Goal: Task Accomplishment & Management: Manage account settings

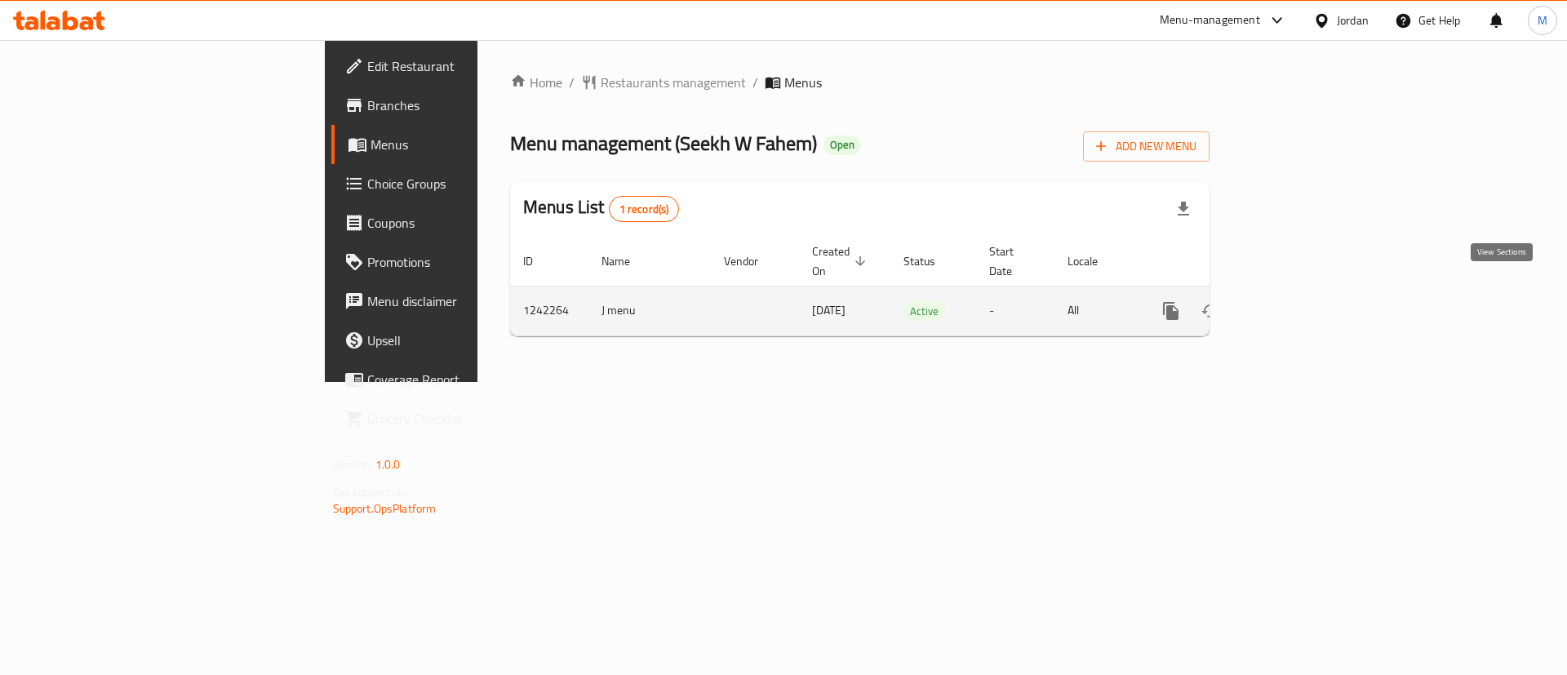
click at [1296, 304] on icon "enhanced table" at bounding box center [1289, 311] width 15 height 15
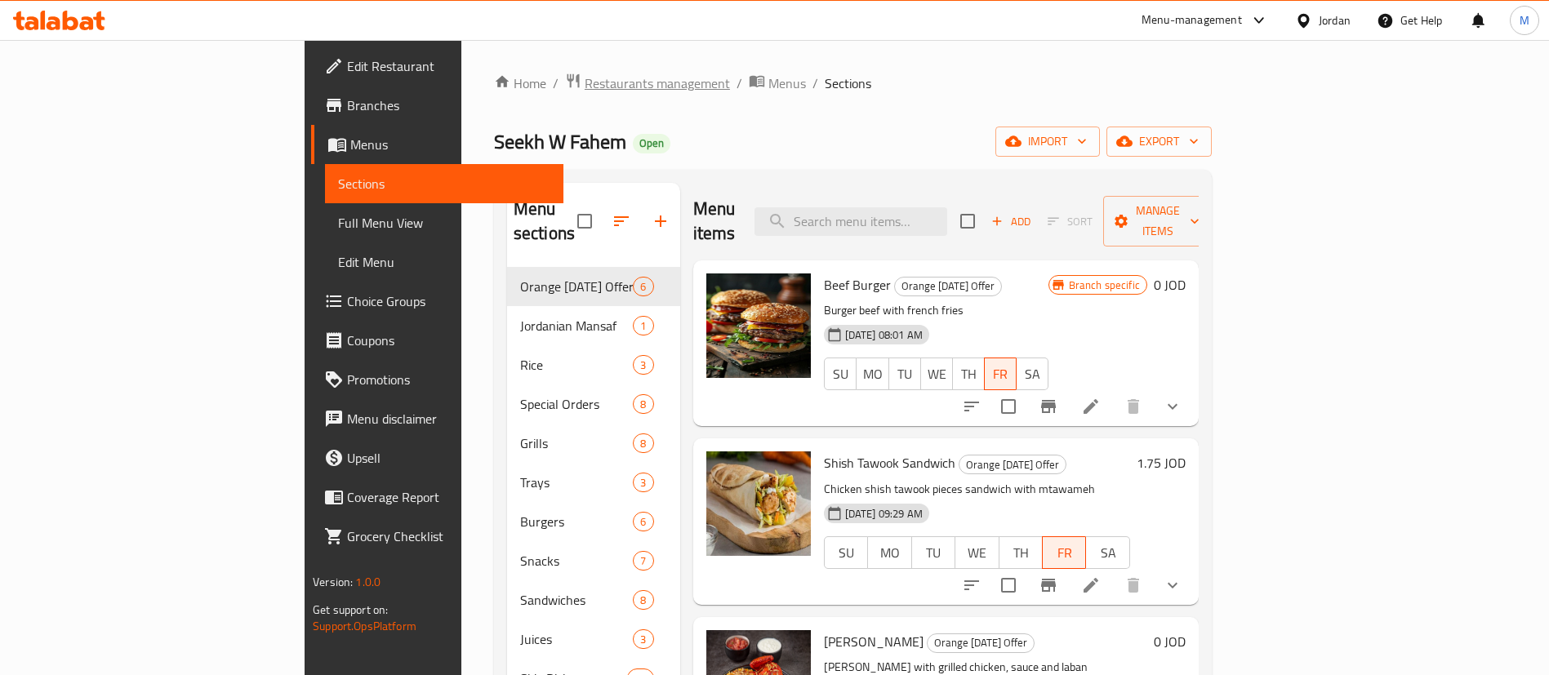
click at [584, 86] on span "Restaurants management" at bounding box center [656, 83] width 145 height 20
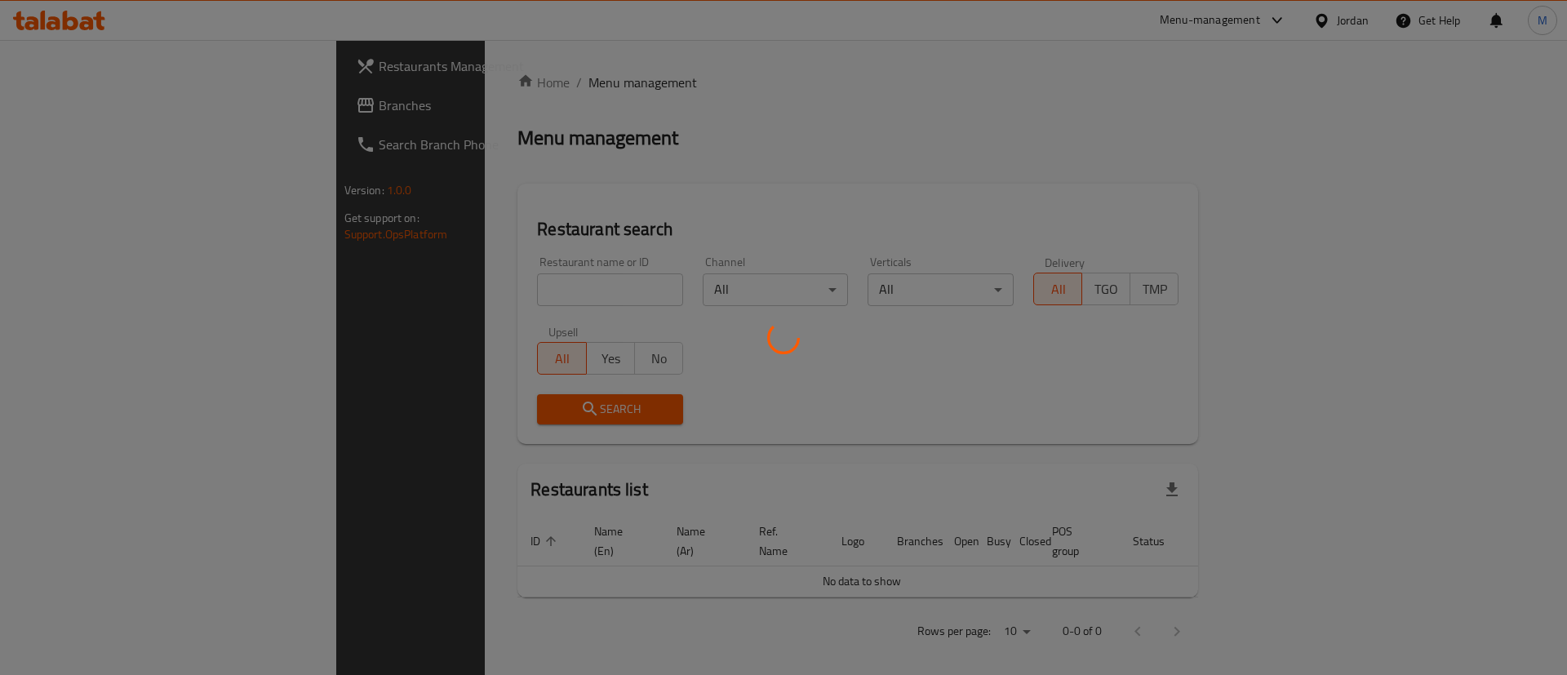
click at [234, 81] on div at bounding box center [783, 337] width 1567 height 675
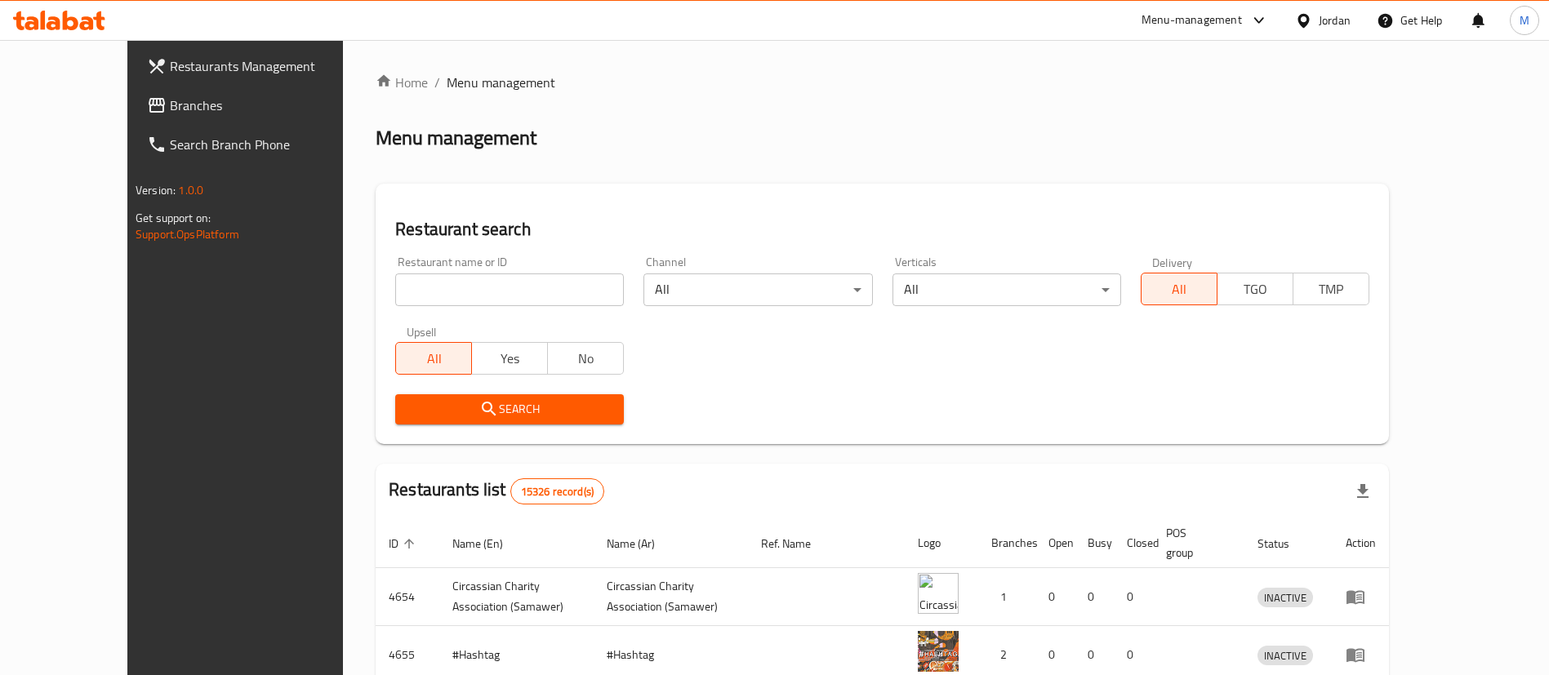
click at [208, 62] on div "Restaurants Management Branches Search Branch Phone Version: 1.0.0 Get support …" at bounding box center [774, 585] width 1294 height 1090
click at [203, 62] on span "Restaurants Management" at bounding box center [271, 66] width 203 height 20
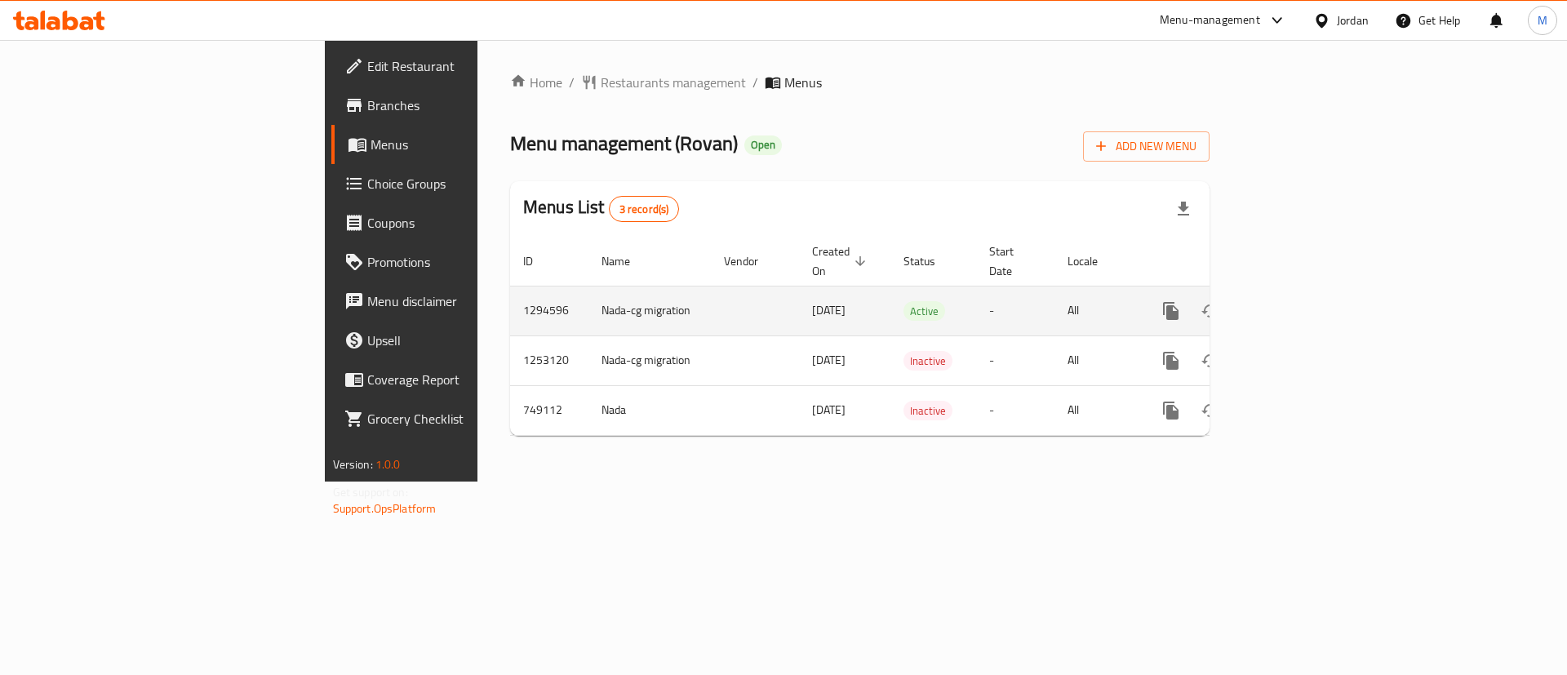
click at [1309, 291] on link "enhanced table" at bounding box center [1288, 310] width 39 height 39
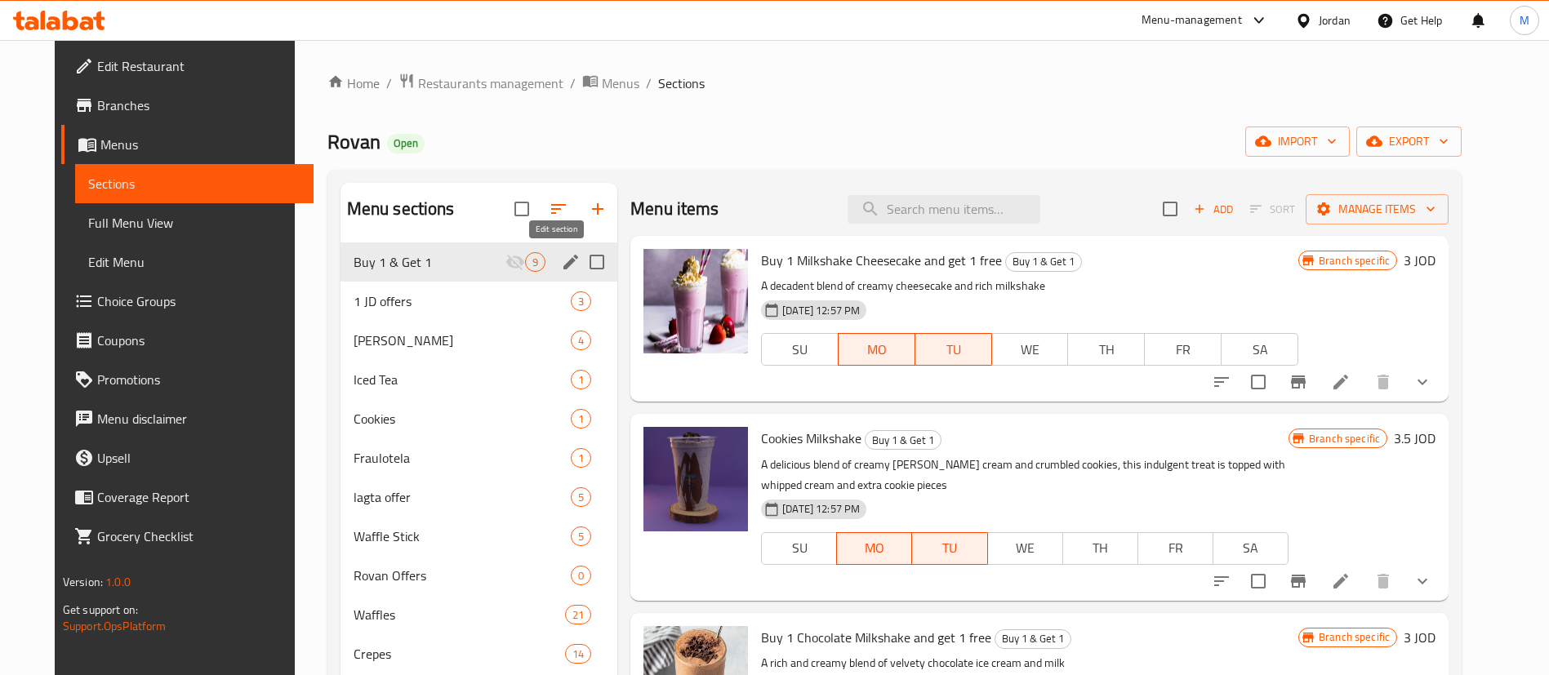
click at [561, 271] on icon "edit" at bounding box center [571, 262] width 20 height 20
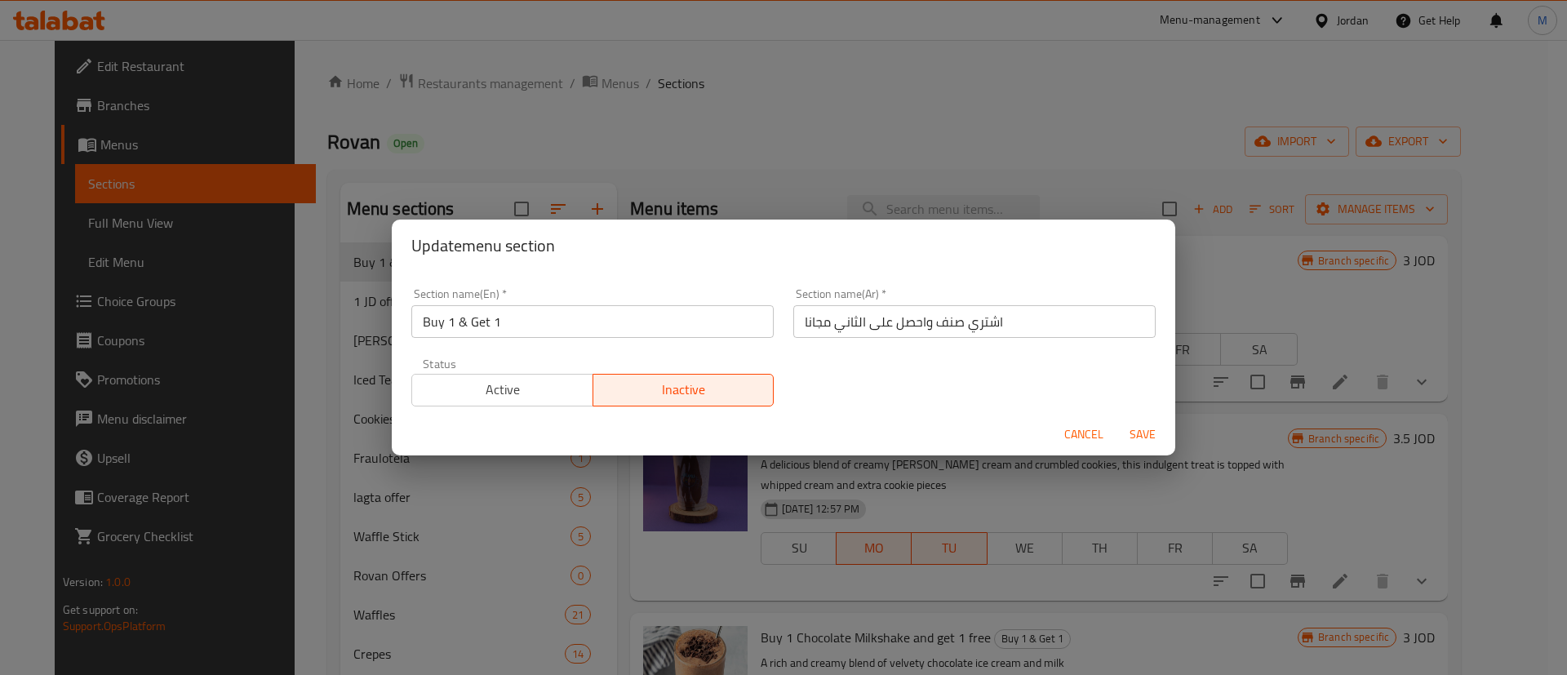
click at [534, 384] on span "Active" at bounding box center [503, 390] width 168 height 24
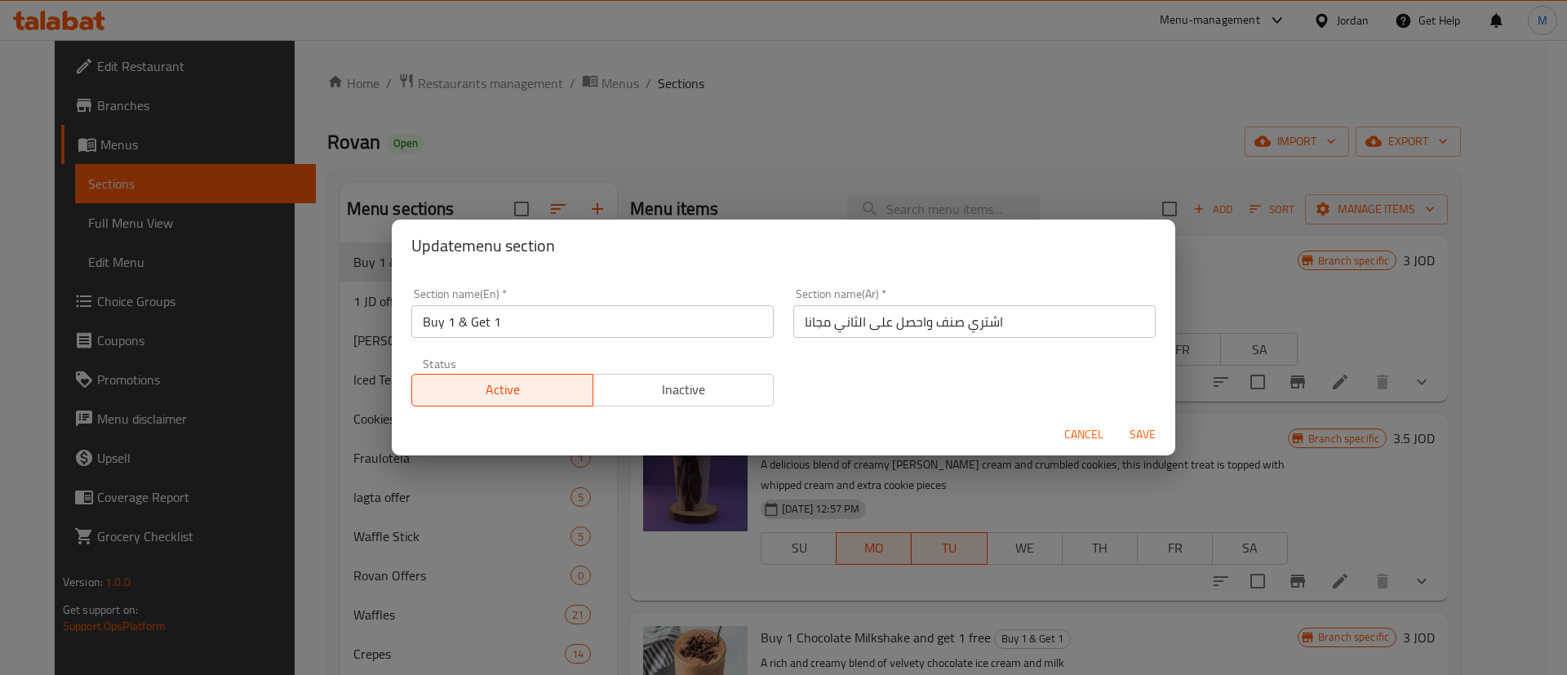
click at [1130, 431] on span "Save" at bounding box center [1142, 434] width 39 height 20
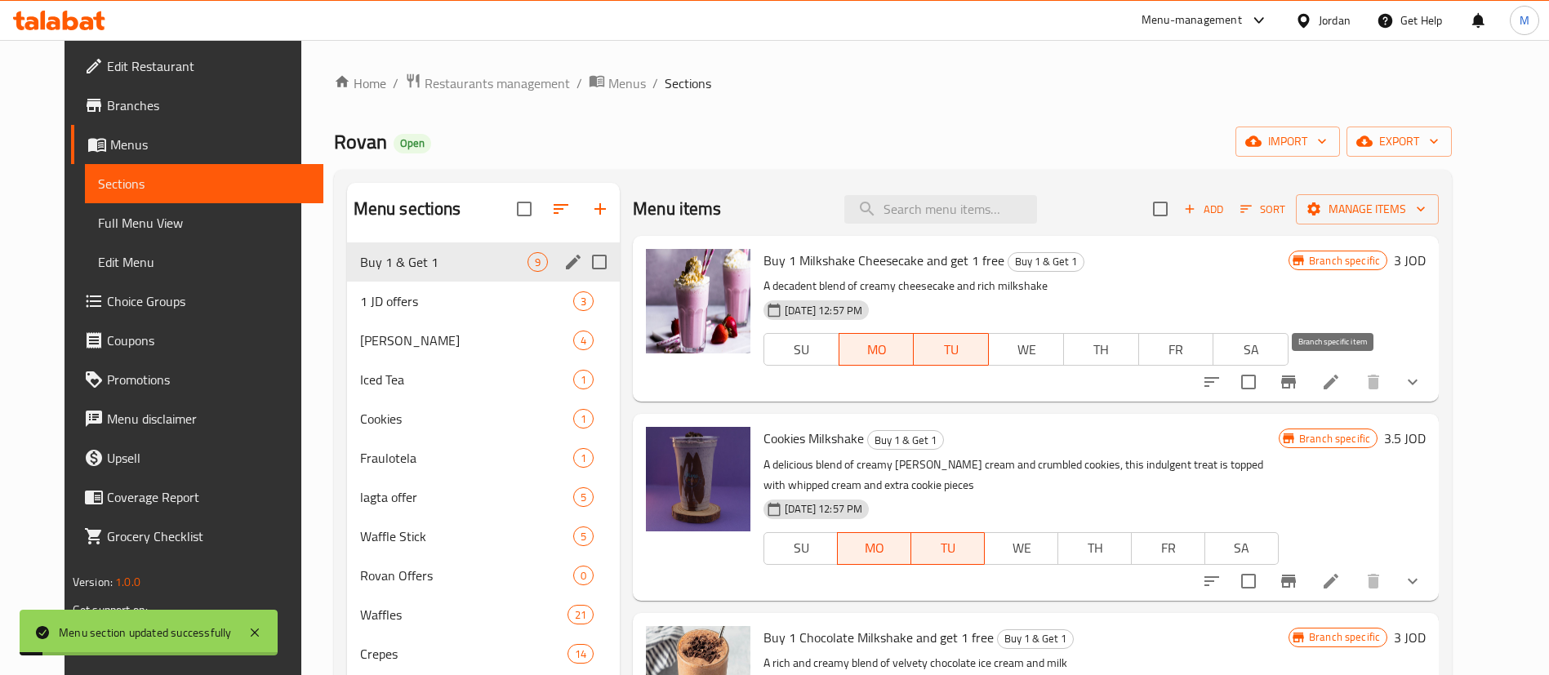
click at [1298, 384] on icon "Branch-specific-item" at bounding box center [1288, 382] width 20 height 20
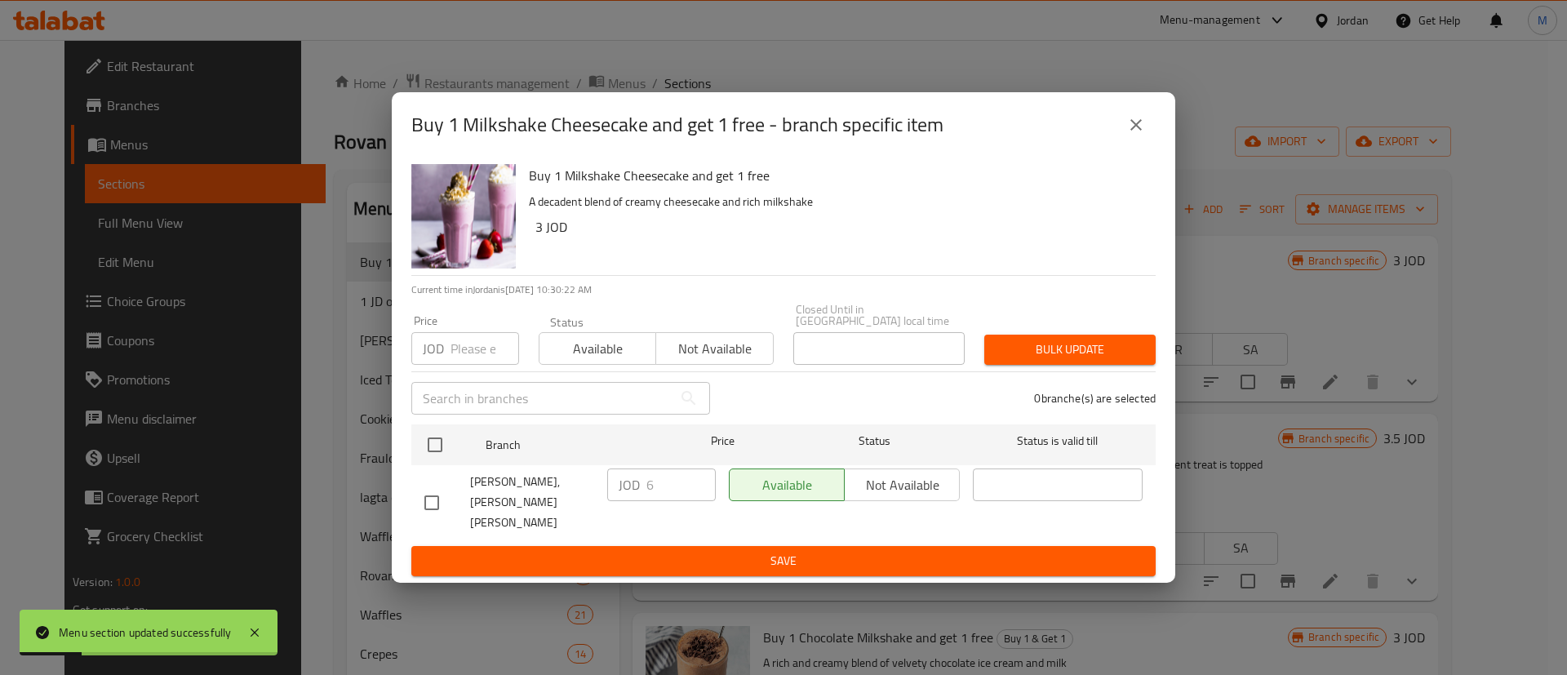
click at [1138, 135] on icon "close" at bounding box center [1137, 125] width 20 height 20
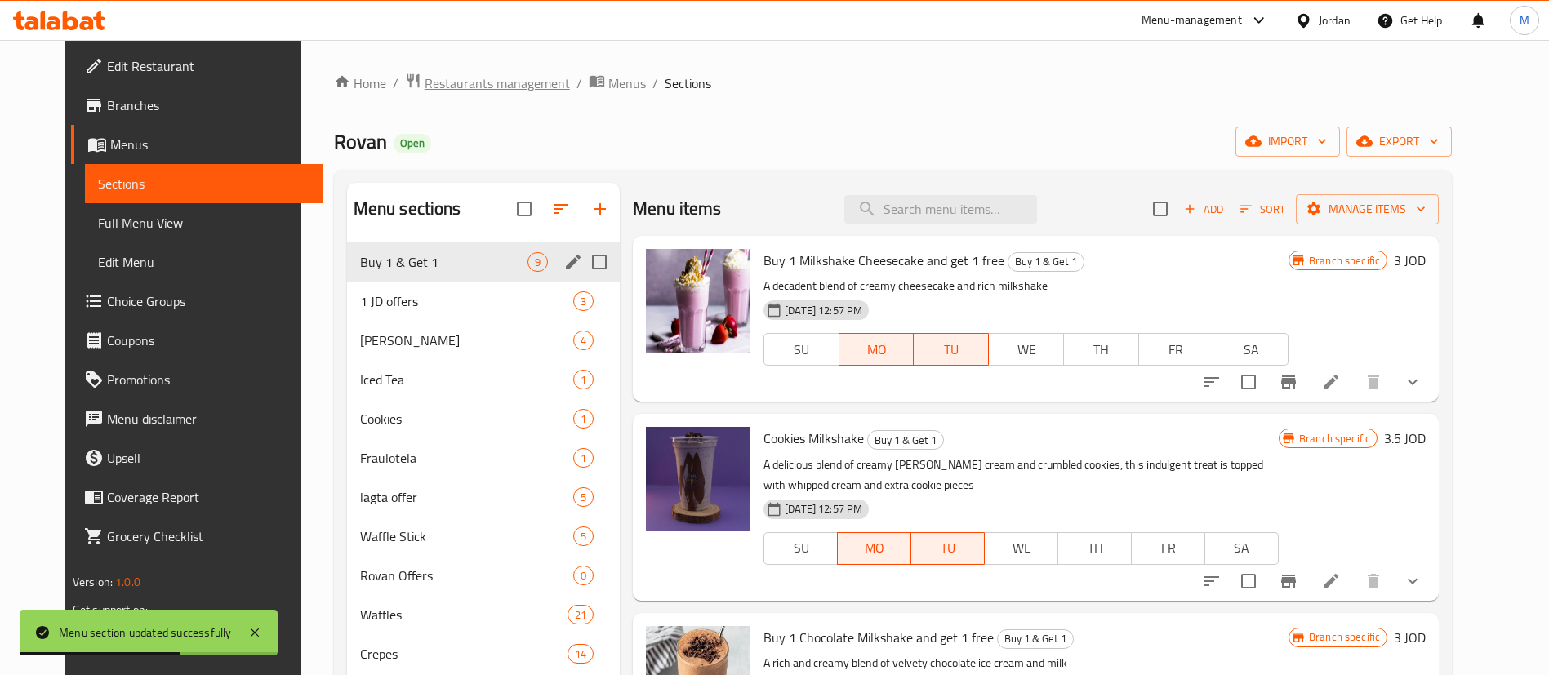
click at [473, 78] on span "Restaurants management" at bounding box center [496, 83] width 145 height 20
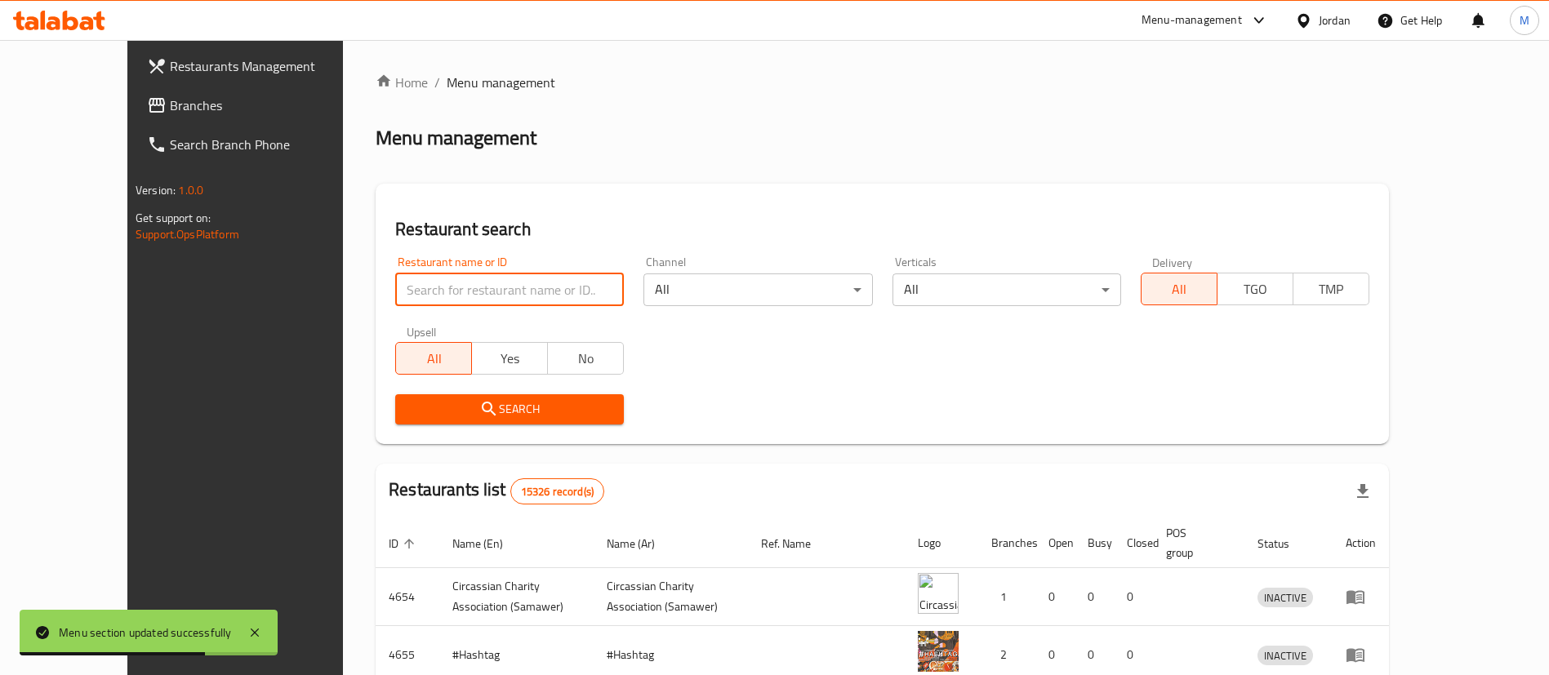
click at [489, 287] on input "search" at bounding box center [509, 289] width 229 height 33
type input "donutt"
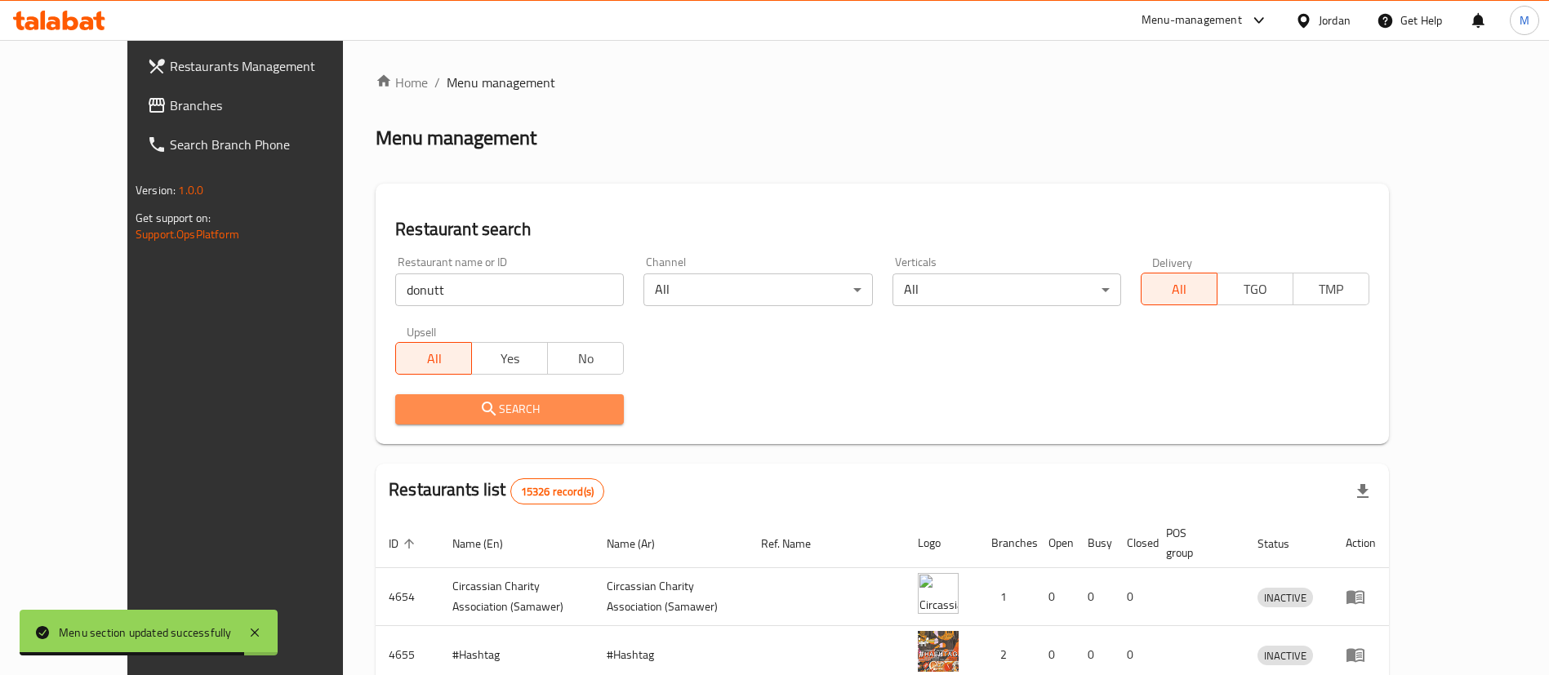
click at [522, 410] on span "Search" at bounding box center [509, 409] width 202 height 20
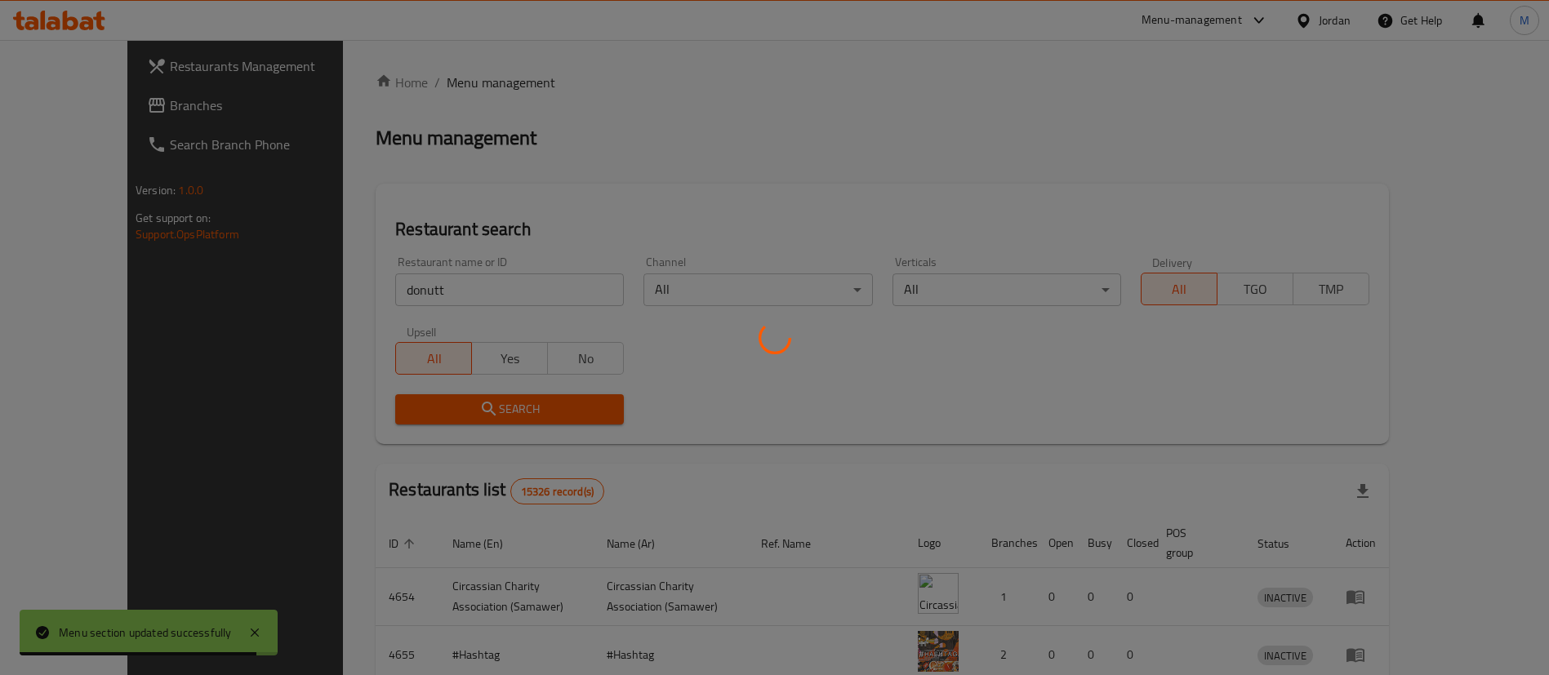
scroll to position [137, 0]
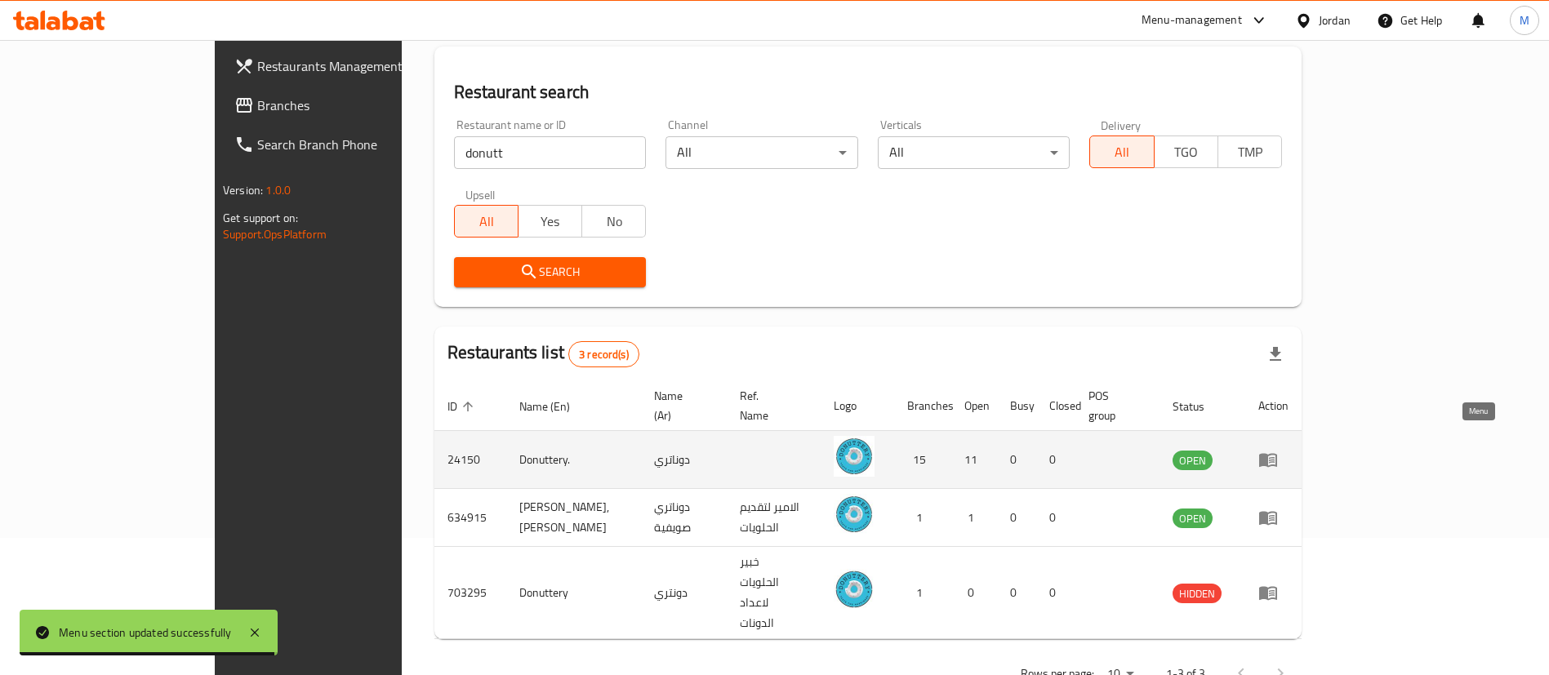
click at [1278, 450] on icon "enhanced table" at bounding box center [1268, 460] width 20 height 20
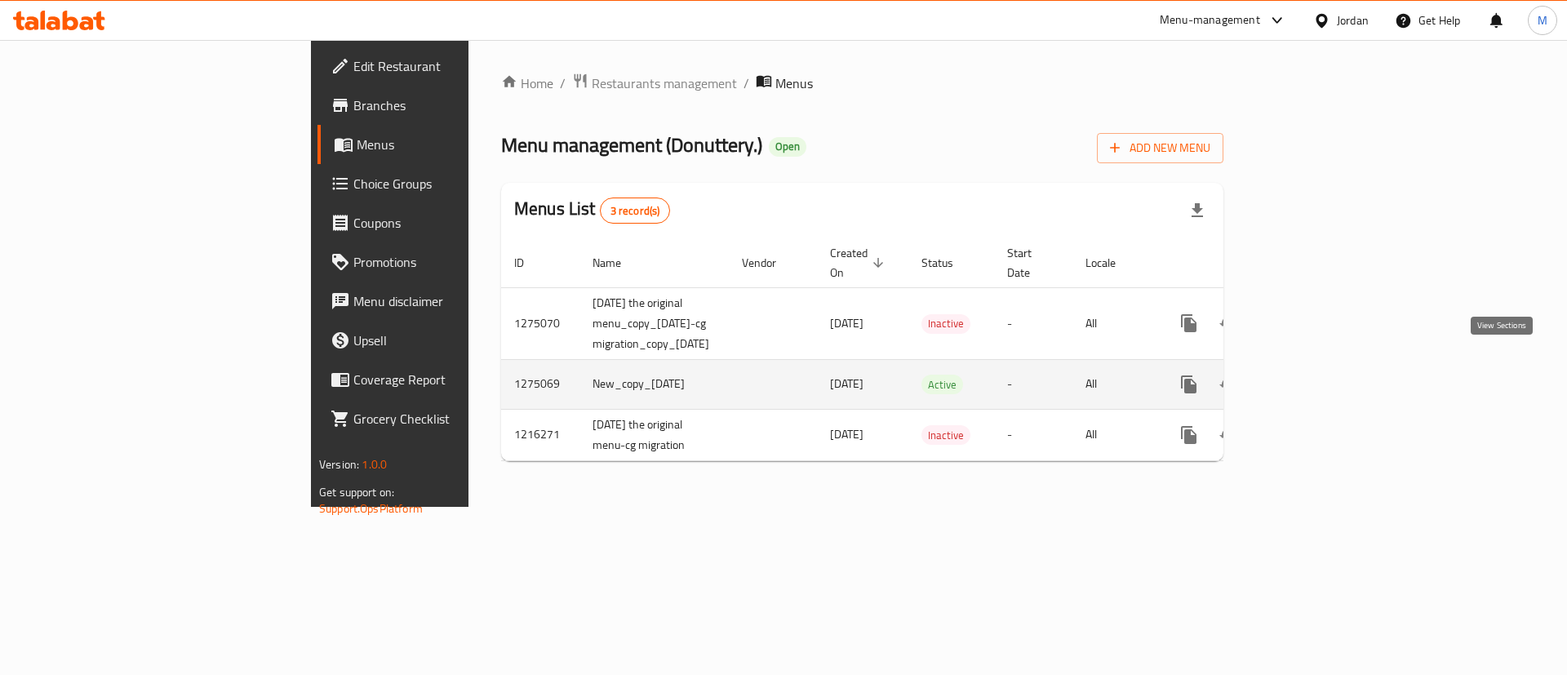
click at [1317, 375] on icon "enhanced table" at bounding box center [1307, 385] width 20 height 20
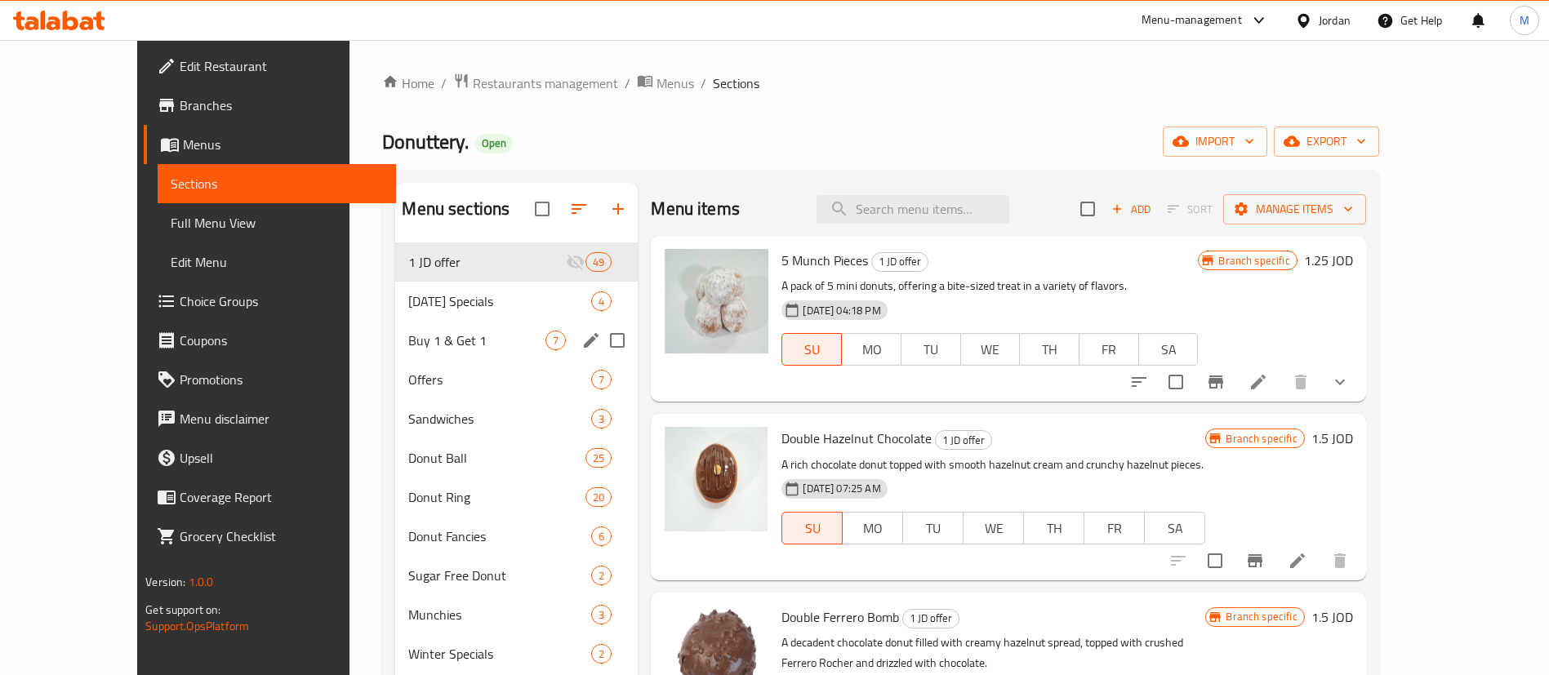
click at [478, 331] on span "Buy 1 & Get 1" at bounding box center [476, 341] width 137 height 20
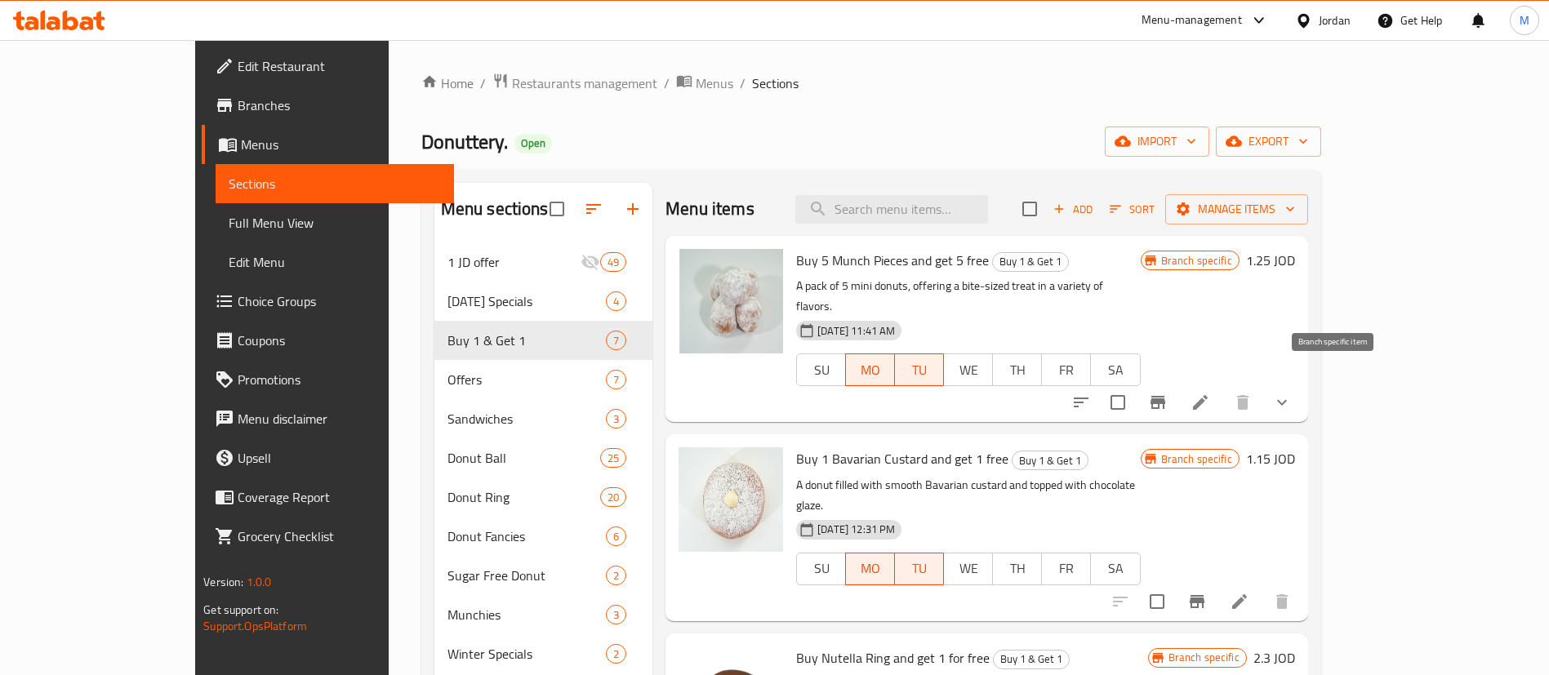
click at [1177, 392] on button "Branch-specific-item" at bounding box center [1157, 402] width 39 height 39
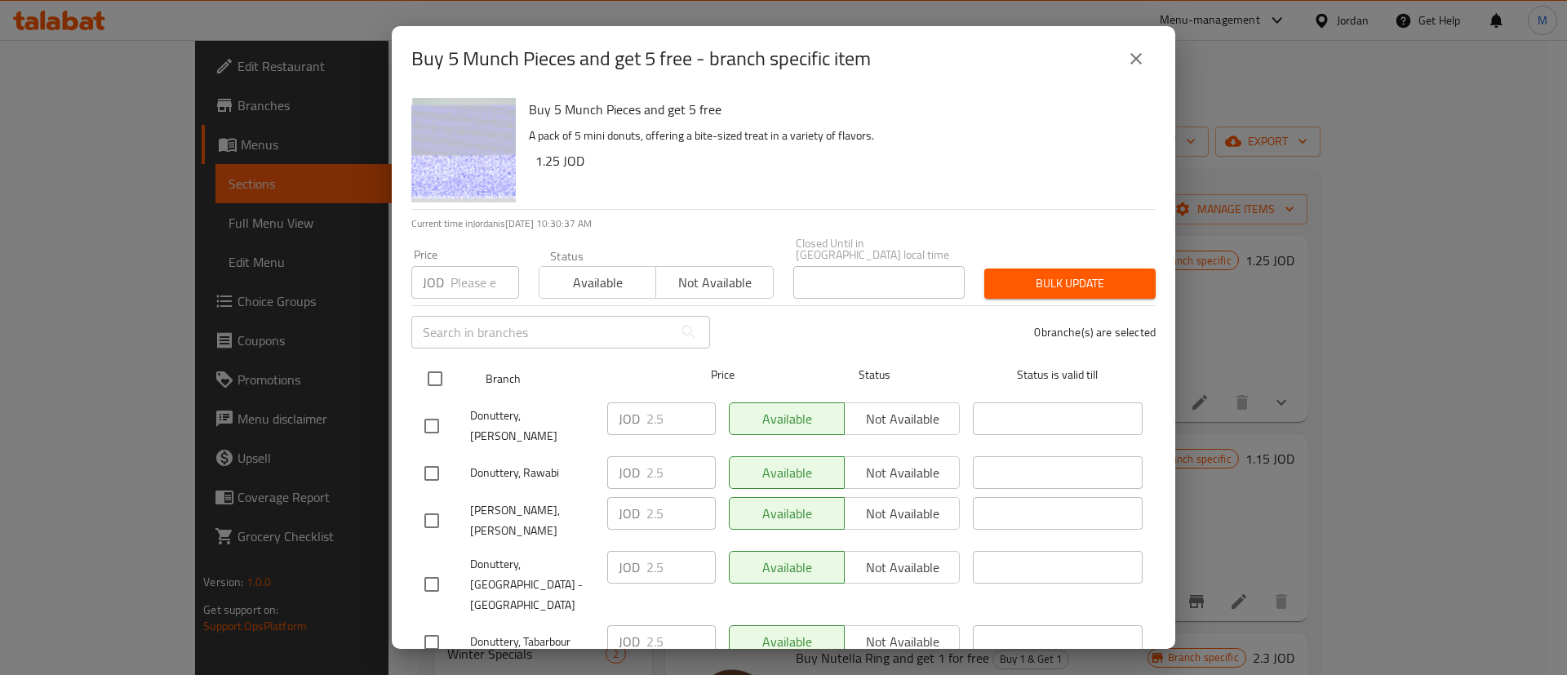
click at [433, 362] on input "checkbox" at bounding box center [435, 379] width 34 height 34
checkbox input "true"
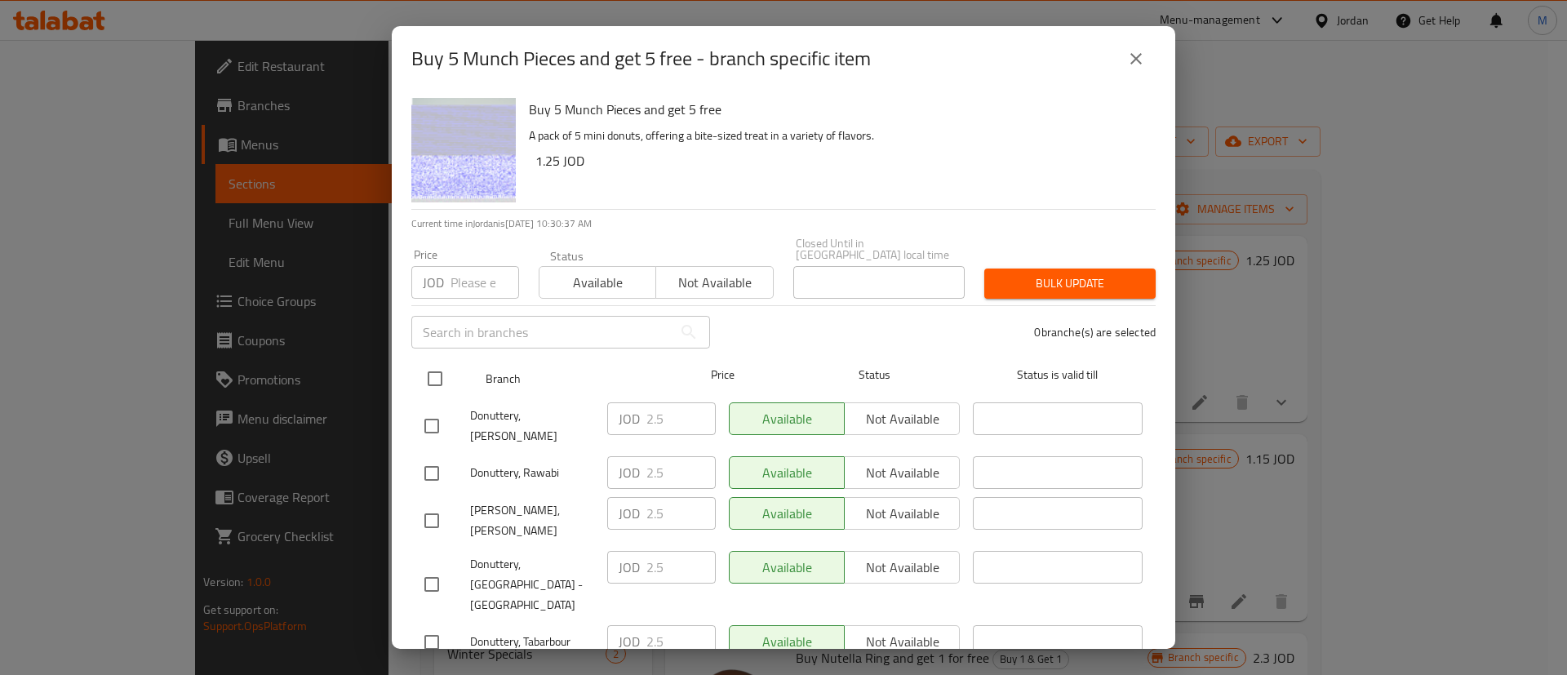
checkbox input "true"
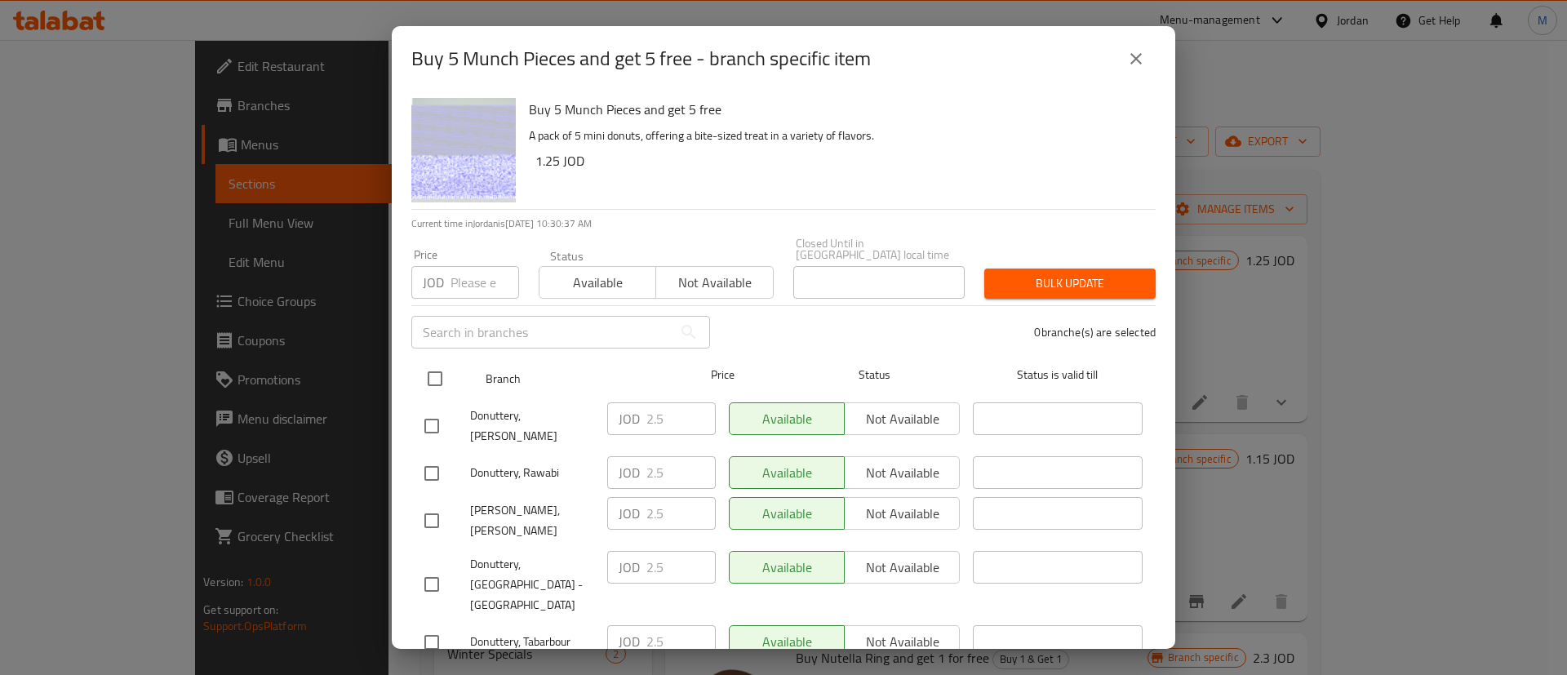
checkbox input "true"
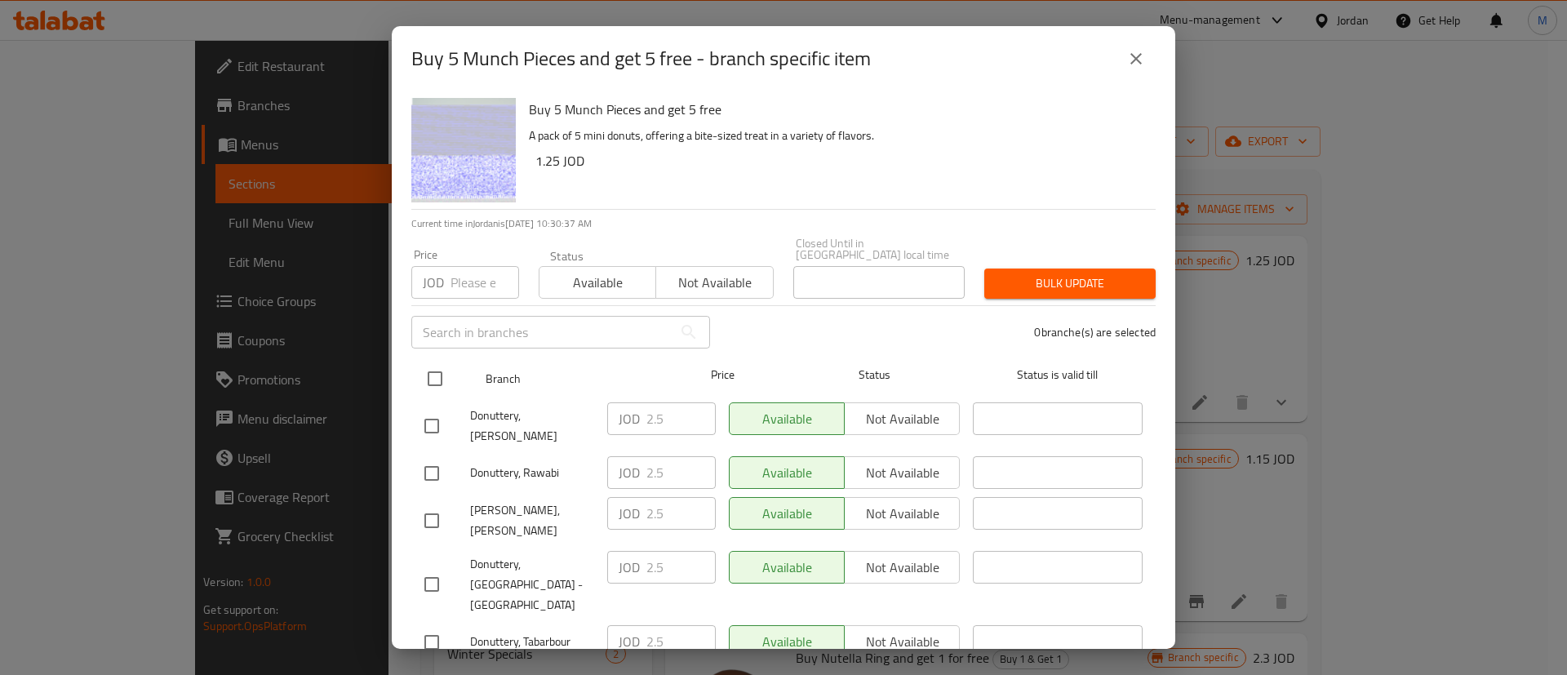
checkbox input "true"
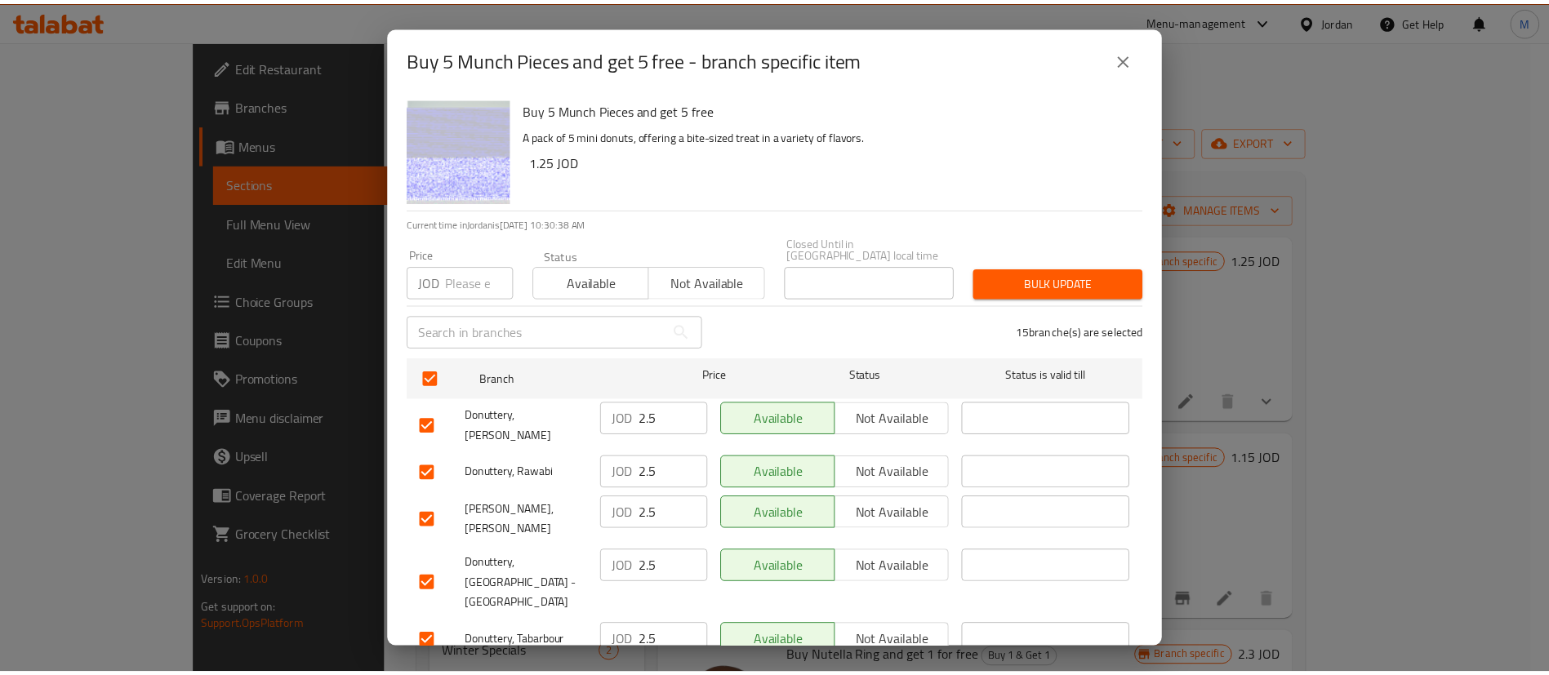
scroll to position [473, 0]
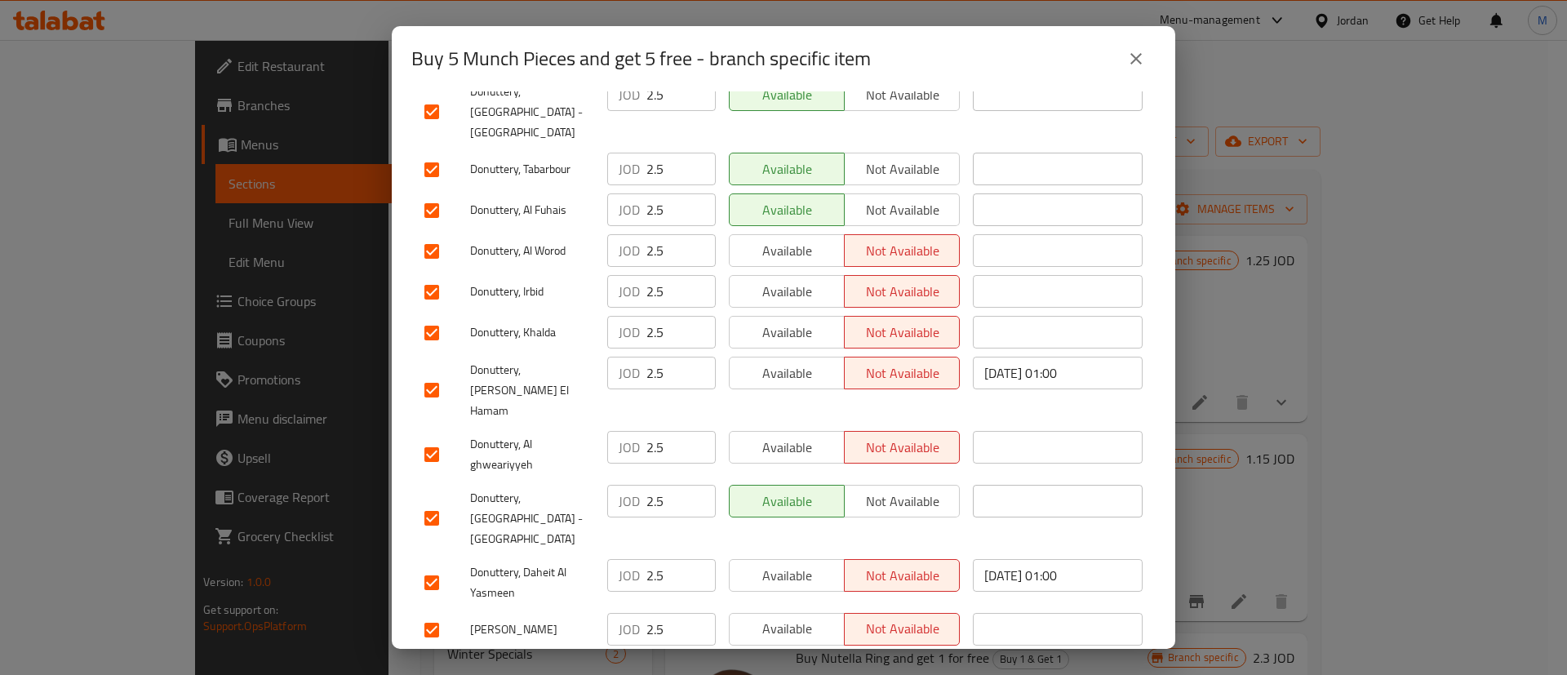
click at [807, 654] on button "Available" at bounding box center [787, 670] width 116 height 33
click at [795, 617] on span "Available" at bounding box center [787, 629] width 102 height 24
click at [797, 564] on span "Available" at bounding box center [787, 576] width 102 height 24
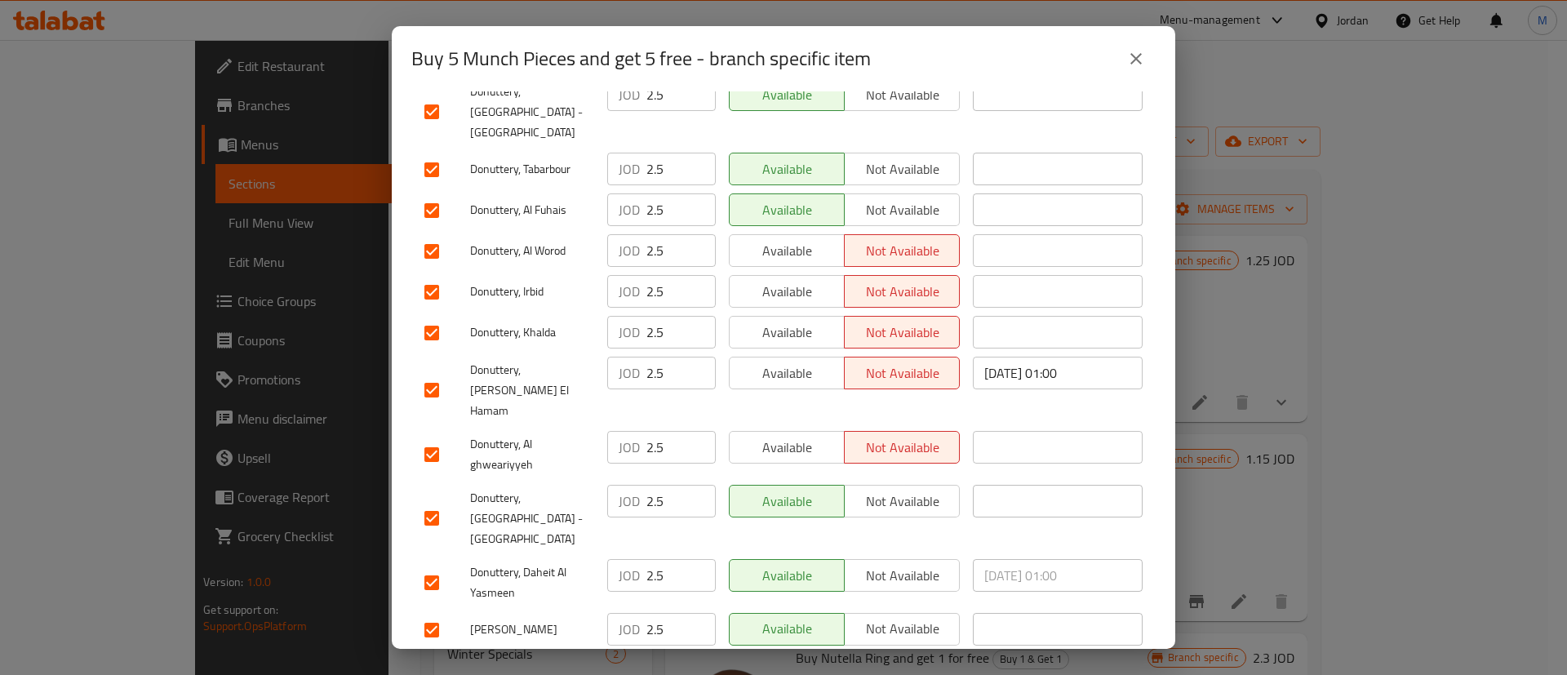
click at [805, 431] on button "Available" at bounding box center [787, 447] width 116 height 33
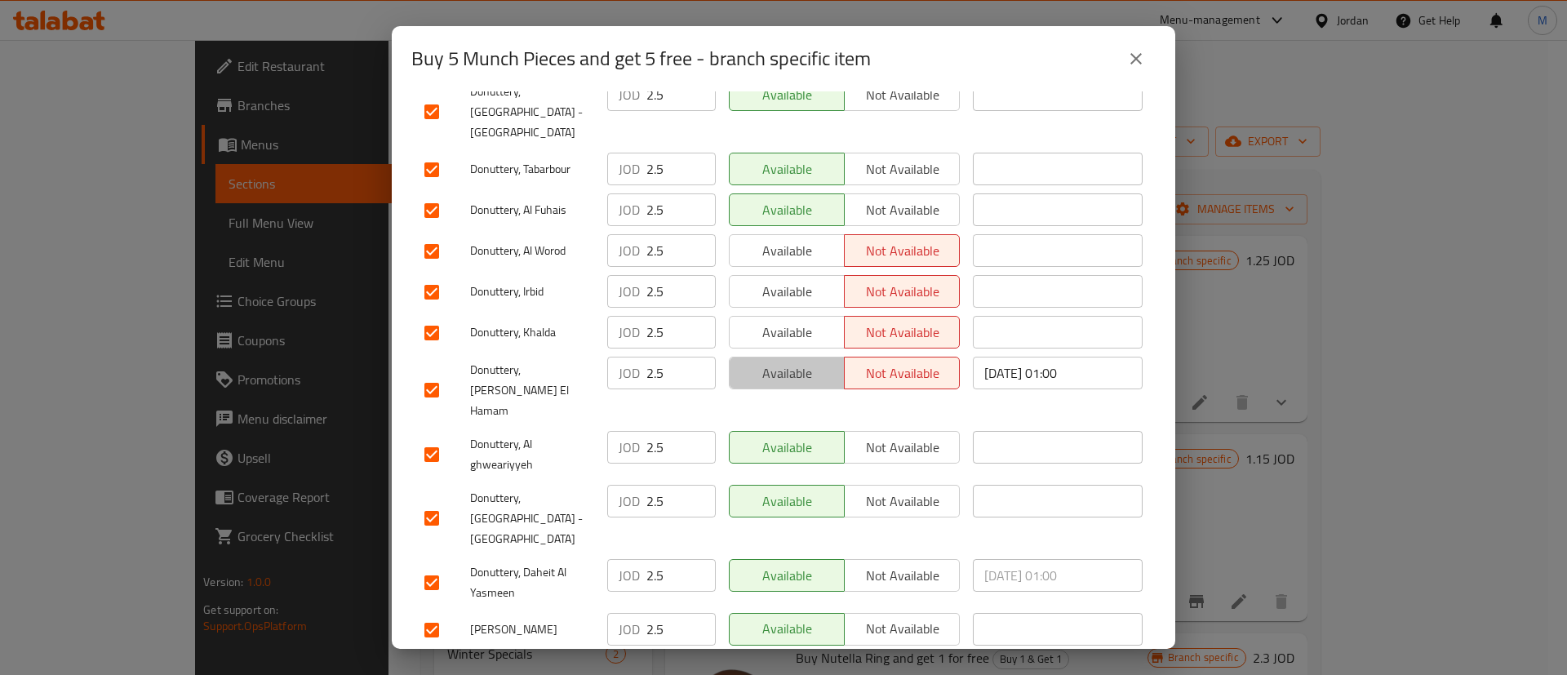
click at [799, 357] on button "Available" at bounding box center [787, 373] width 116 height 33
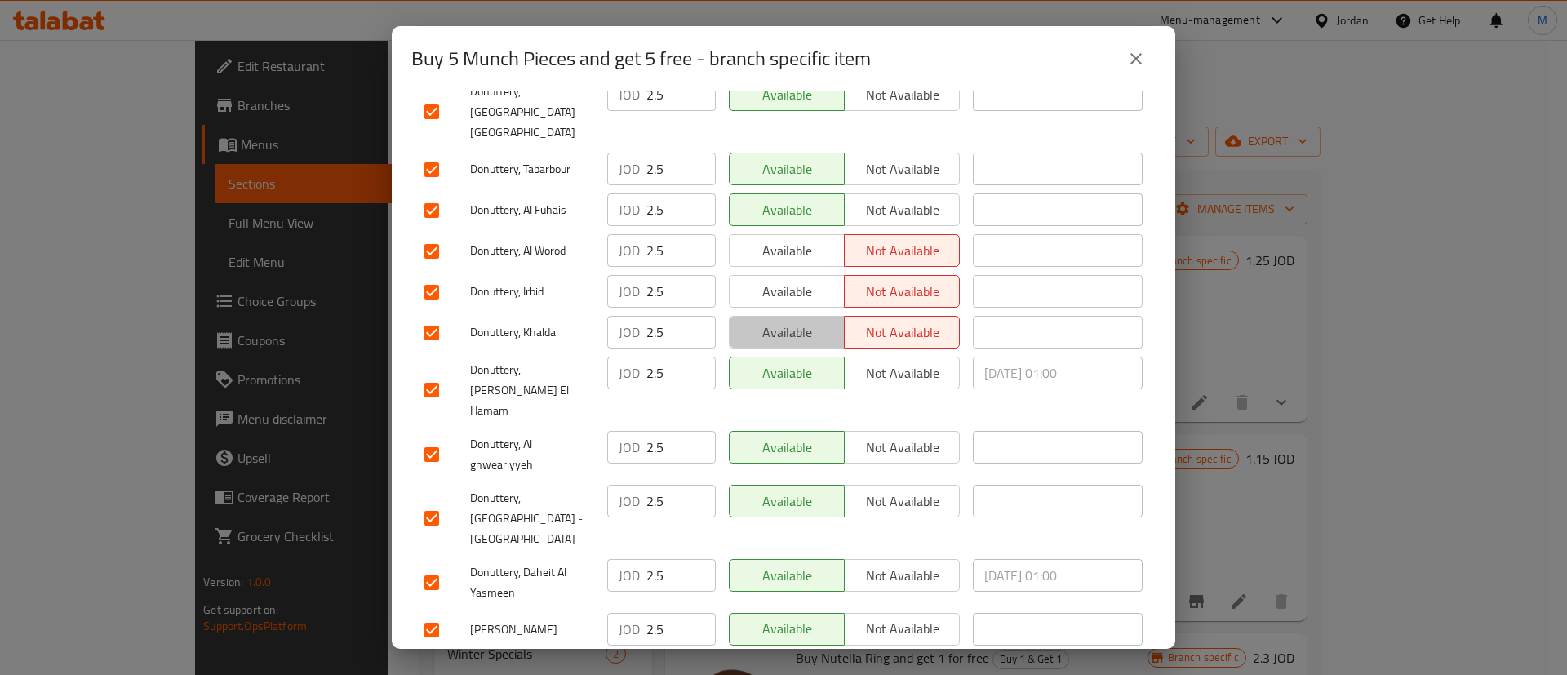
click at [790, 321] on span "Available" at bounding box center [787, 333] width 102 height 24
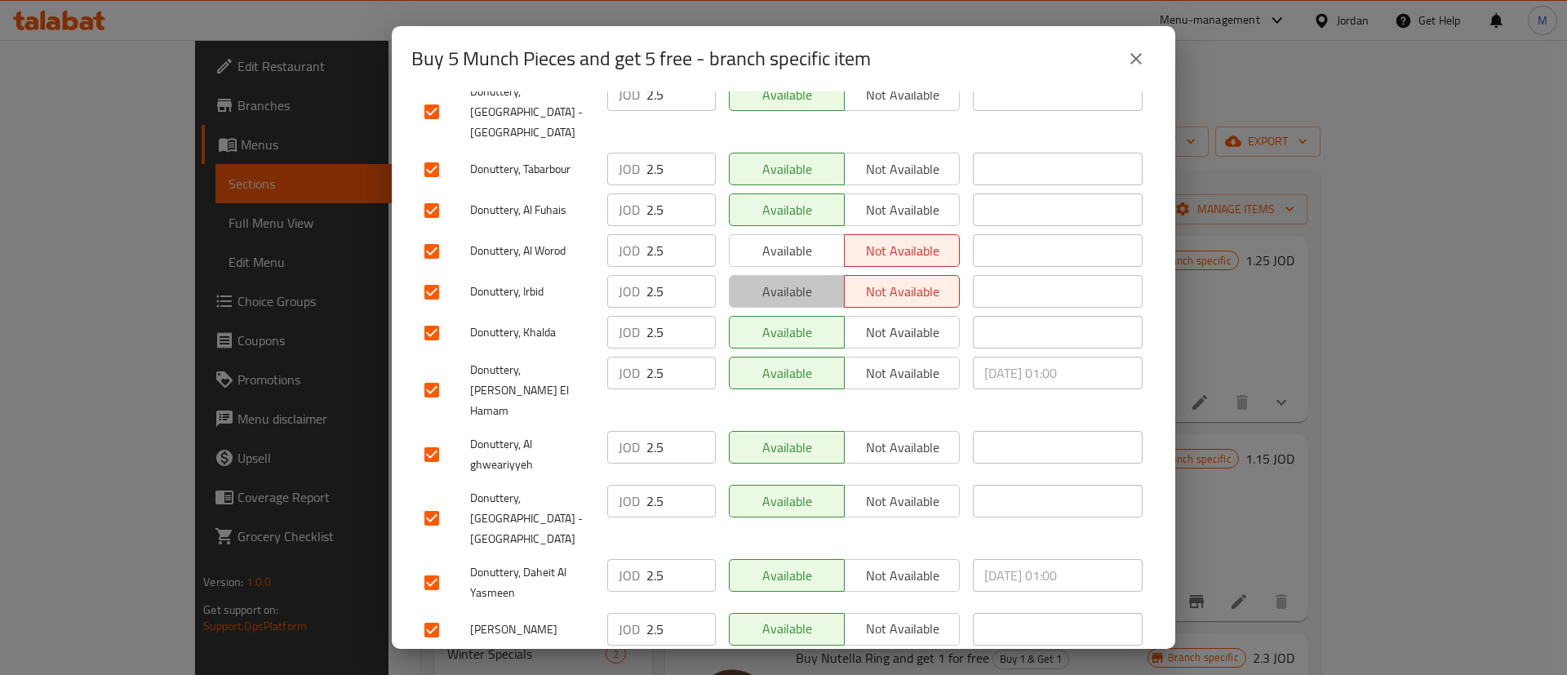
click at [789, 280] on span "Available" at bounding box center [787, 292] width 102 height 24
click at [789, 239] on span "Available" at bounding box center [787, 251] width 102 height 24
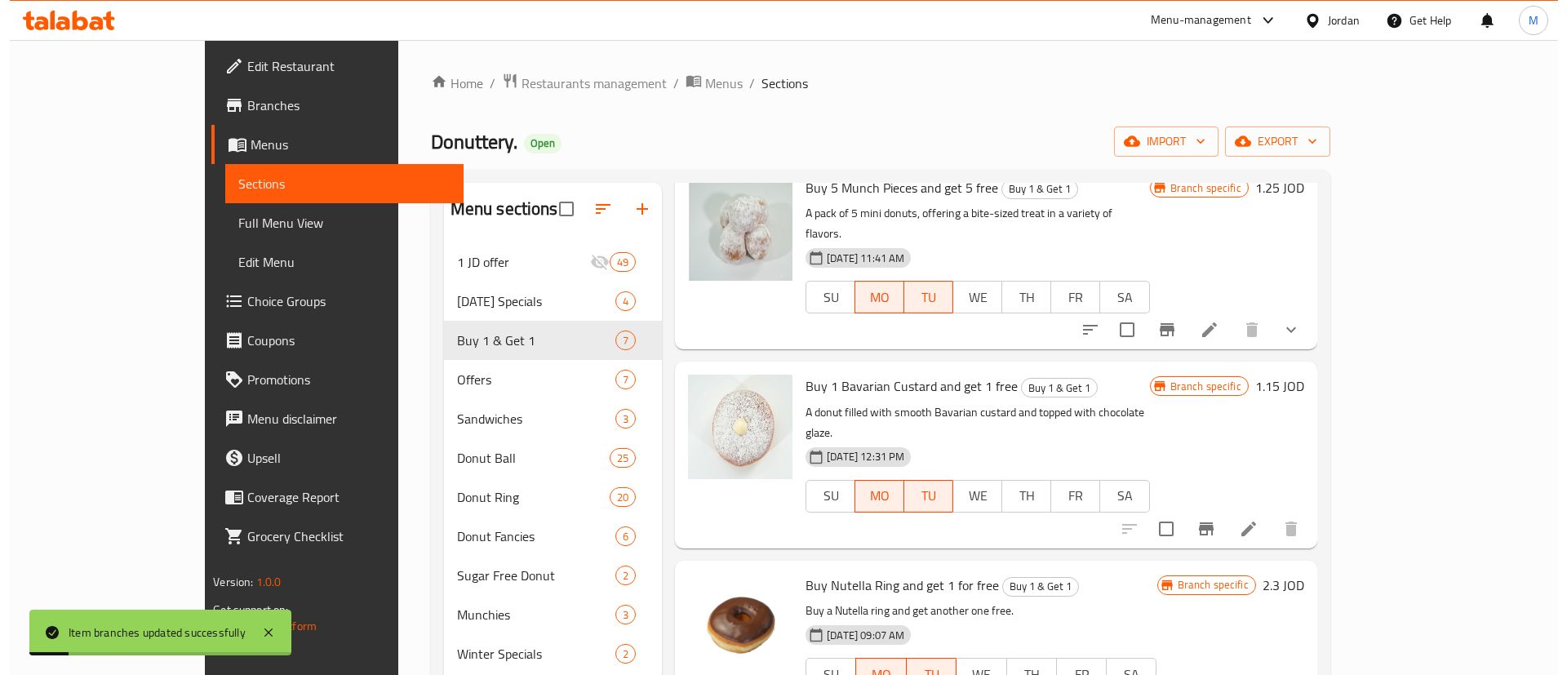
scroll to position [85, 0]
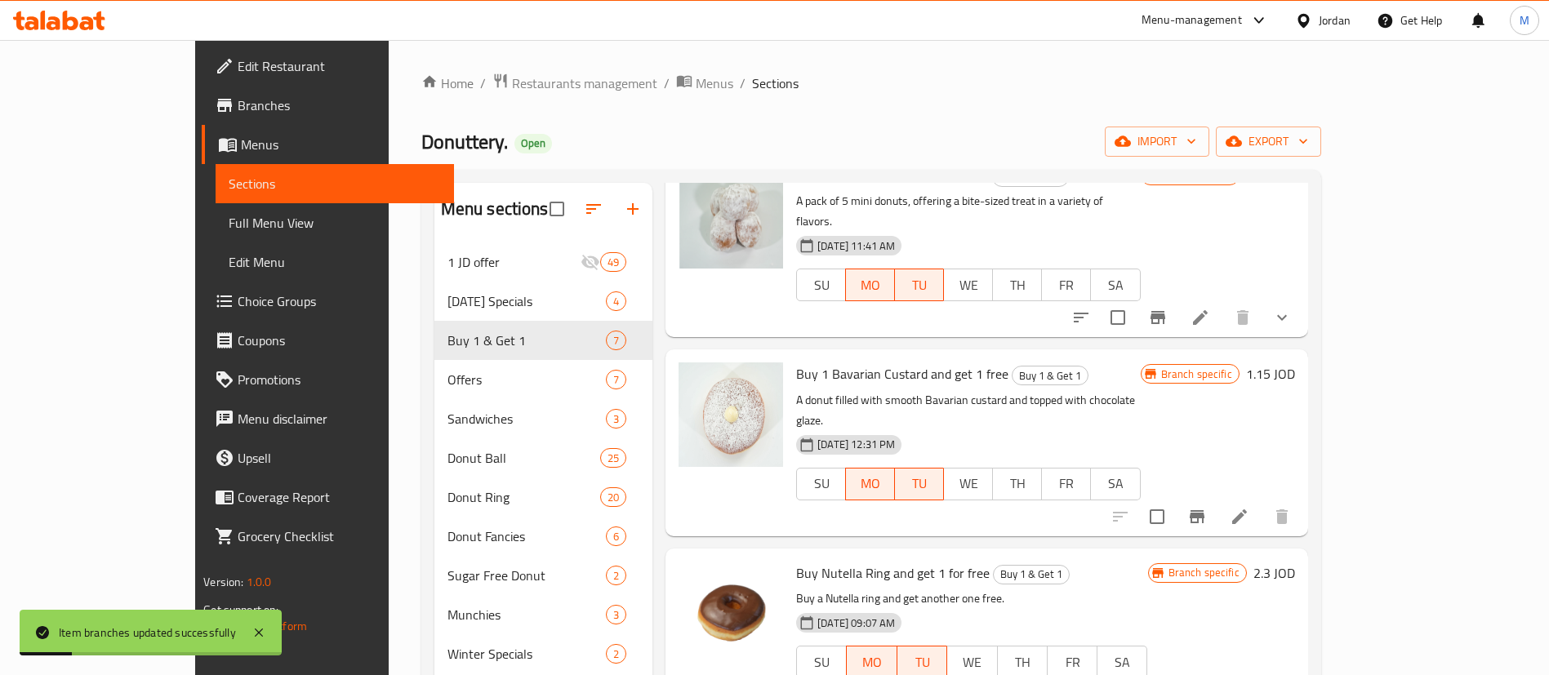
click at [1204, 510] on icon "Branch-specific-item" at bounding box center [1196, 516] width 15 height 13
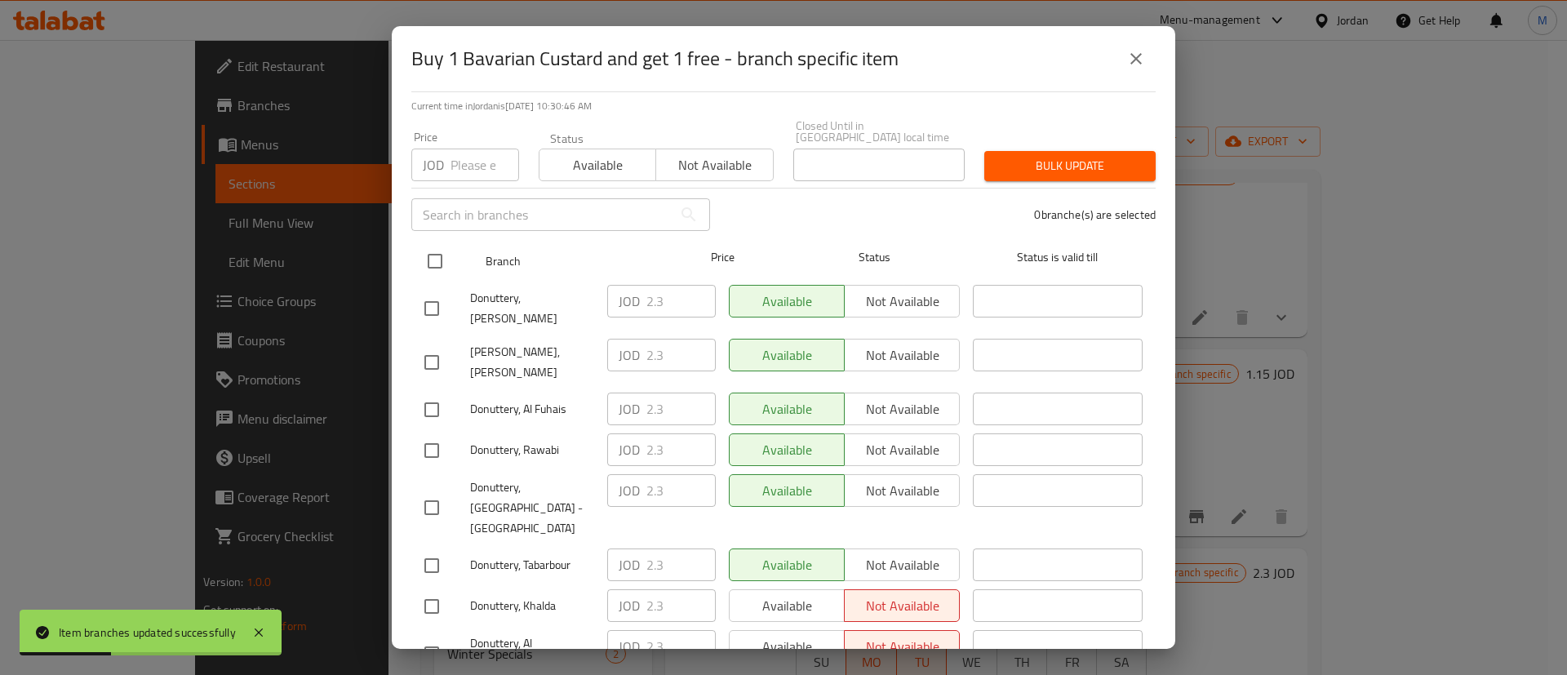
scroll to position [0, 0]
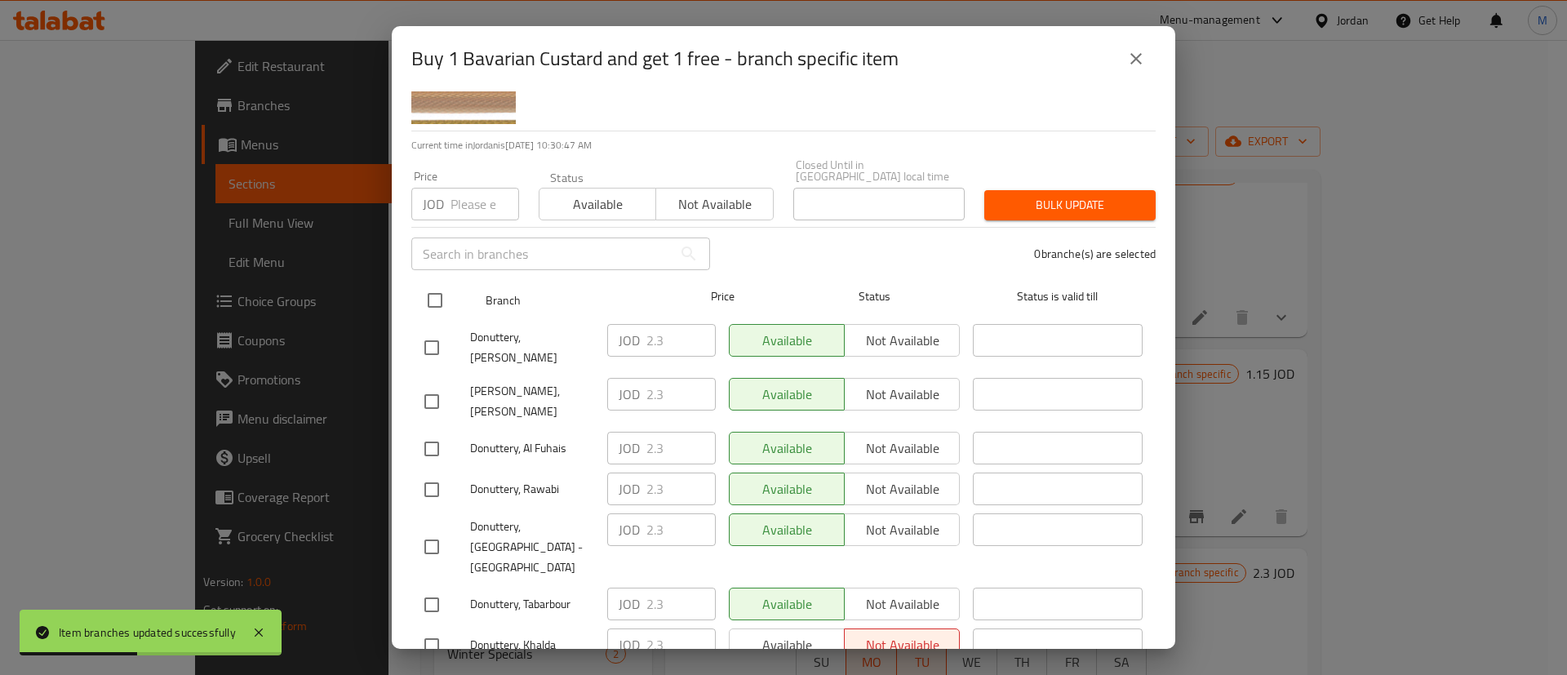
click at [439, 291] on input "checkbox" at bounding box center [435, 300] width 34 height 34
checkbox input "true"
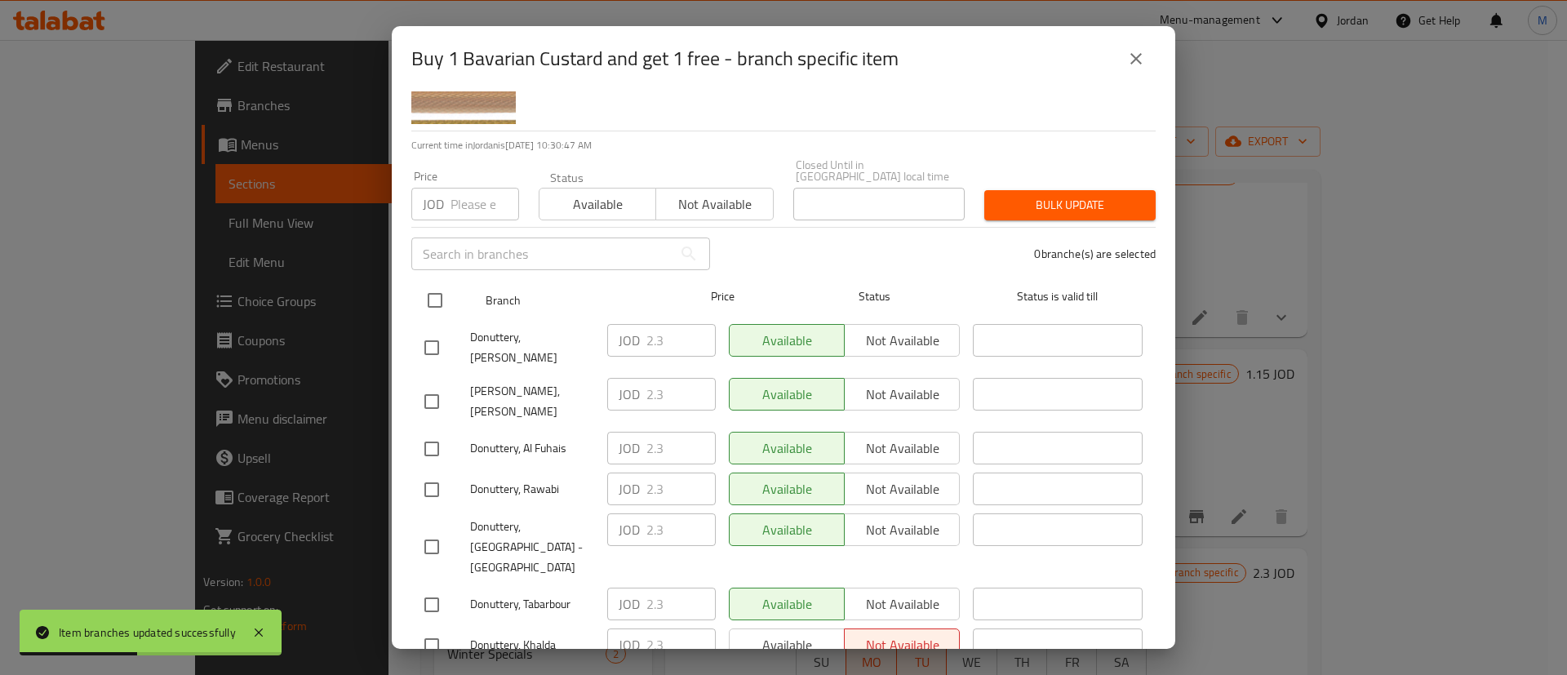
checkbox input "true"
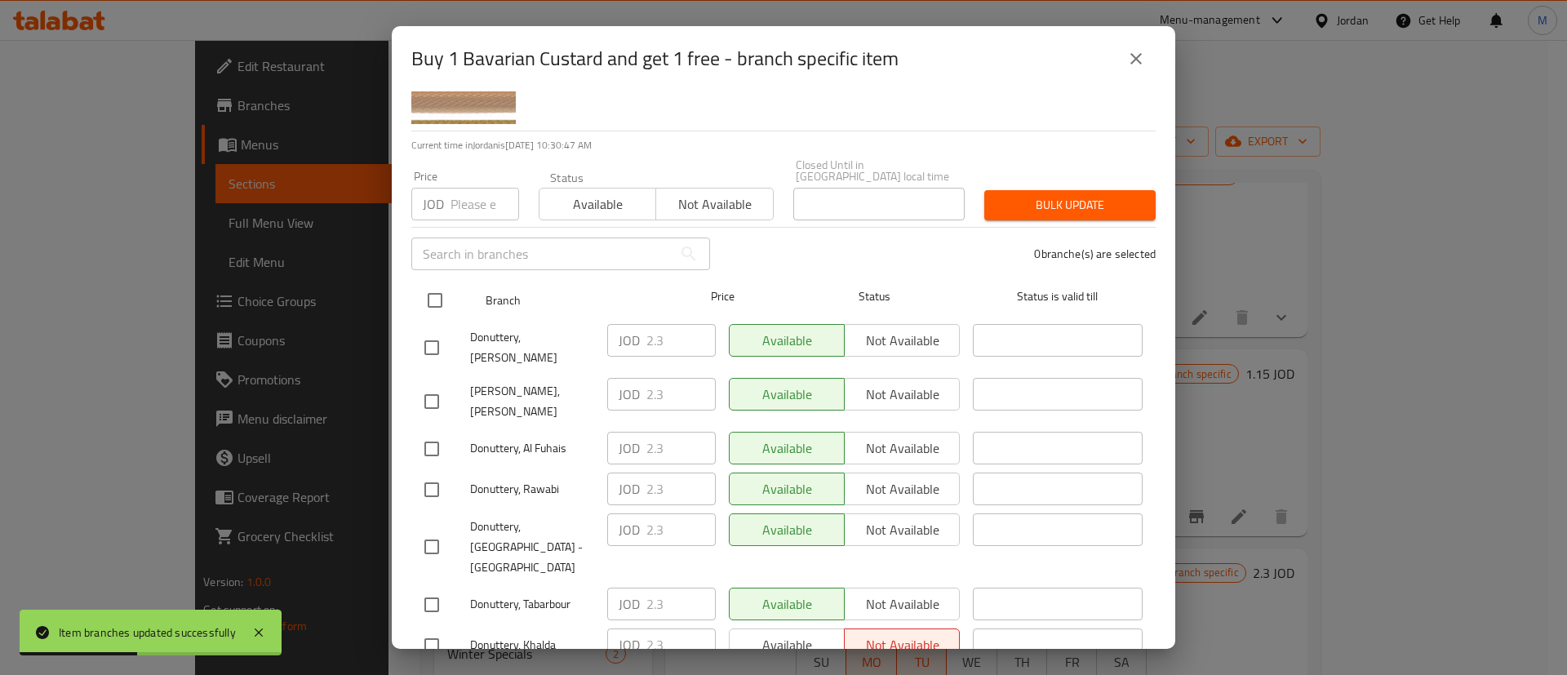
checkbox input "true"
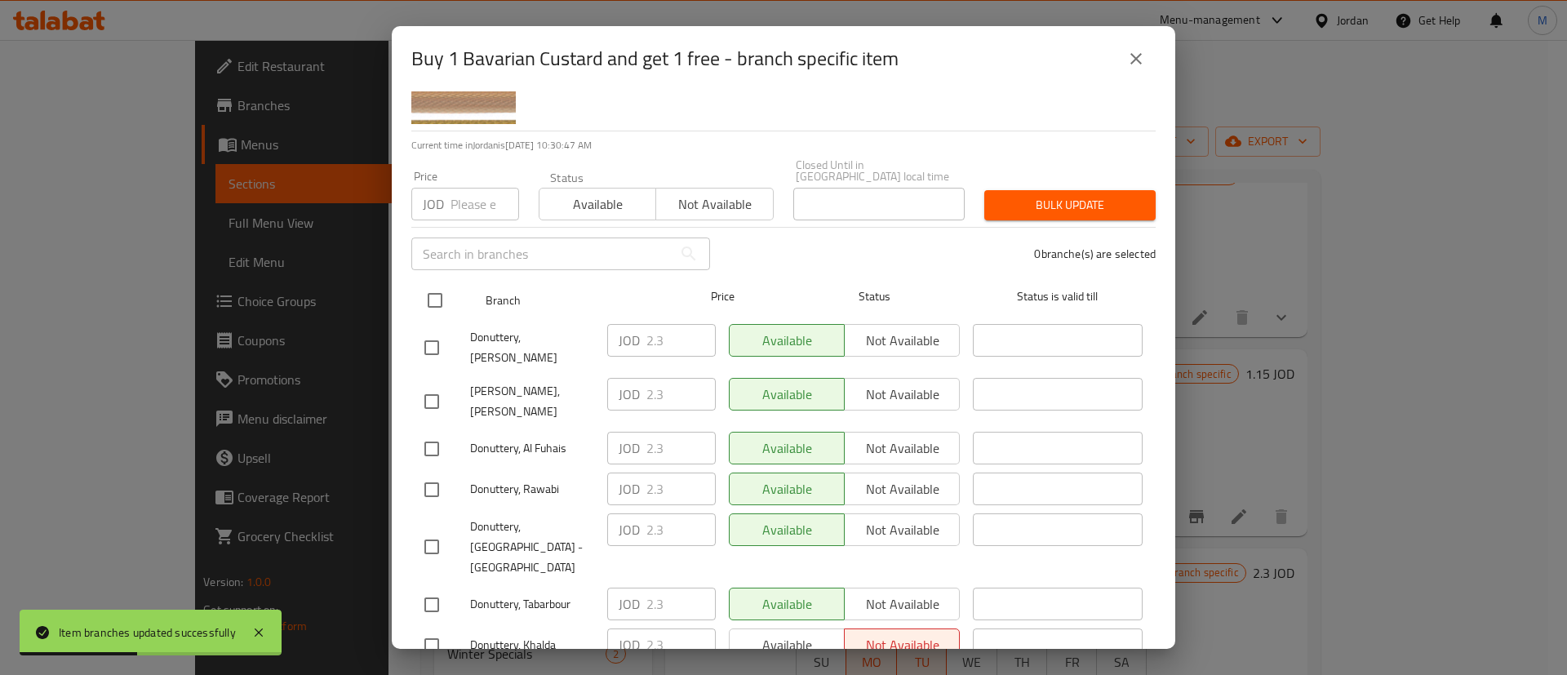
checkbox input "true"
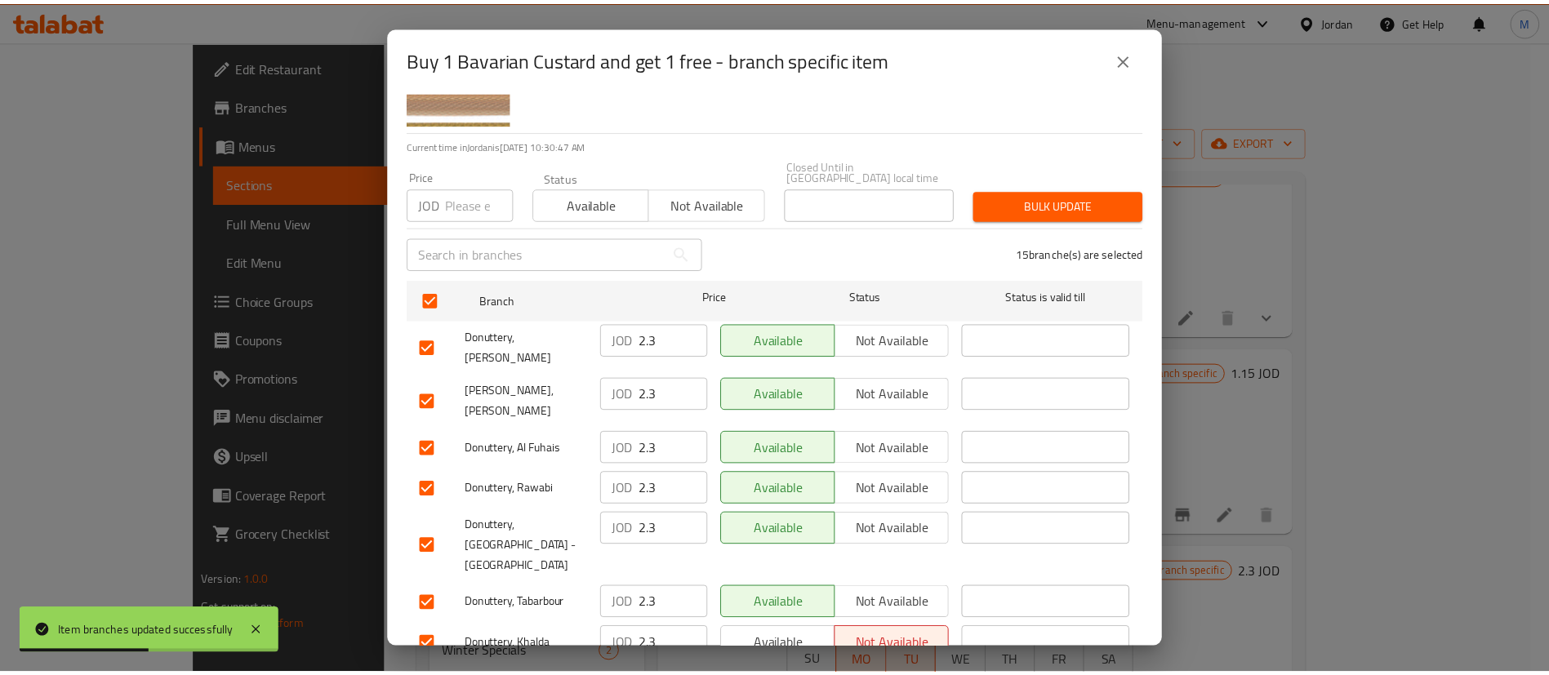
scroll to position [473, 0]
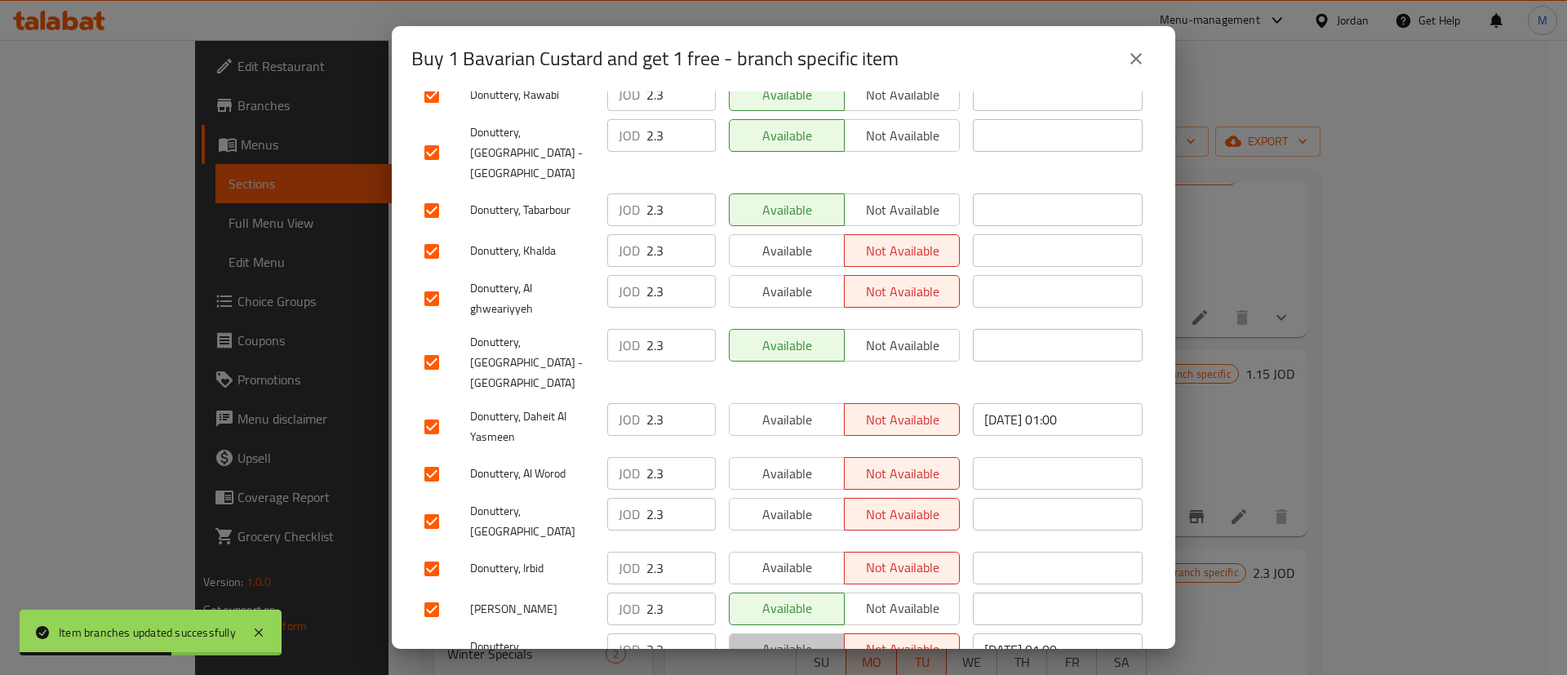
click at [771, 638] on span "Available" at bounding box center [787, 650] width 102 height 24
click at [790, 556] on span "Available" at bounding box center [787, 568] width 102 height 24
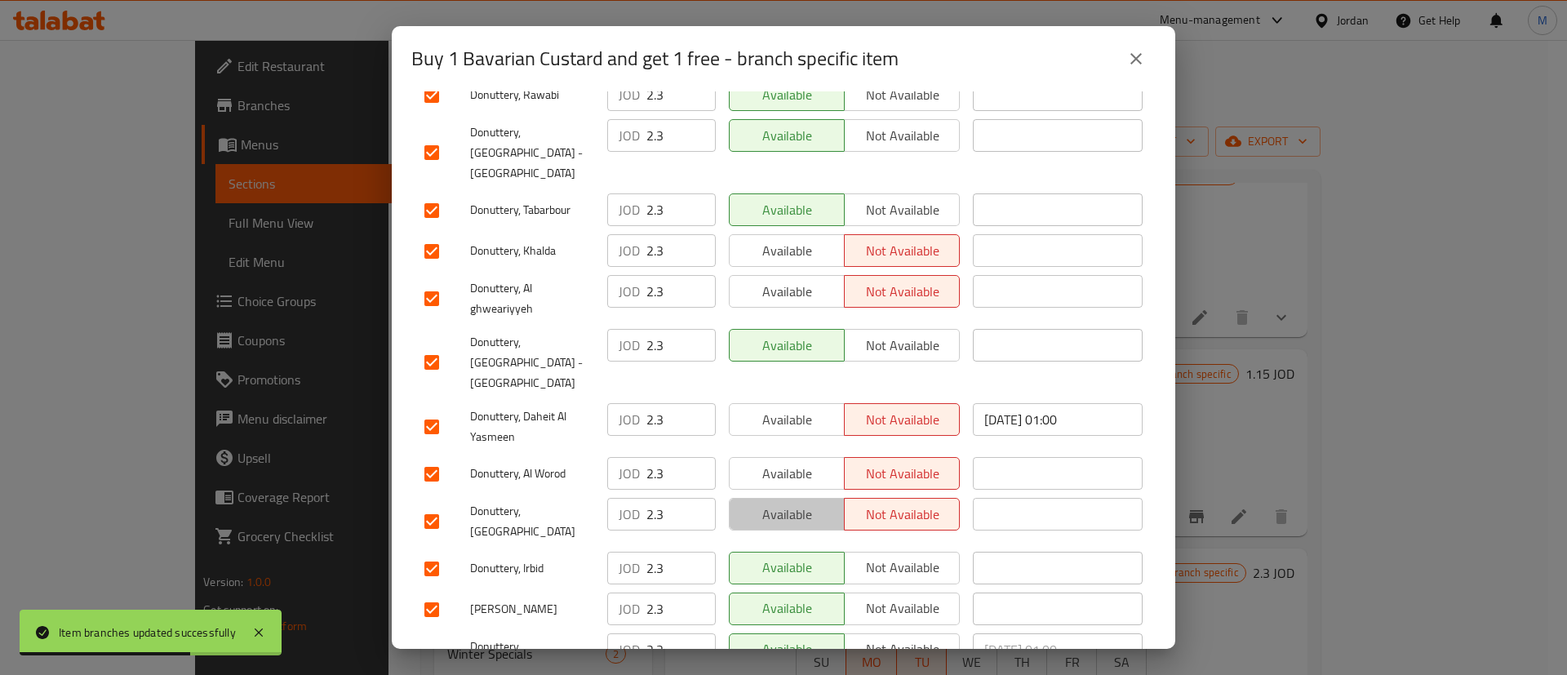
click at [795, 503] on span "Available" at bounding box center [787, 515] width 102 height 24
click at [791, 462] on span "Available" at bounding box center [787, 474] width 102 height 24
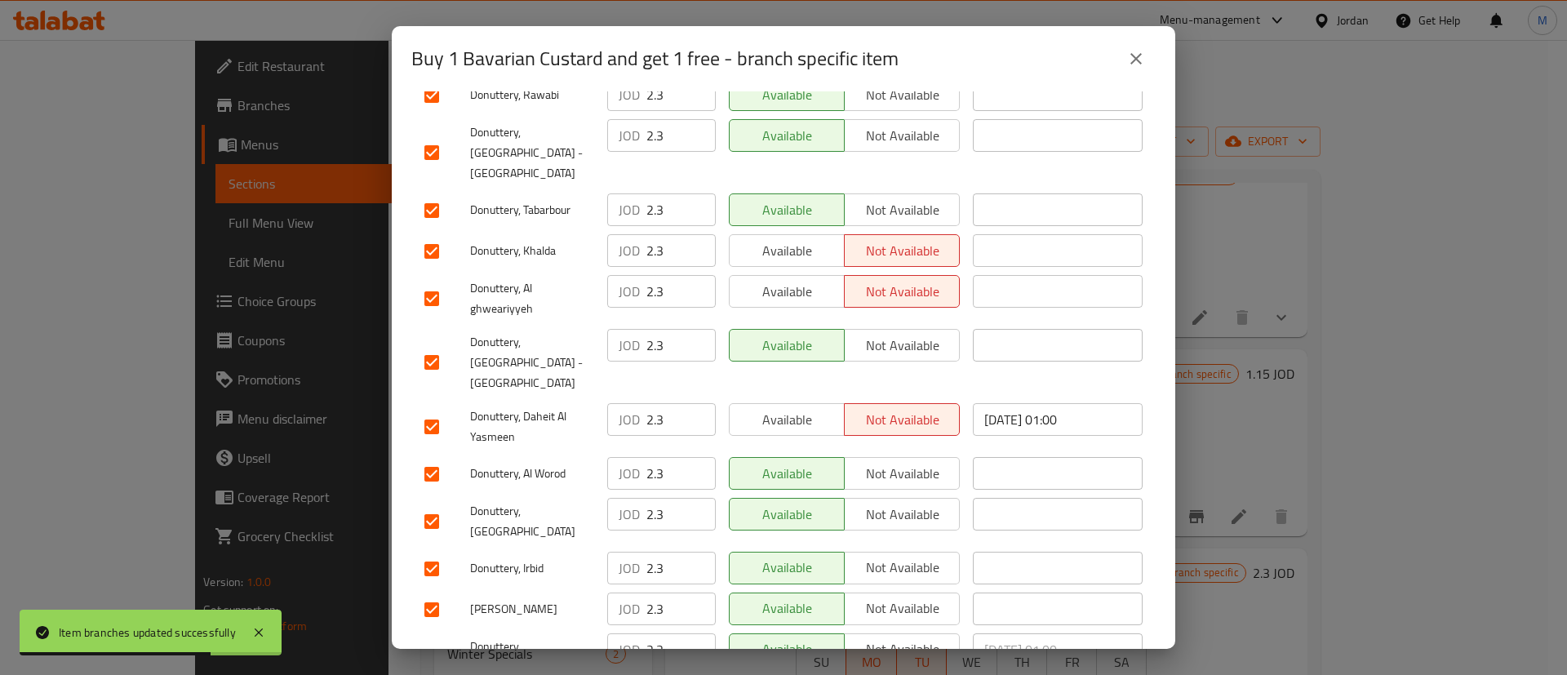
click at [797, 408] on span "Available" at bounding box center [787, 420] width 102 height 24
click at [824, 280] on span "Available" at bounding box center [787, 292] width 102 height 24
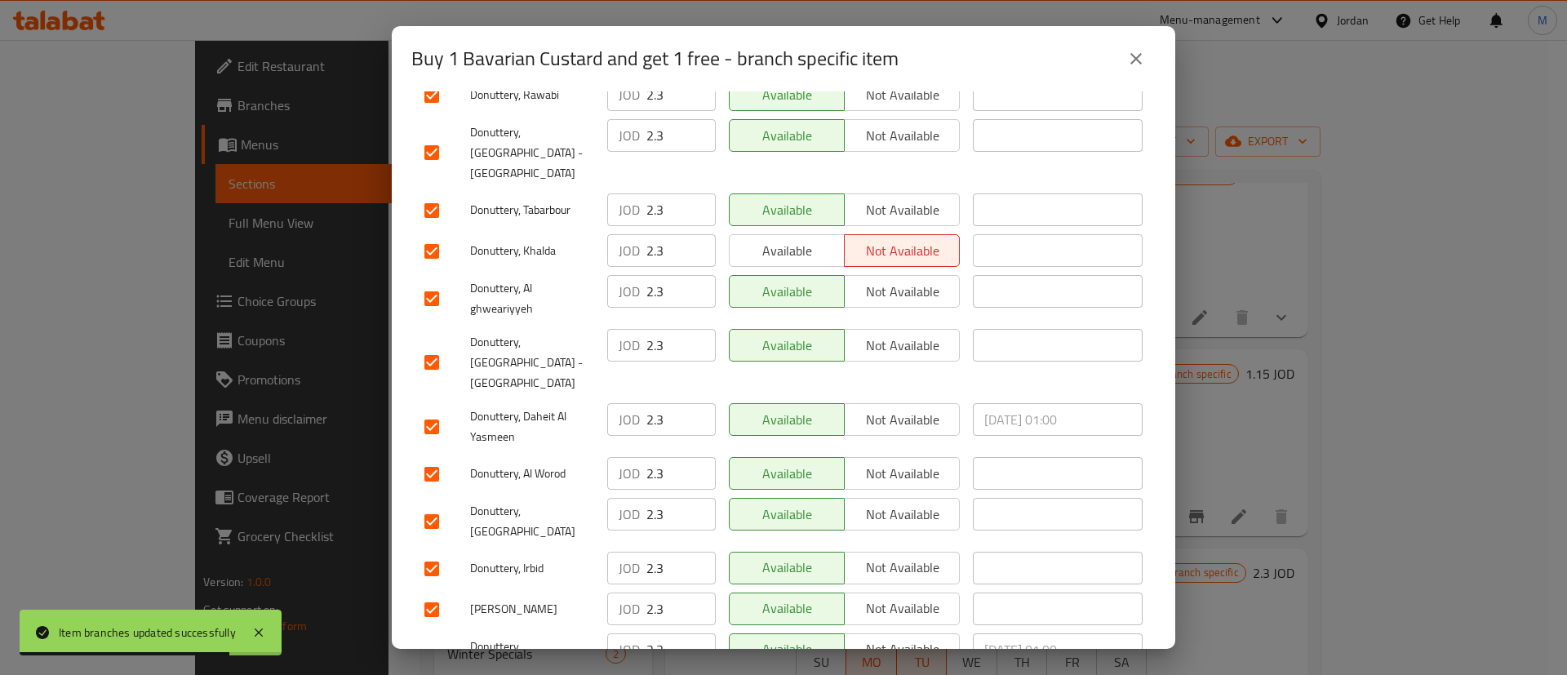
click at [792, 239] on span "Available" at bounding box center [787, 251] width 102 height 24
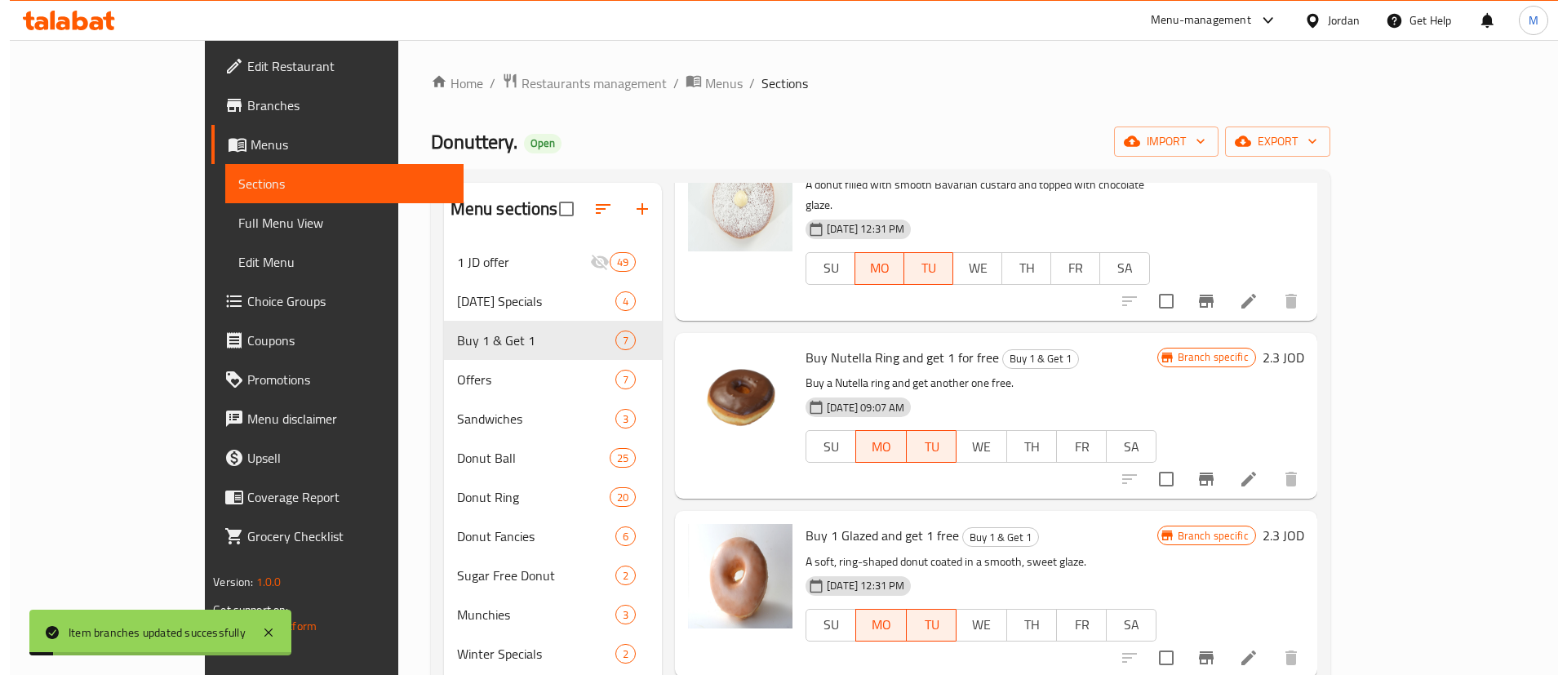
scroll to position [330, 0]
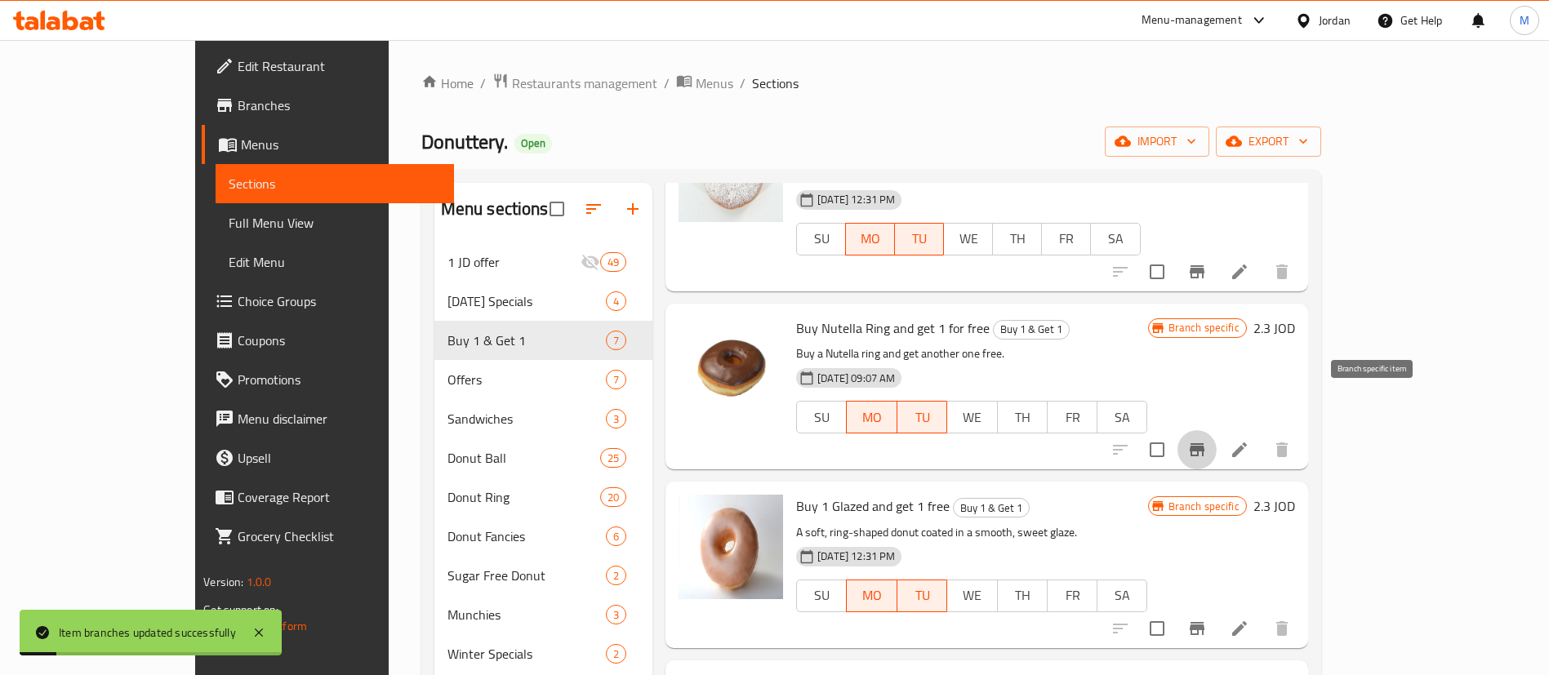
click at [1204, 443] on icon "Branch-specific-item" at bounding box center [1196, 449] width 15 height 13
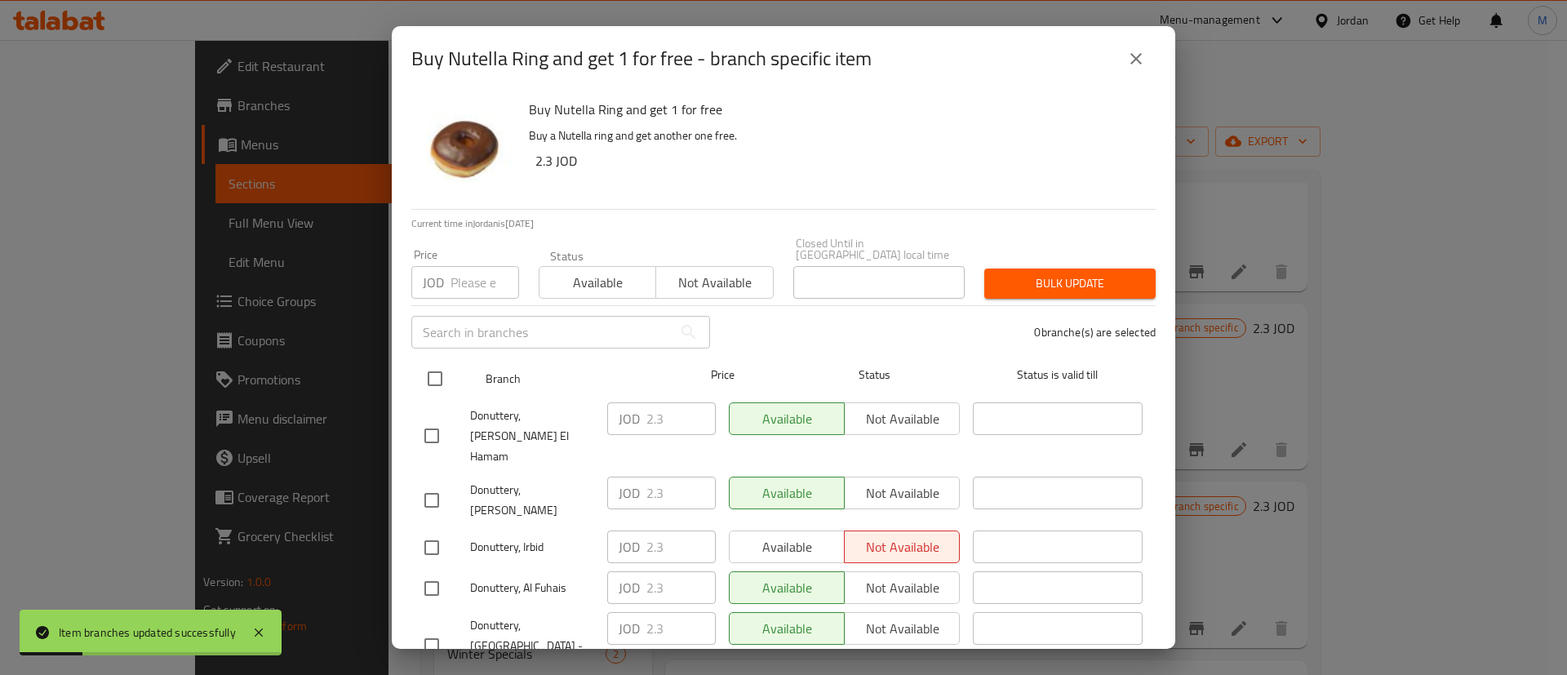
click at [442, 363] on input "checkbox" at bounding box center [435, 379] width 34 height 34
checkbox input "true"
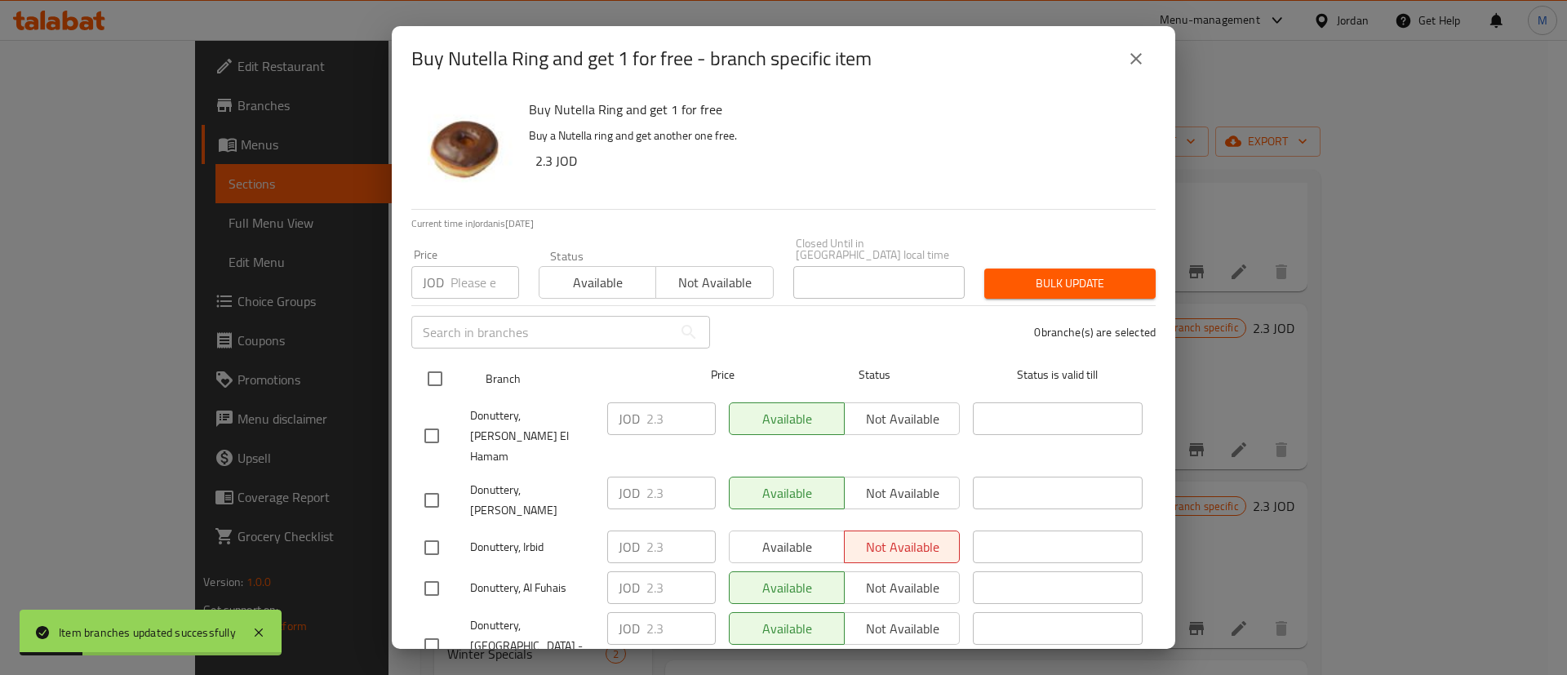
checkbox input "true"
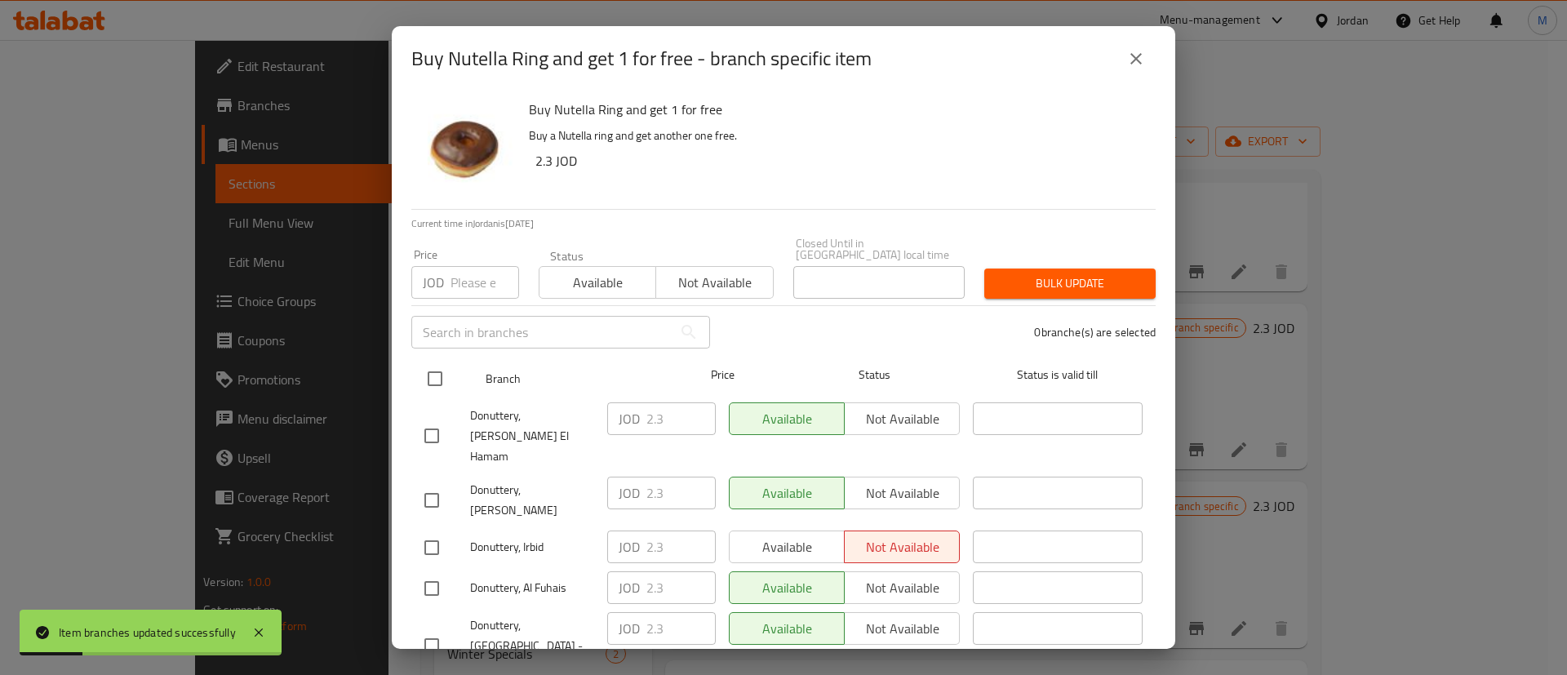
checkbox input "true"
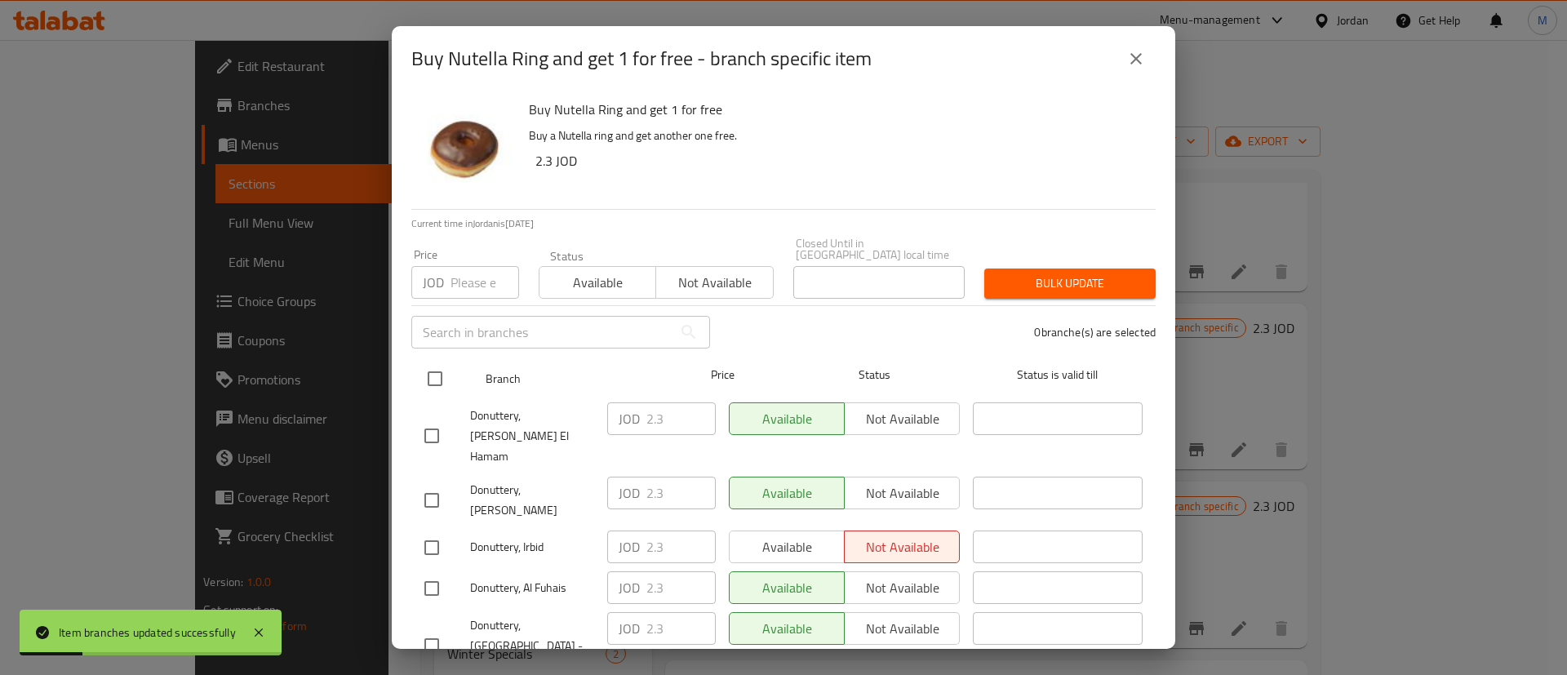
checkbox input "true"
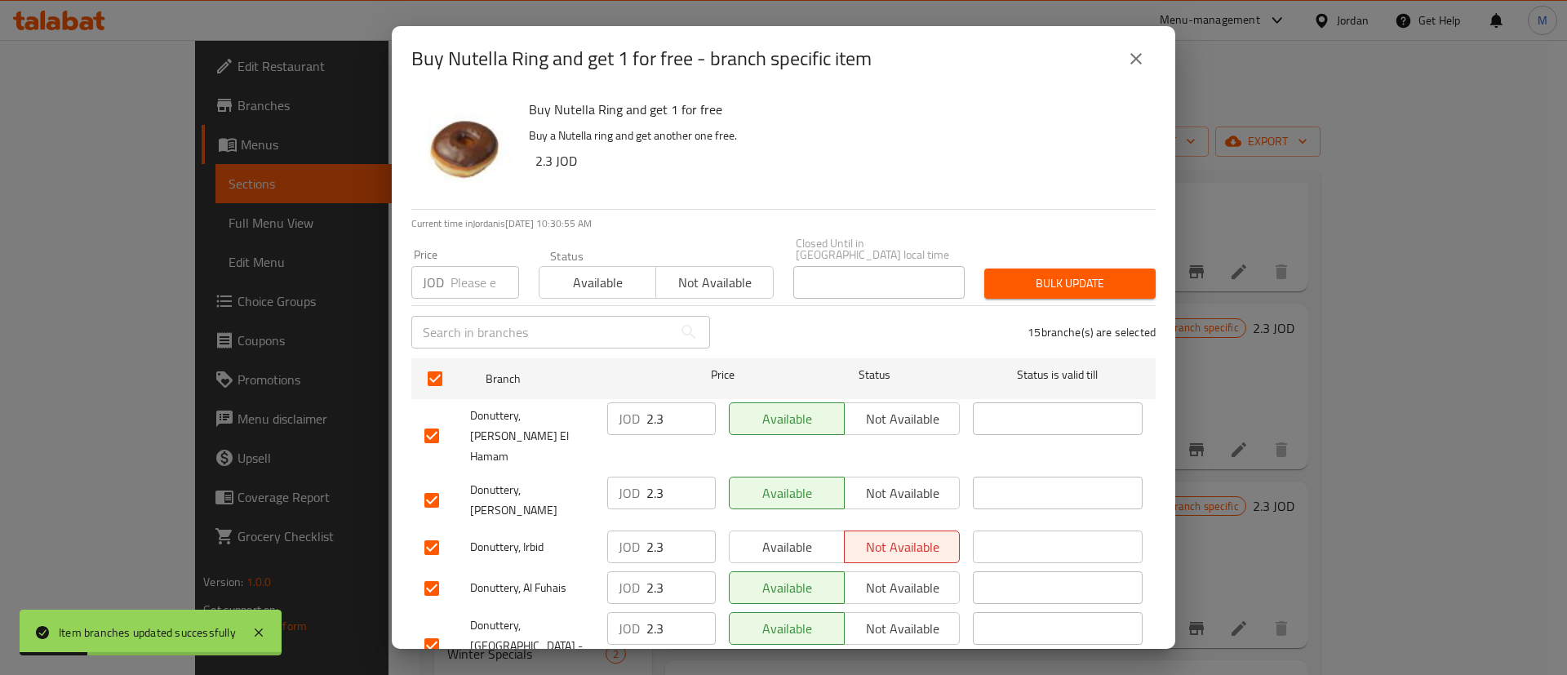
scroll to position [473, 0]
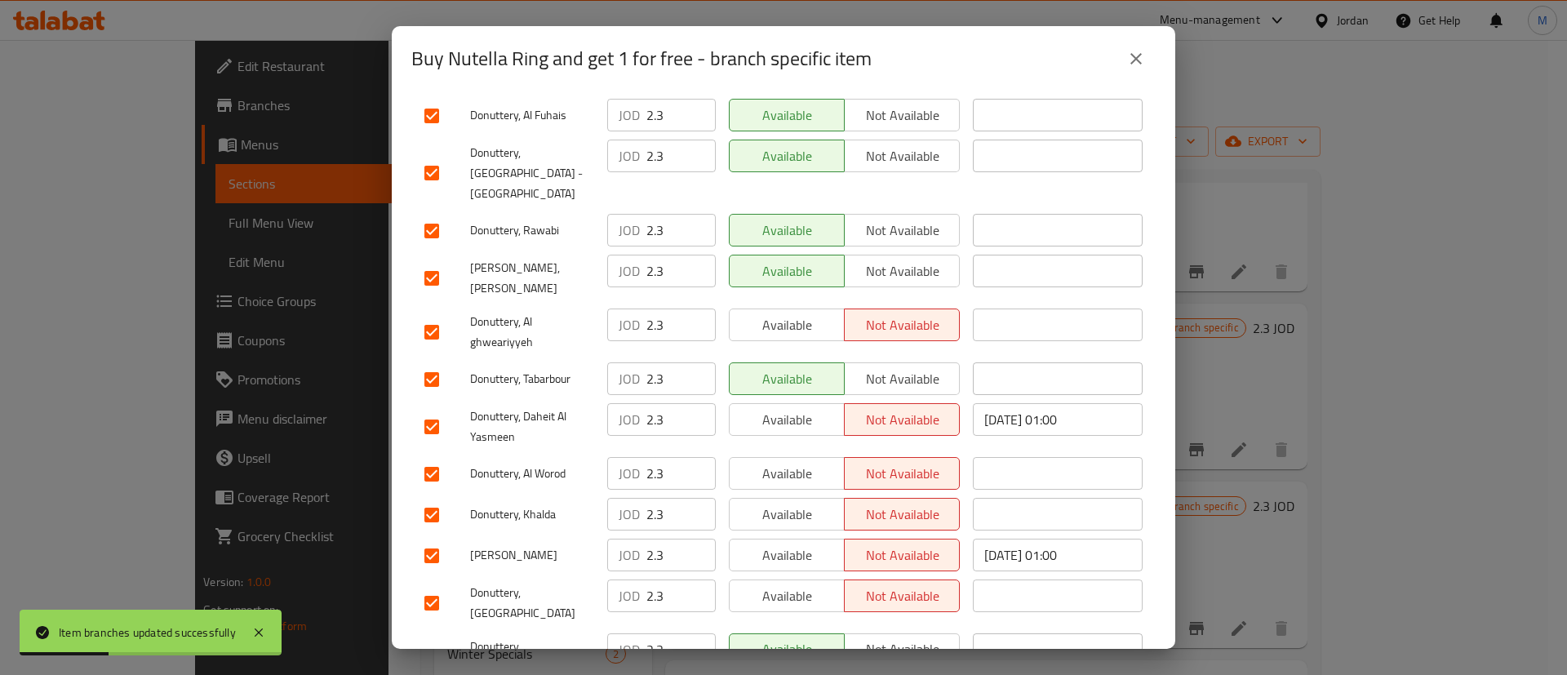
click at [796, 584] on span "Available" at bounding box center [787, 596] width 102 height 24
click at [783, 544] on span "Available" at bounding box center [787, 556] width 102 height 24
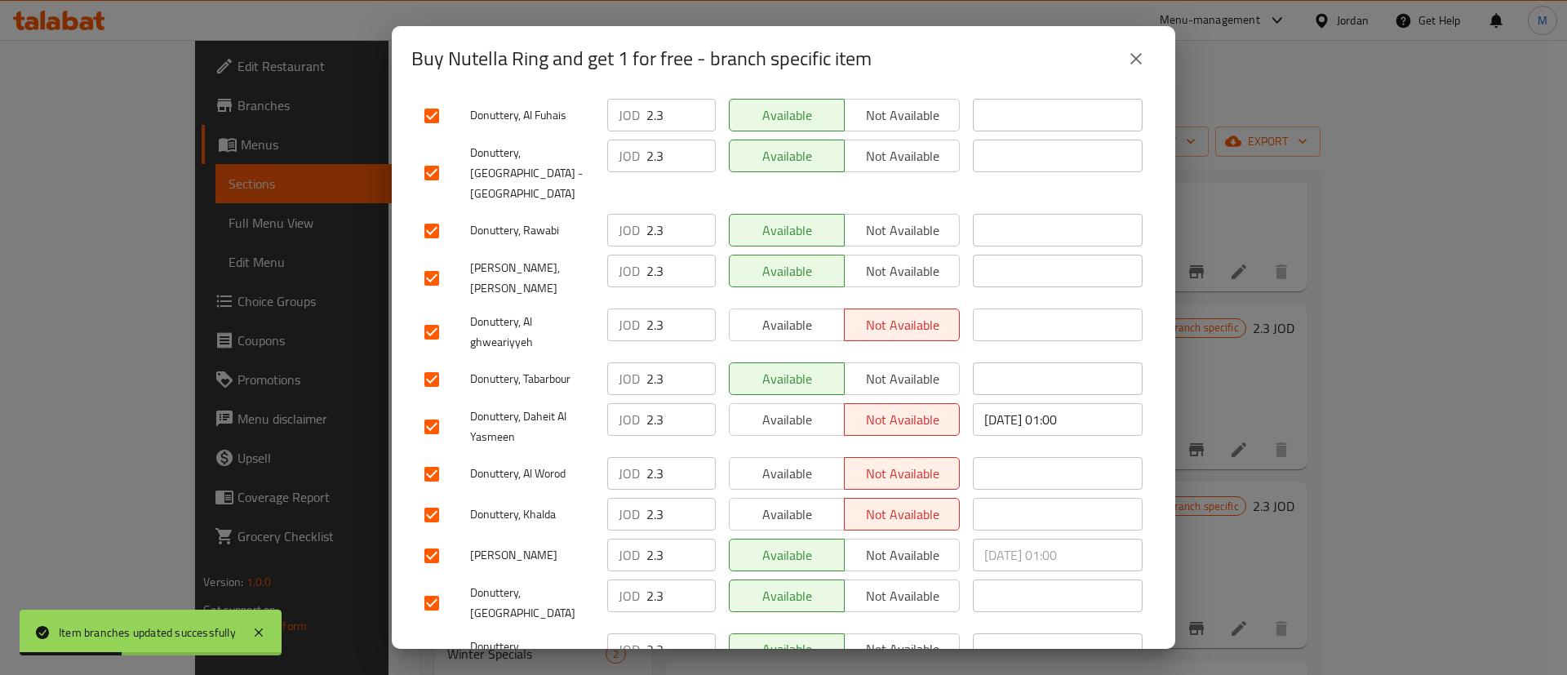
click at [779, 503] on span "Available" at bounding box center [787, 515] width 102 height 24
click at [781, 462] on span "Available" at bounding box center [787, 474] width 102 height 24
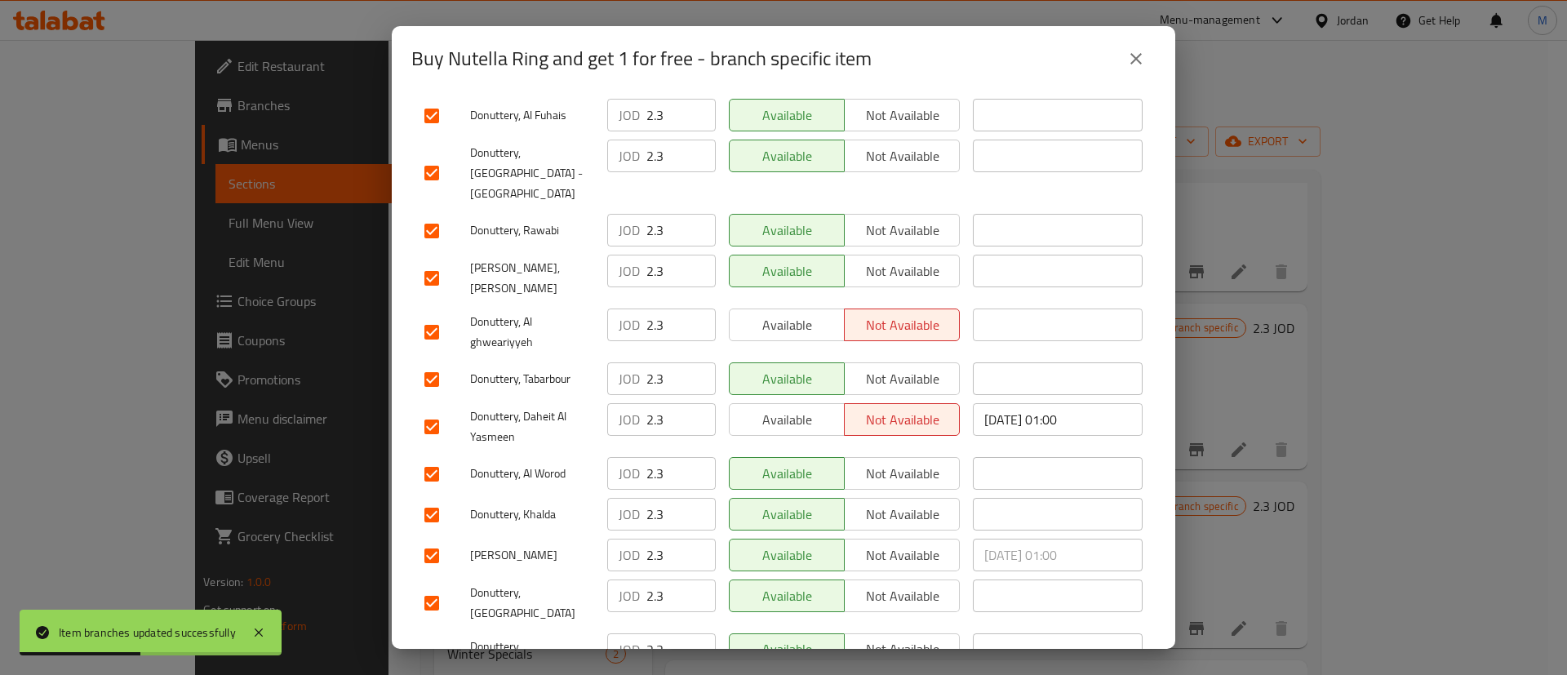
click at [793, 408] on span "Available" at bounding box center [787, 420] width 102 height 24
click at [805, 313] on span "Available" at bounding box center [787, 325] width 102 height 24
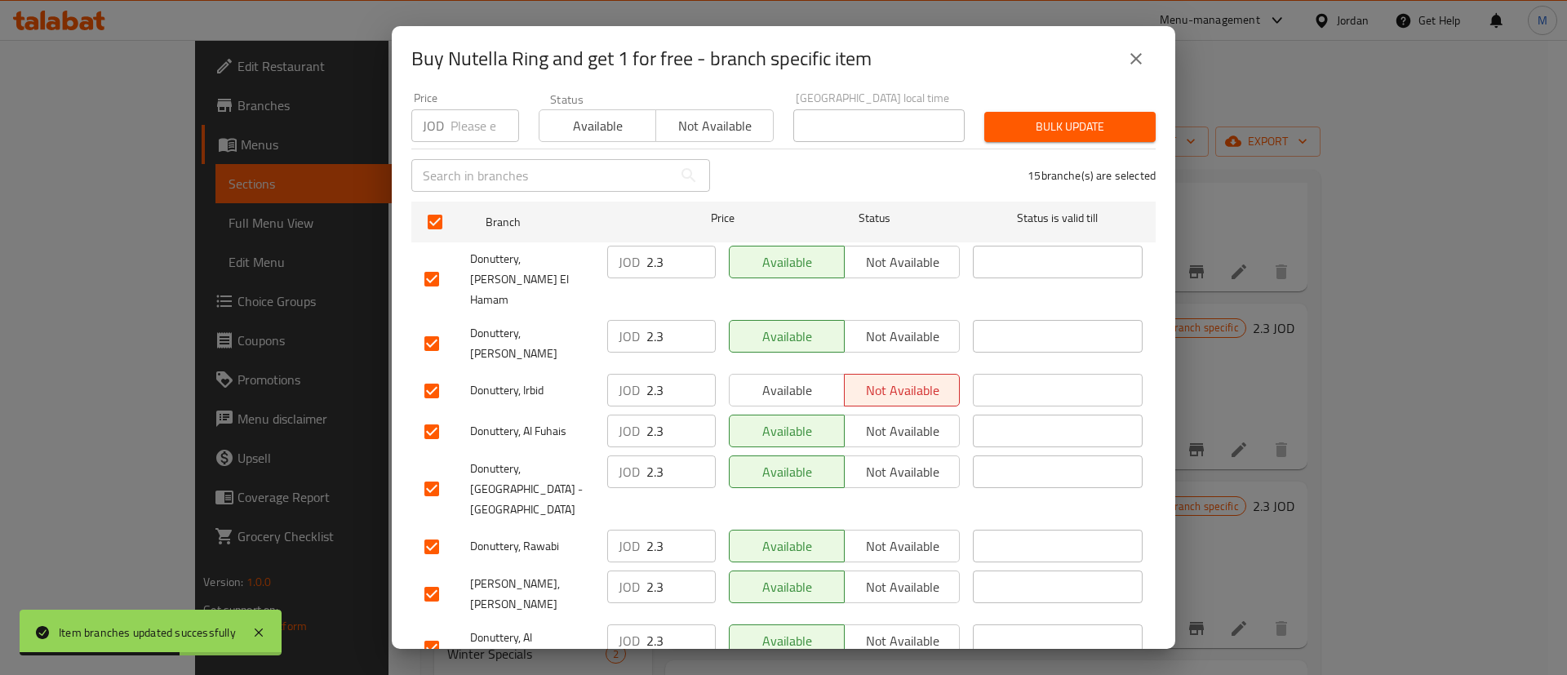
click at [801, 379] on span "Available" at bounding box center [787, 391] width 102 height 24
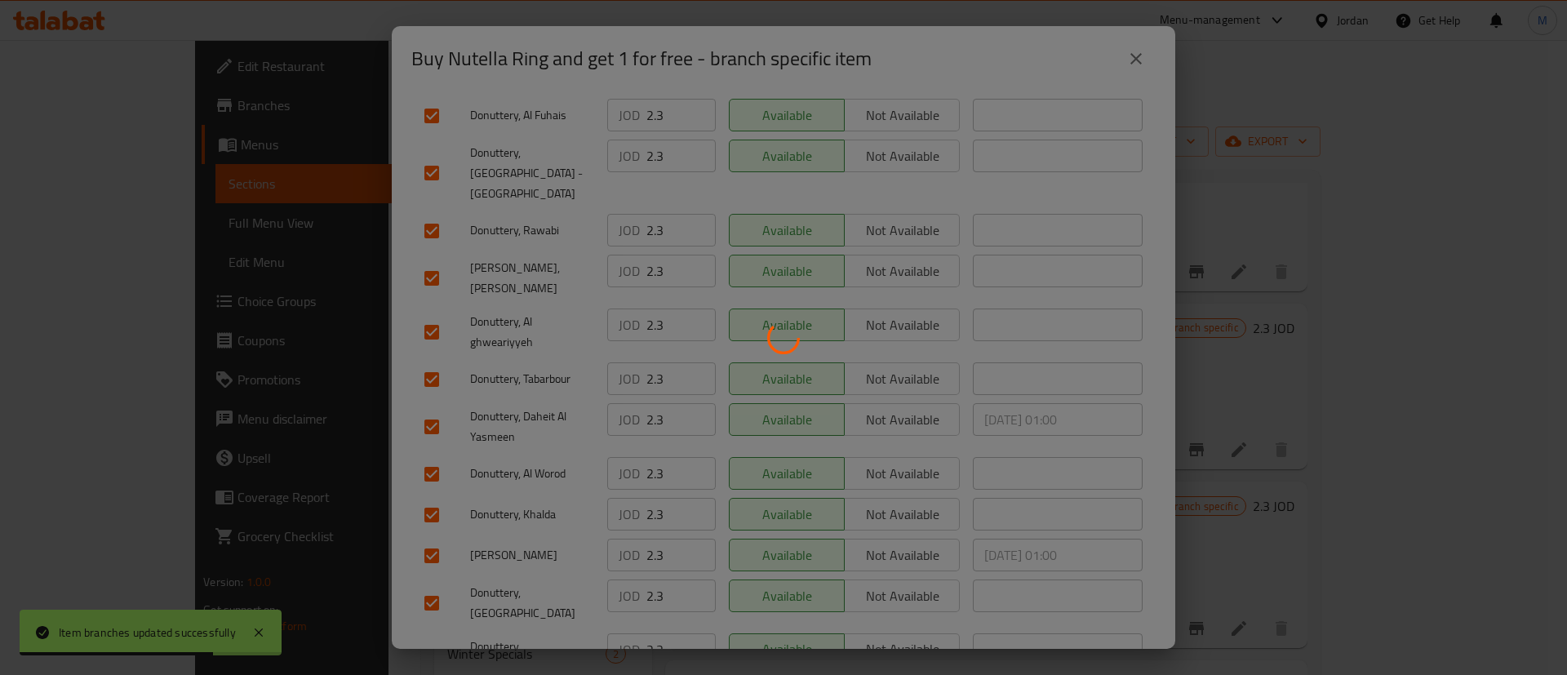
click at [861, 625] on div at bounding box center [783, 337] width 1567 height 675
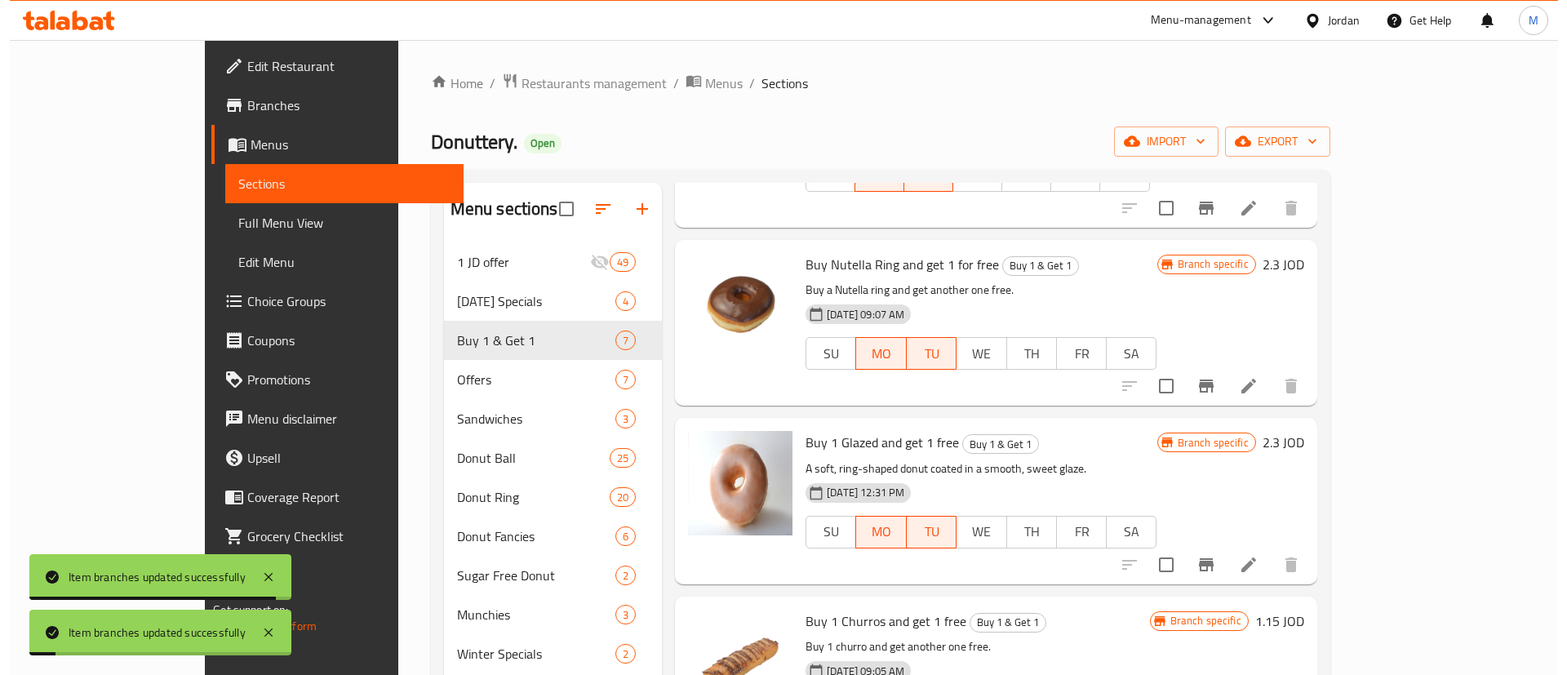
scroll to position [399, 0]
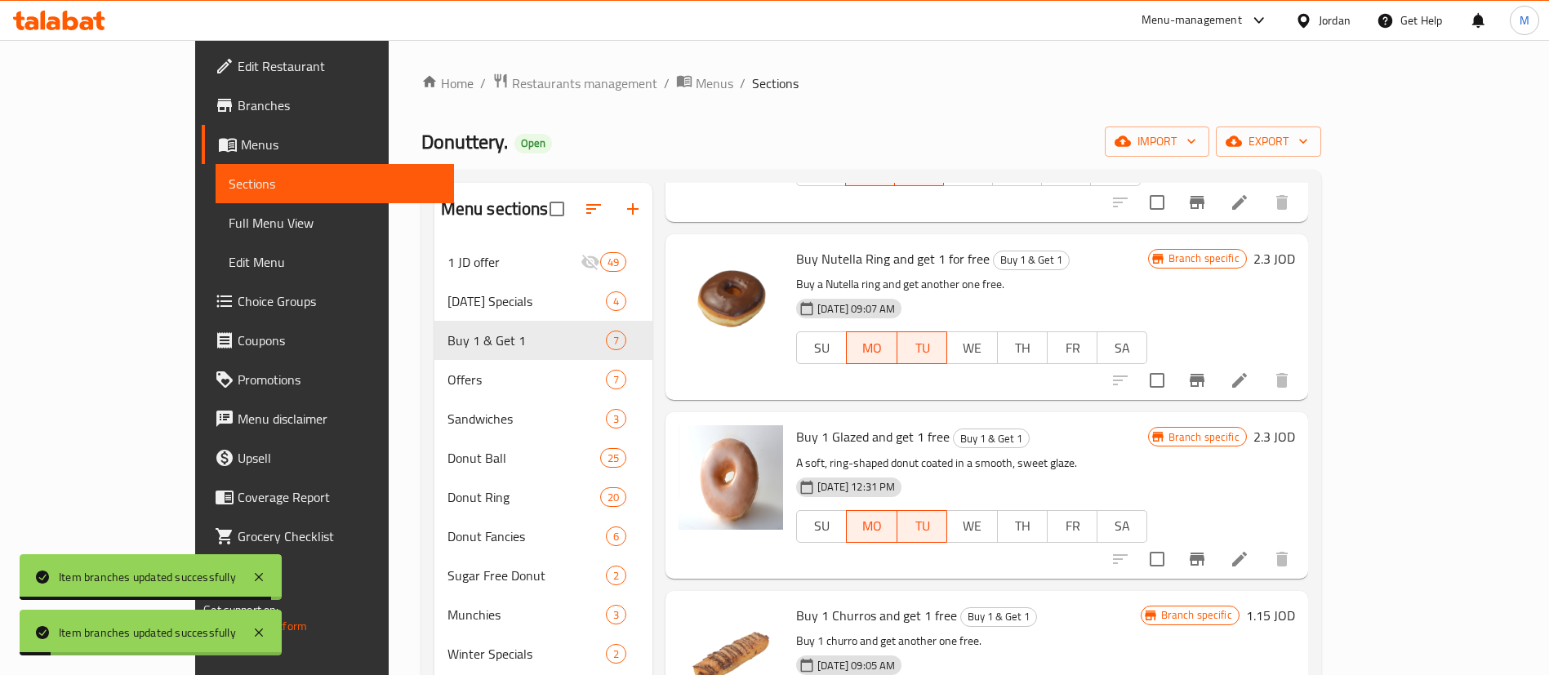
click at [1216, 540] on button "Branch-specific-item" at bounding box center [1196, 559] width 39 height 39
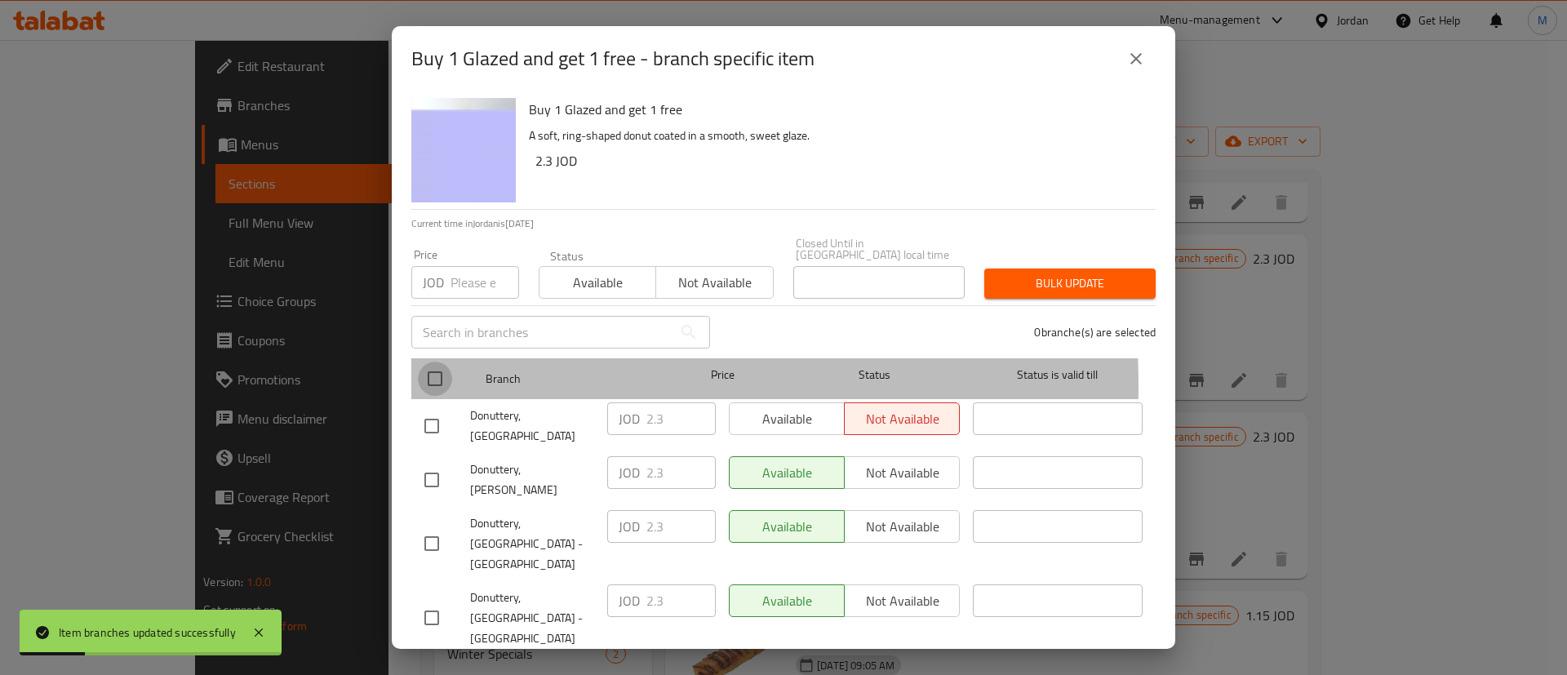
click at [437, 376] on input "checkbox" at bounding box center [435, 379] width 34 height 34
checkbox input "true"
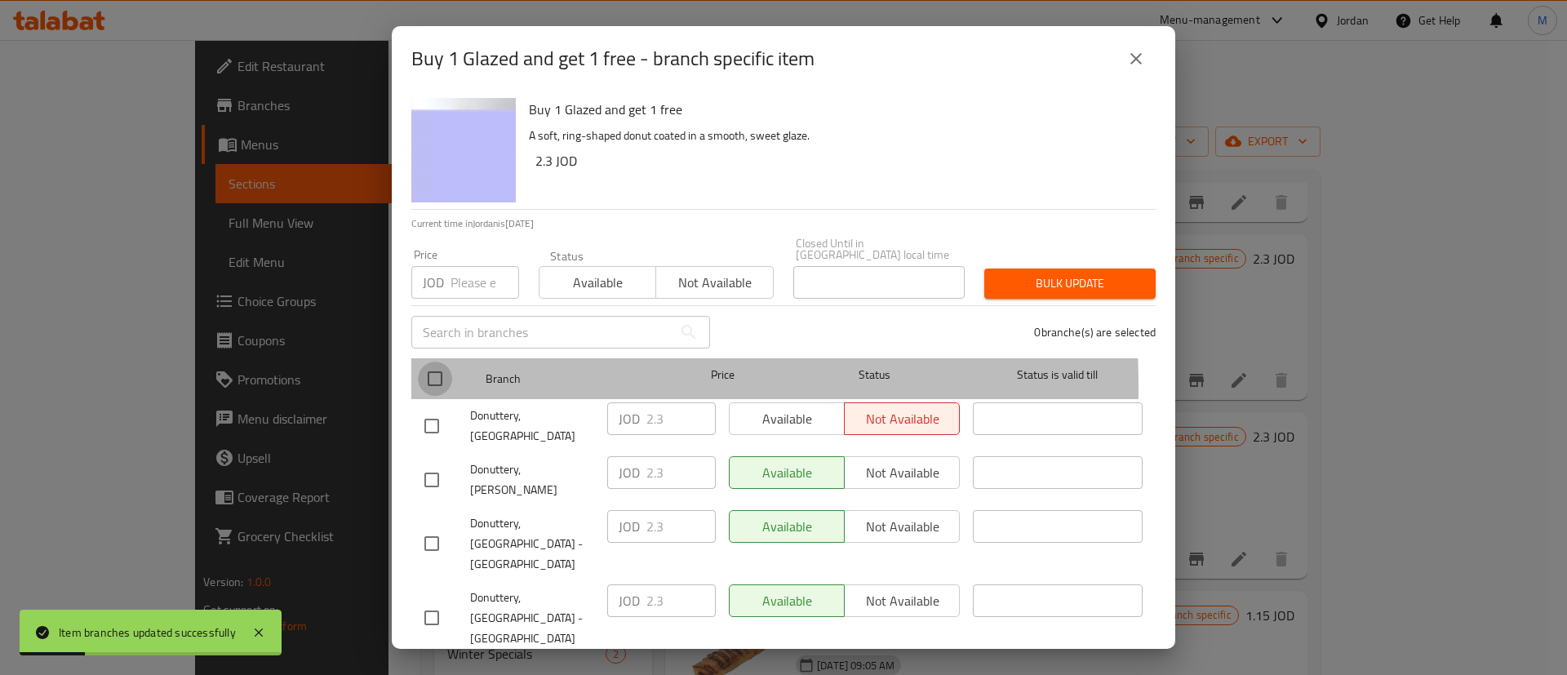
checkbox input "true"
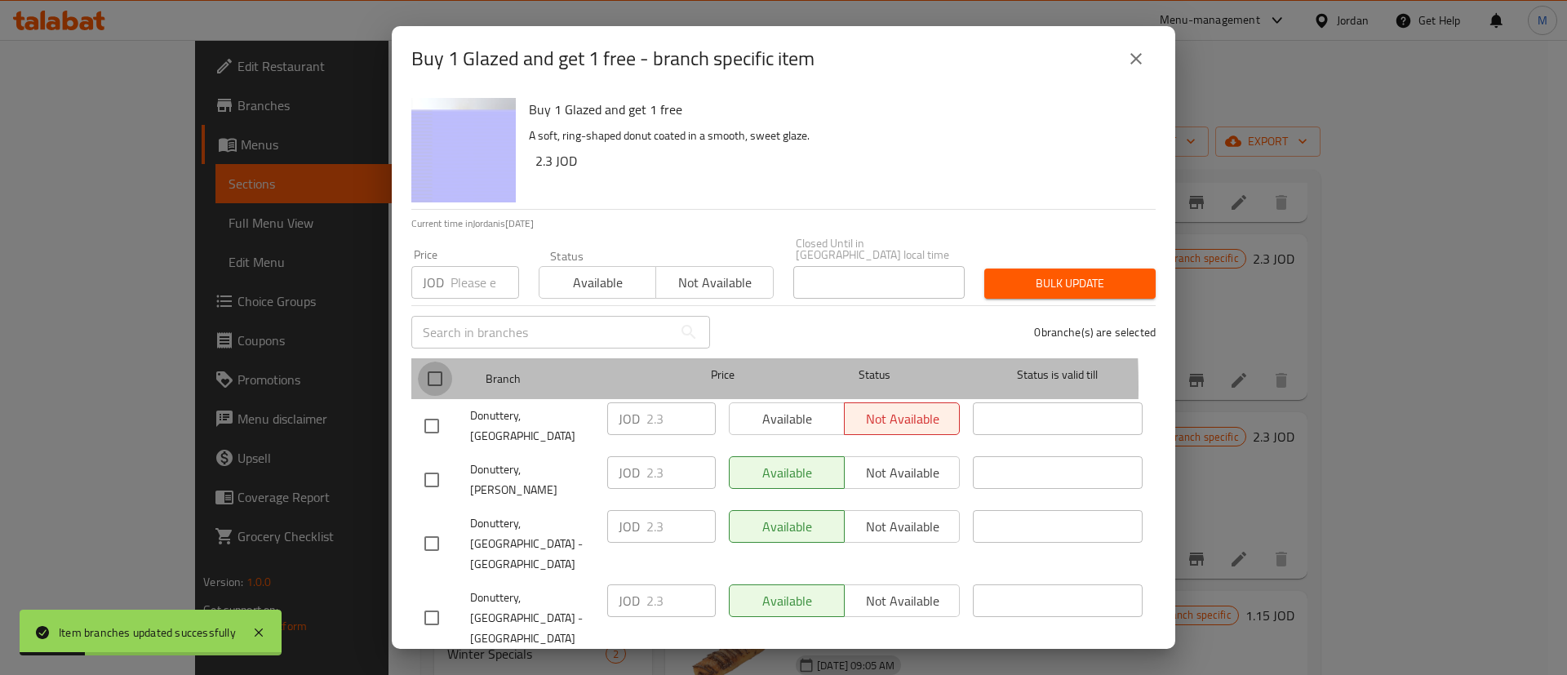
checkbox input "true"
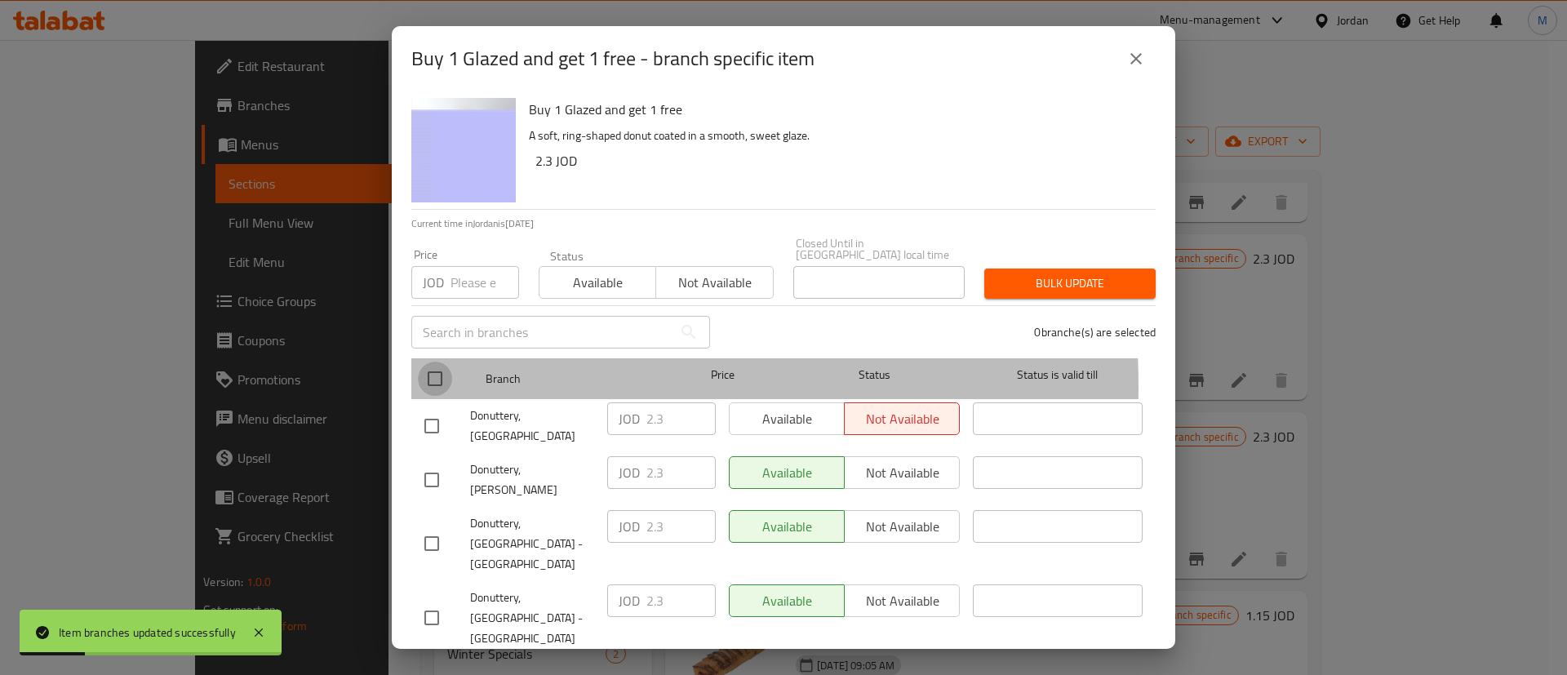
checkbox input "true"
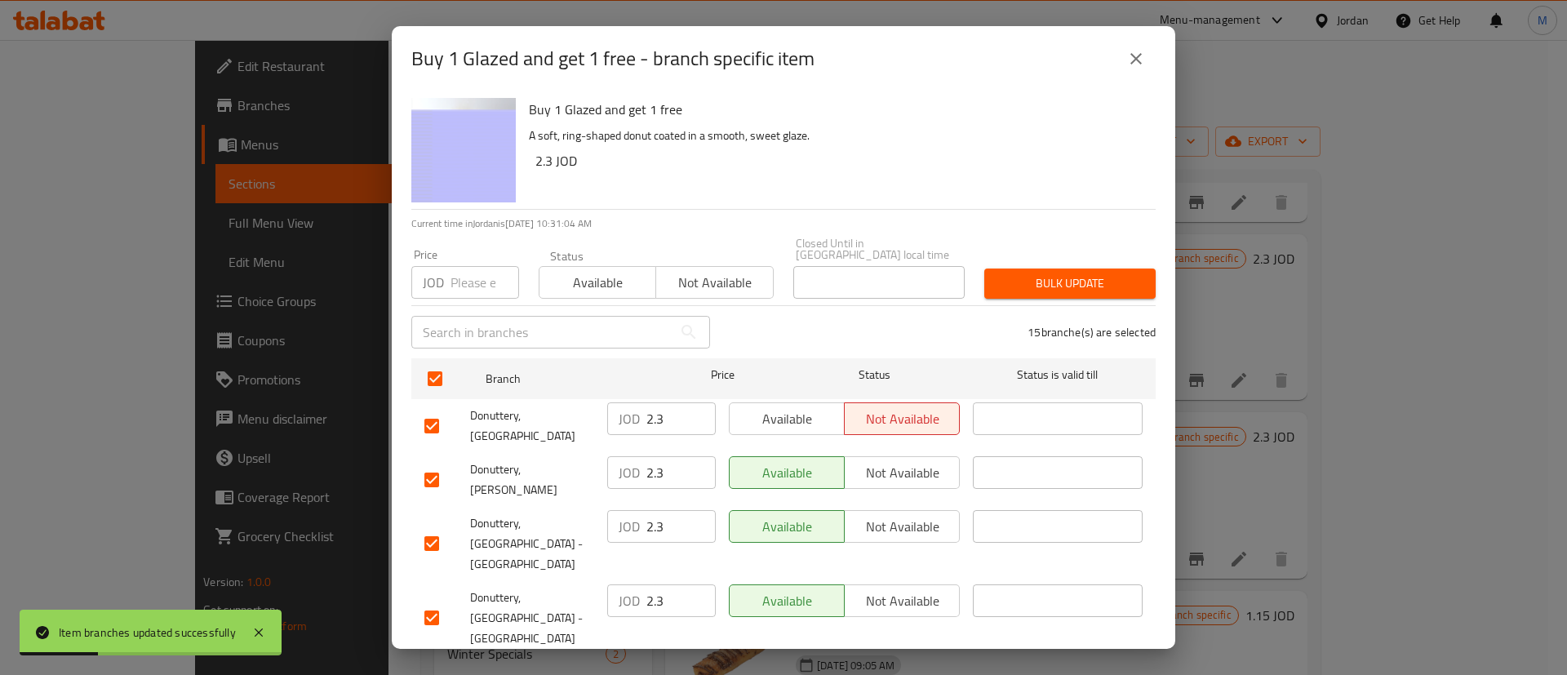
click at [793, 407] on span "Available" at bounding box center [787, 419] width 102 height 24
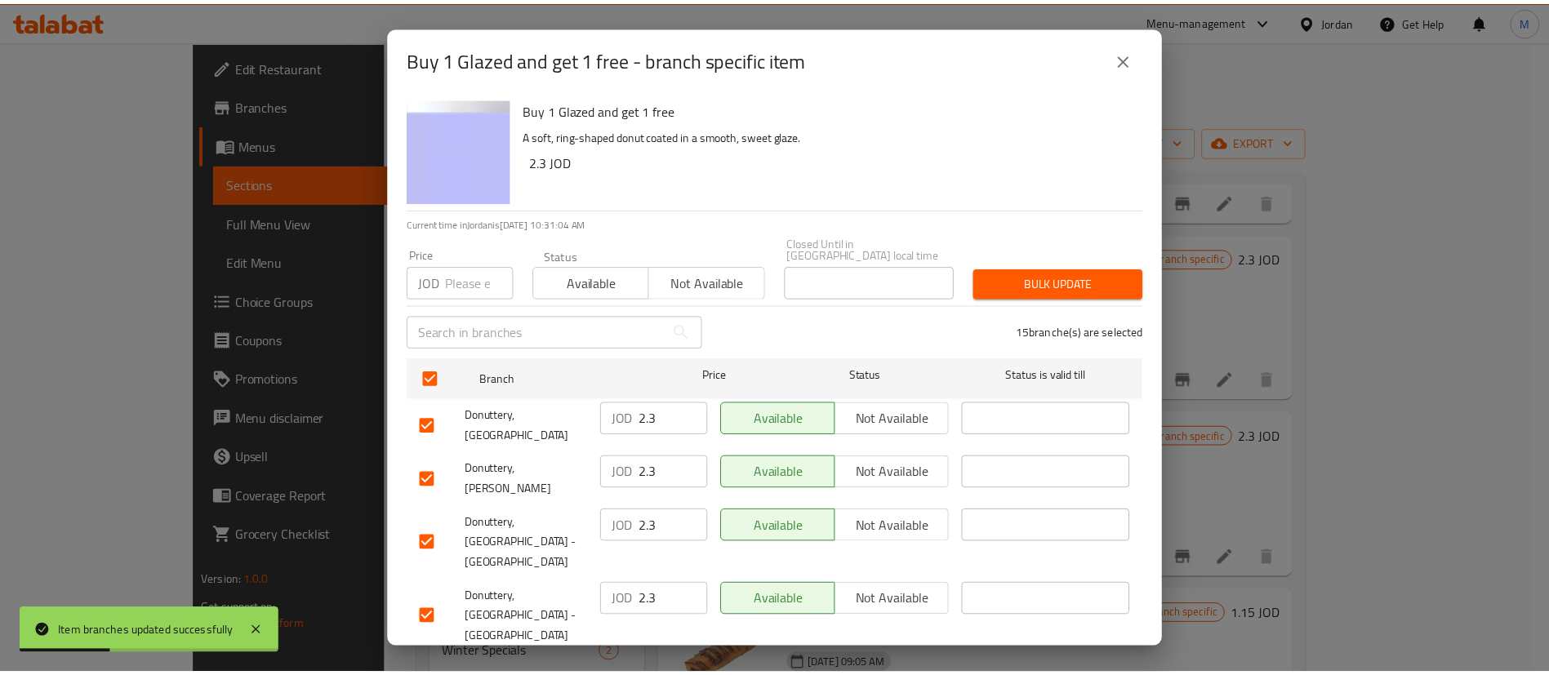
scroll to position [473, 0]
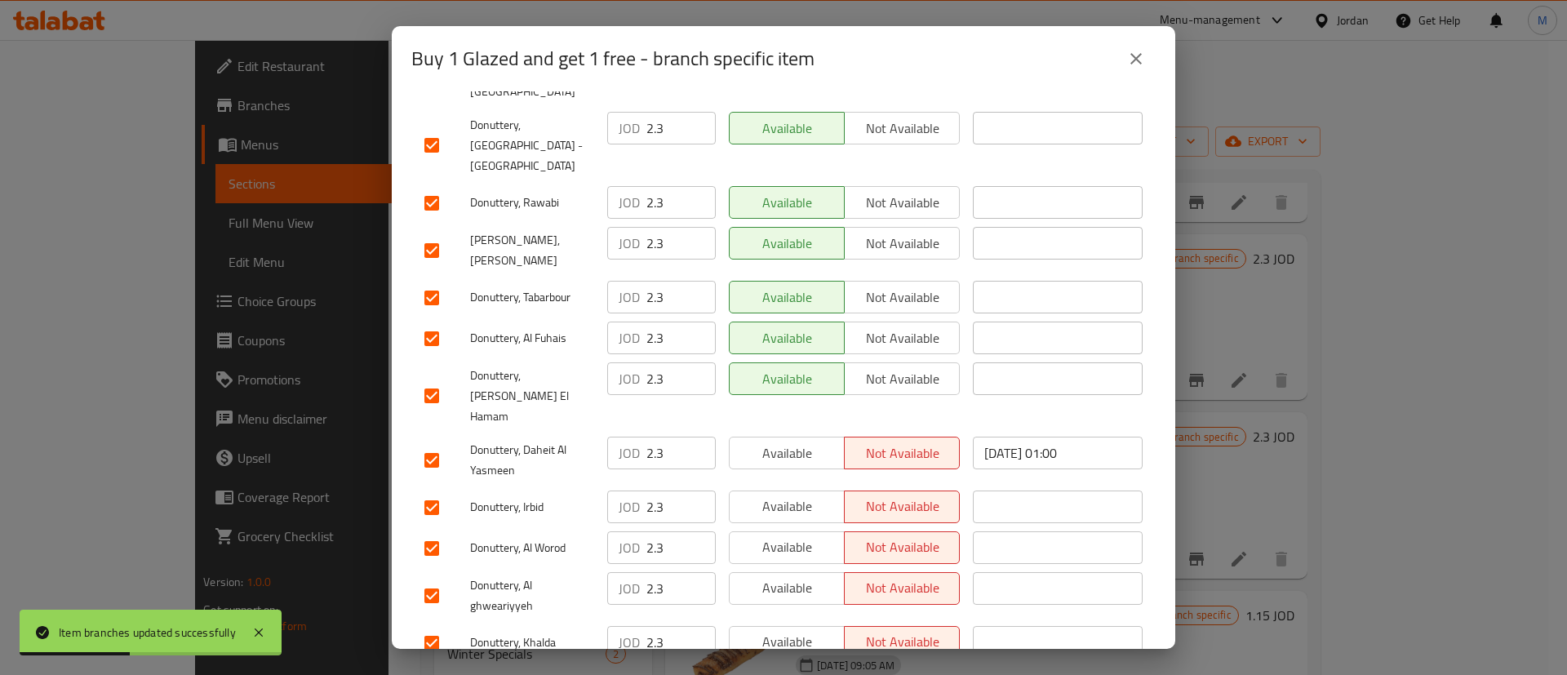
click at [795, 630] on span "Available" at bounding box center [787, 642] width 102 height 24
click at [787, 576] on span "Available" at bounding box center [787, 588] width 102 height 24
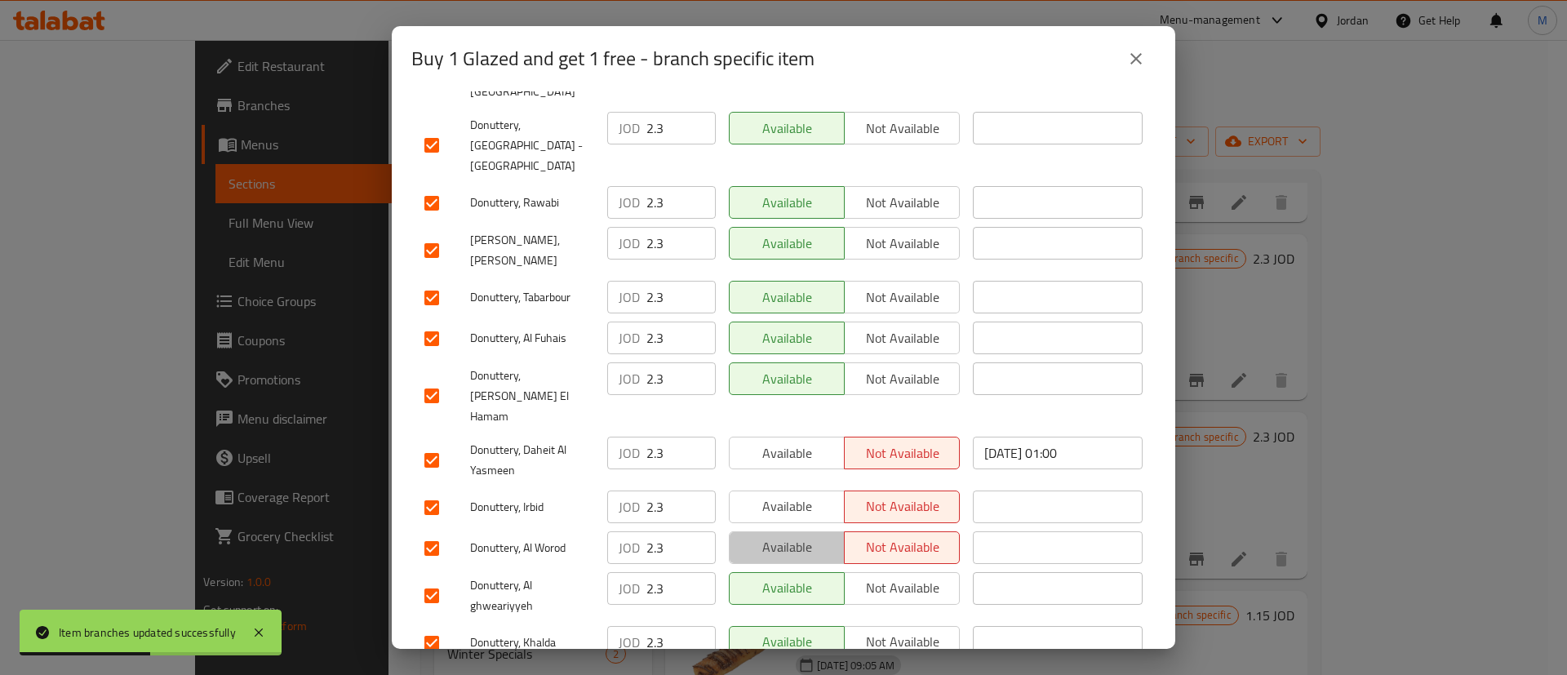
click at [785, 536] on span "Available" at bounding box center [787, 548] width 102 height 24
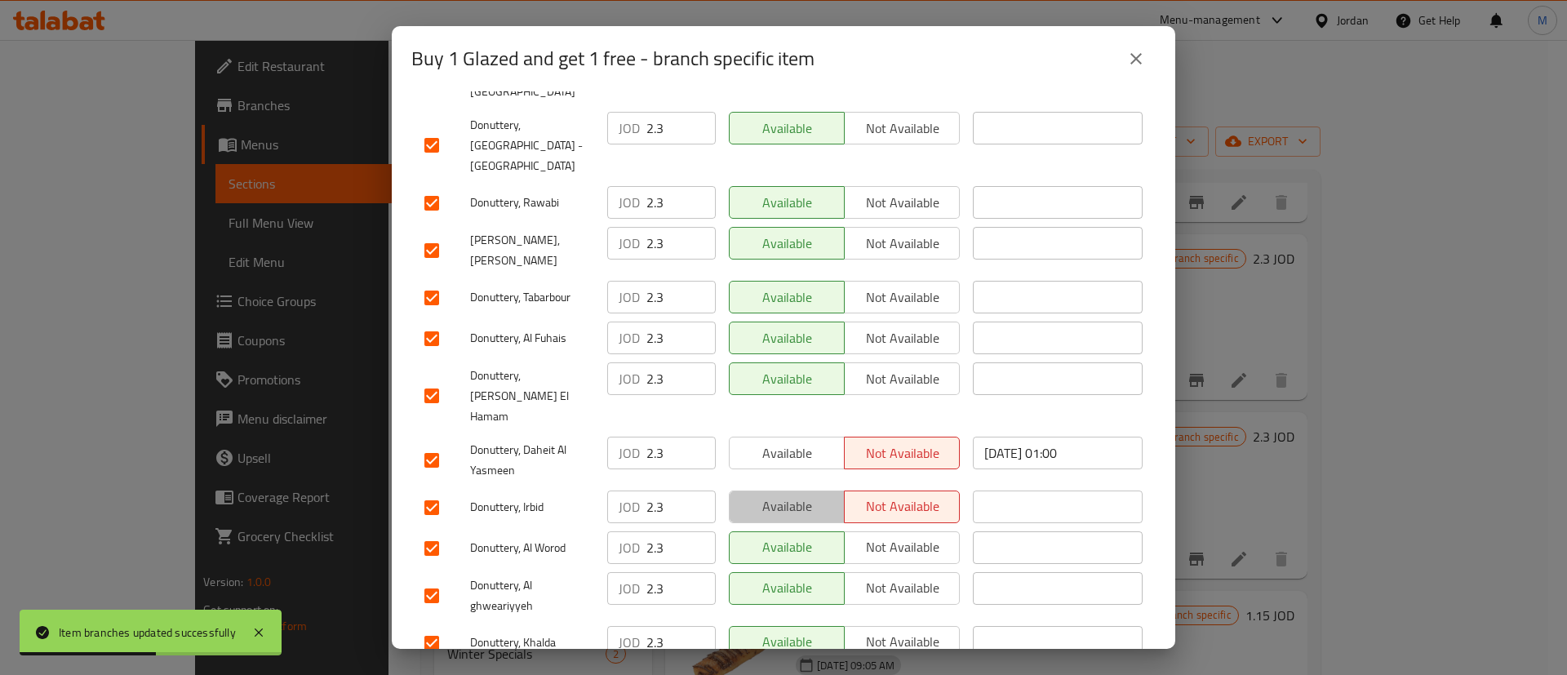
click at [785, 495] on span "Available" at bounding box center [787, 507] width 102 height 24
click at [781, 437] on button "Available" at bounding box center [787, 453] width 116 height 33
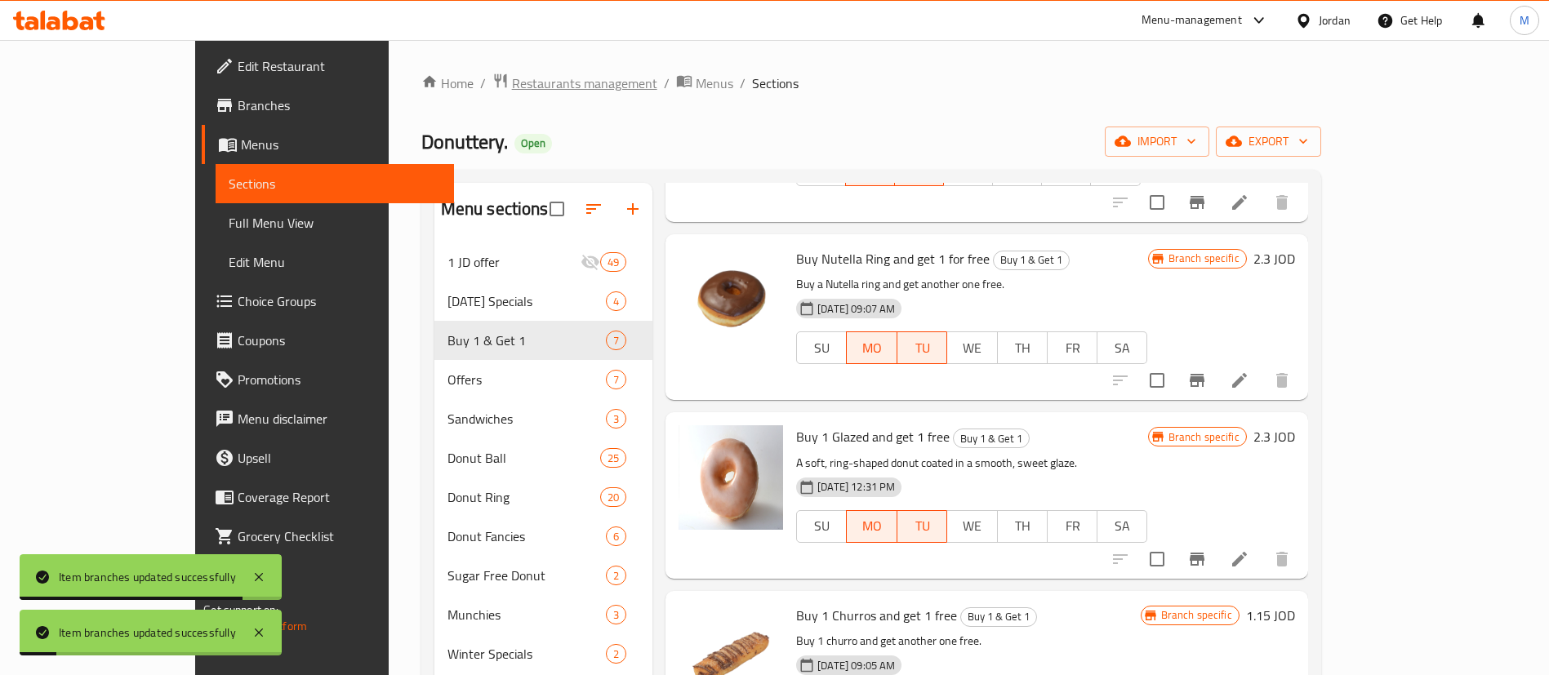
click at [512, 88] on span "Restaurants management" at bounding box center [584, 83] width 145 height 20
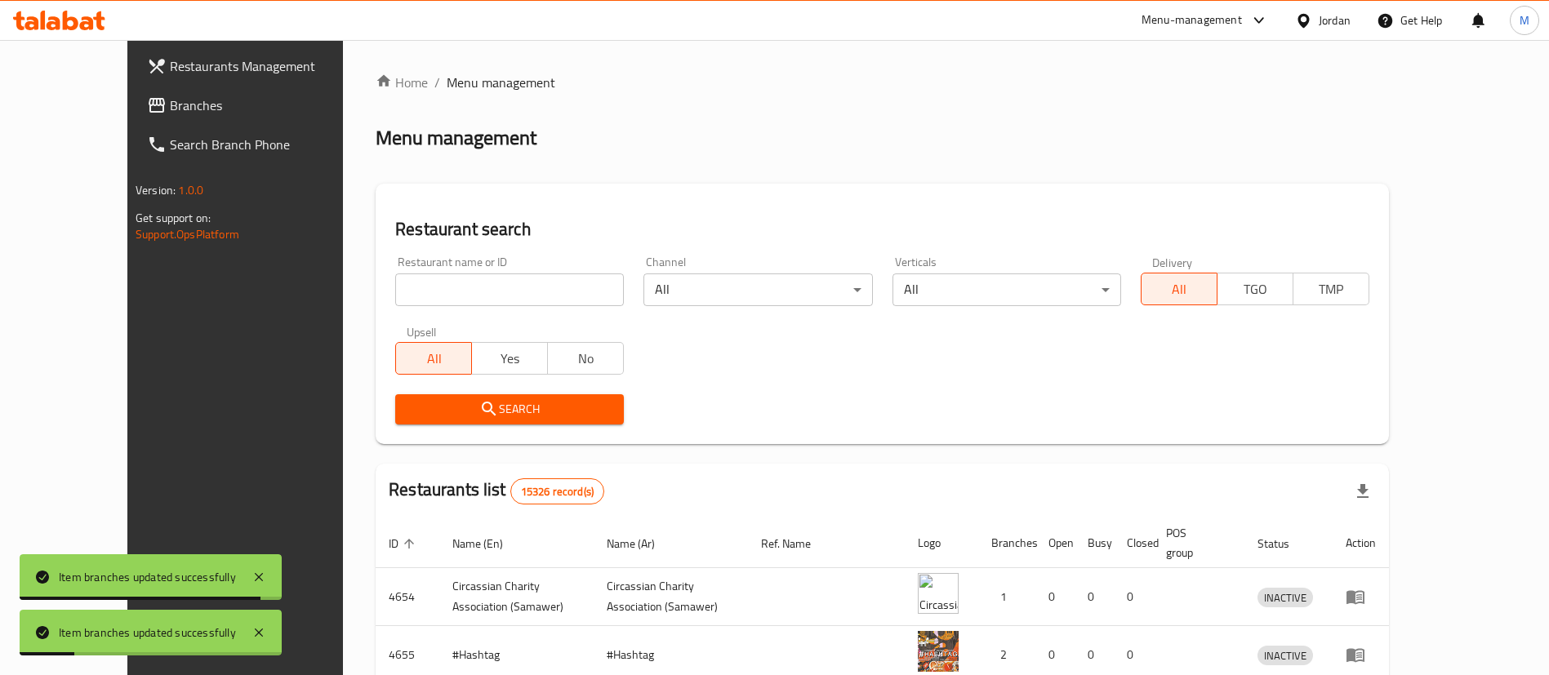
click at [544, 287] on input "search" at bounding box center [509, 289] width 229 height 33
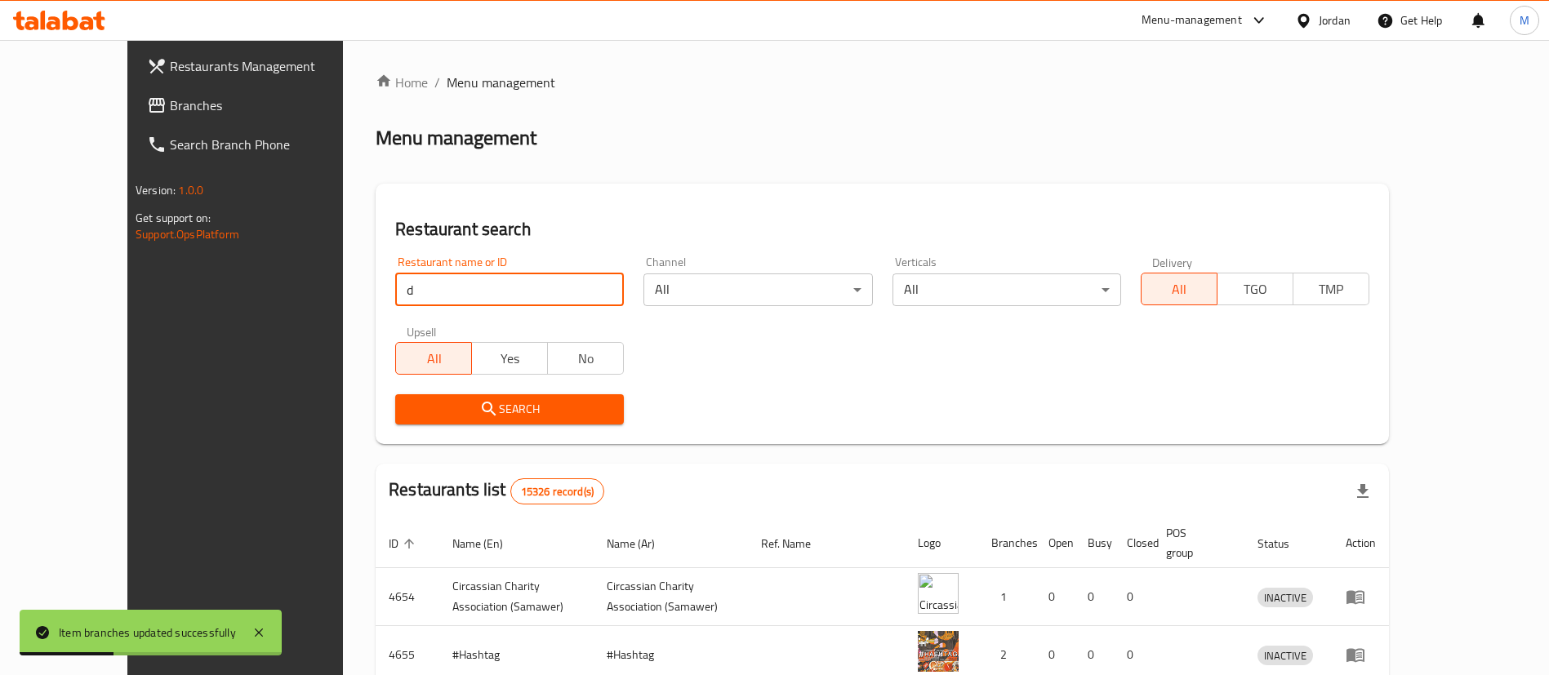
type input "donuts factory"
click at [506, 407] on span "Search" at bounding box center [509, 409] width 202 height 20
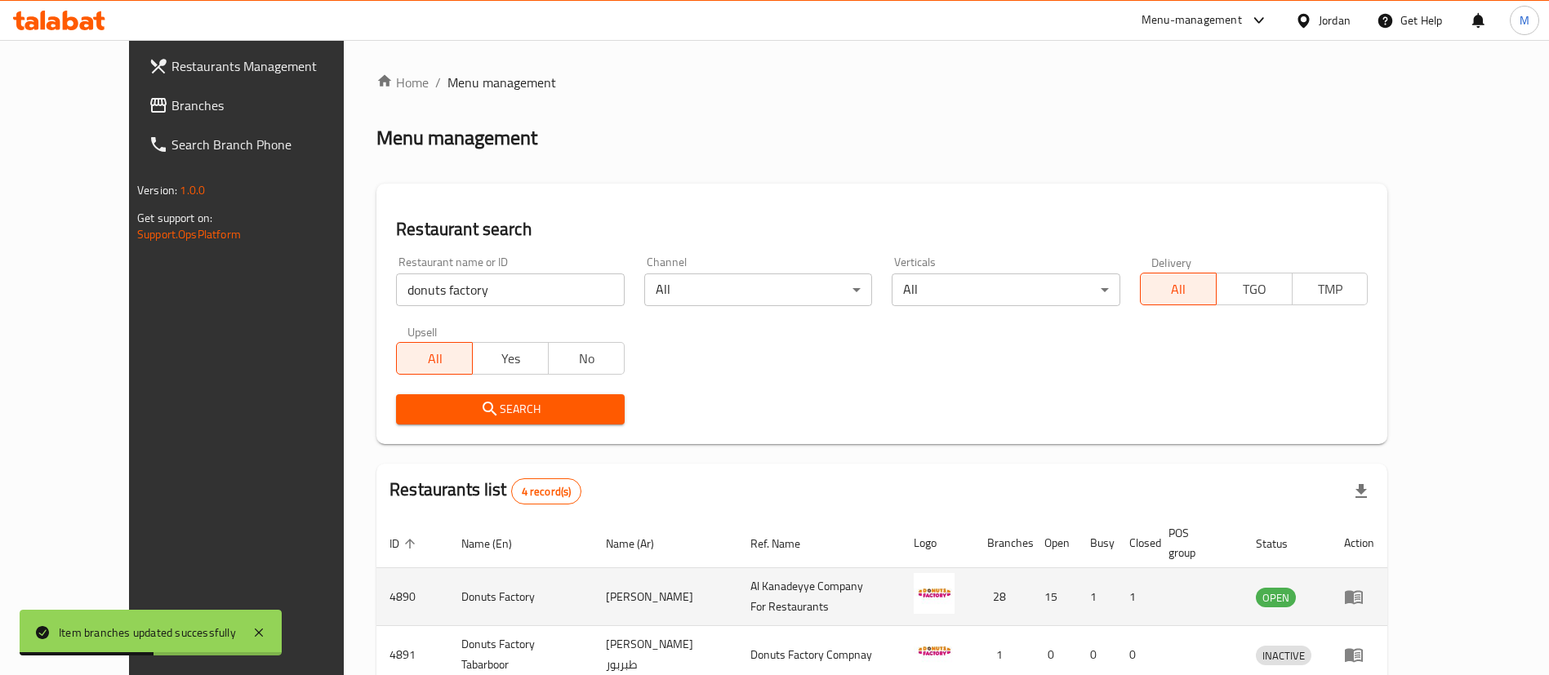
scroll to position [195, 0]
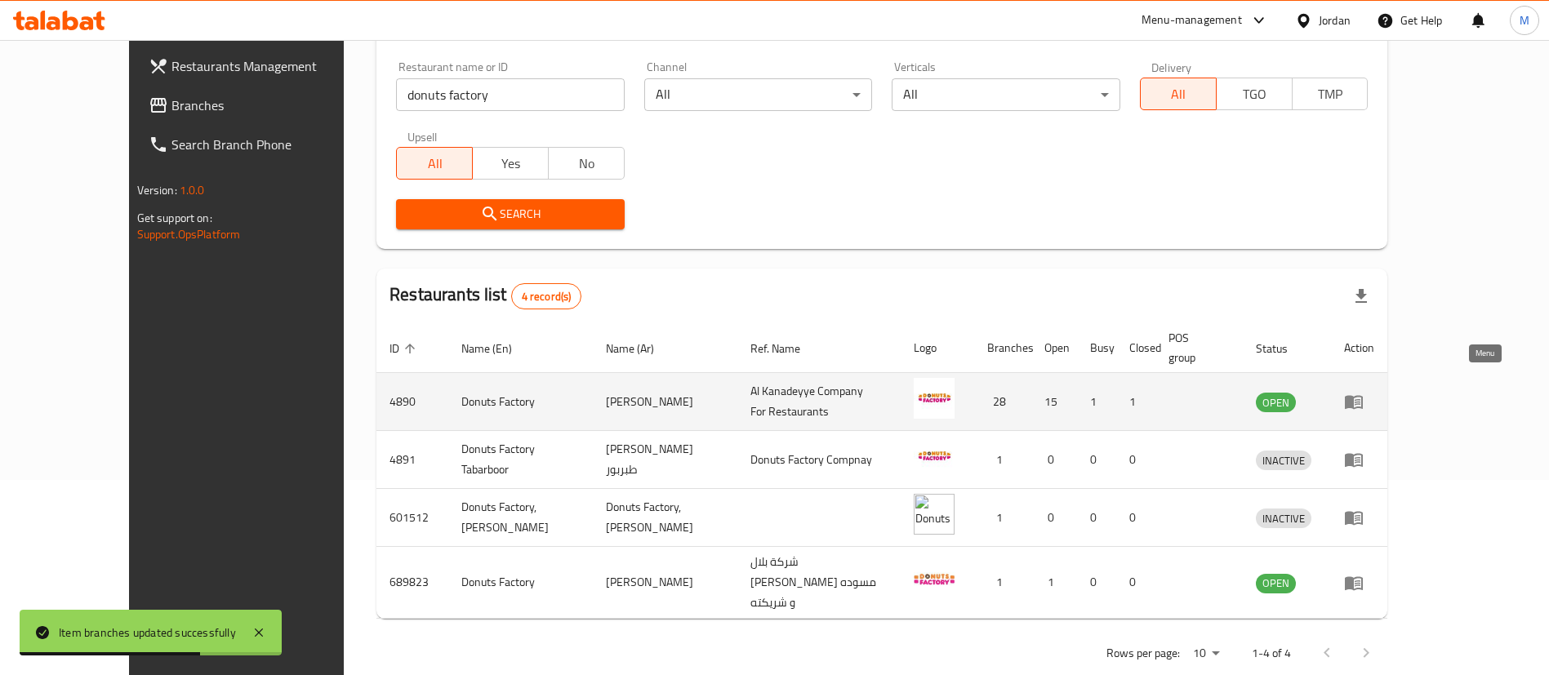
click at [1362, 396] on icon "enhanced table" at bounding box center [1353, 403] width 18 height 14
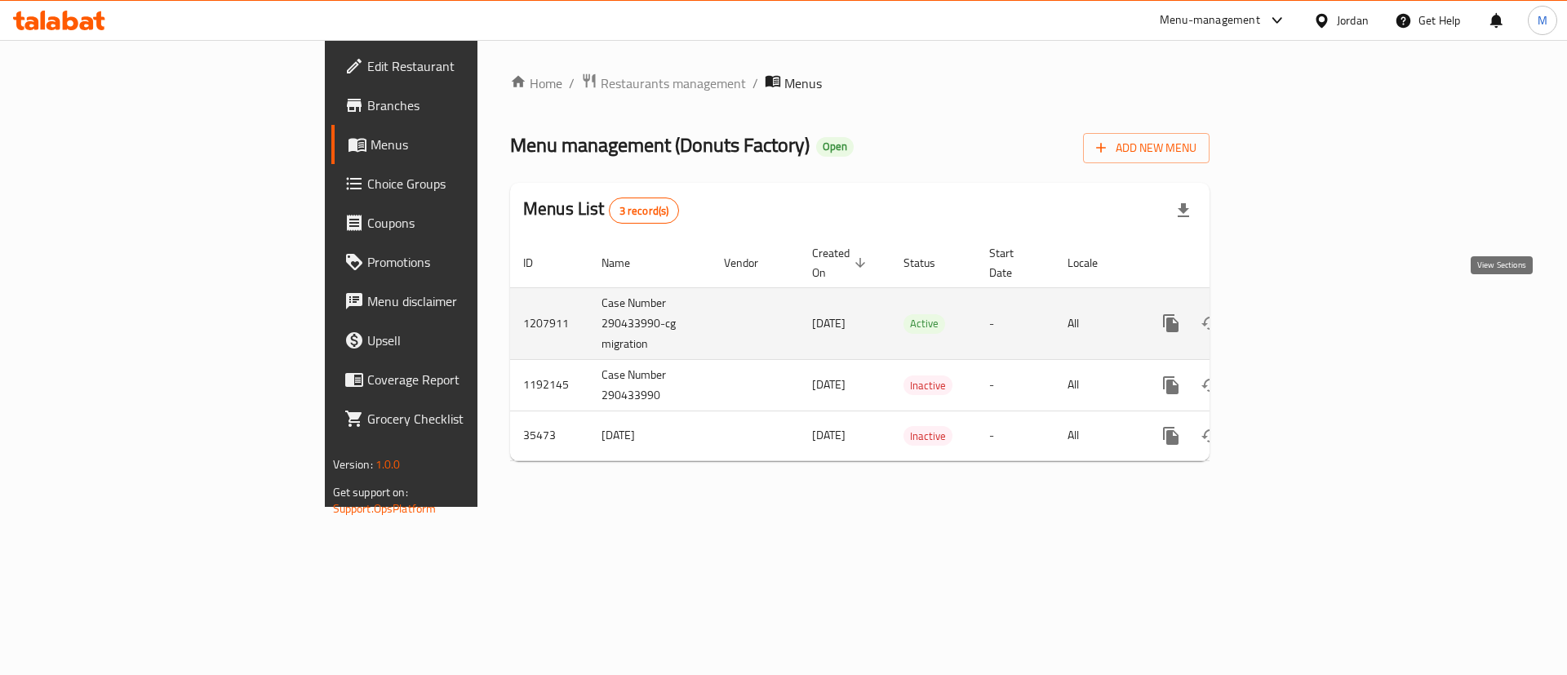
click at [1309, 304] on link "enhanced table" at bounding box center [1288, 323] width 39 height 39
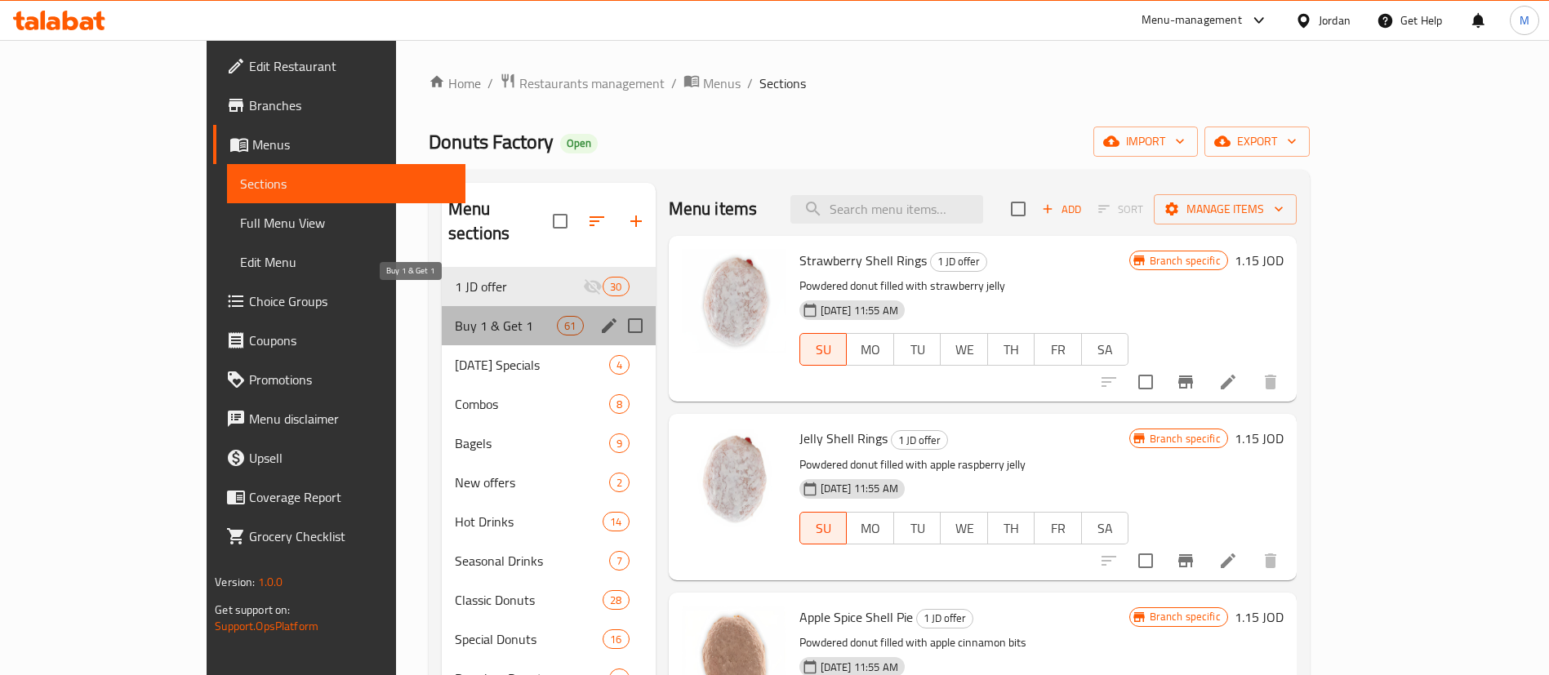
click at [455, 316] on span "Buy 1 & Get 1" at bounding box center [506, 326] width 102 height 20
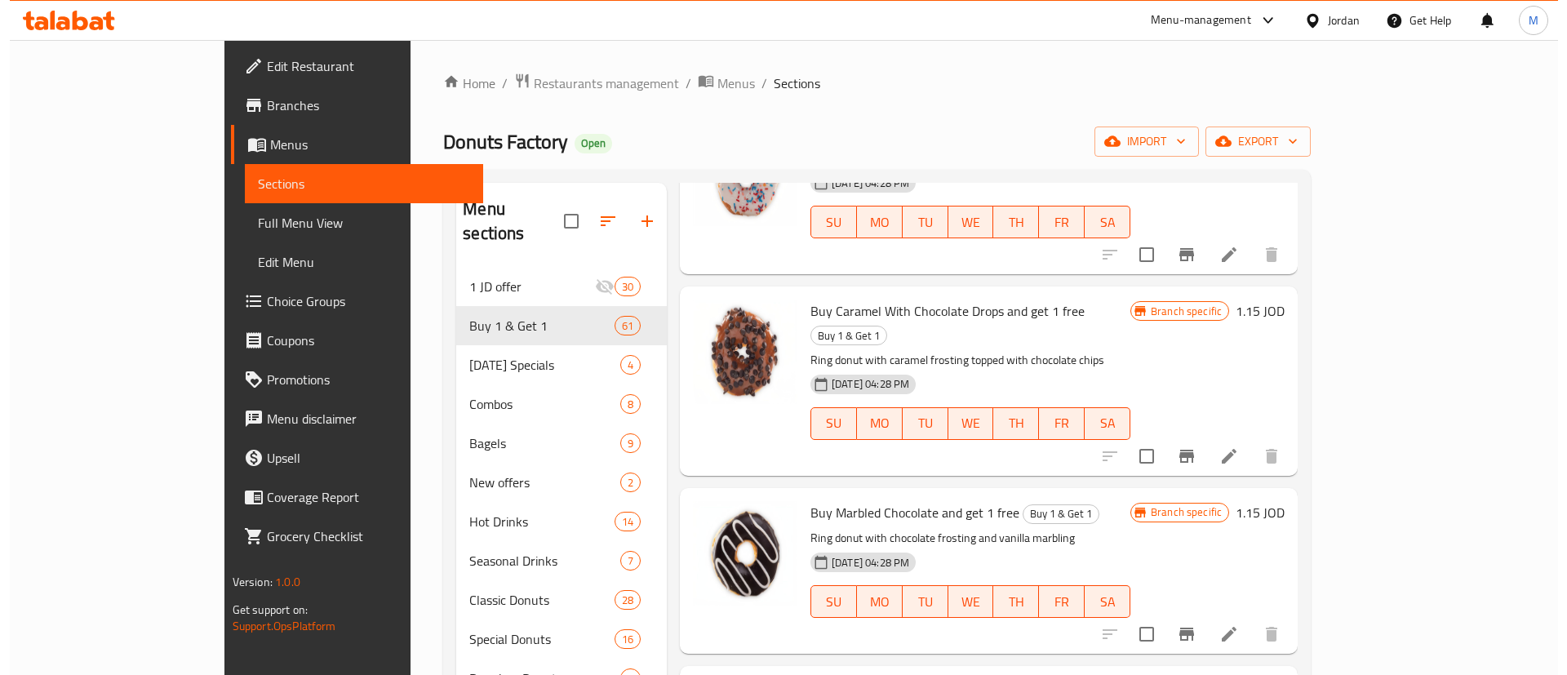
scroll to position [506, 0]
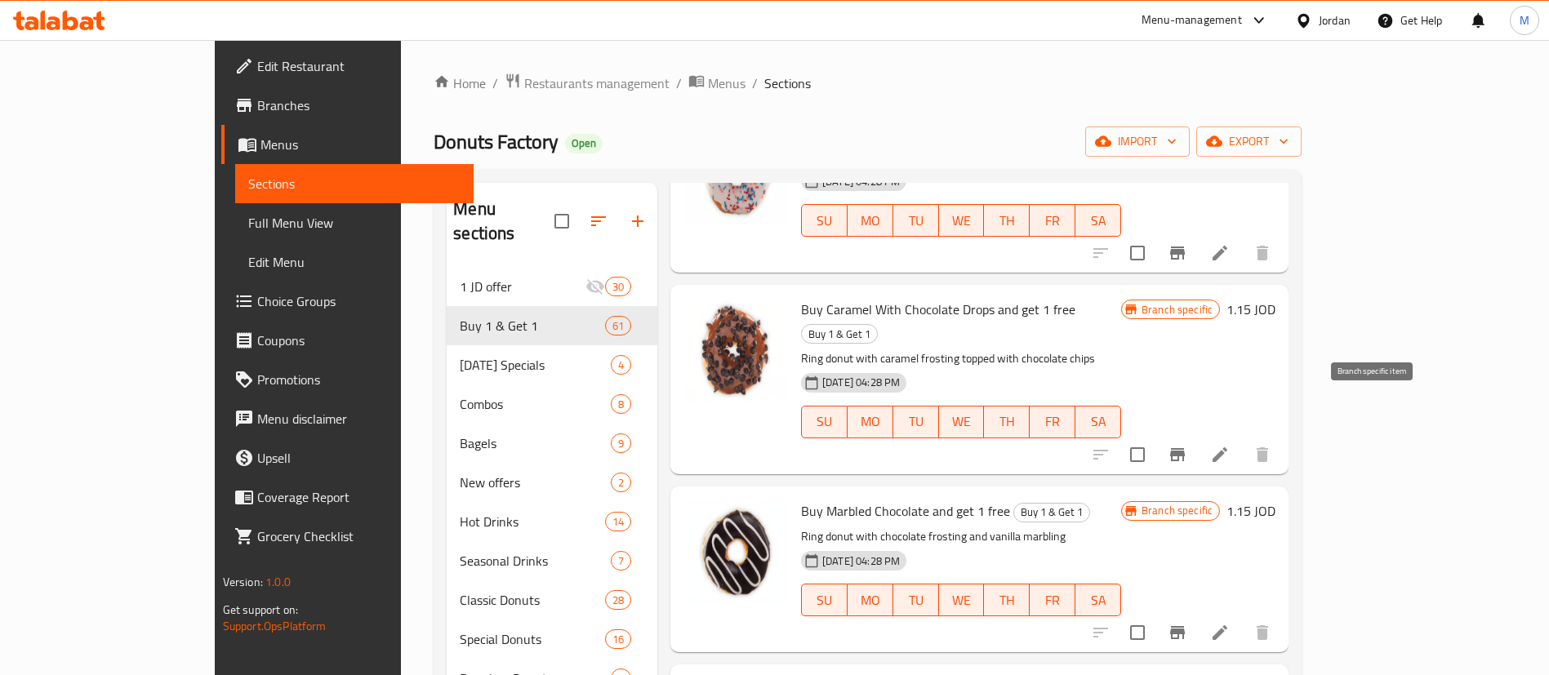
click at [1184, 448] on icon "Branch-specific-item" at bounding box center [1177, 454] width 15 height 13
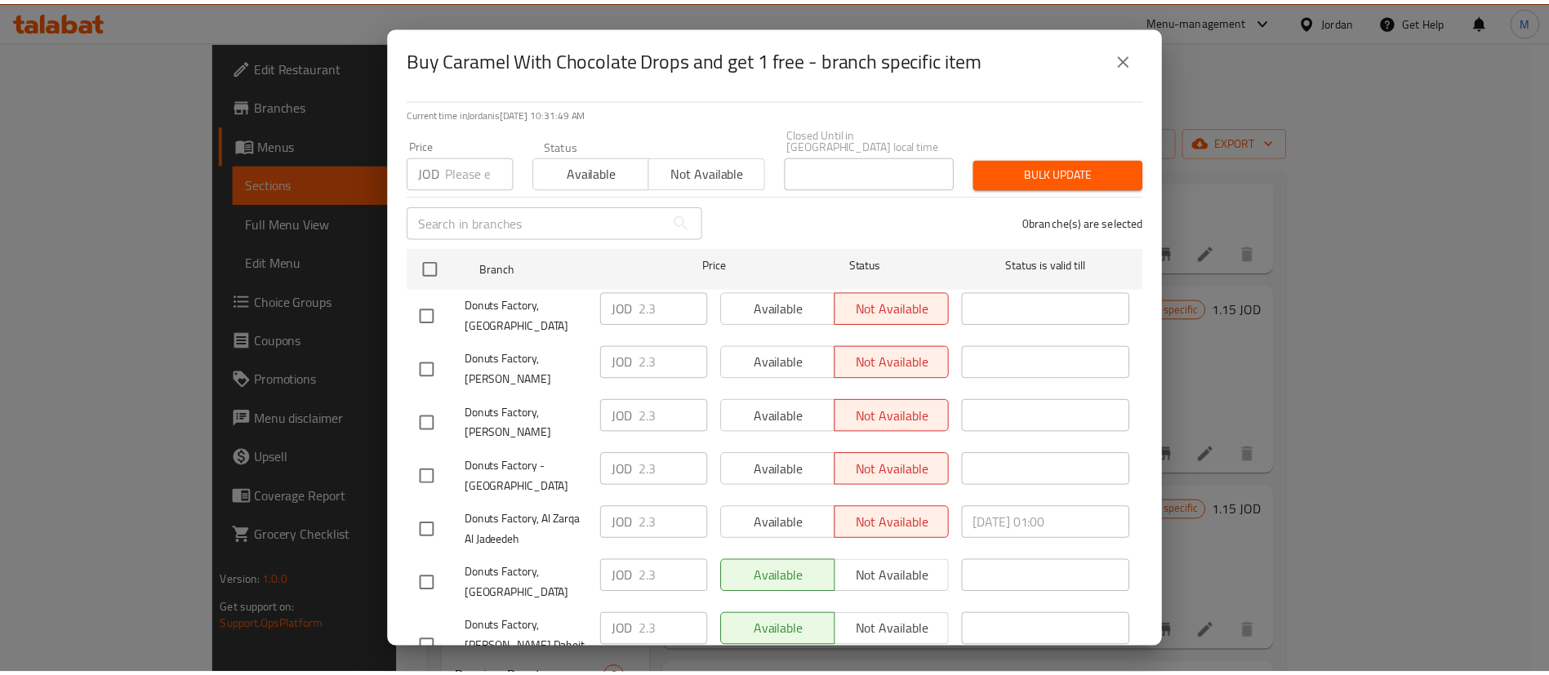
scroll to position [96, 0]
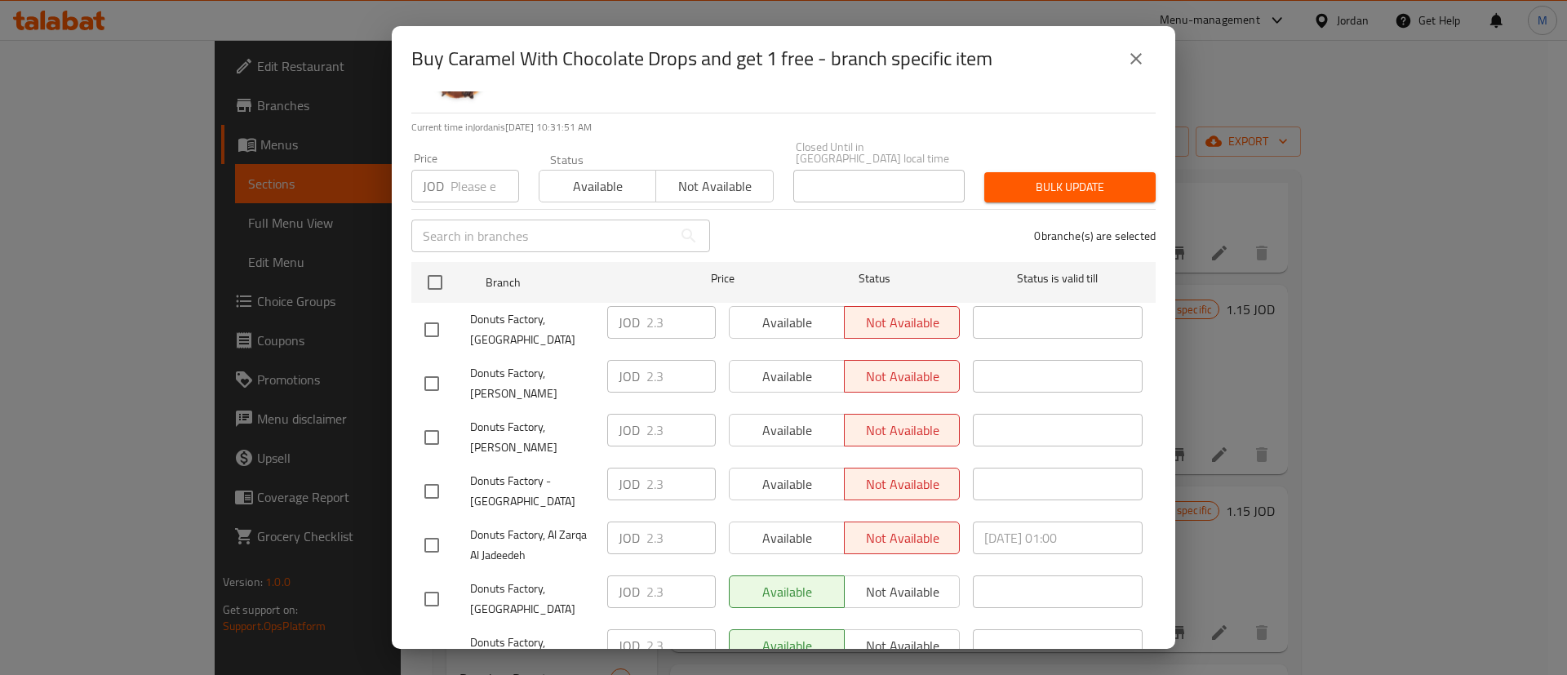
click at [1132, 63] on icon "close" at bounding box center [1136, 58] width 11 height 11
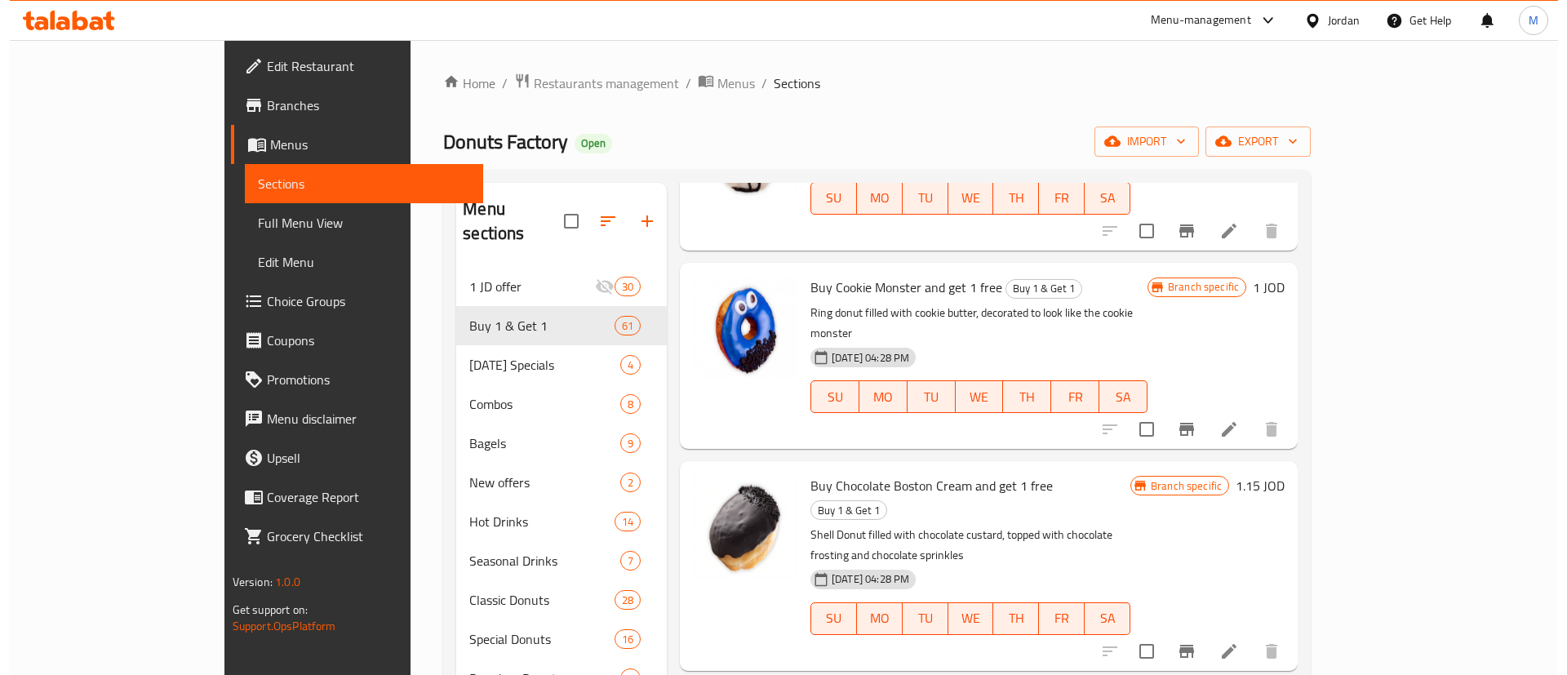
scroll to position [1090, 0]
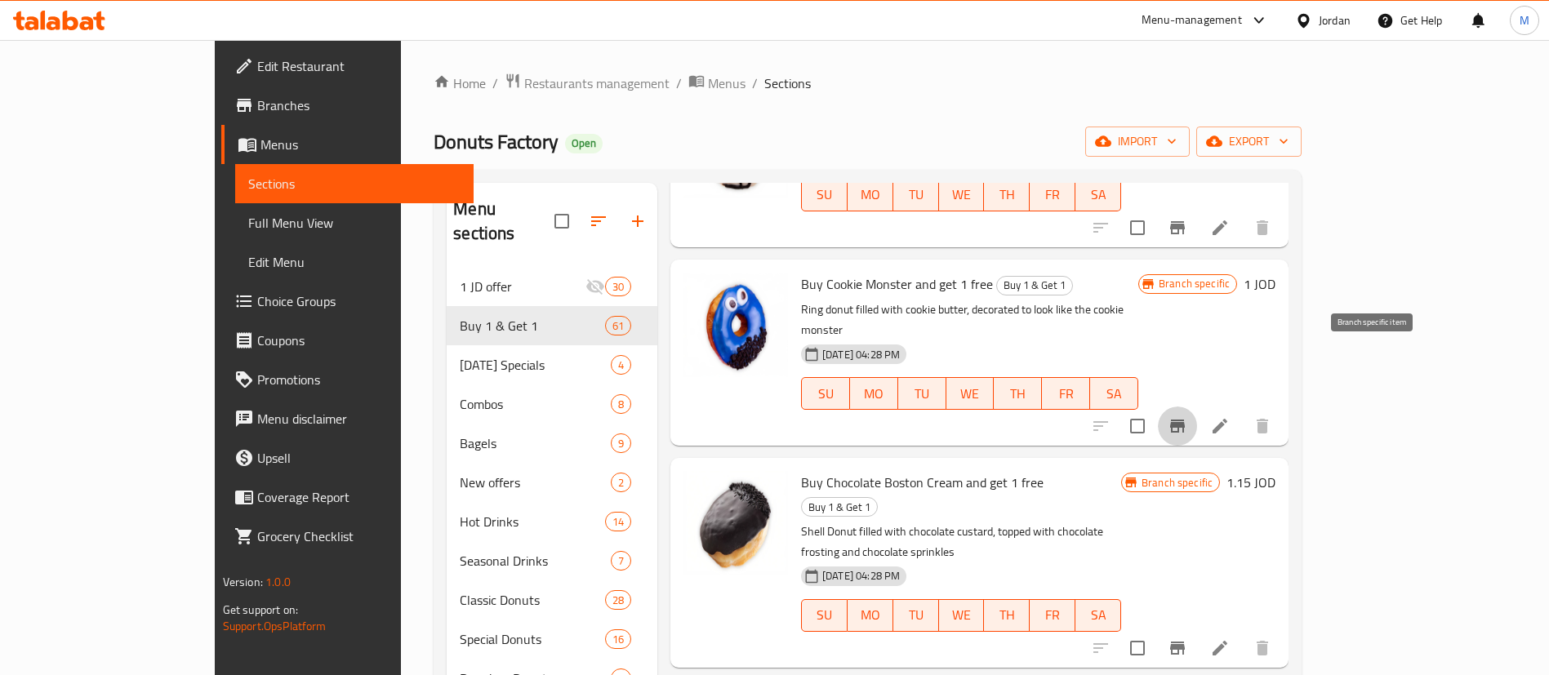
click at [1184, 420] on icon "Branch-specific-item" at bounding box center [1177, 426] width 15 height 13
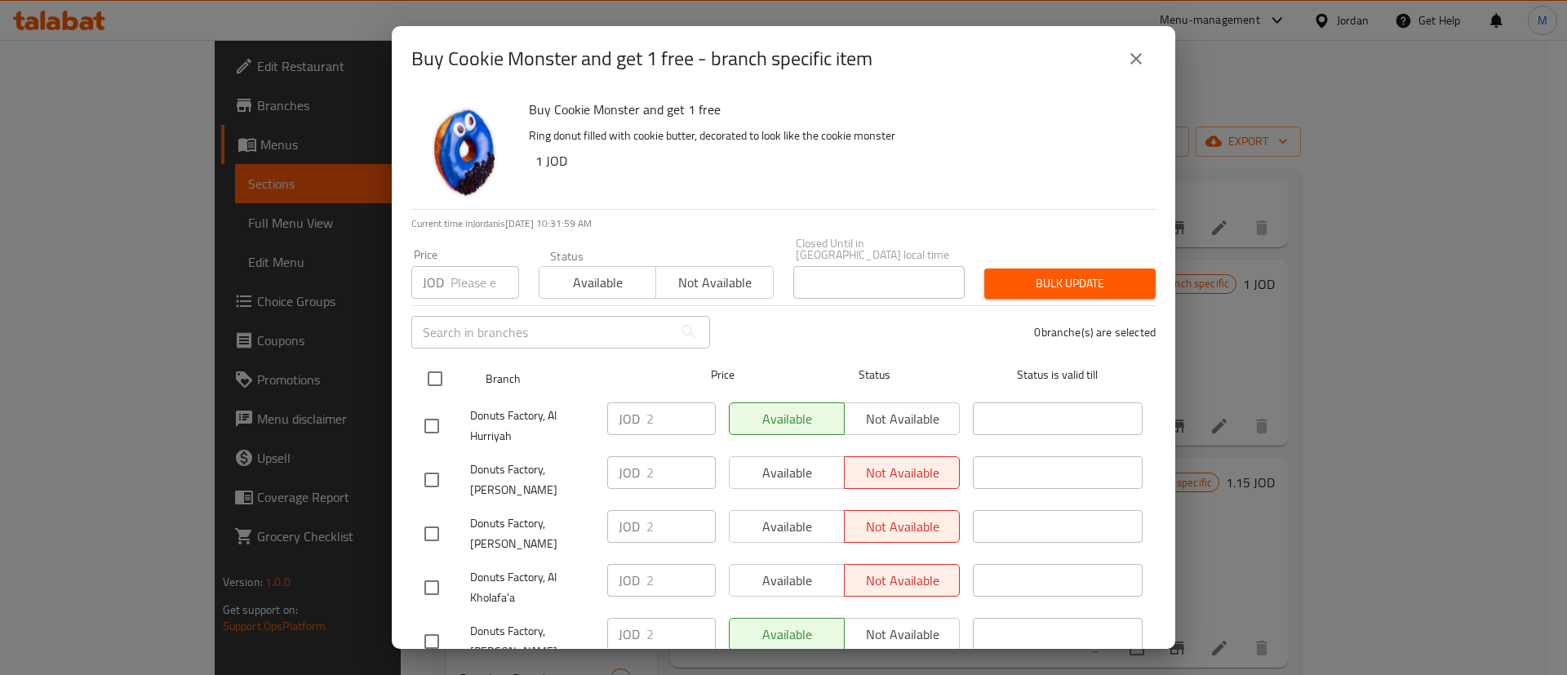
click at [440, 362] on input "checkbox" at bounding box center [435, 379] width 34 height 34
checkbox input "true"
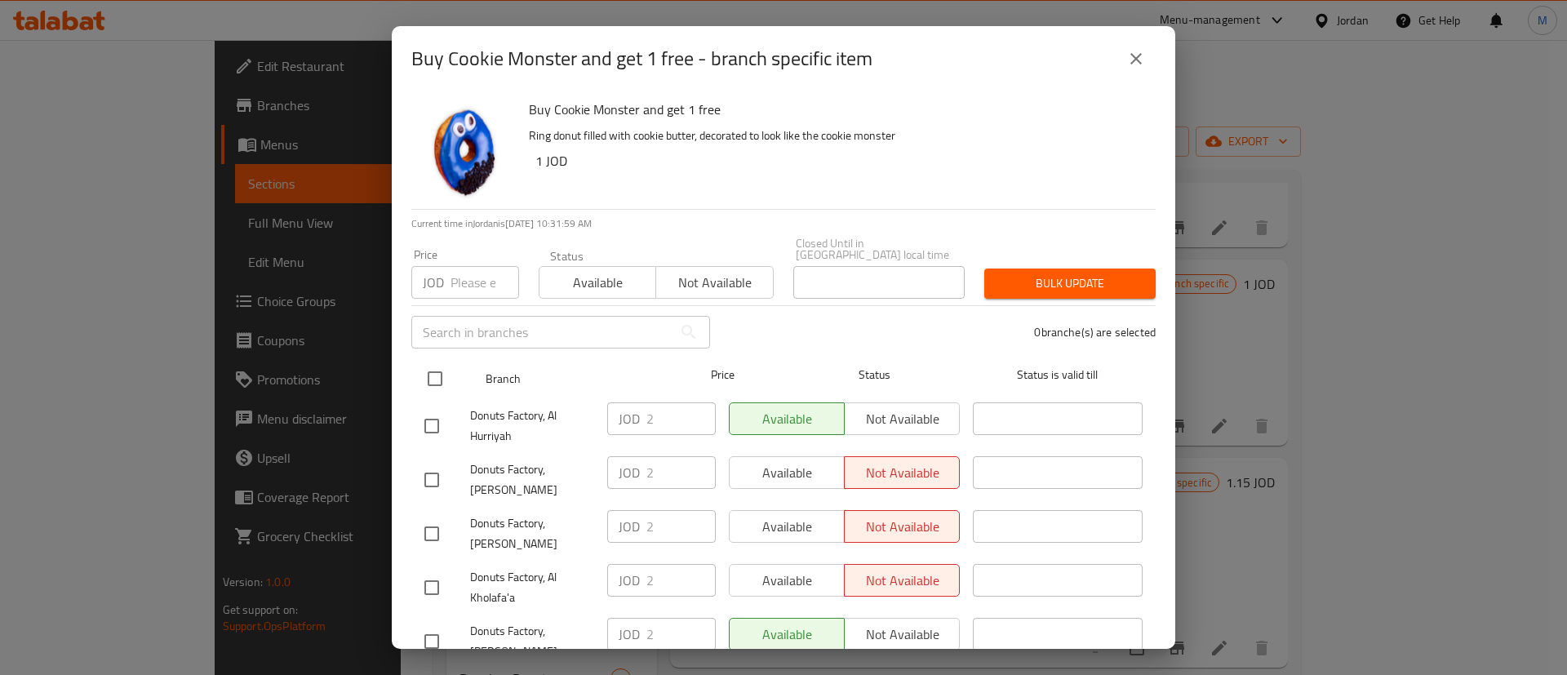
checkbox input "true"
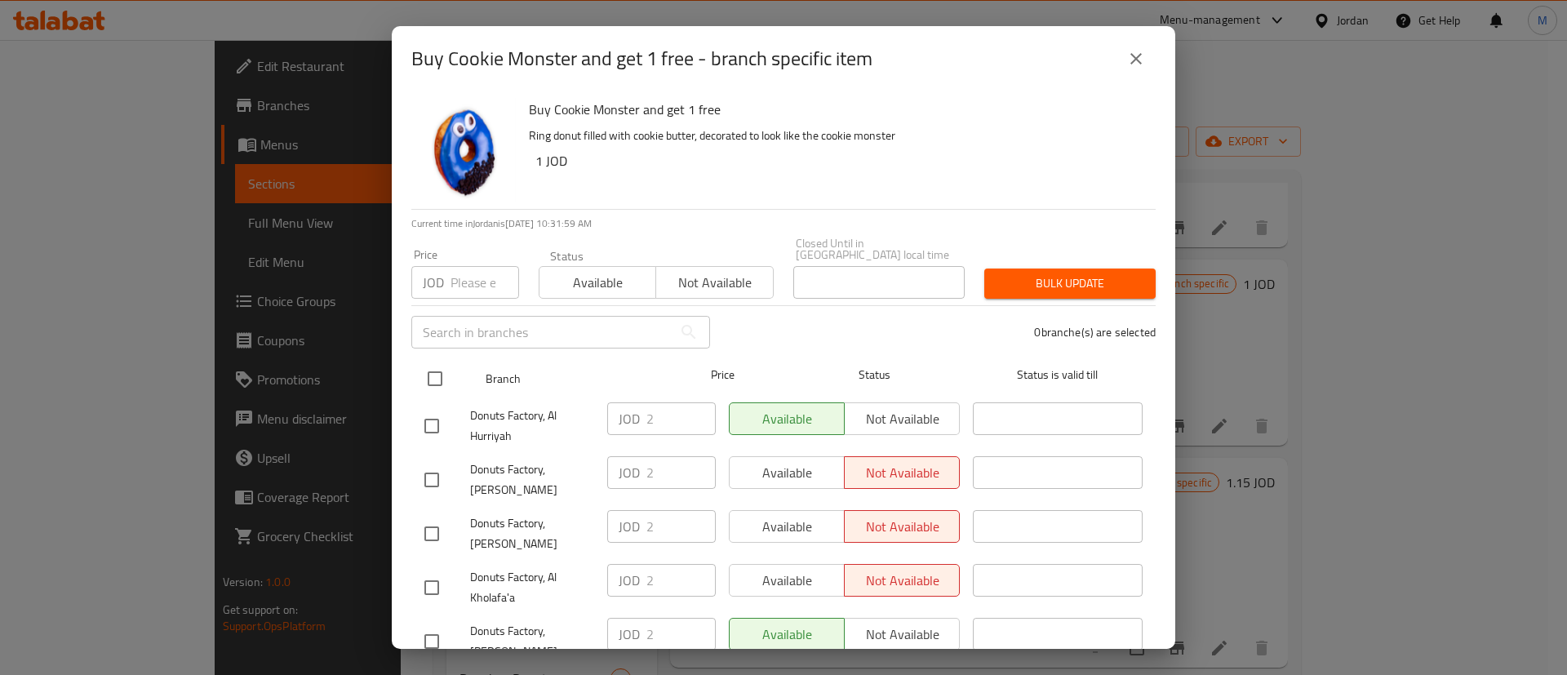
checkbox input "true"
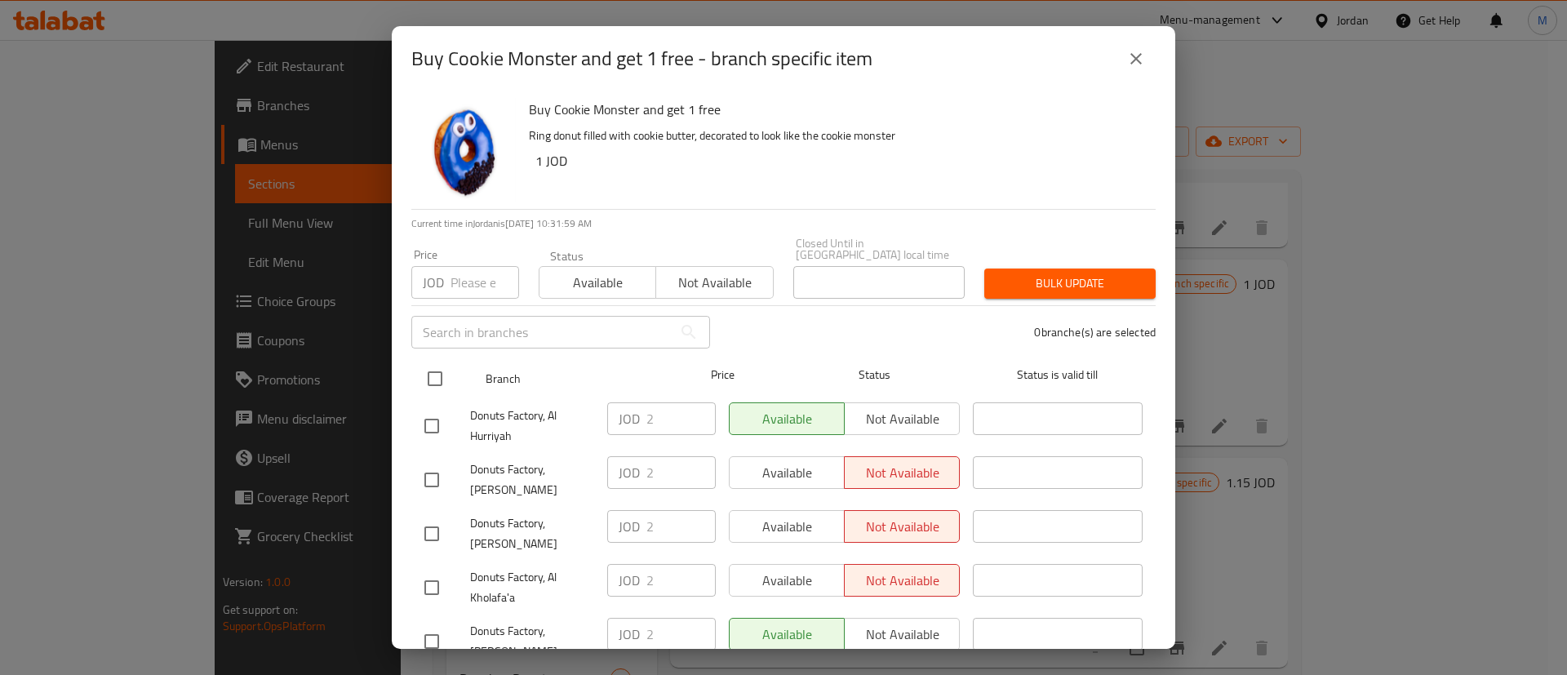
checkbox input "true"
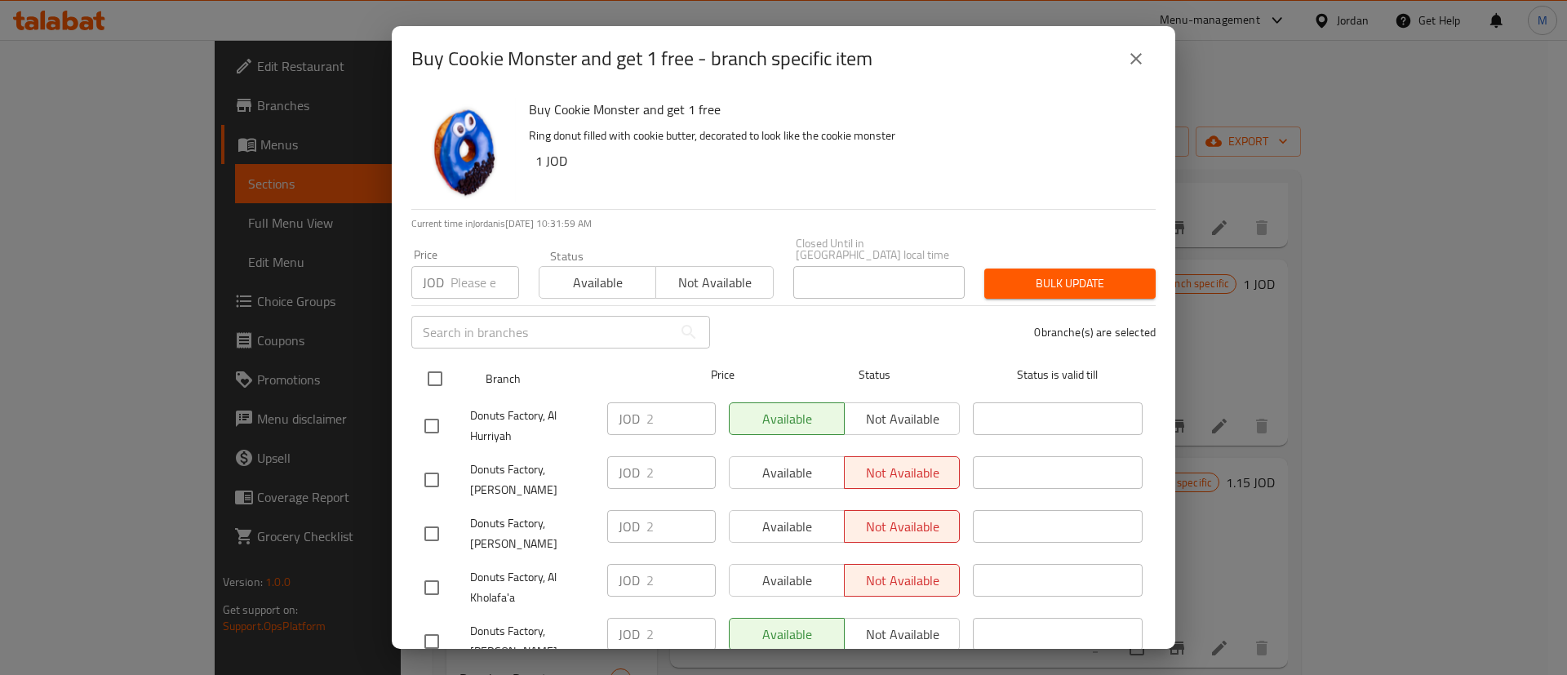
checkbox input "true"
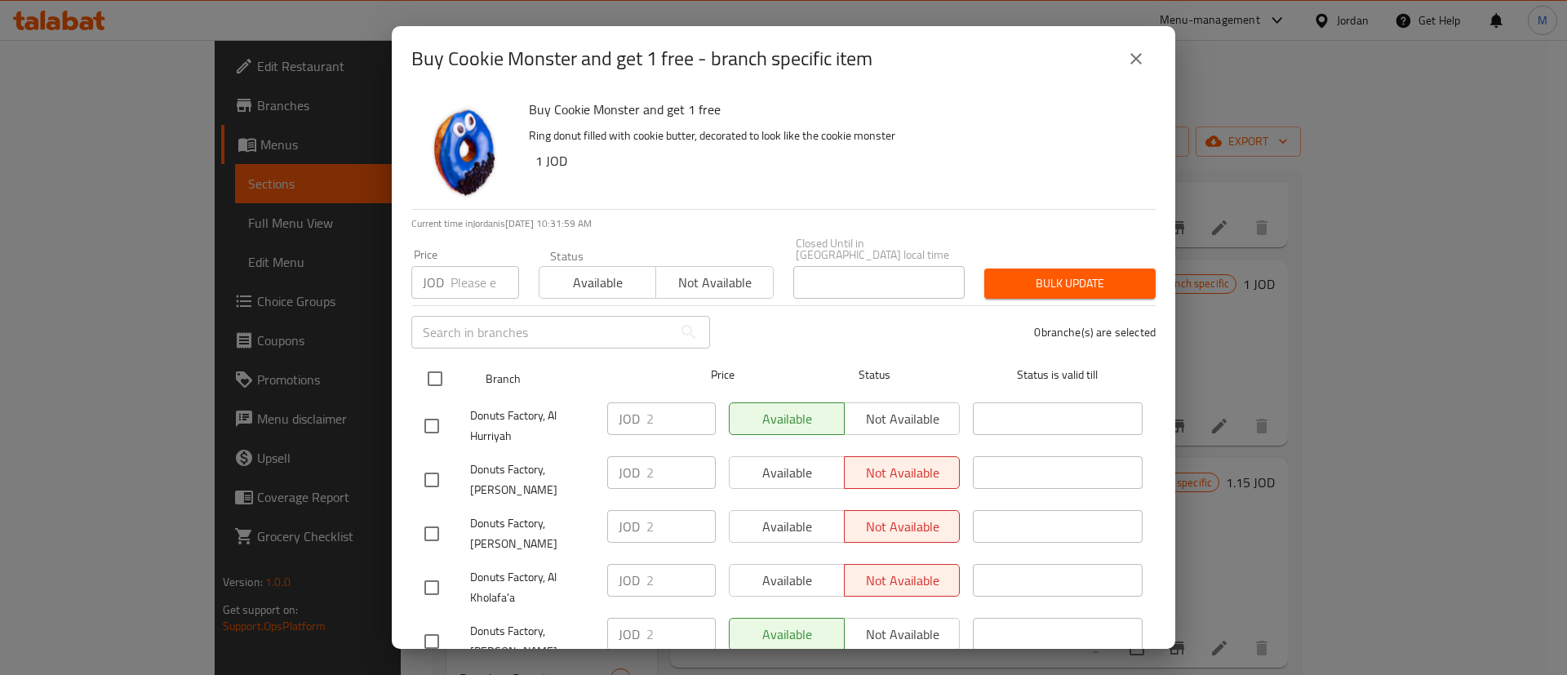
checkbox input "true"
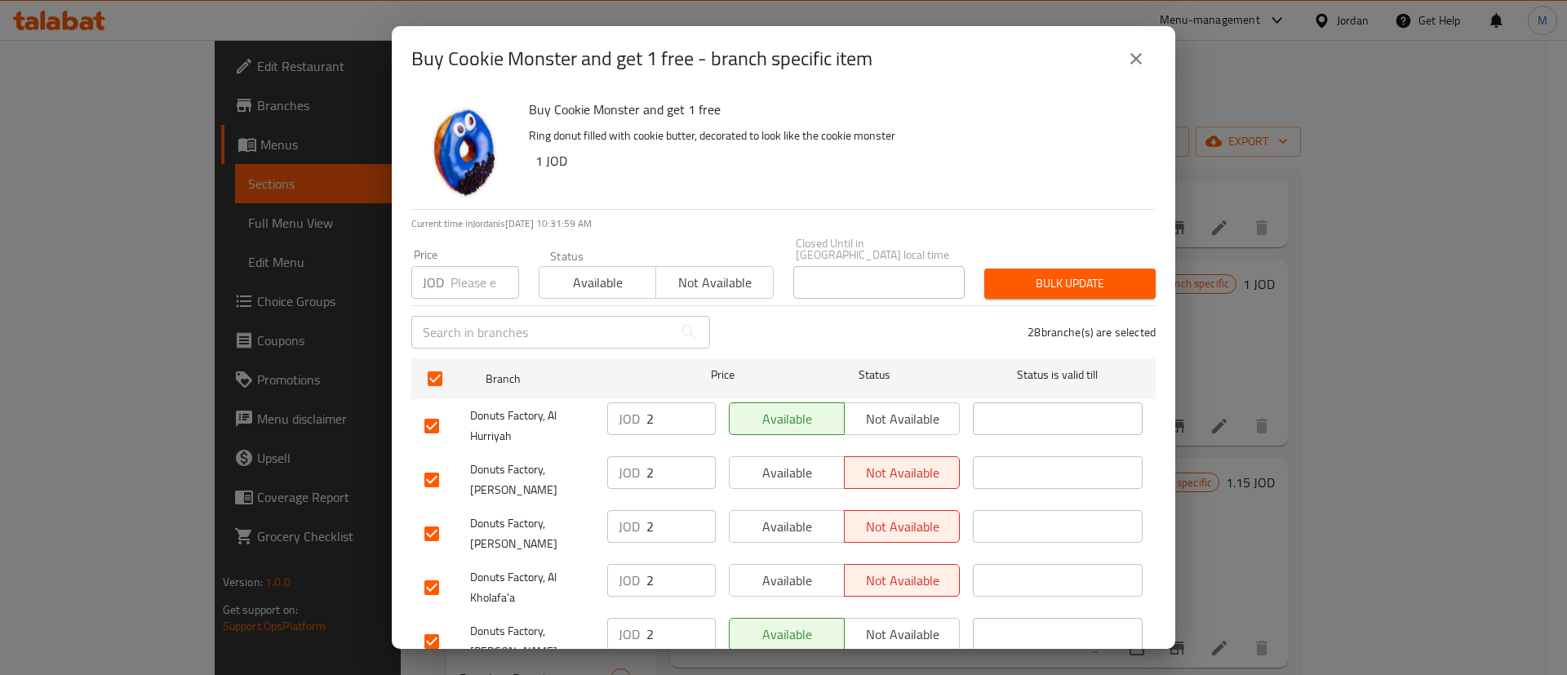
click at [801, 464] on span "Available" at bounding box center [787, 473] width 102 height 24
click at [798, 515] on span "Available" at bounding box center [787, 527] width 102 height 24
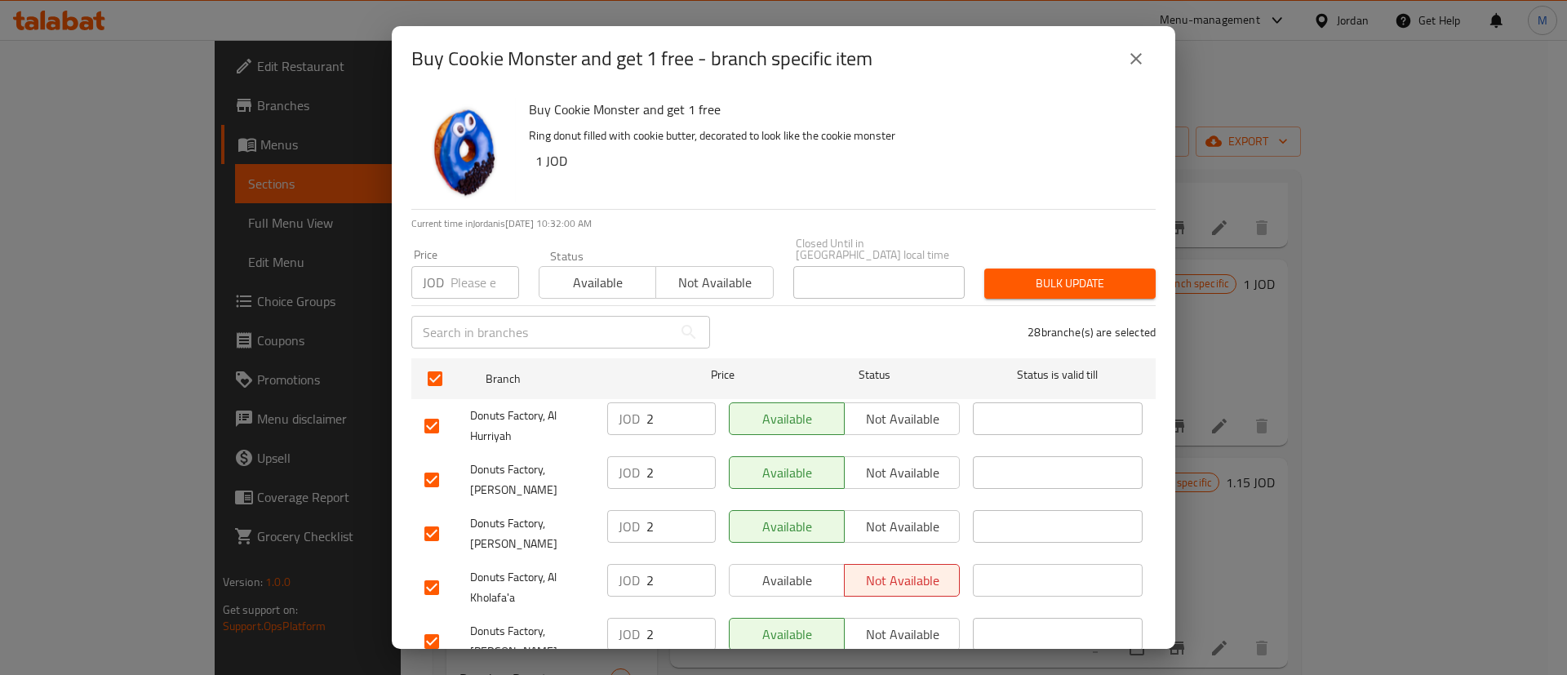
click at [803, 569] on span "Available" at bounding box center [787, 581] width 102 height 24
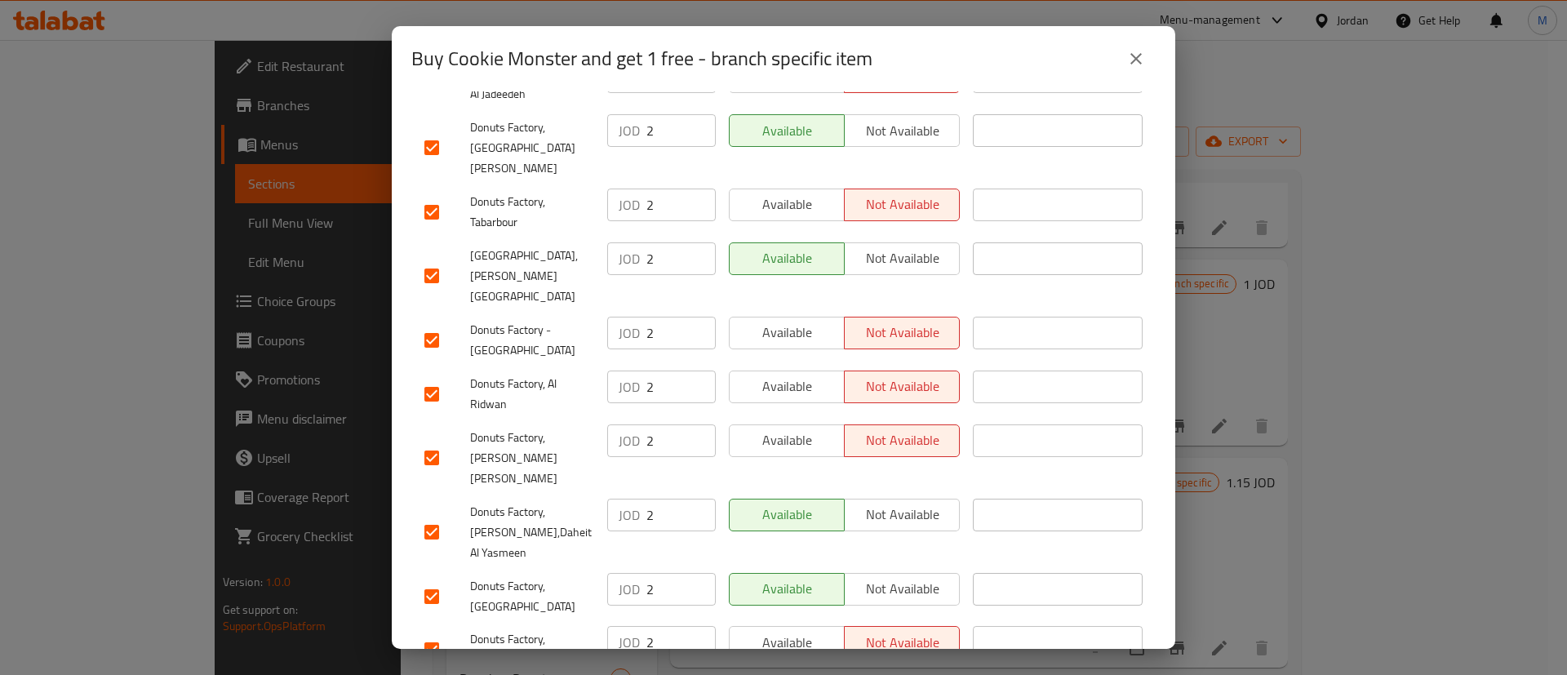
scroll to position [1245, 0]
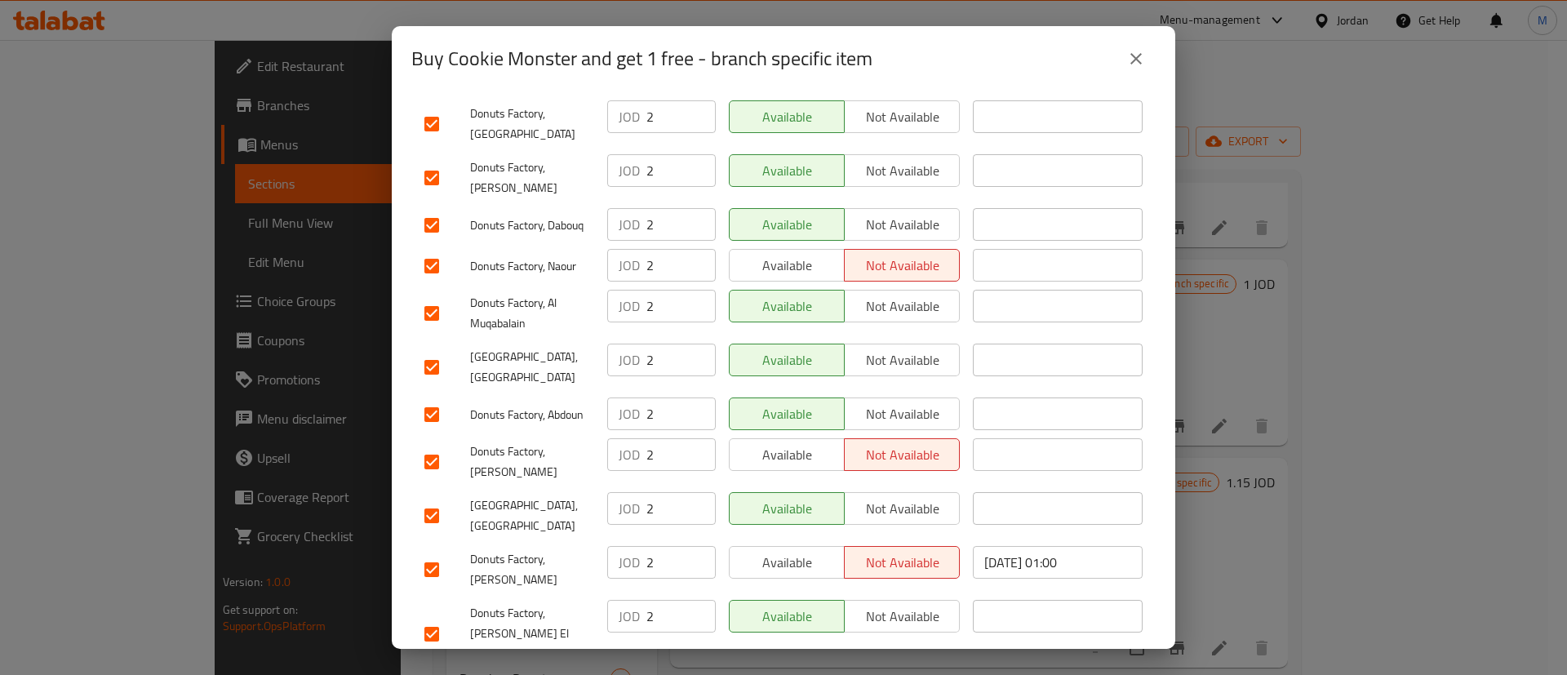
click at [789, 551] on span "Available" at bounding box center [787, 563] width 102 height 24
click at [790, 443] on span "Available" at bounding box center [787, 455] width 102 height 24
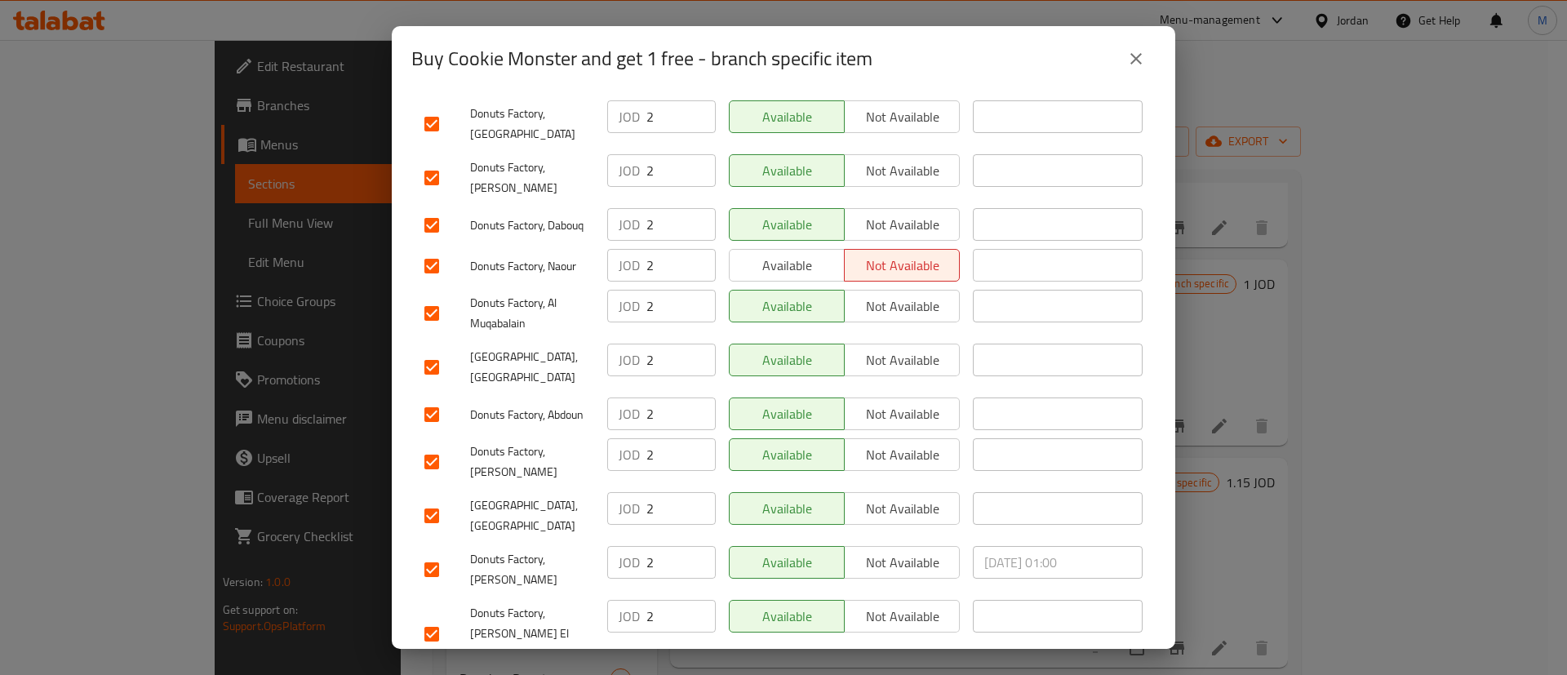
click at [805, 254] on span "Available" at bounding box center [787, 266] width 102 height 24
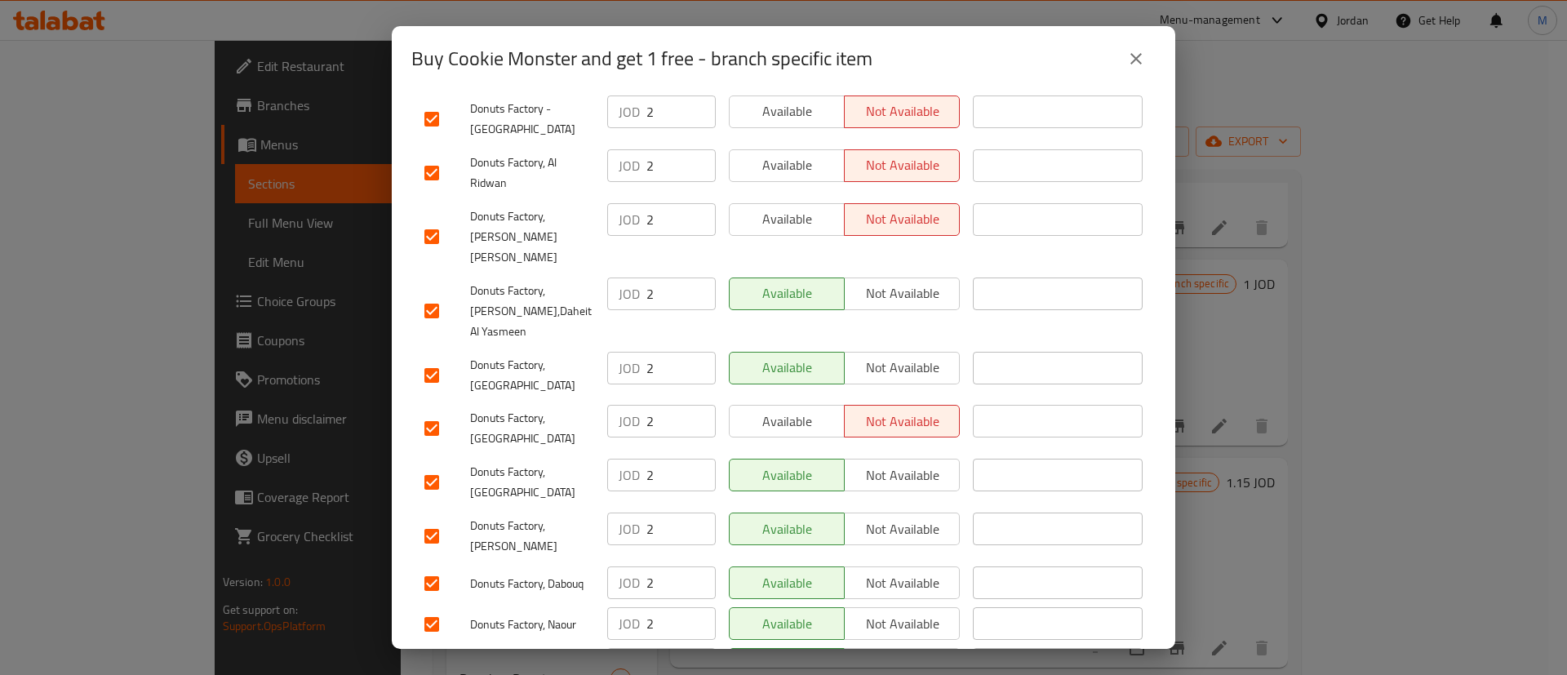
scroll to position [884, 0]
click at [770, 412] on span "Available" at bounding box center [787, 424] width 102 height 24
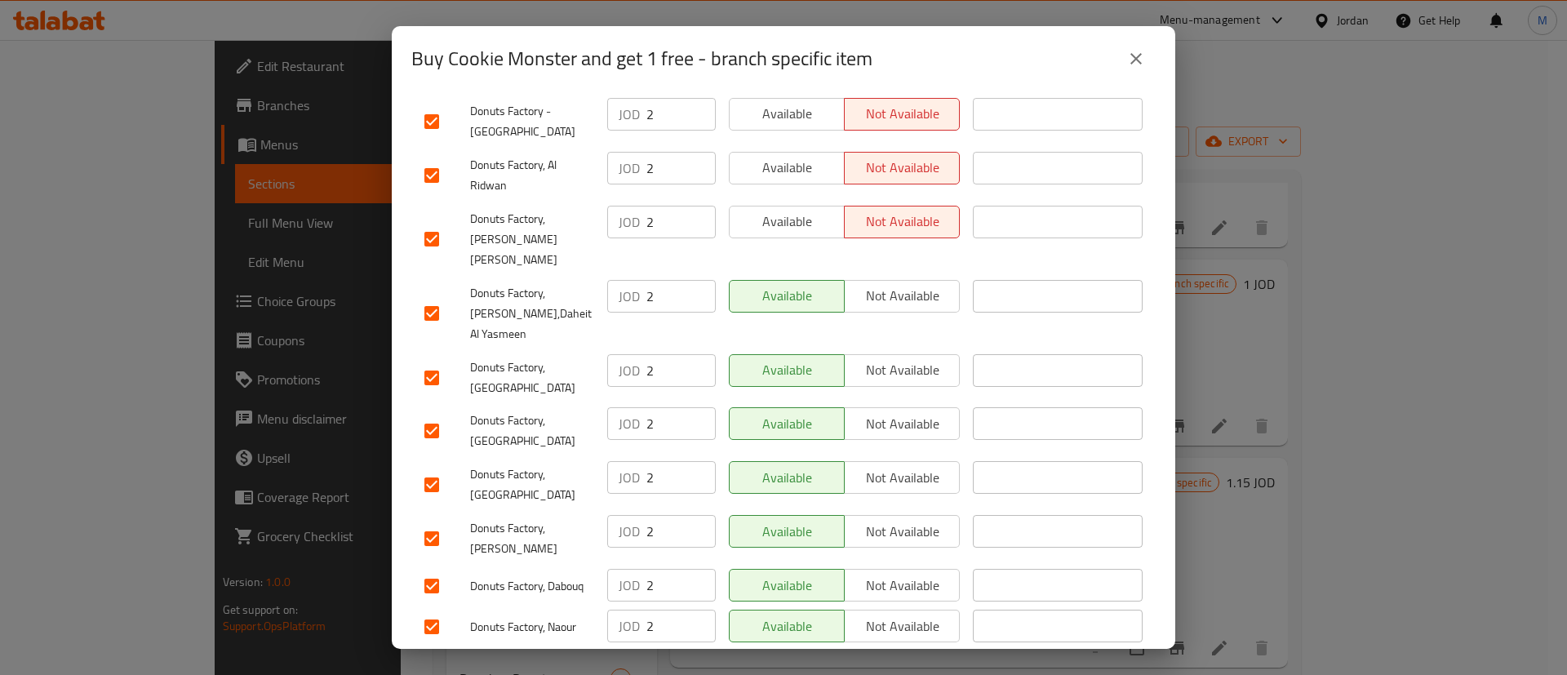
click at [811, 199] on div "Available Not available" at bounding box center [844, 239] width 244 height 81
click at [807, 210] on span "Available" at bounding box center [787, 222] width 102 height 24
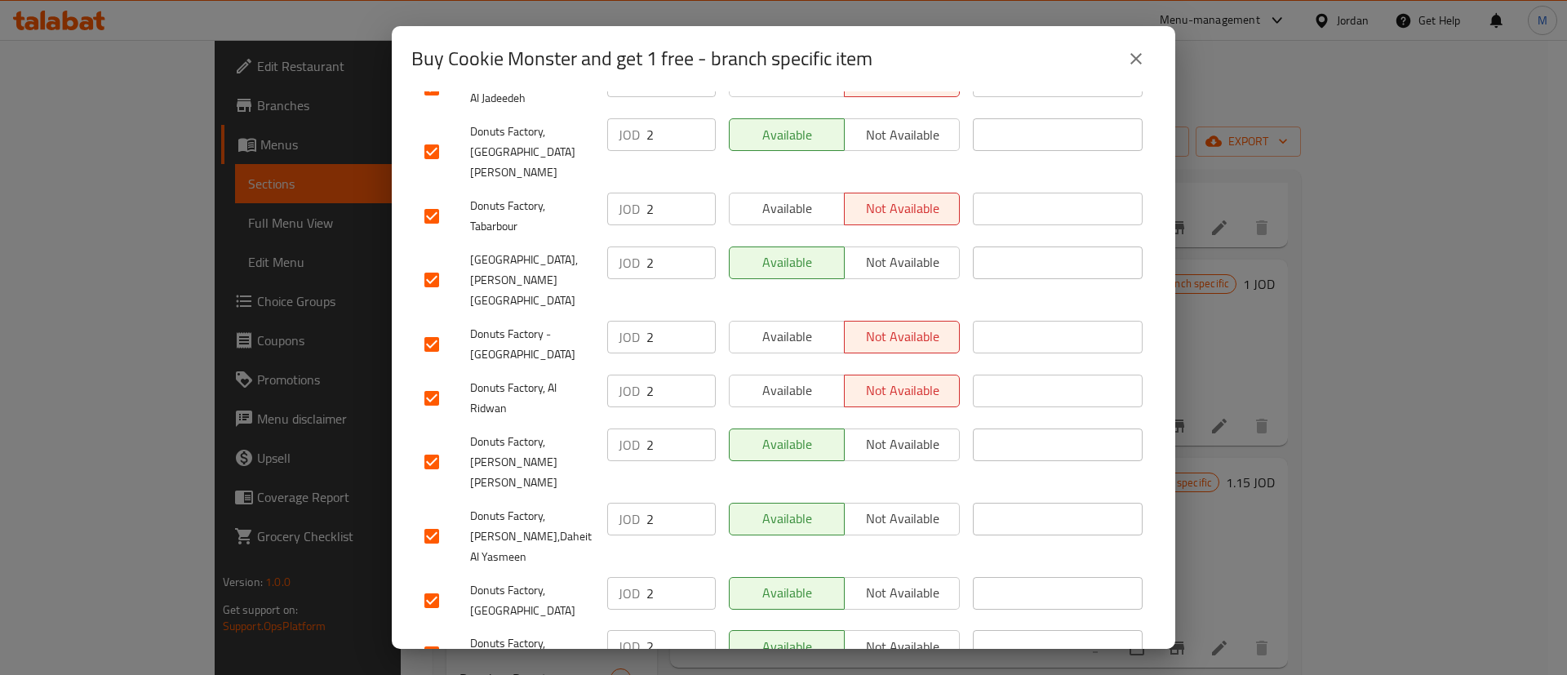
scroll to position [654, 0]
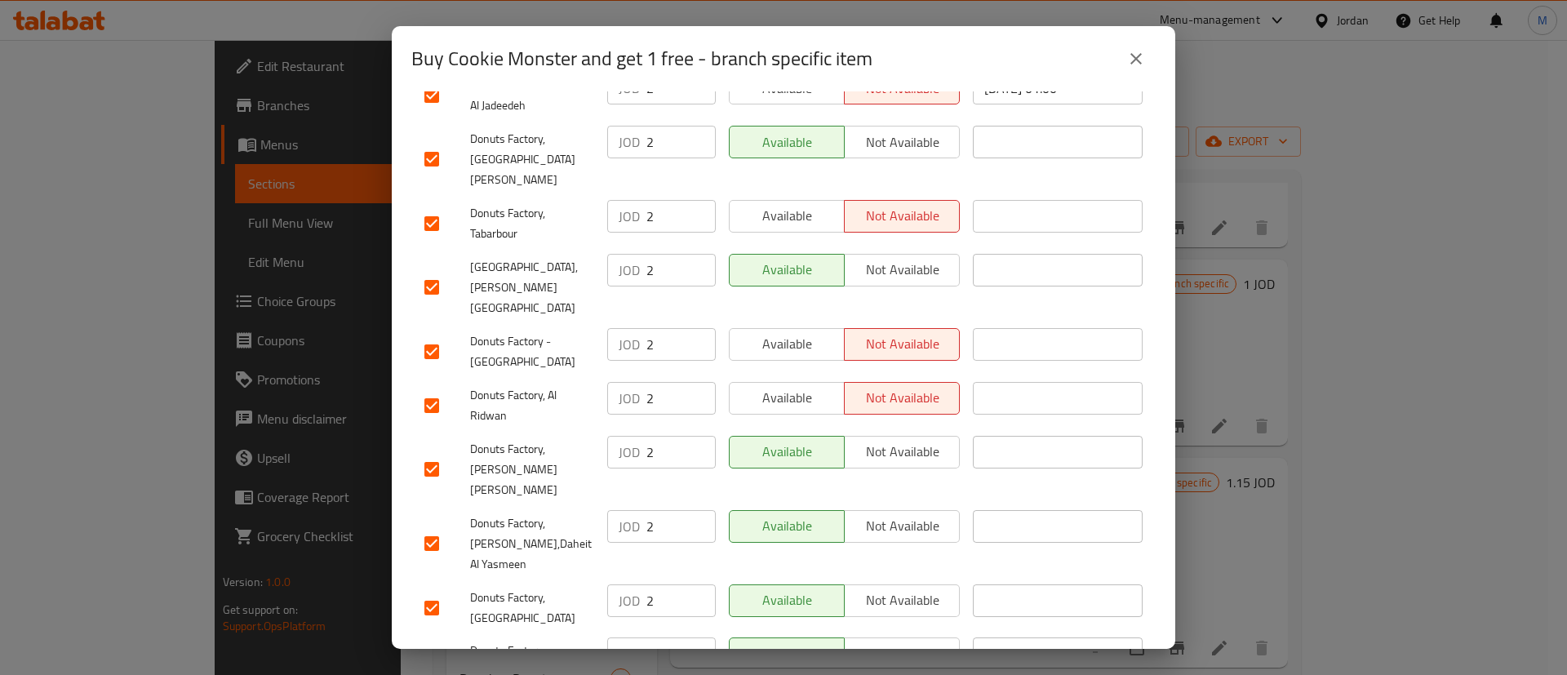
click at [780, 386] on span "Available" at bounding box center [787, 398] width 102 height 24
click at [778, 332] on span "Available" at bounding box center [787, 344] width 102 height 24
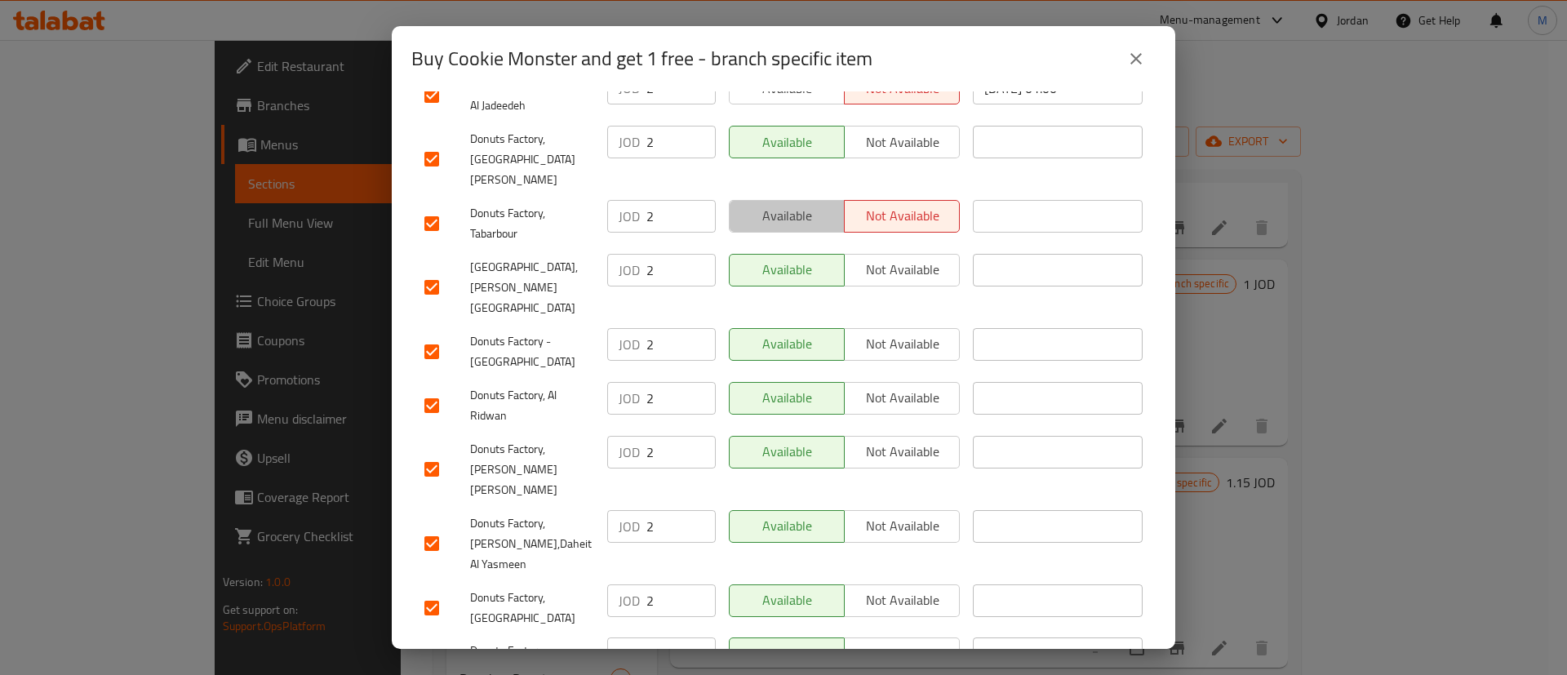
drag, startPoint x: 786, startPoint y: 161, endPoint x: 793, endPoint y: 169, distance: 10.5
click at [788, 204] on span "Available" at bounding box center [787, 216] width 102 height 24
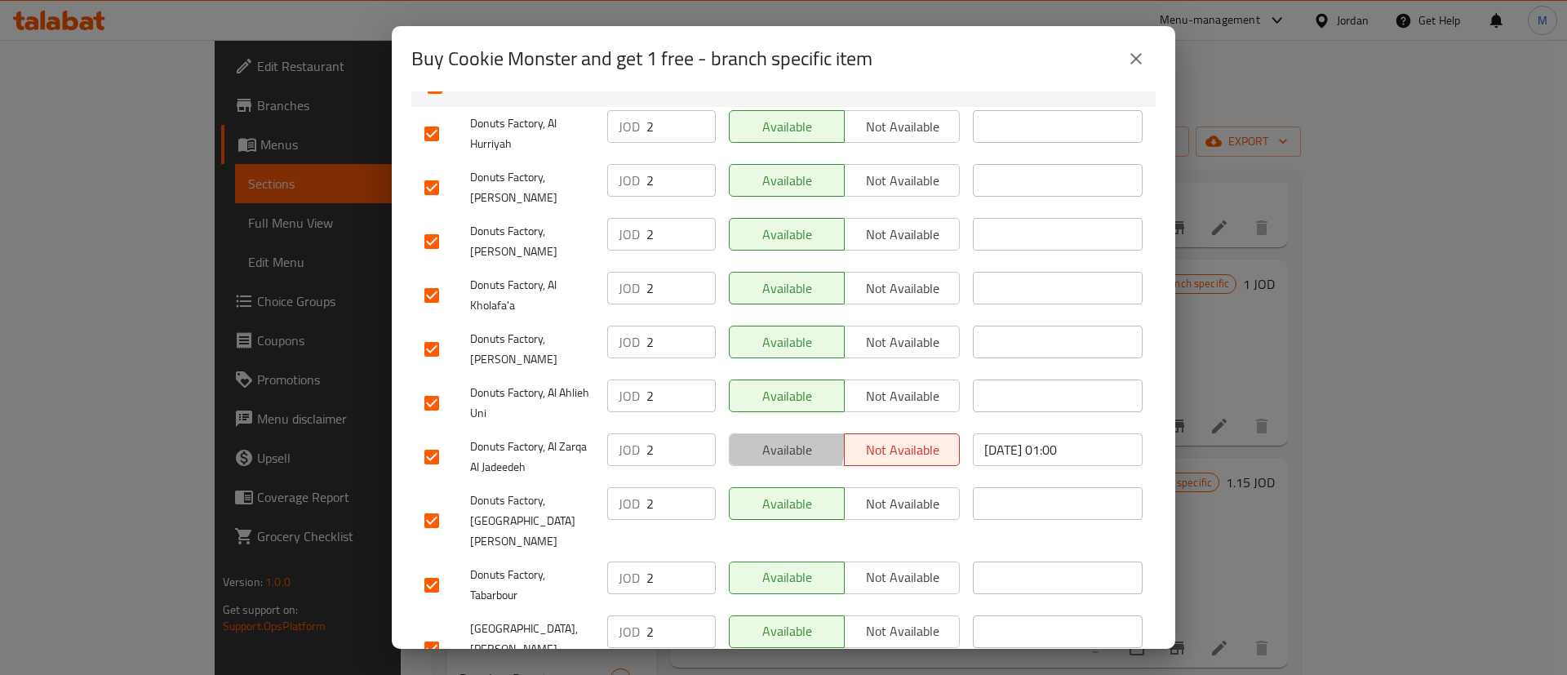
click at [770, 438] on span "Available" at bounding box center [787, 450] width 102 height 24
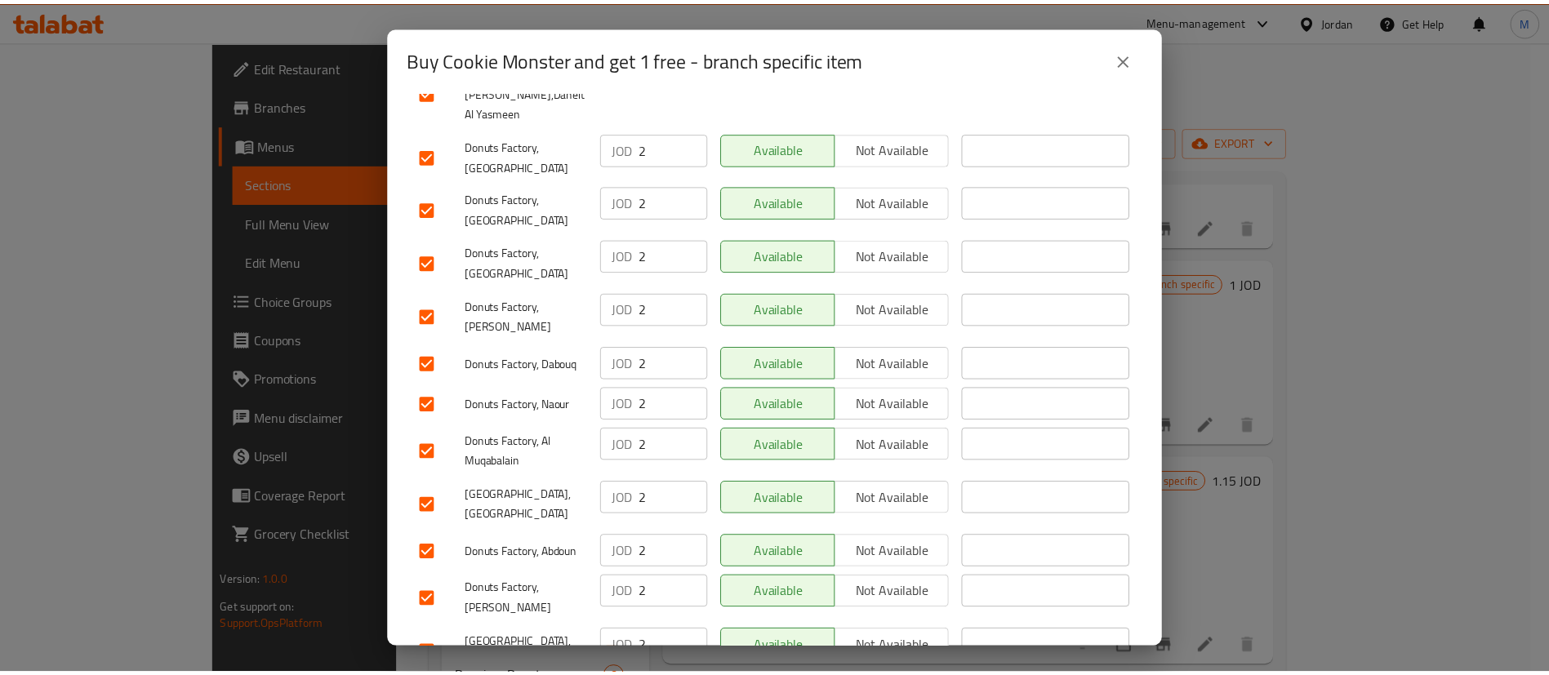
scroll to position [1245, 0]
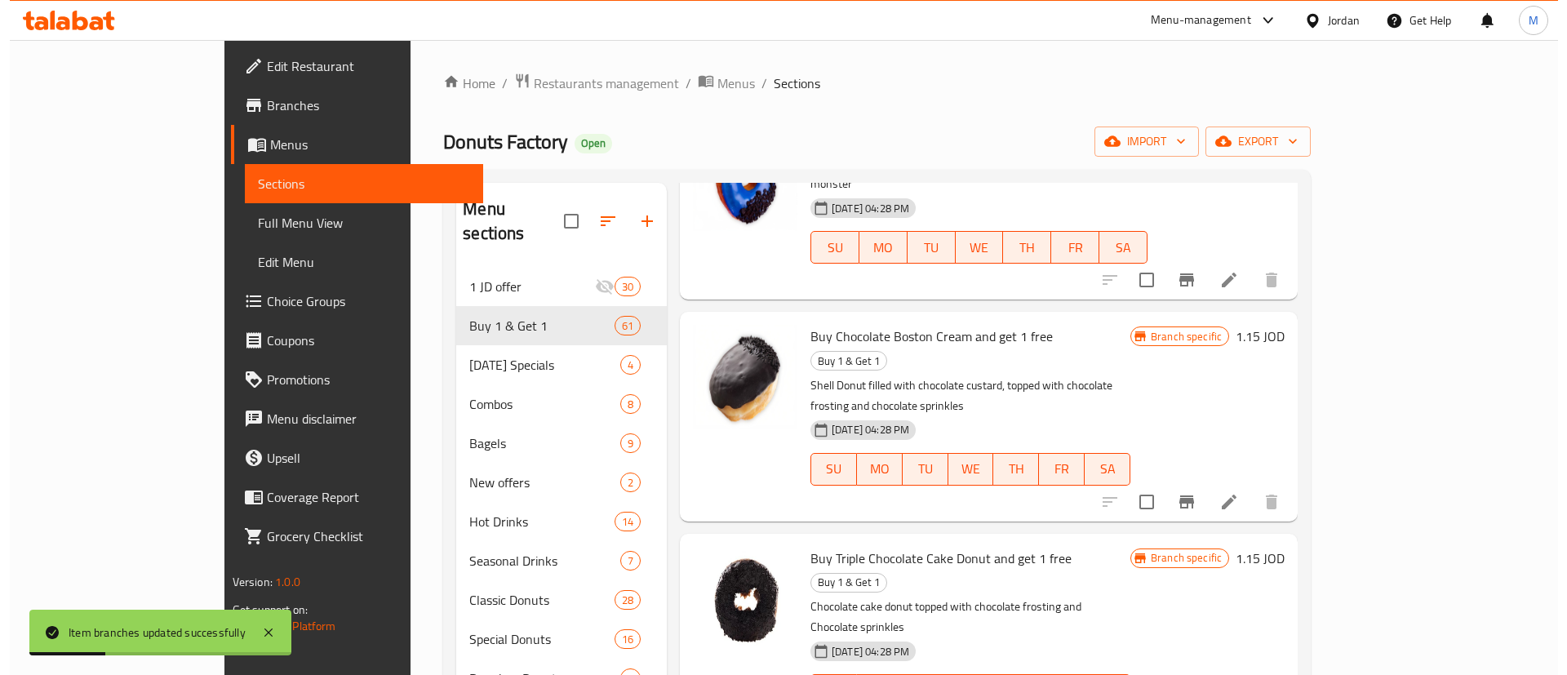
scroll to position [1237, 0]
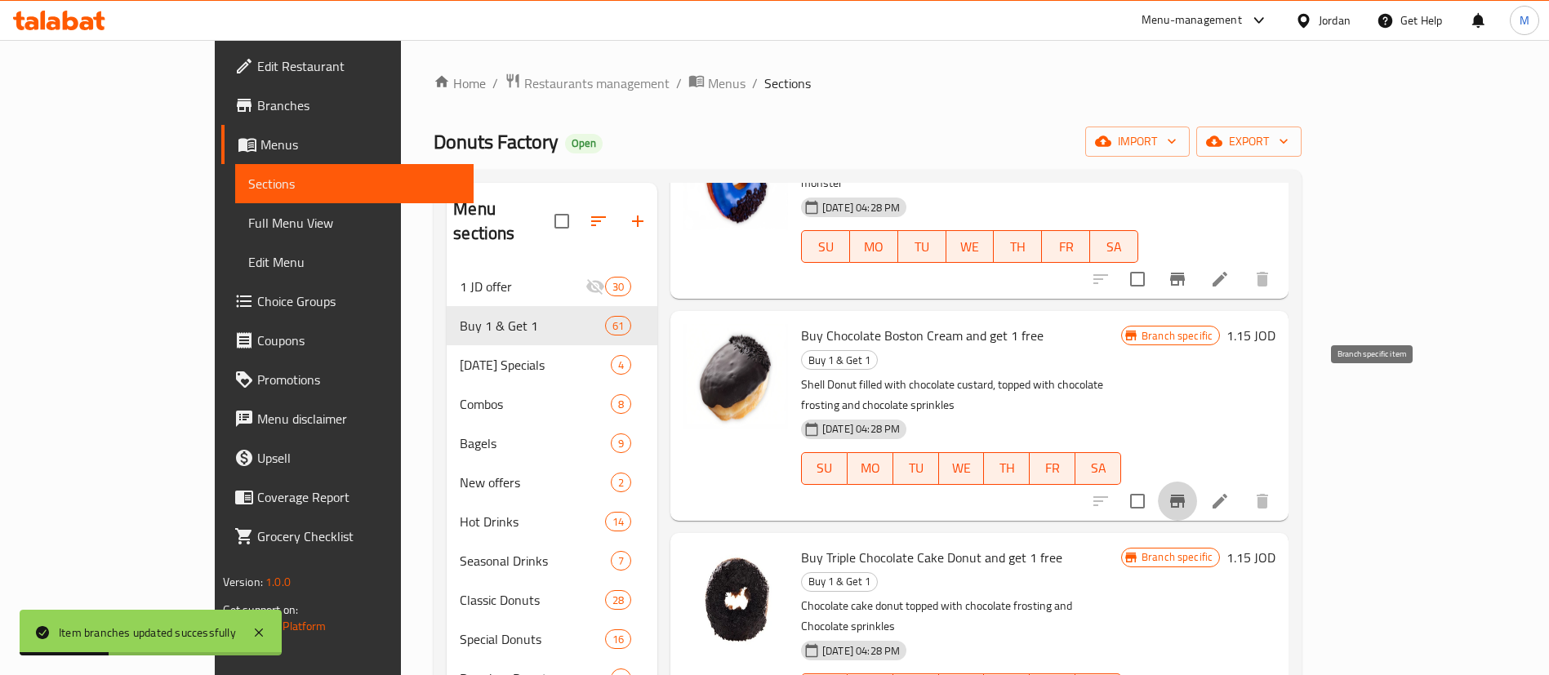
click at [1187, 491] on icon "Branch-specific-item" at bounding box center [1177, 501] width 20 height 20
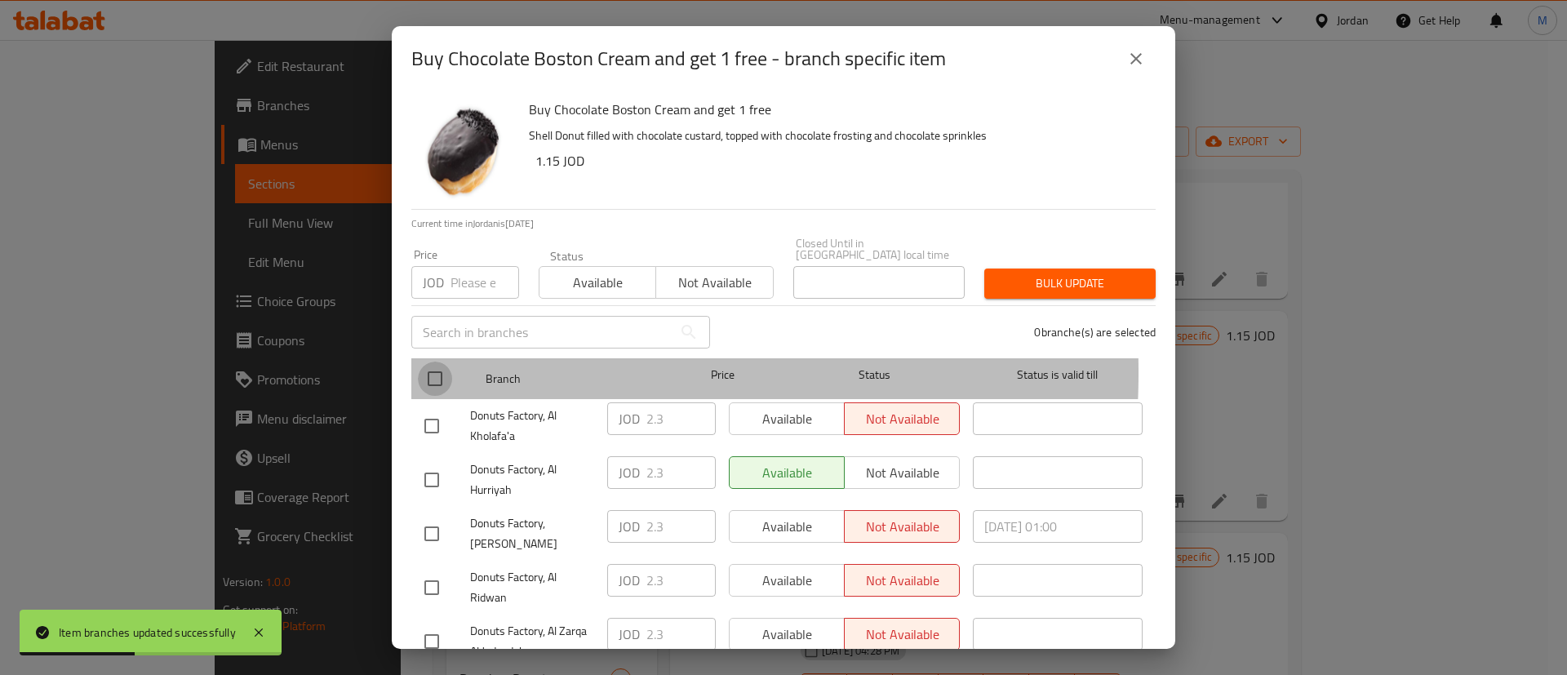
click at [431, 362] on input "checkbox" at bounding box center [435, 379] width 34 height 34
checkbox input "true"
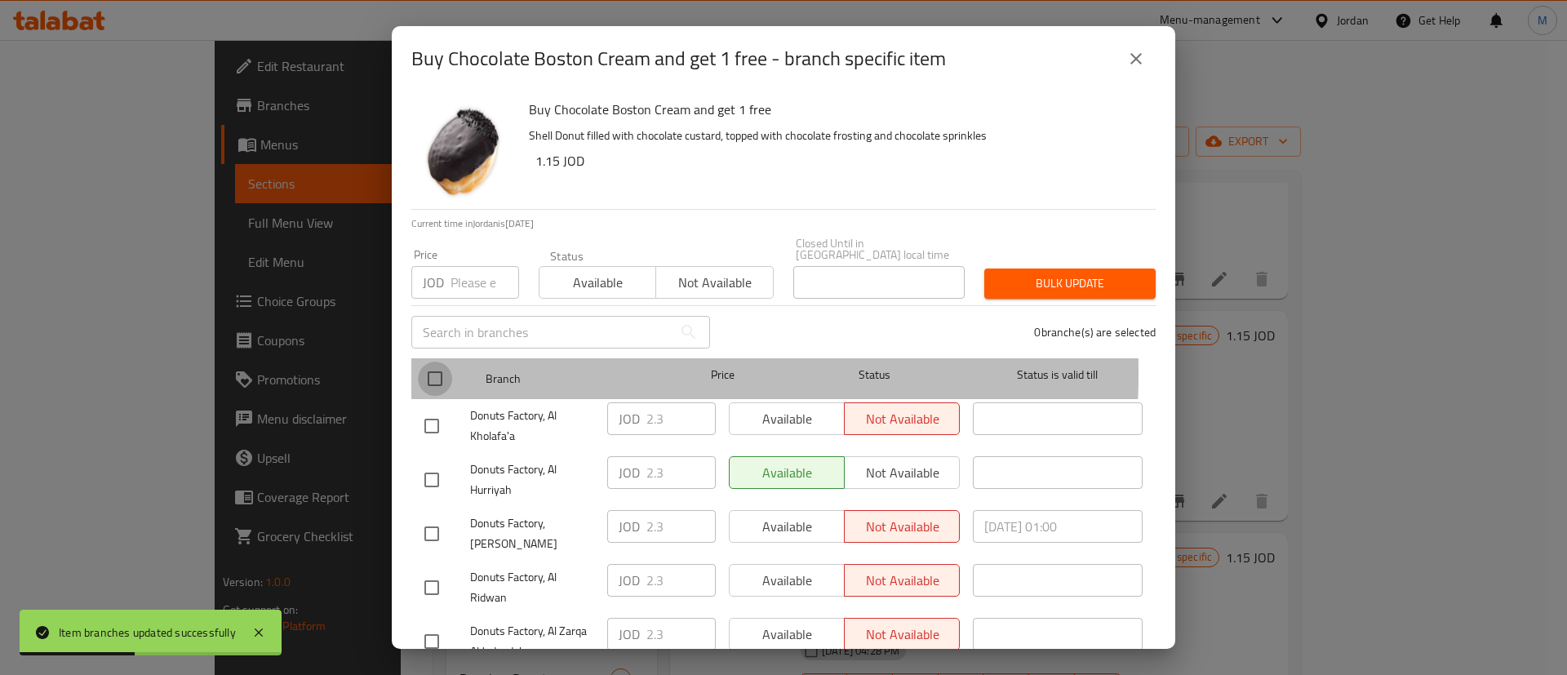
checkbox input "true"
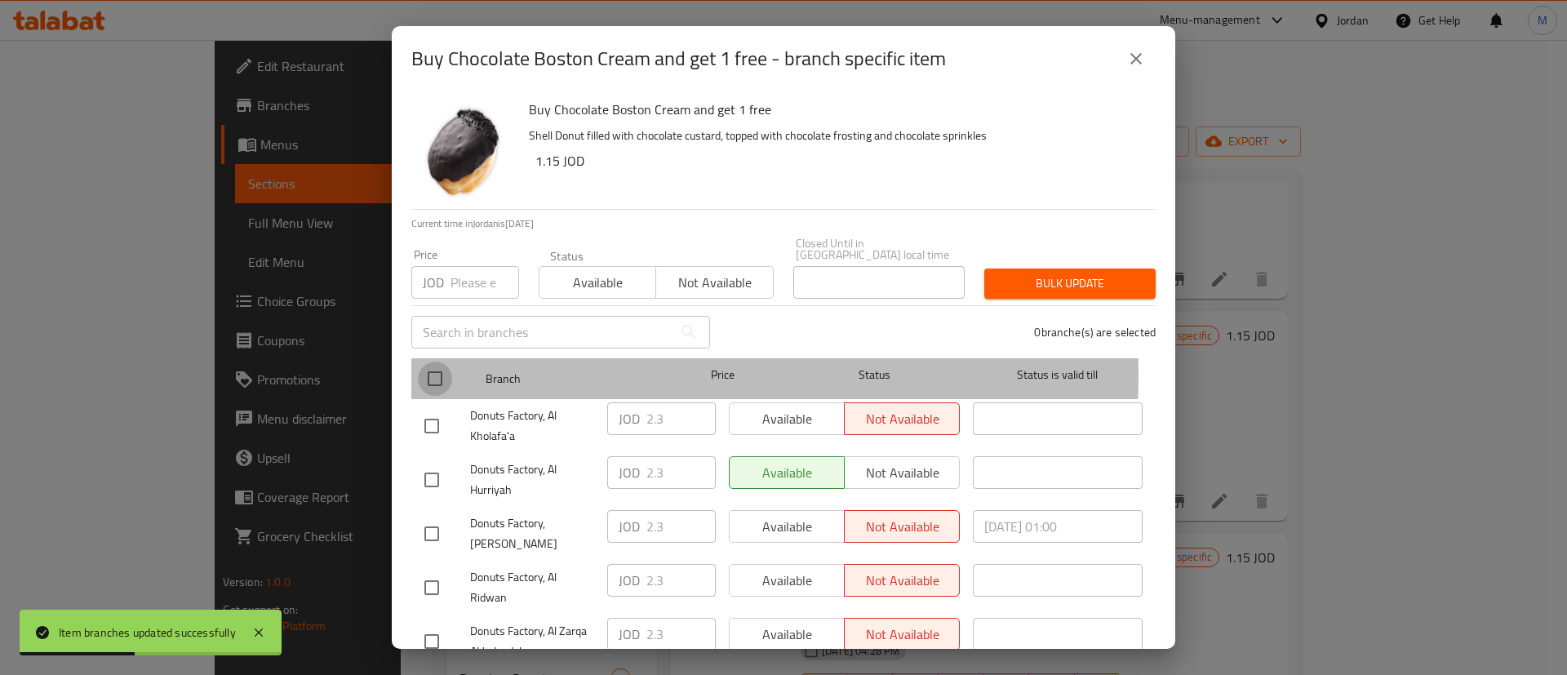
checkbox input "true"
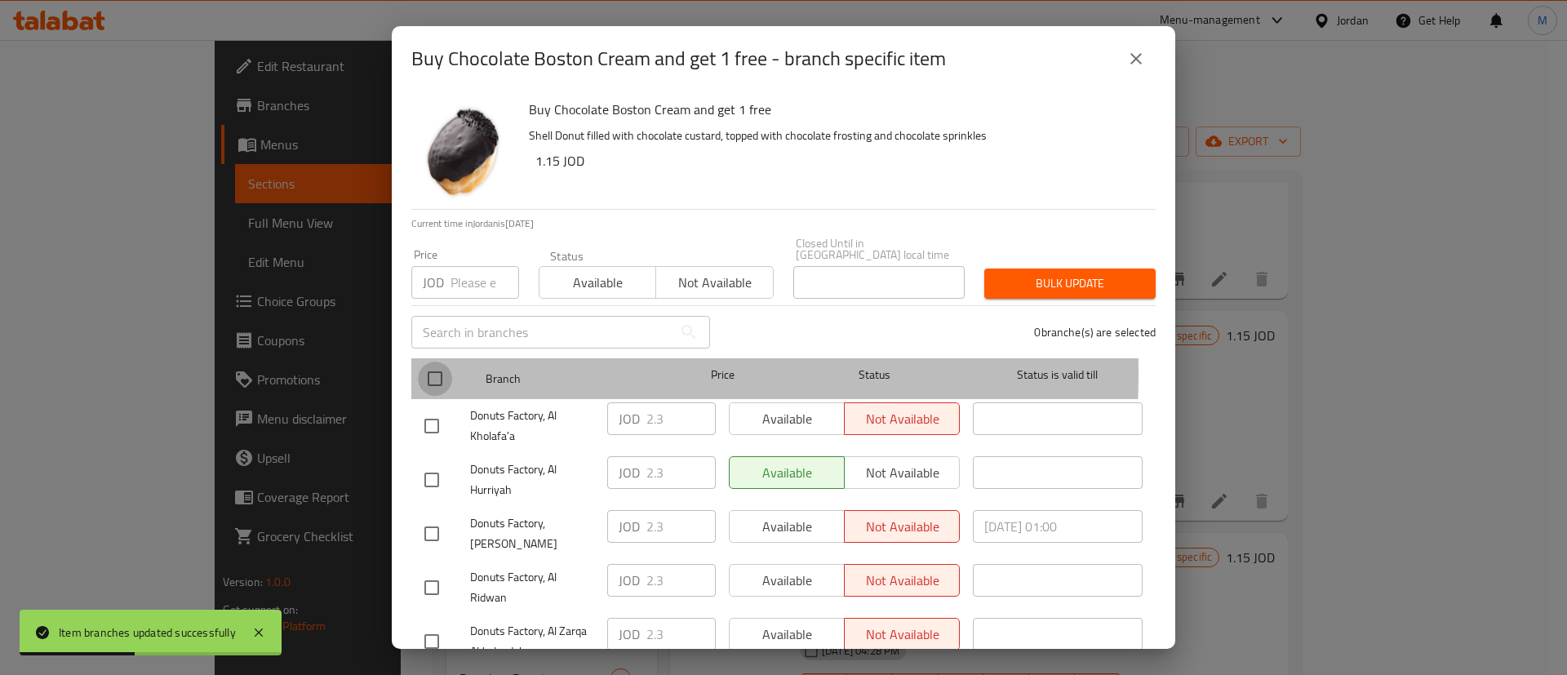
checkbox input "true"
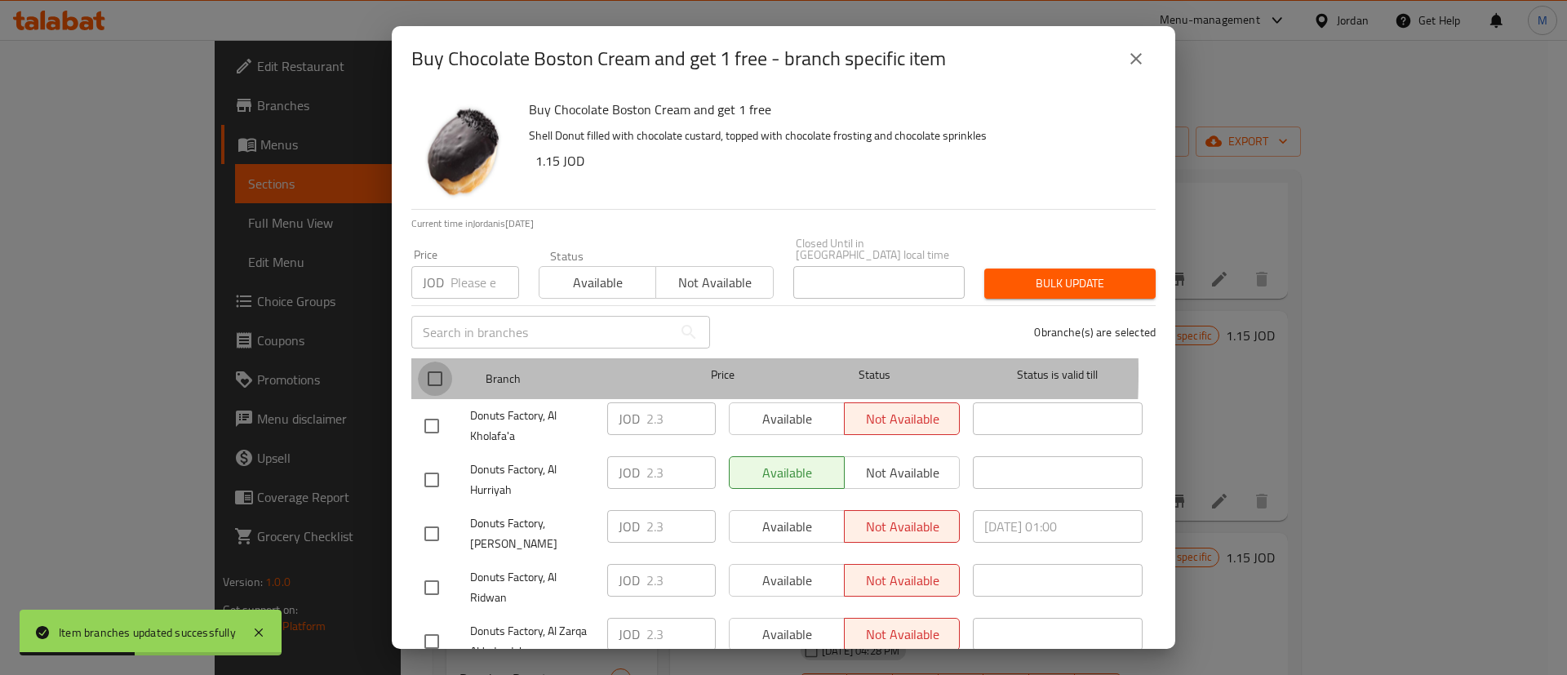
checkbox input "true"
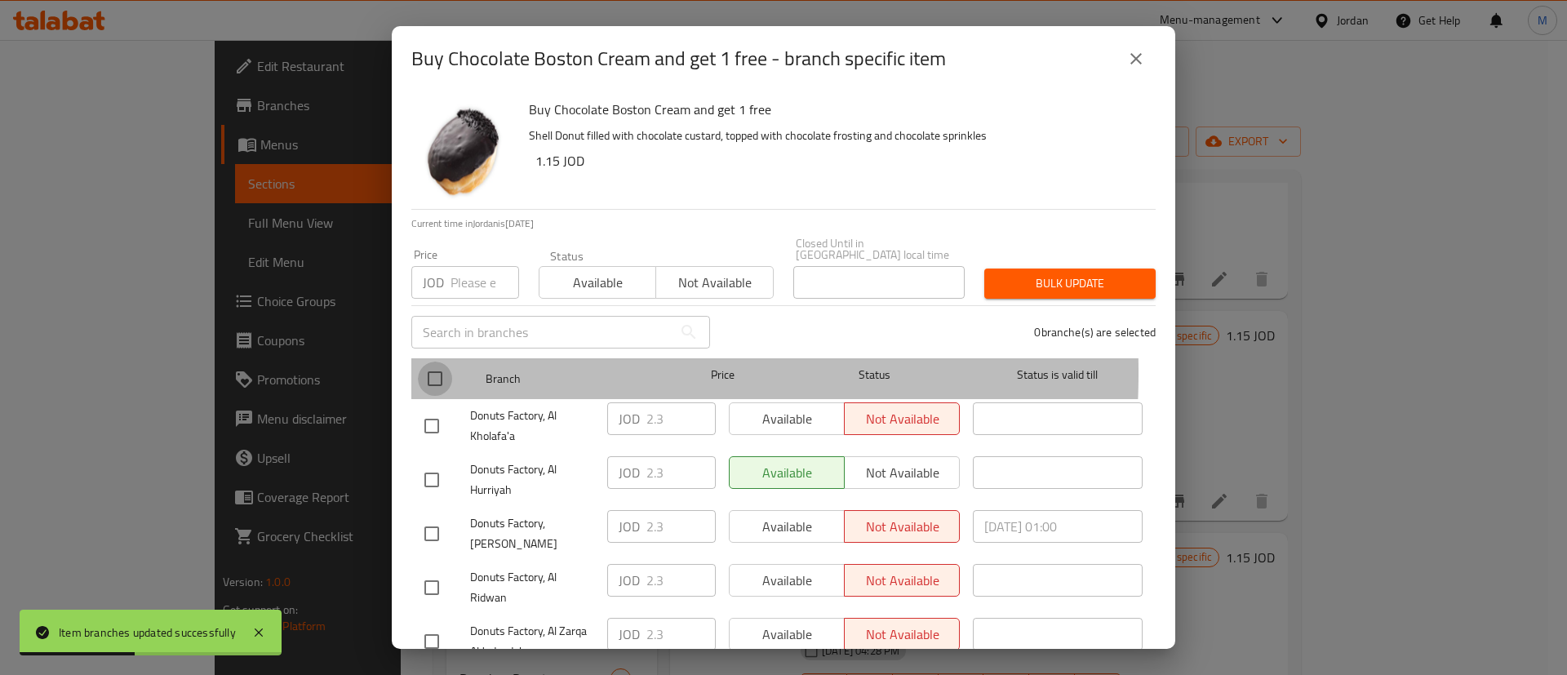
checkbox input "true"
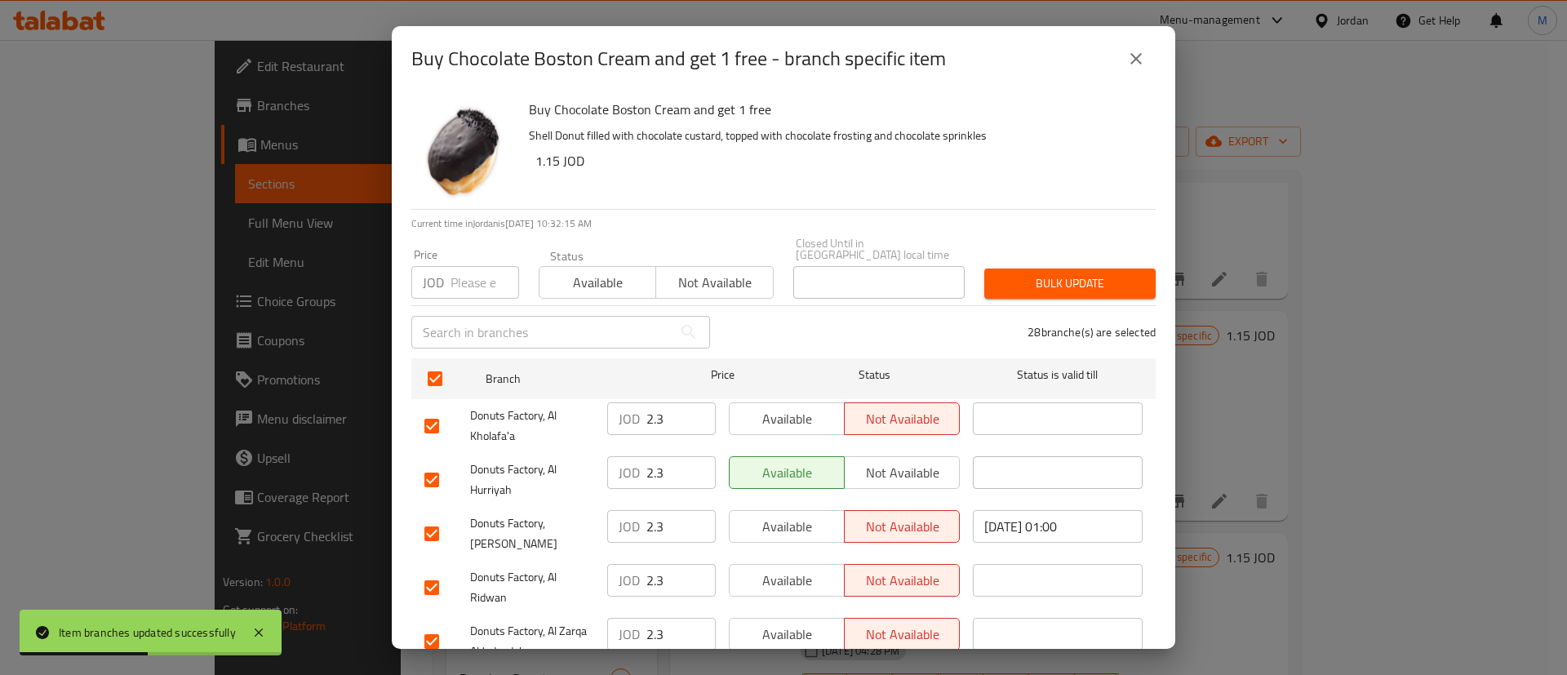
click at [806, 407] on span "Available" at bounding box center [787, 419] width 102 height 24
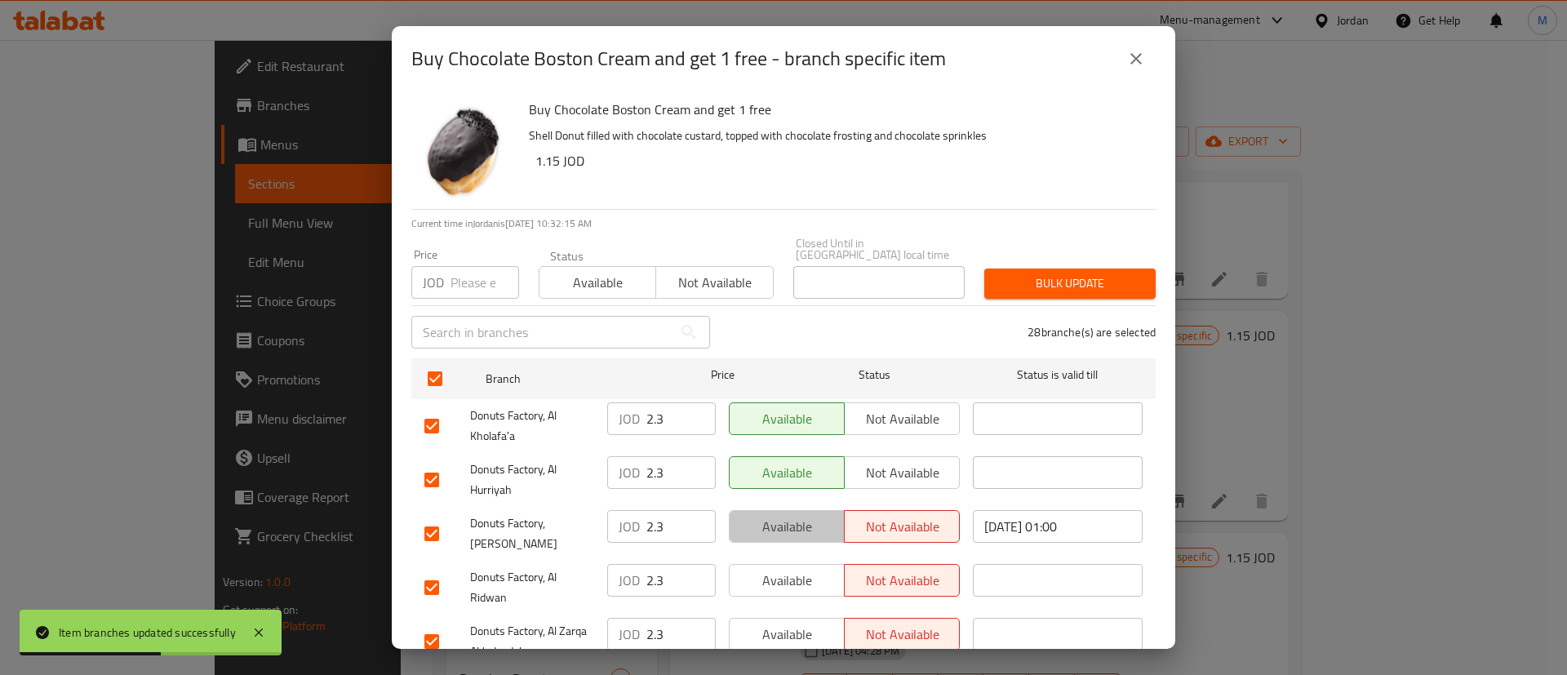
click at [794, 515] on span "Available" at bounding box center [787, 527] width 102 height 24
click at [794, 569] on span "Available" at bounding box center [787, 581] width 102 height 24
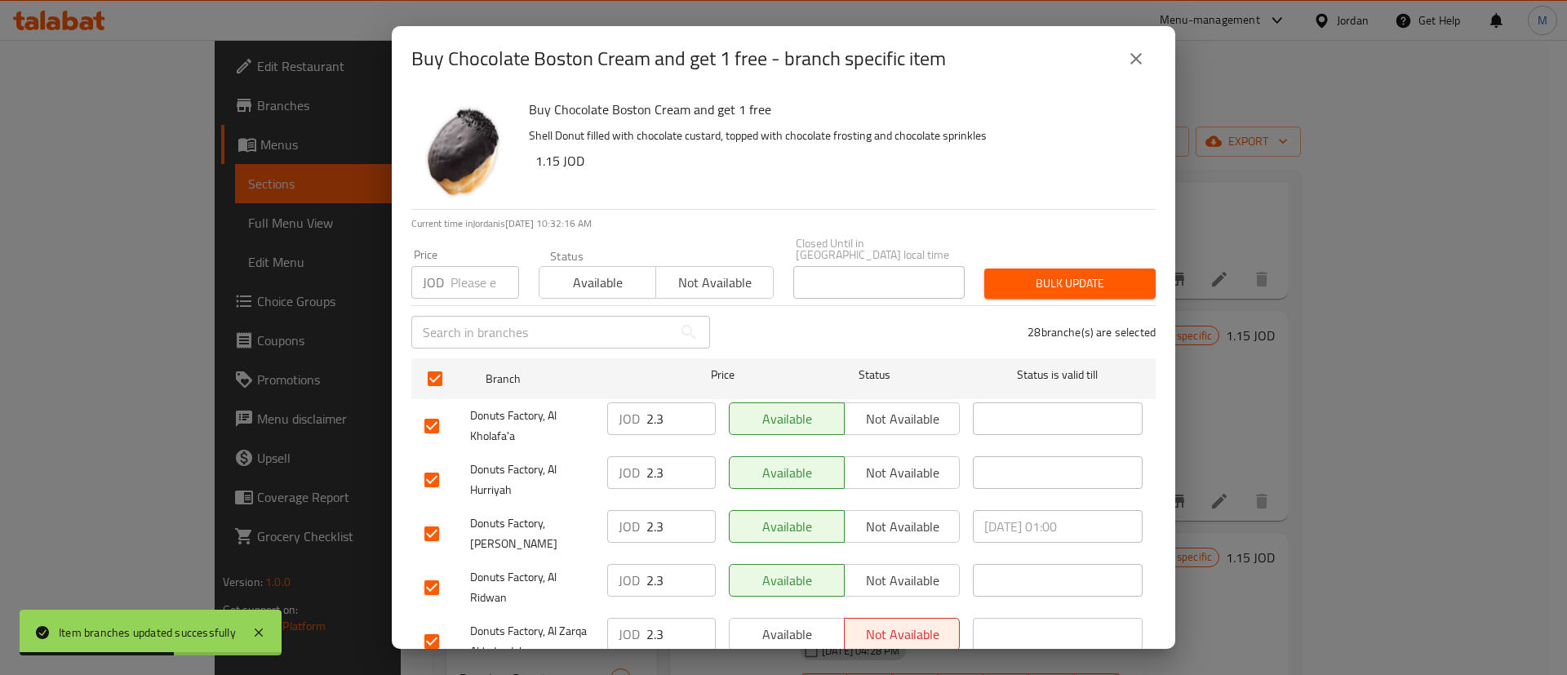
click at [803, 623] on span "Available" at bounding box center [787, 635] width 102 height 24
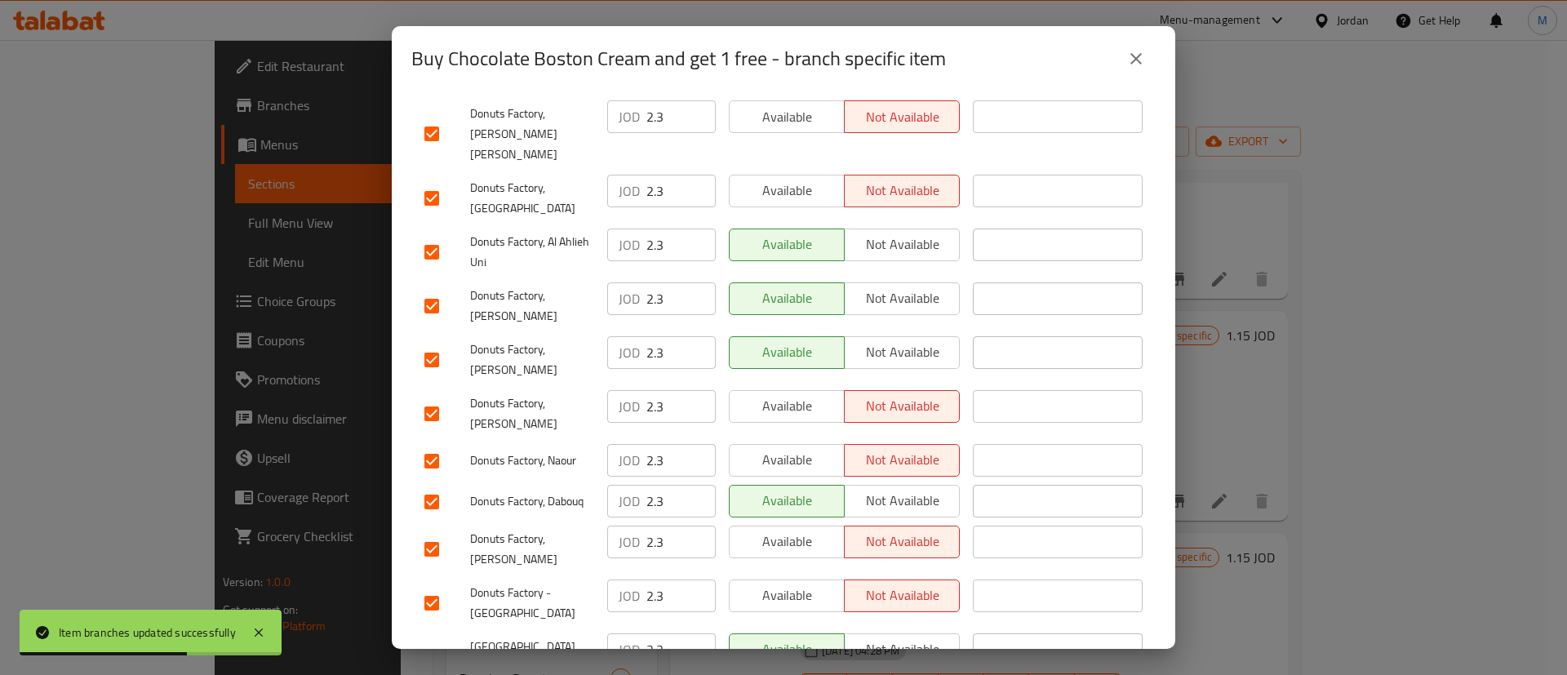
scroll to position [1245, 0]
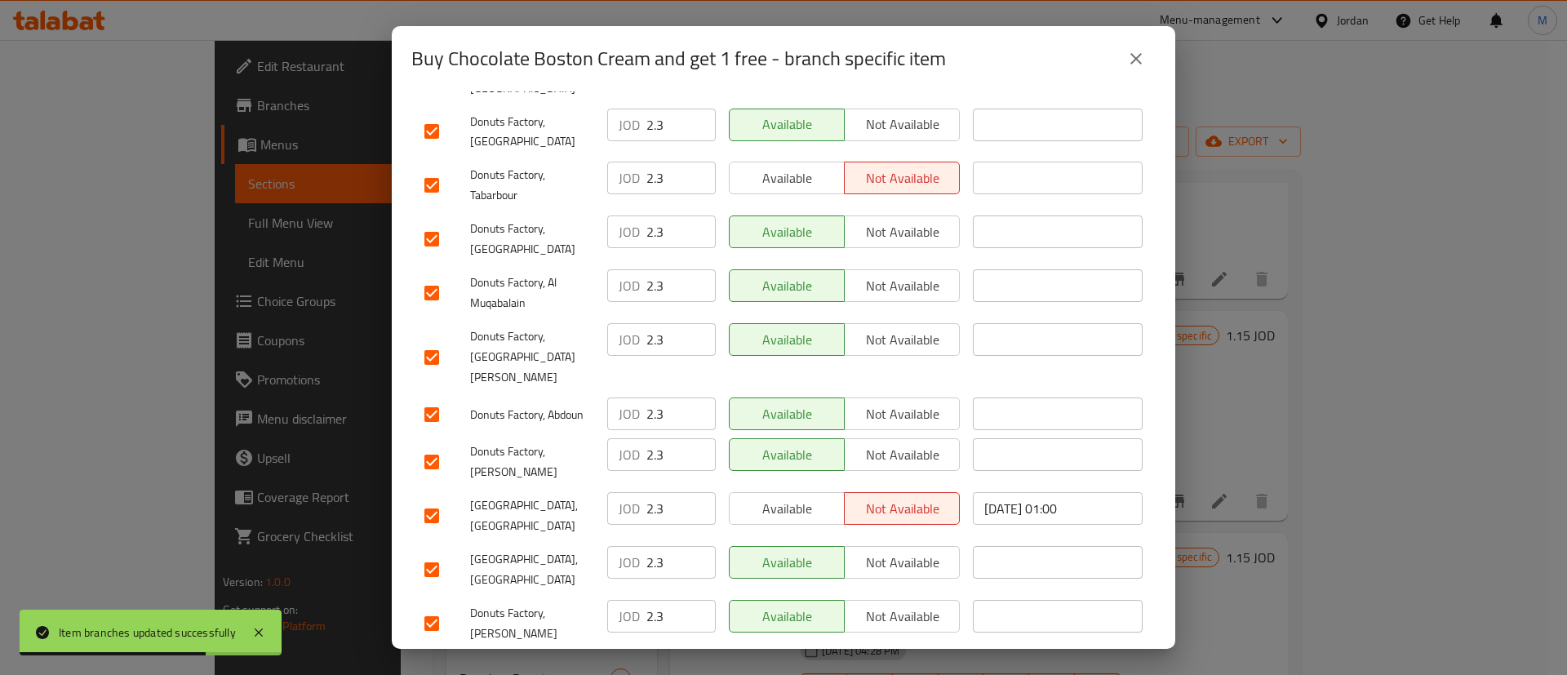
click at [790, 497] on span "Available" at bounding box center [787, 509] width 102 height 24
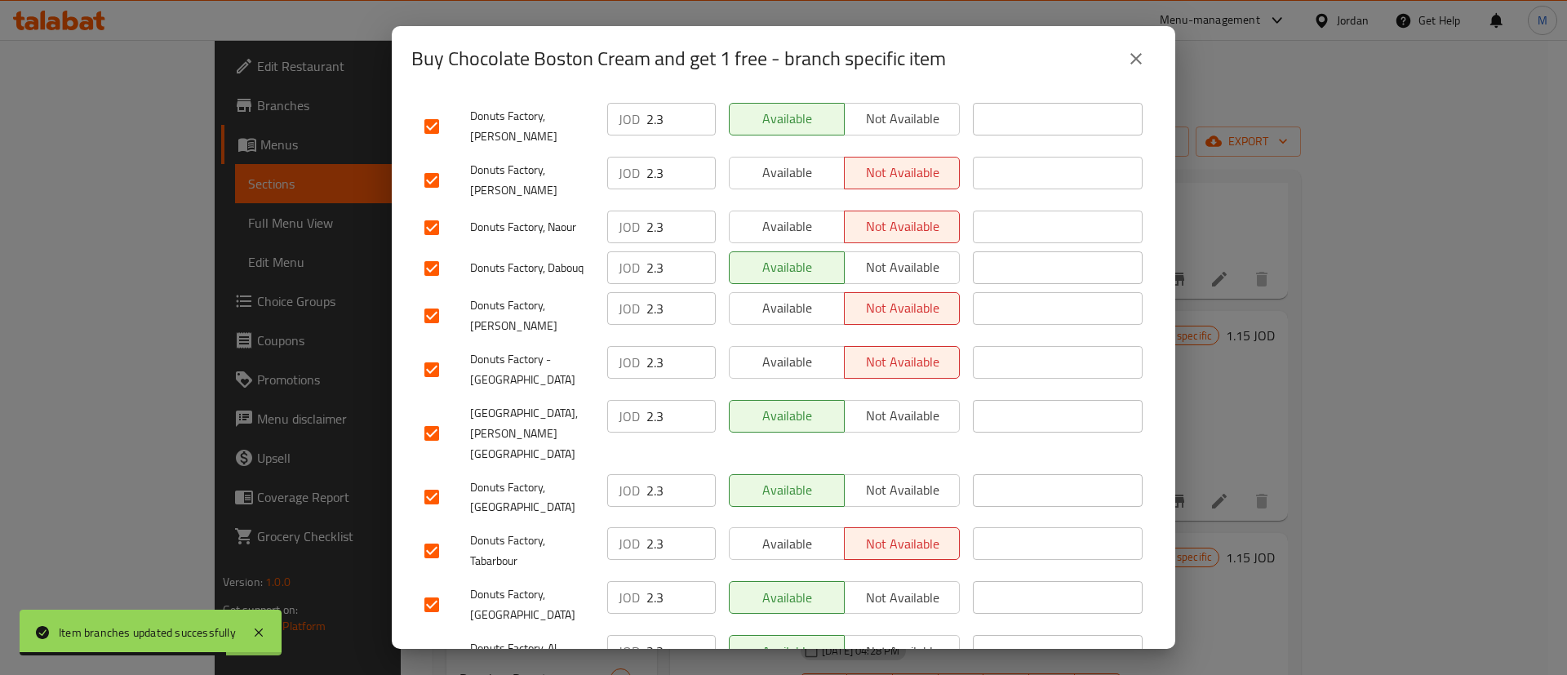
scroll to position [877, 0]
click at [806, 535] on span "Available" at bounding box center [787, 547] width 102 height 24
click at [797, 342] on div "Available Not available" at bounding box center [844, 372] width 244 height 60
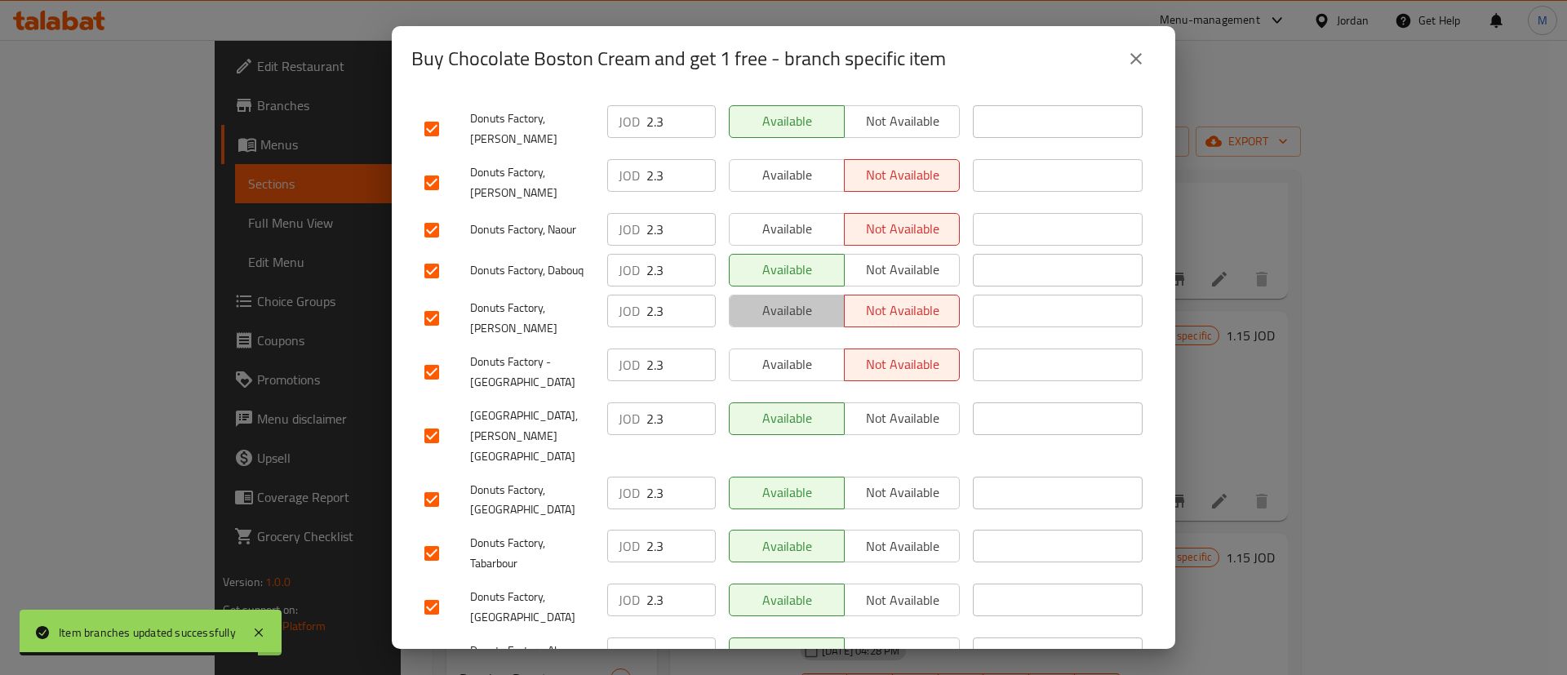
click at [801, 299] on span "Available" at bounding box center [787, 311] width 102 height 24
click at [804, 353] on span "Available" at bounding box center [787, 365] width 102 height 24
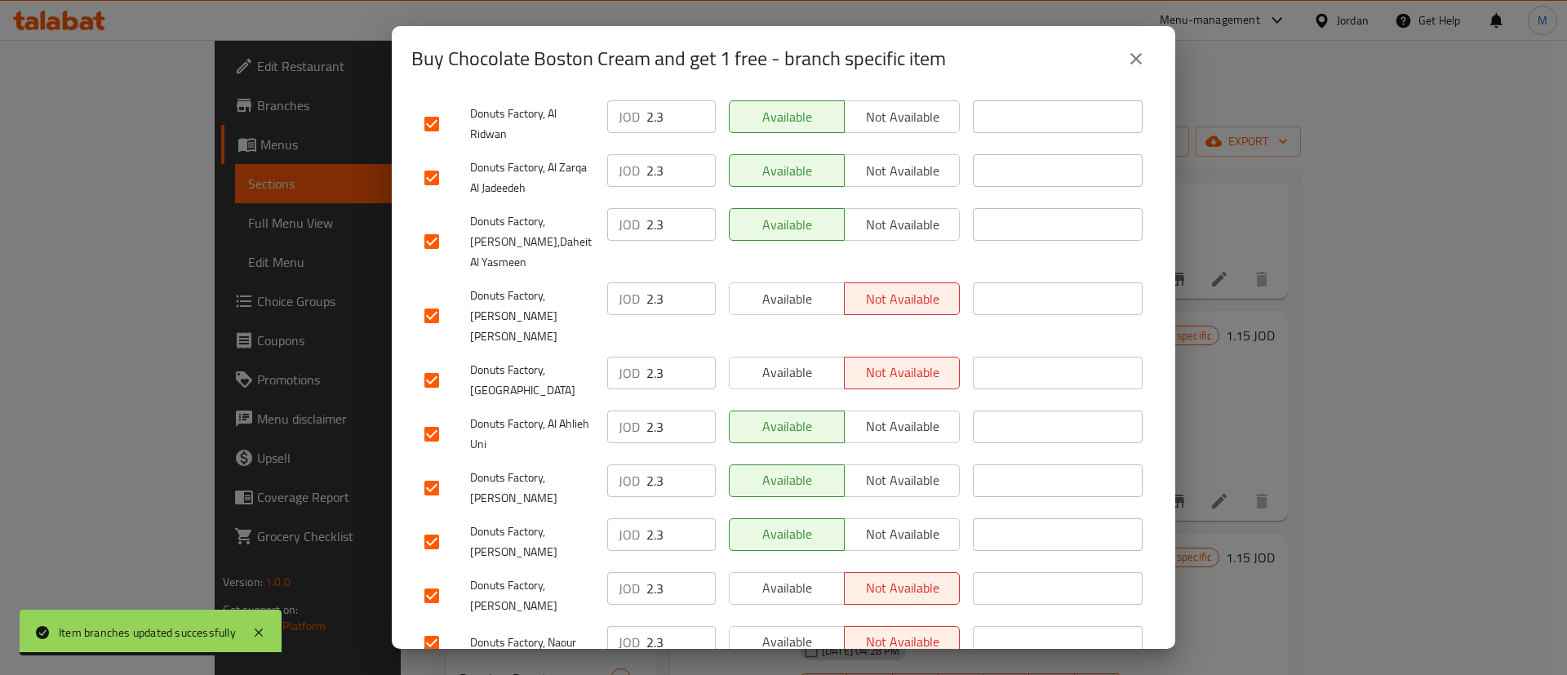
scroll to position [463, 0]
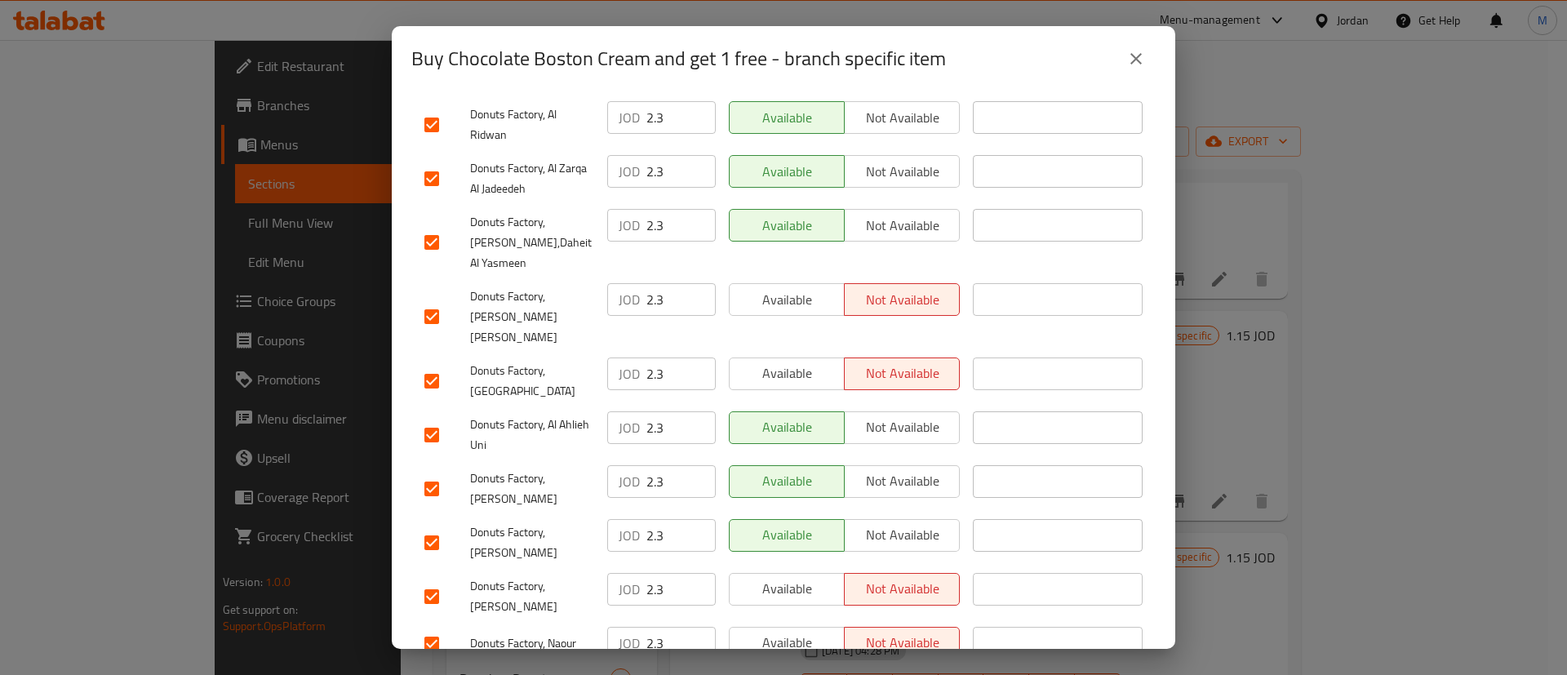
click at [795, 631] on span "Available" at bounding box center [787, 643] width 102 height 24
click at [784, 577] on span "Available" at bounding box center [787, 589] width 102 height 24
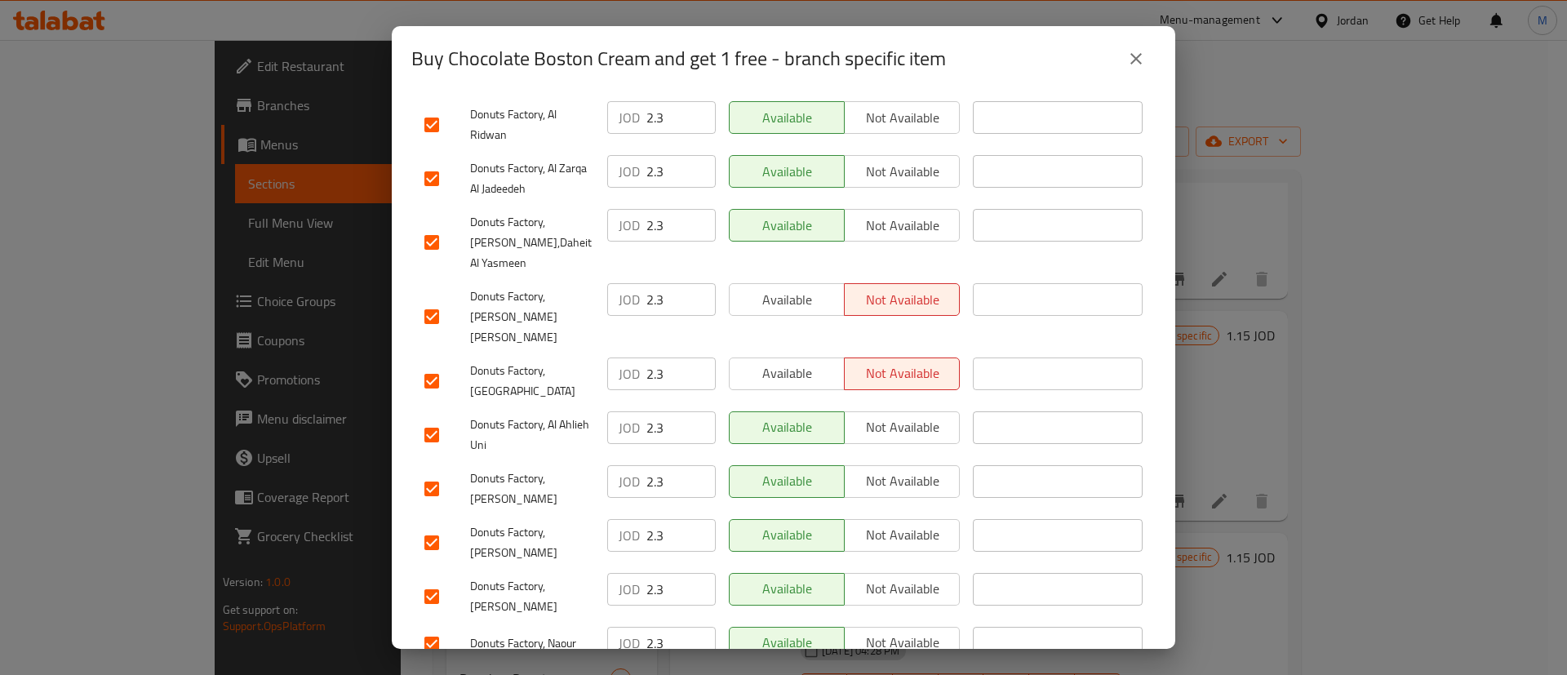
click at [780, 358] on button "Available" at bounding box center [787, 374] width 116 height 33
click at [791, 292] on span "Available" at bounding box center [787, 300] width 102 height 24
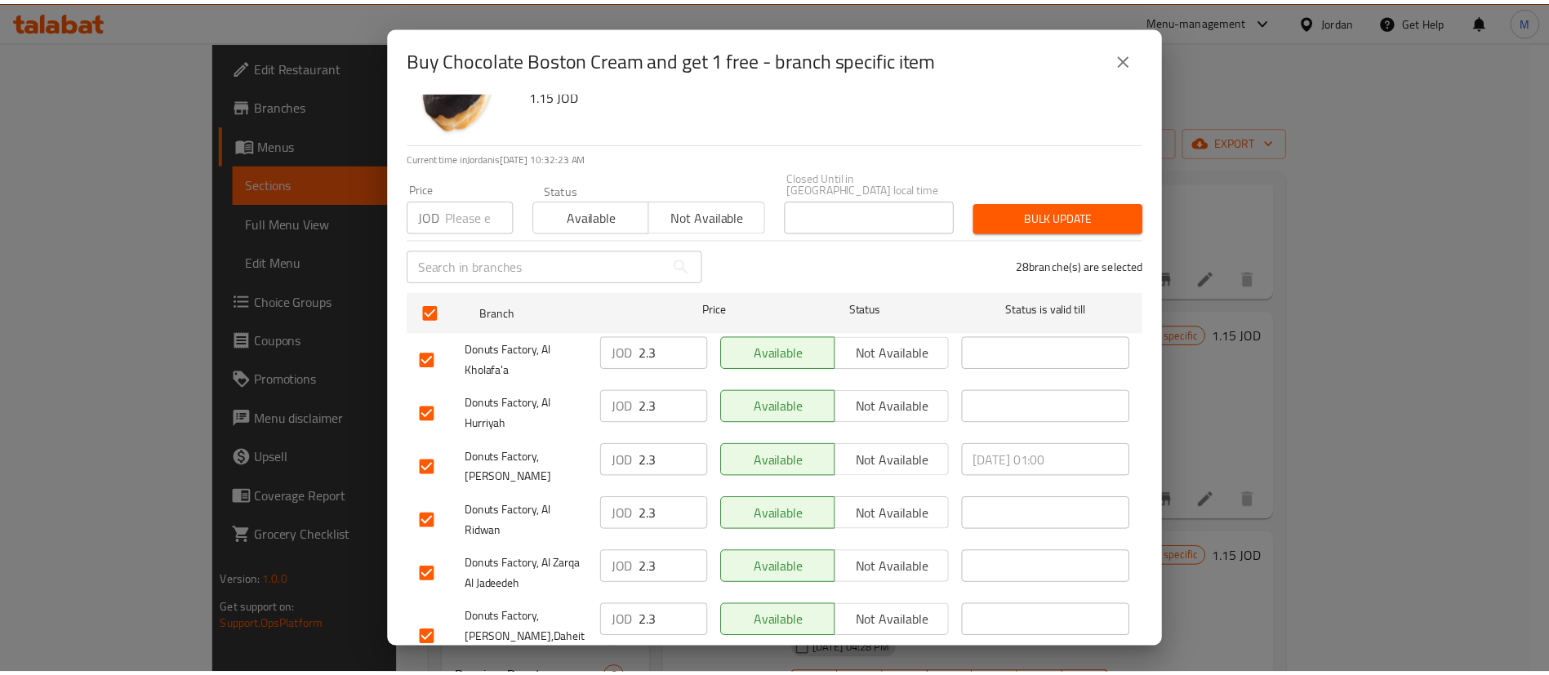
scroll to position [1245, 0]
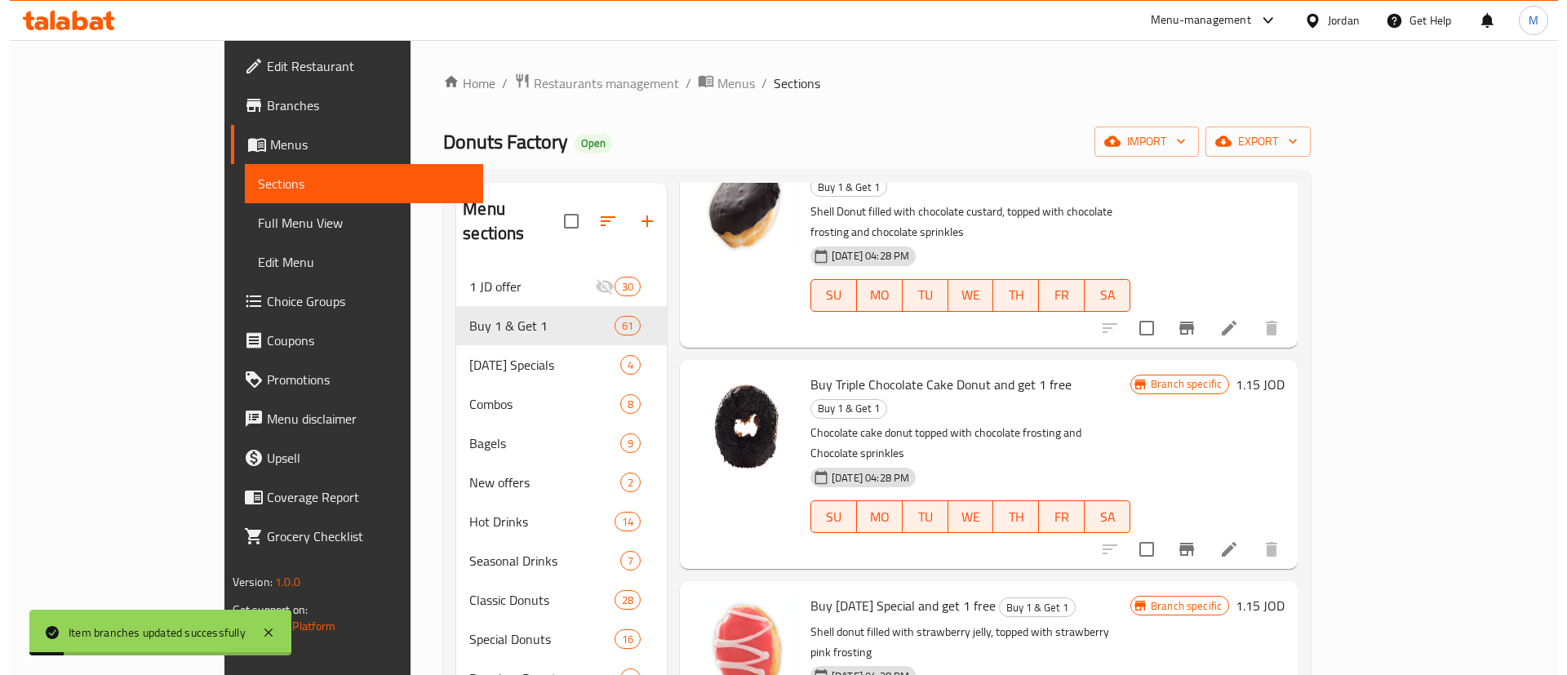
scroll to position [1418, 0]
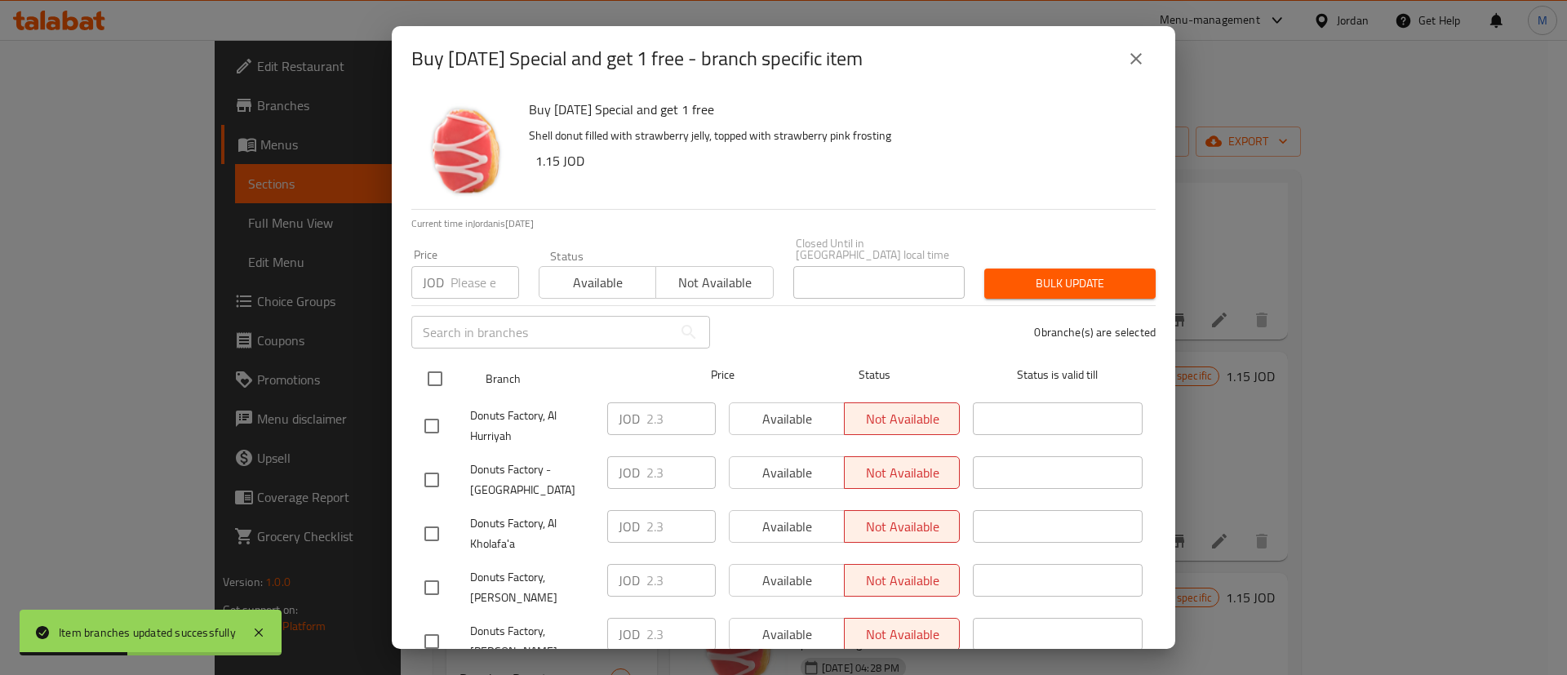
click at [438, 368] on input "checkbox" at bounding box center [435, 379] width 34 height 34
checkbox input "true"
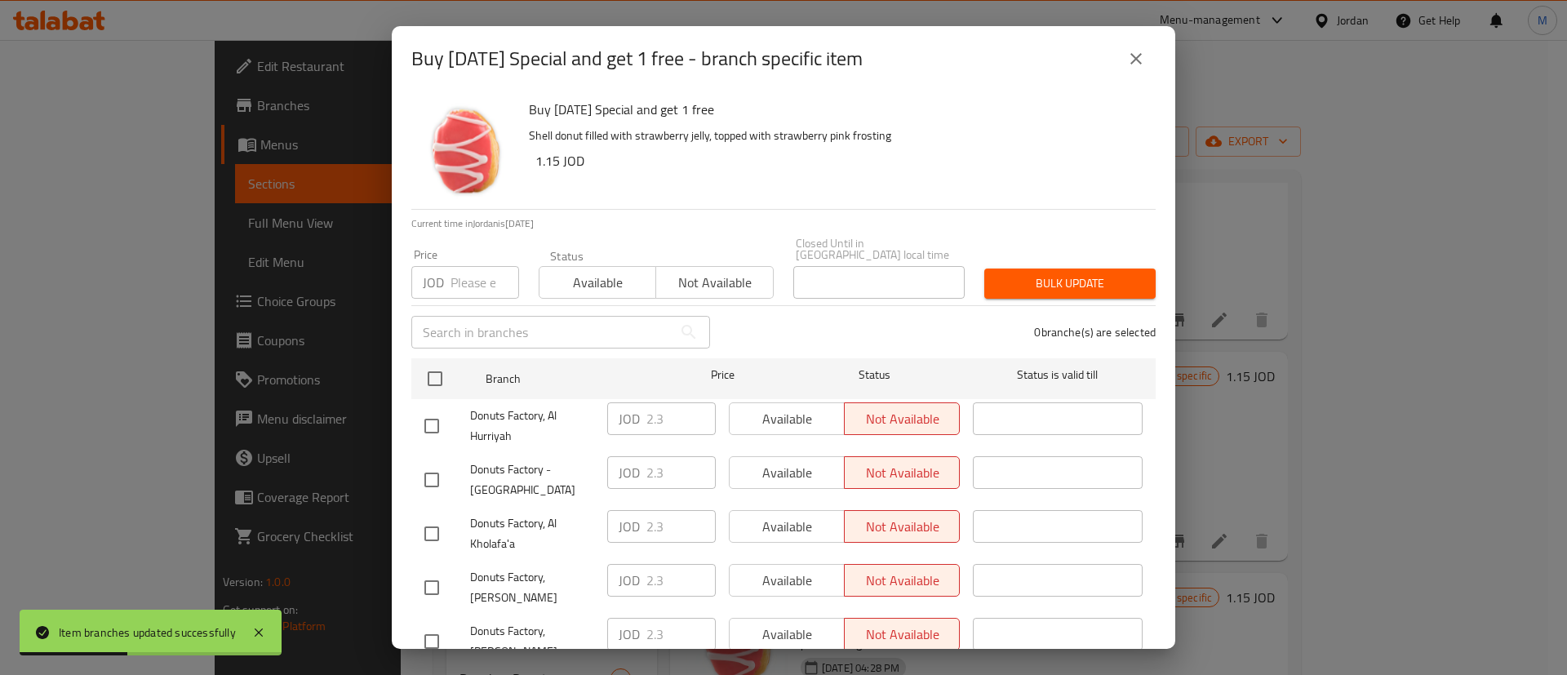
checkbox input "true"
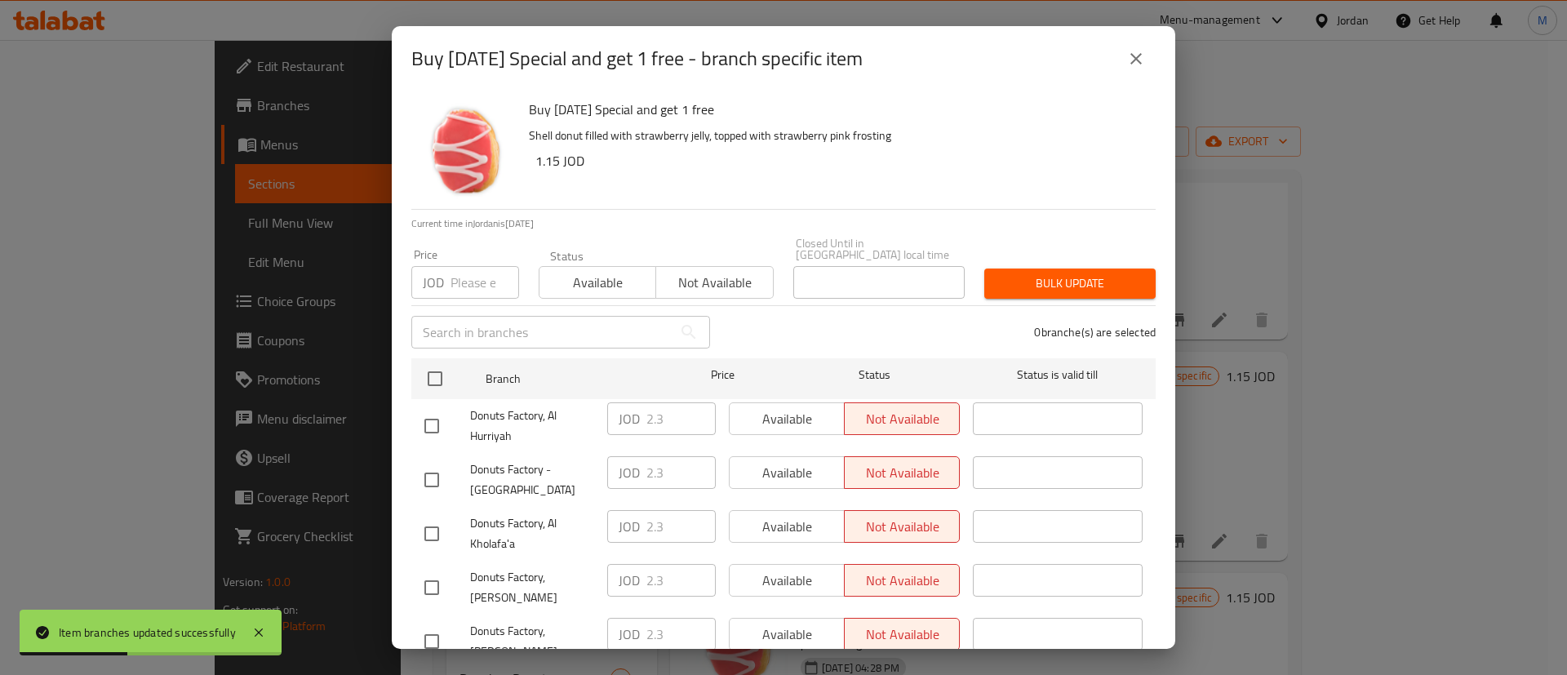
checkbox input "true"
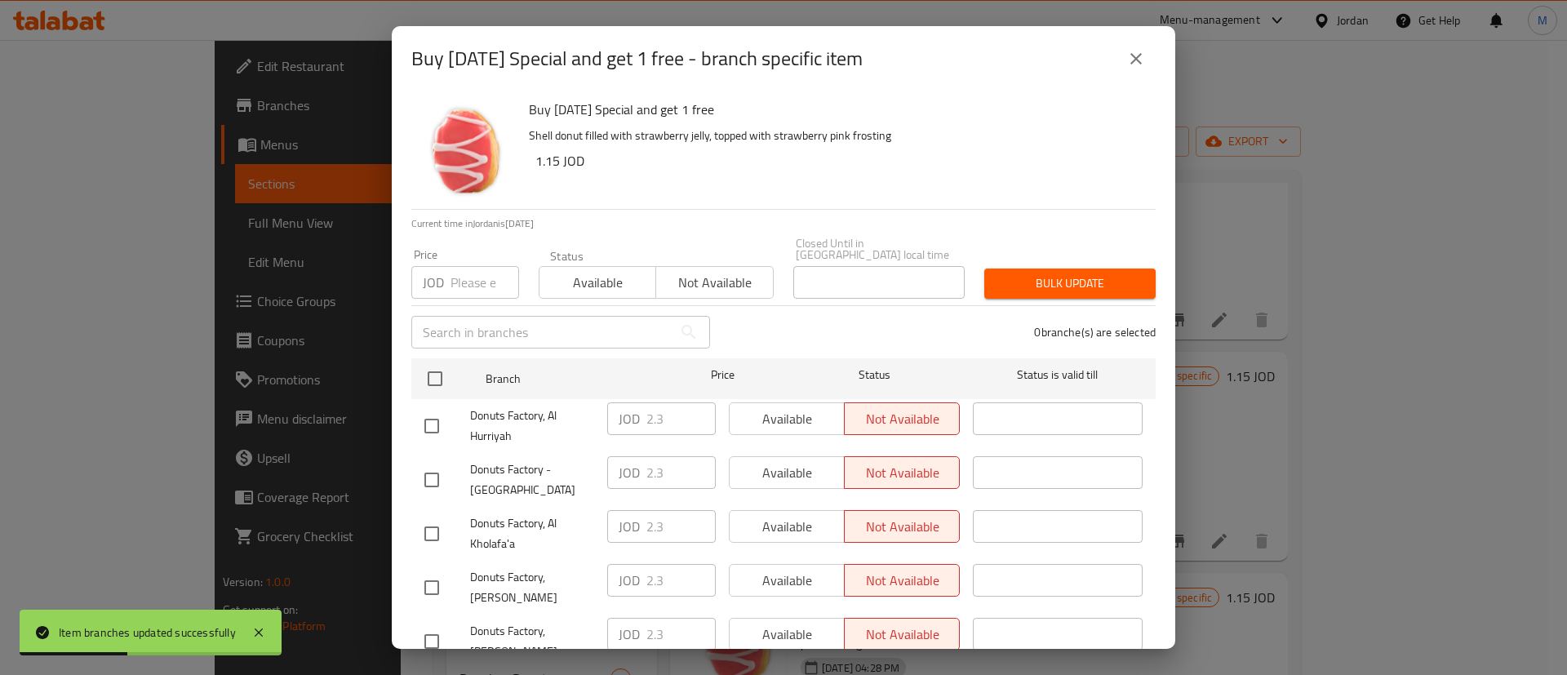
checkbox input "true"
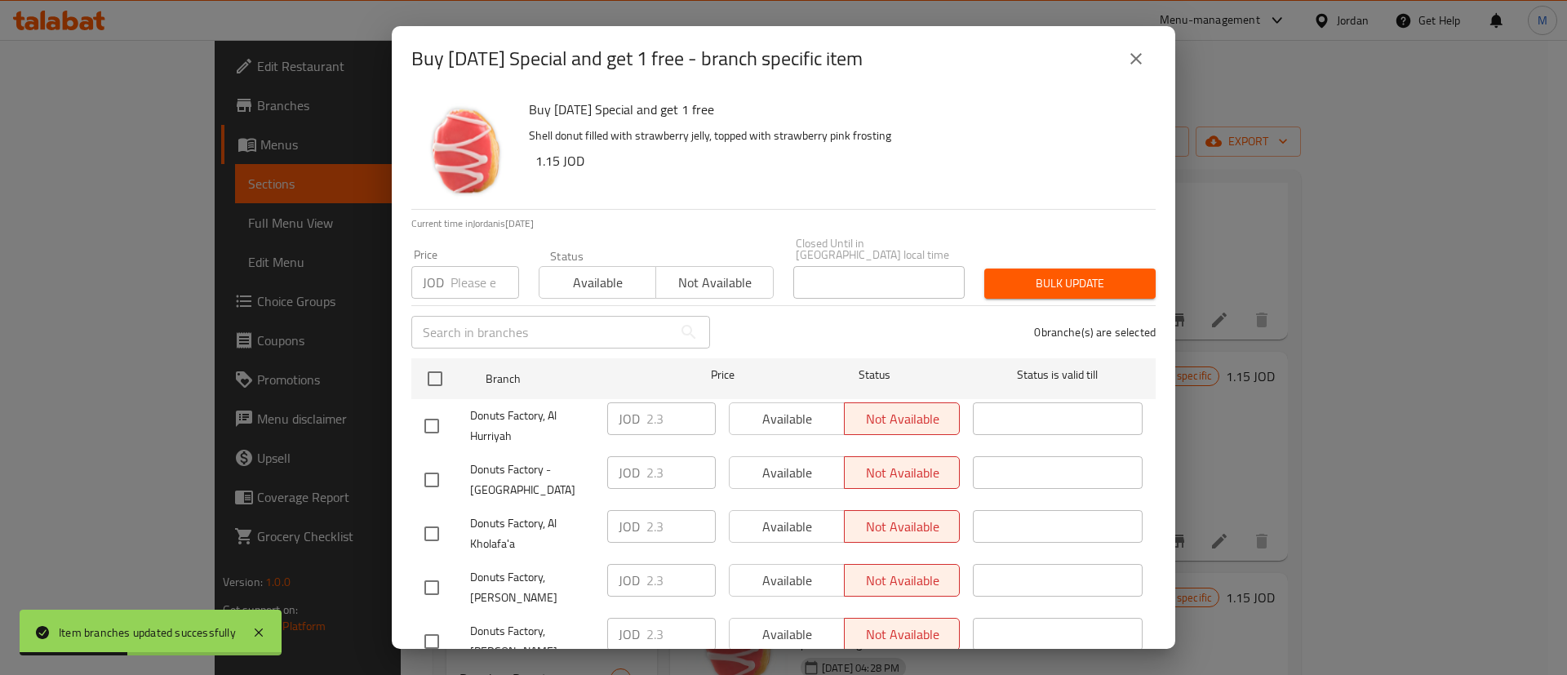
checkbox input "true"
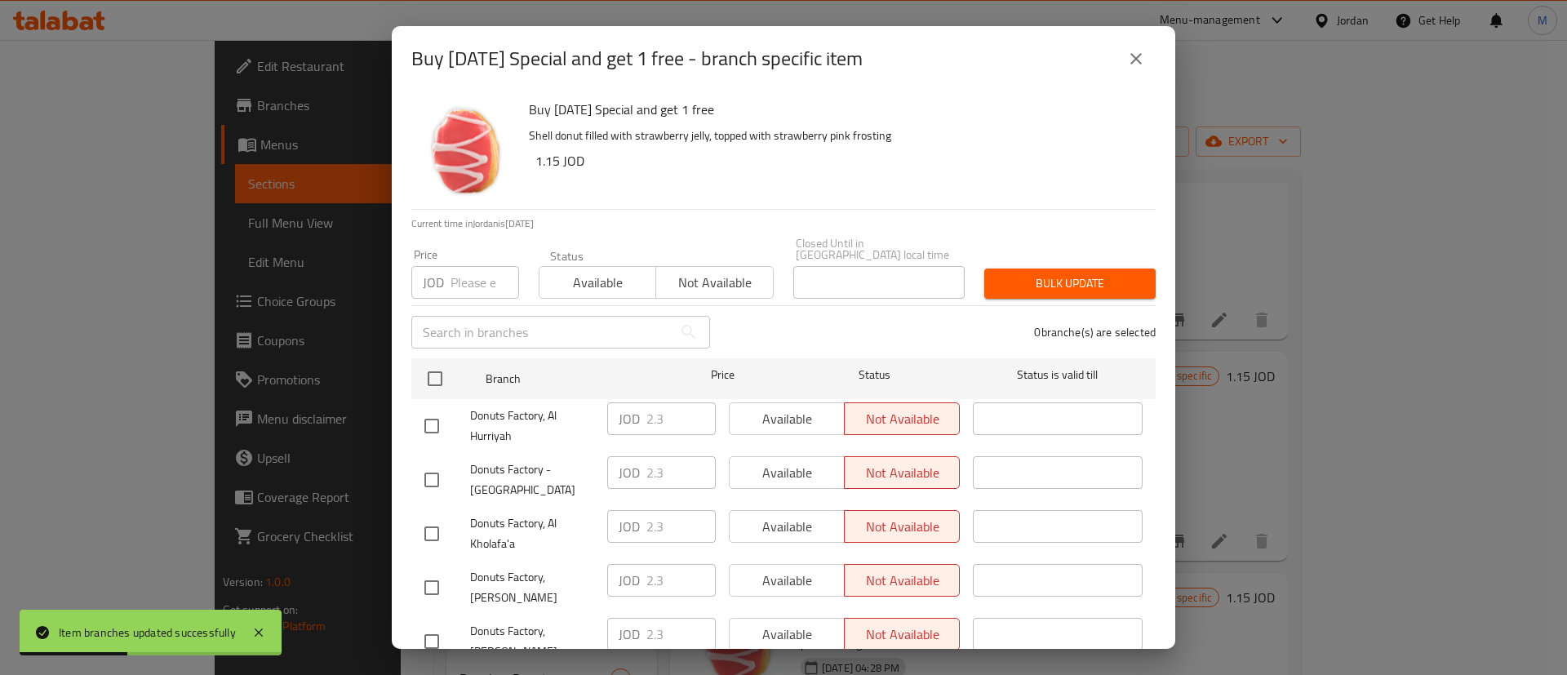
checkbox input "true"
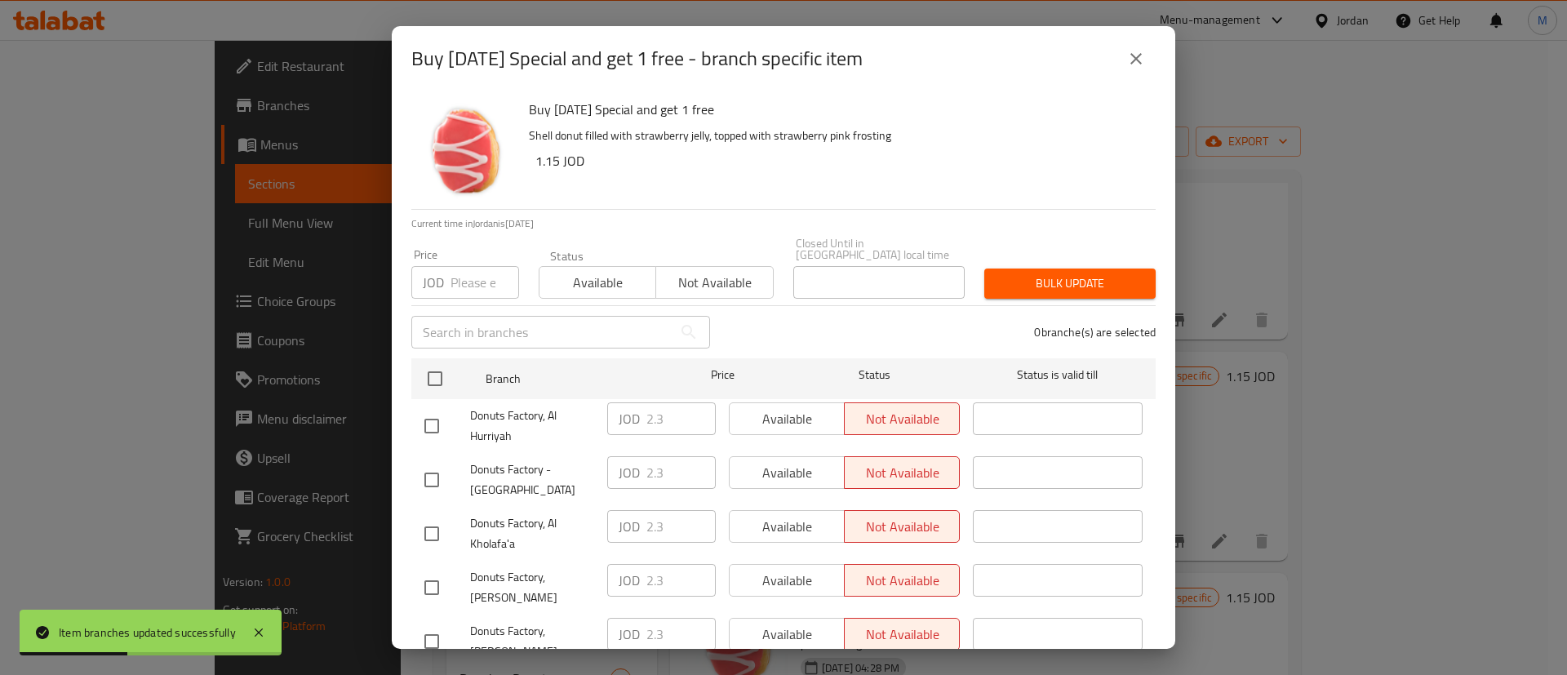
checkbox input "true"
click at [780, 407] on span "Available" at bounding box center [787, 419] width 102 height 24
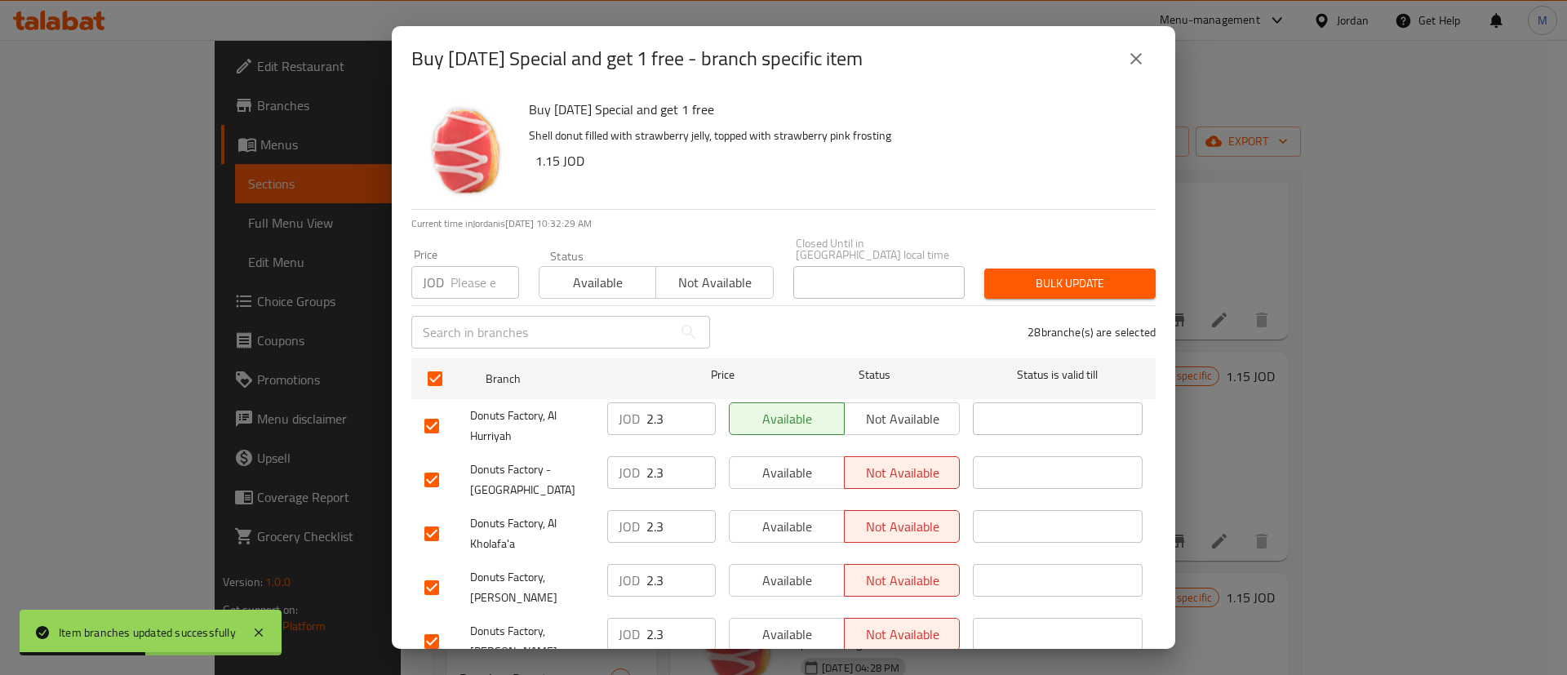
click at [794, 461] on span "Available" at bounding box center [787, 473] width 102 height 24
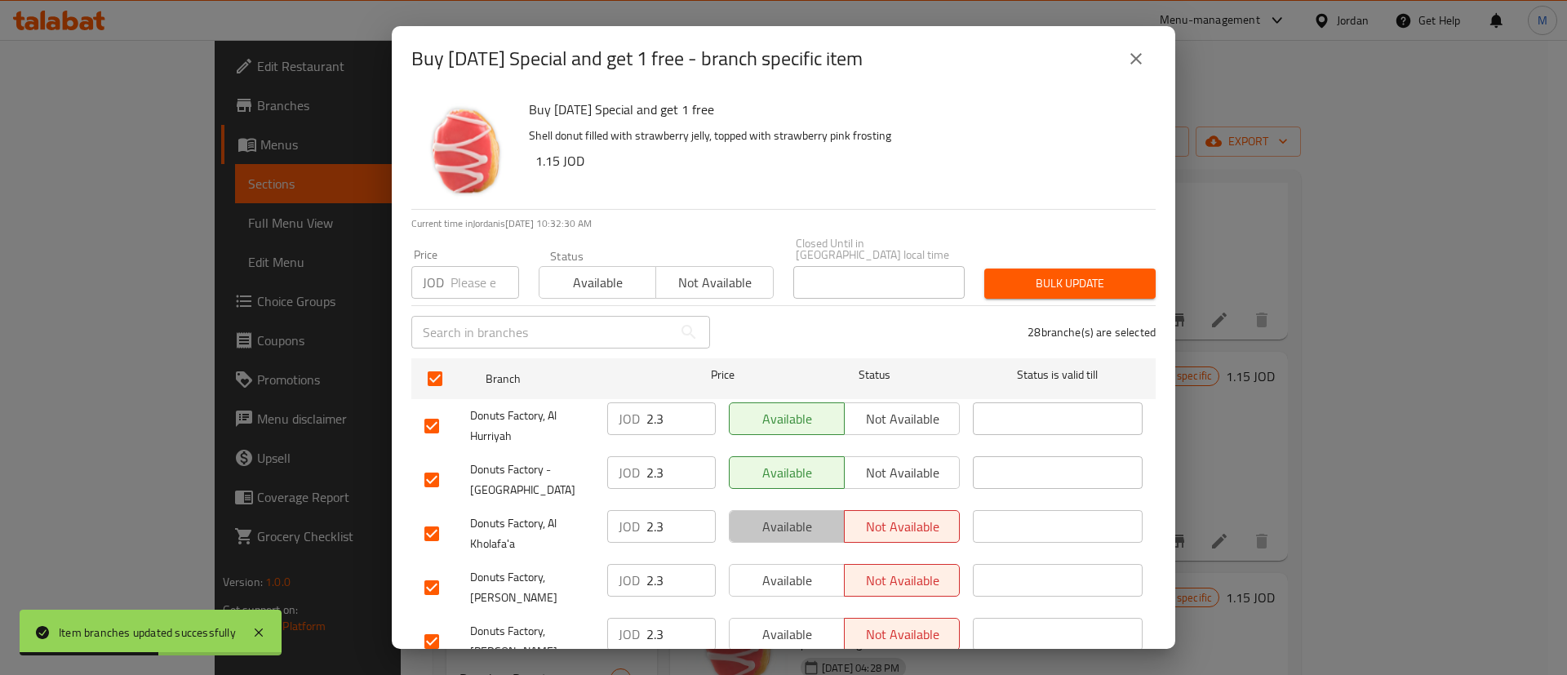
click at [798, 510] on button "Available" at bounding box center [787, 526] width 116 height 33
click at [807, 558] on div "Available Not available" at bounding box center [844, 588] width 244 height 60
click at [799, 623] on span "Available" at bounding box center [787, 635] width 102 height 24
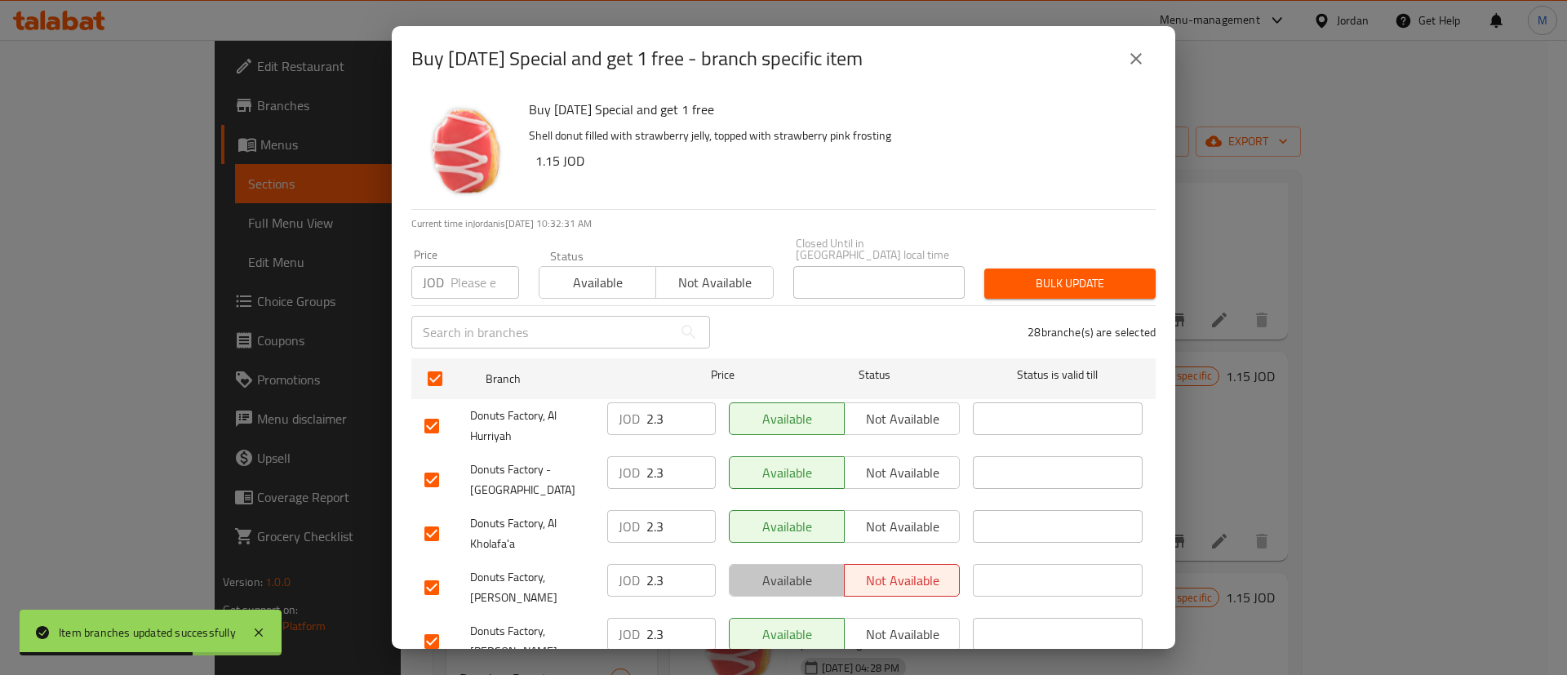
click at [785, 571] on span "Available" at bounding box center [787, 581] width 102 height 24
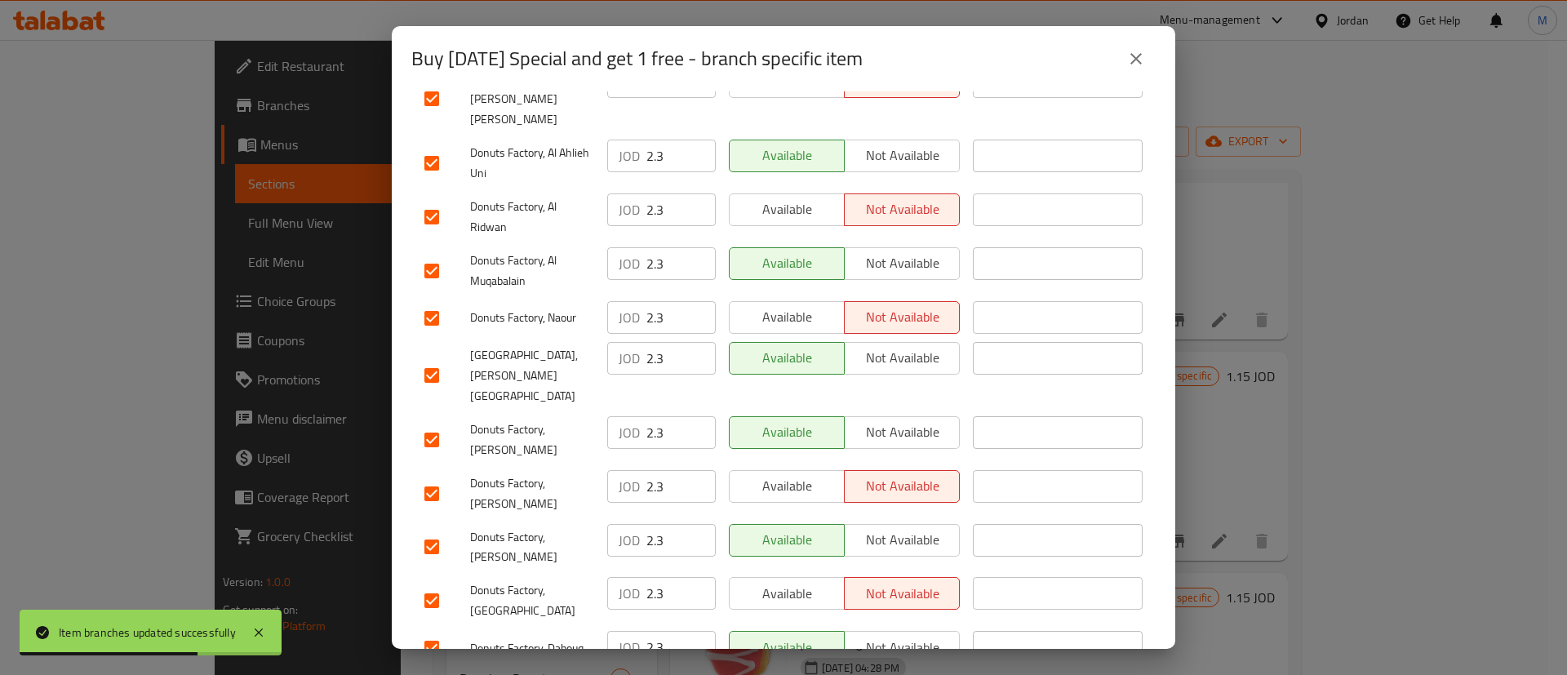
scroll to position [1245, 0]
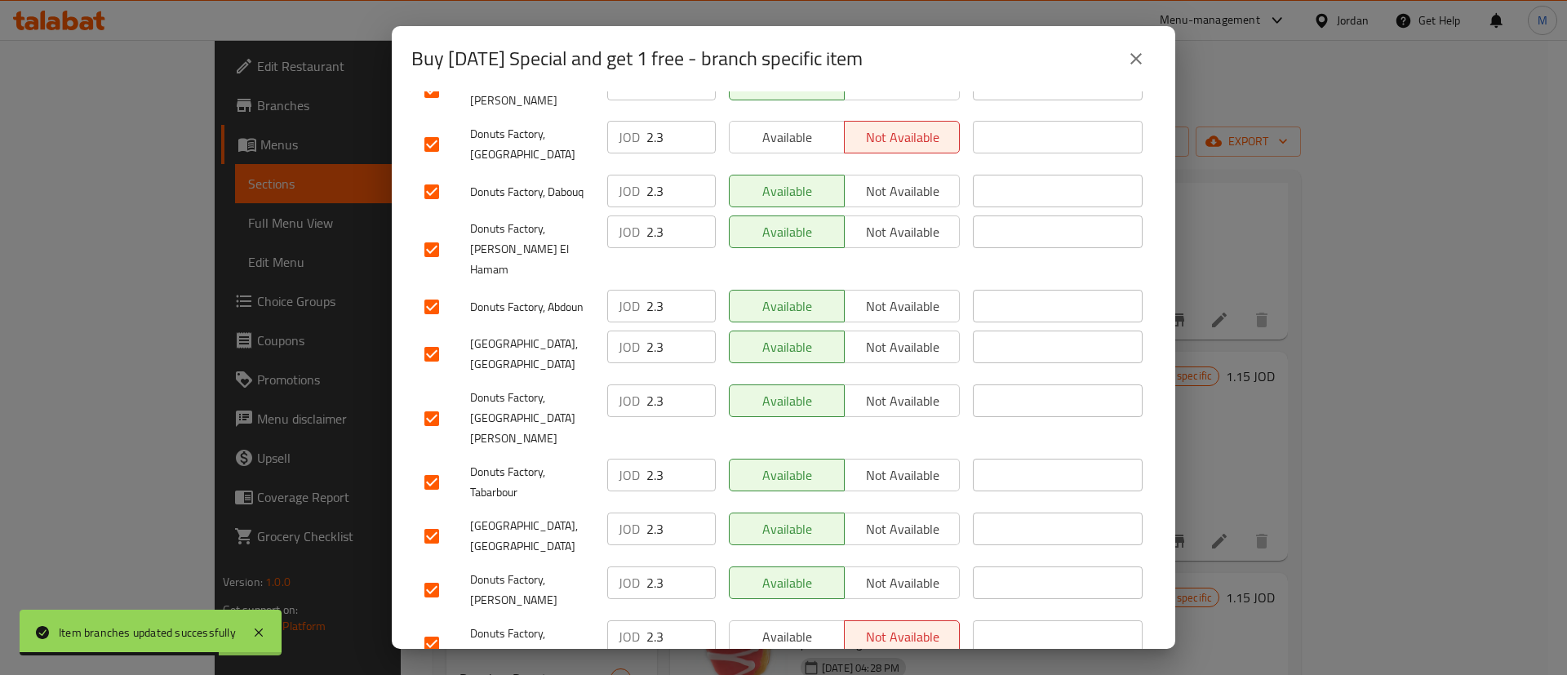
click at [779, 614] on div "Available Not available" at bounding box center [844, 644] width 244 height 60
click at [782, 625] on span "Available" at bounding box center [787, 637] width 102 height 24
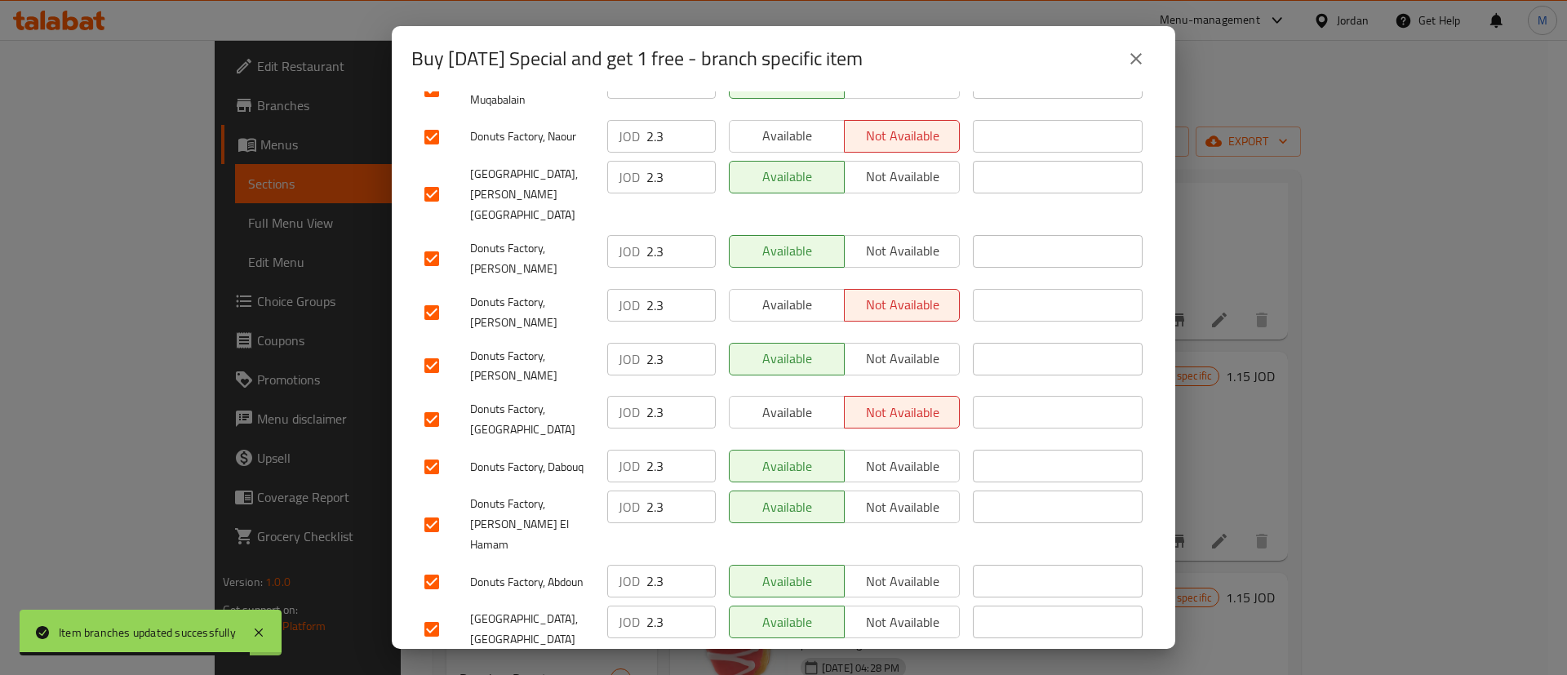
scroll to position [875, 0]
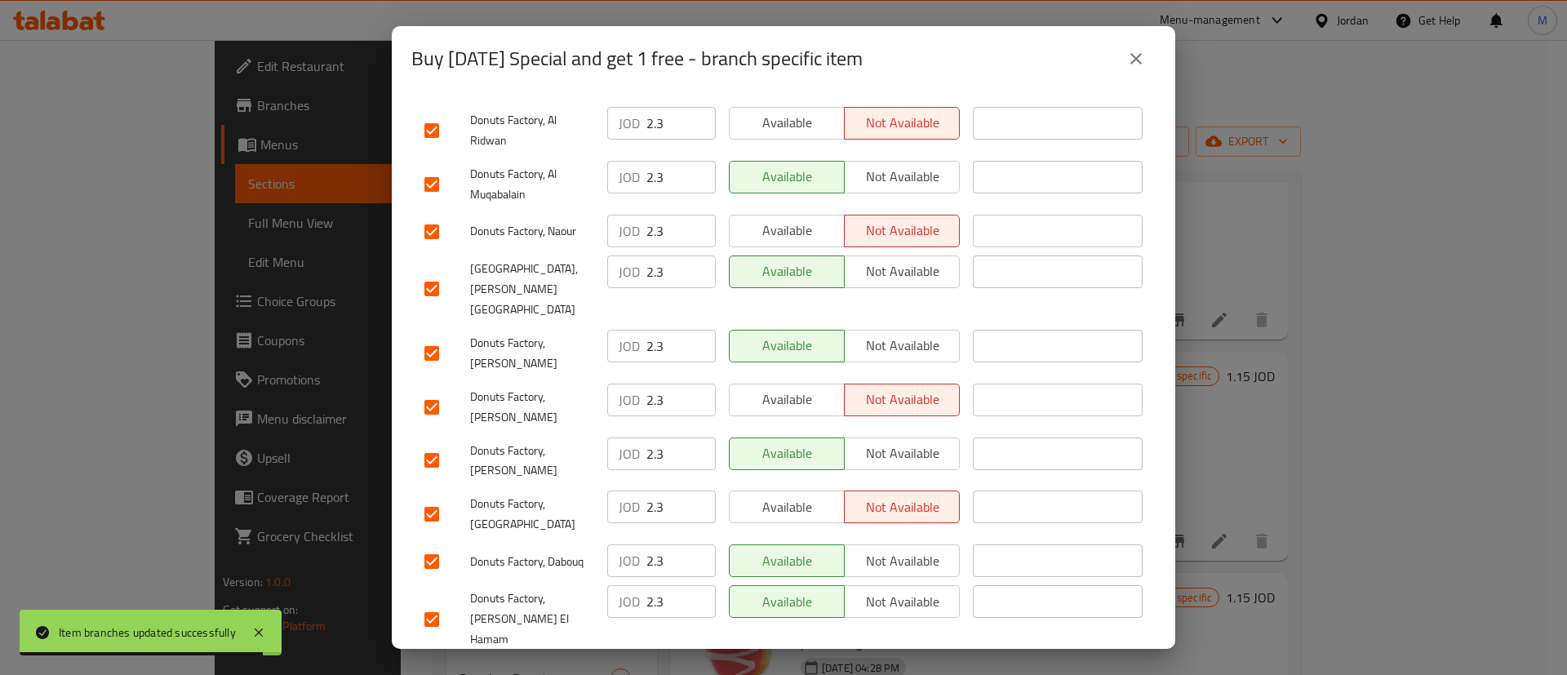
click at [798, 484] on div "Available Not available" at bounding box center [844, 514] width 244 height 60
click at [790, 496] on span "Available" at bounding box center [787, 508] width 102 height 24
click at [791, 388] on span "Available" at bounding box center [787, 400] width 102 height 24
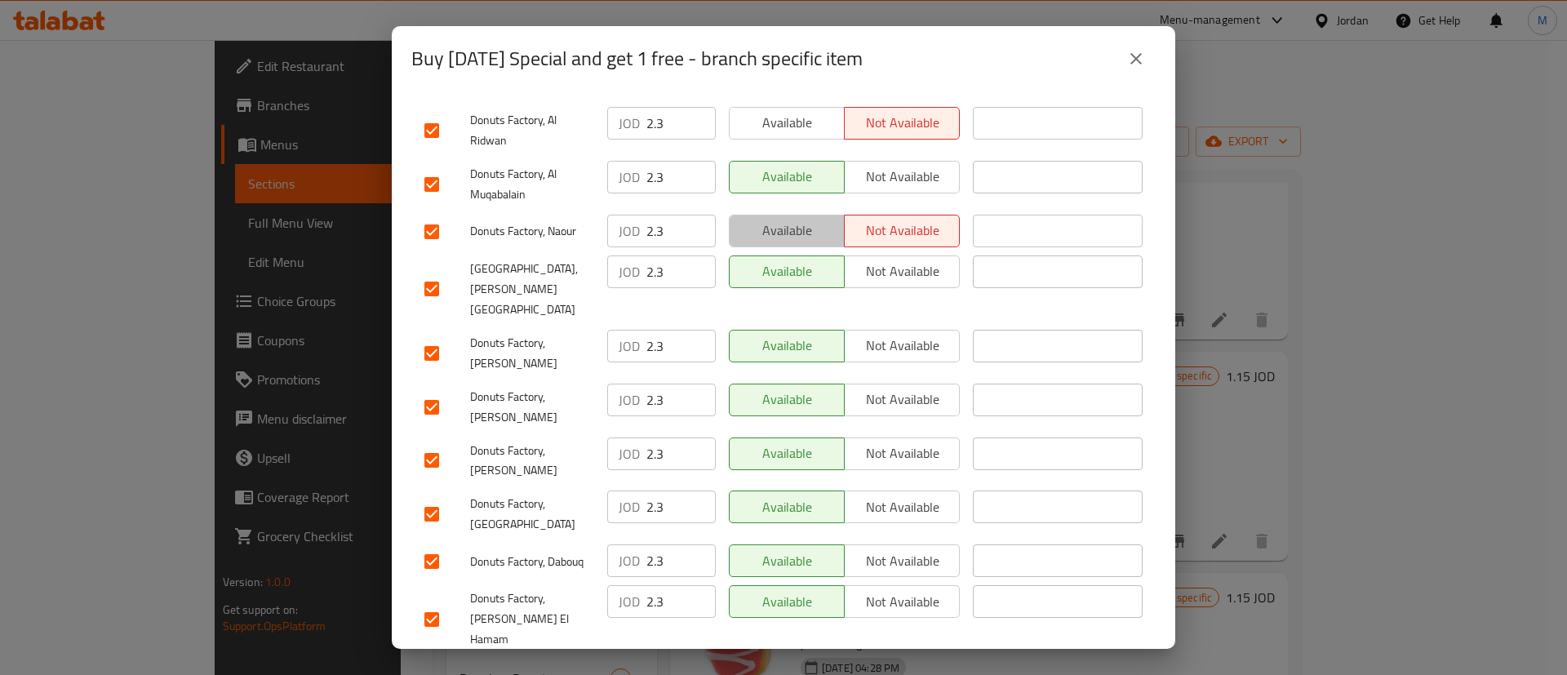
click at [812, 219] on span "Available" at bounding box center [787, 231] width 102 height 24
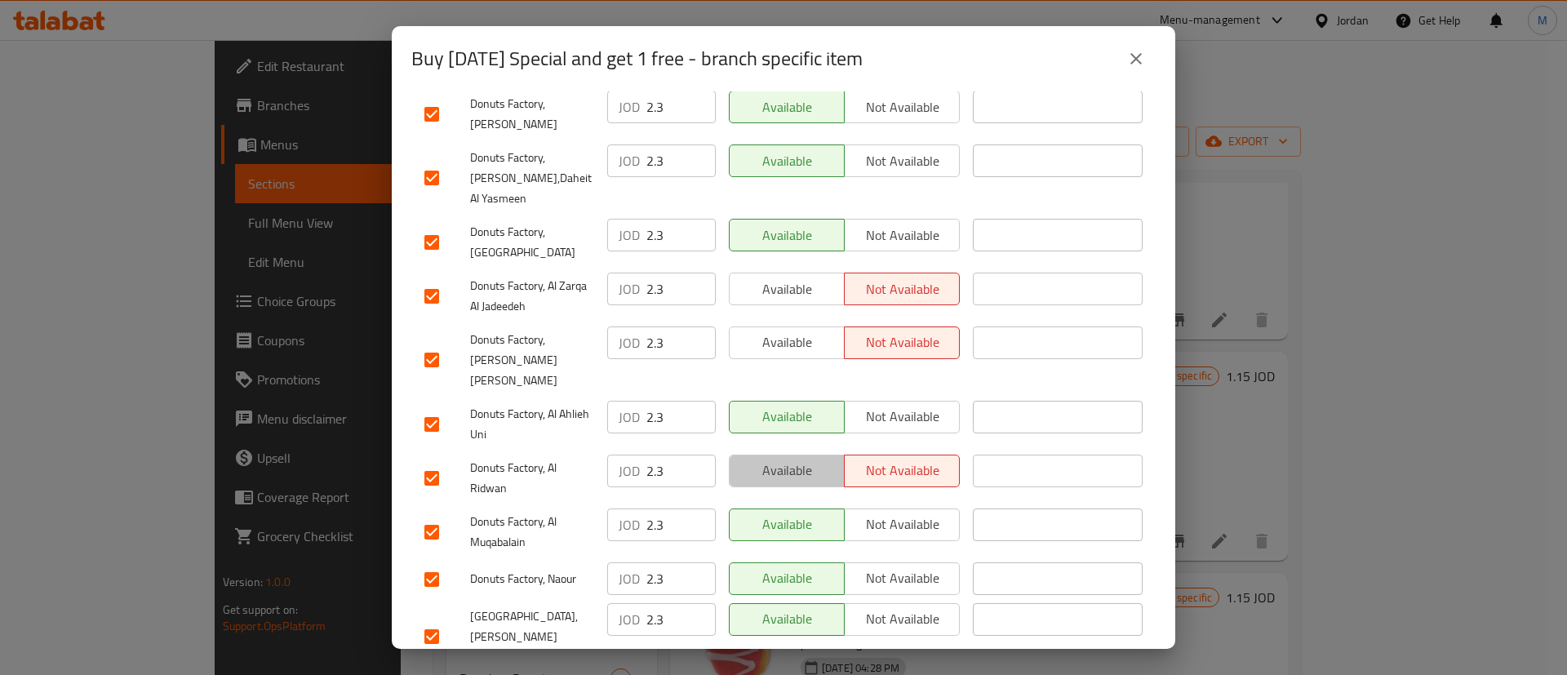
click at [793, 459] on span "Available" at bounding box center [787, 471] width 102 height 24
click at [790, 331] on span "Available" at bounding box center [787, 343] width 102 height 24
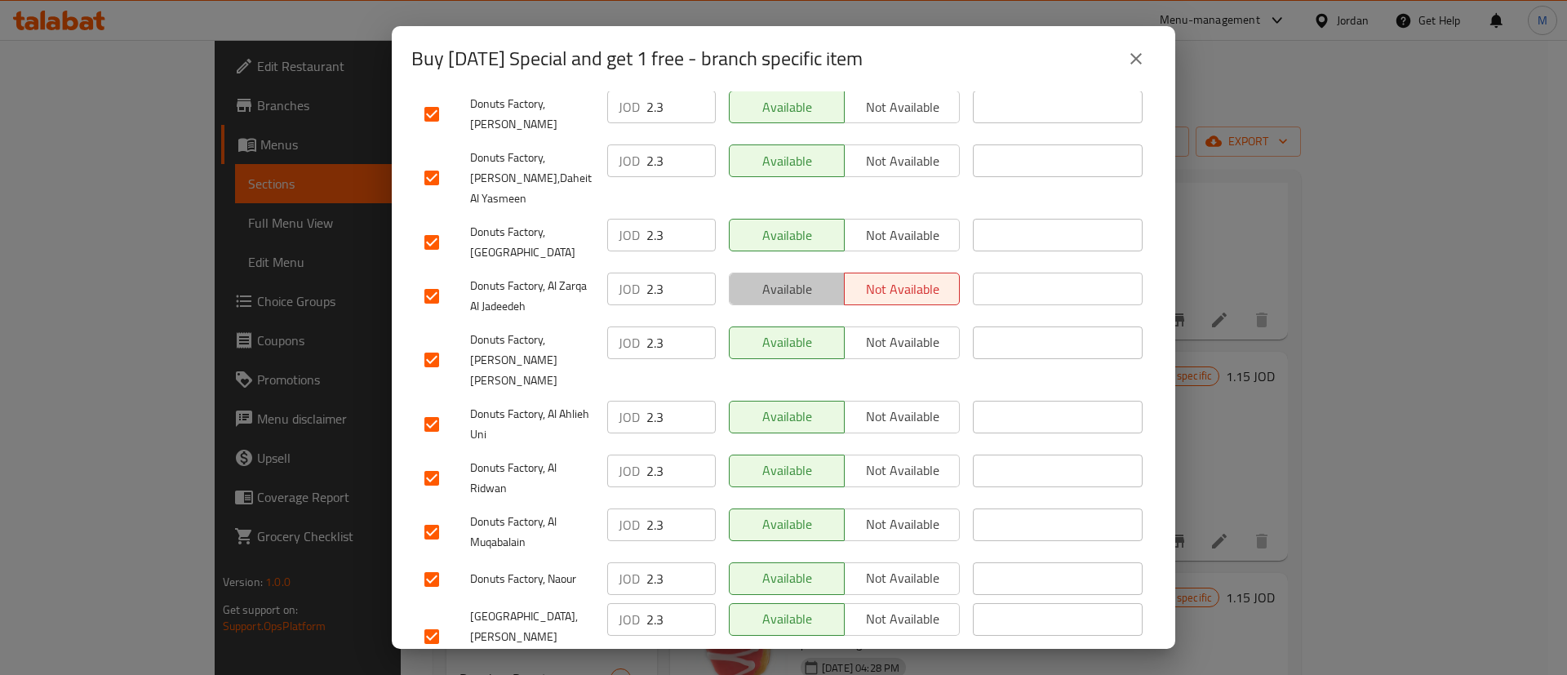
click at [796, 278] on span "Available" at bounding box center [787, 290] width 102 height 24
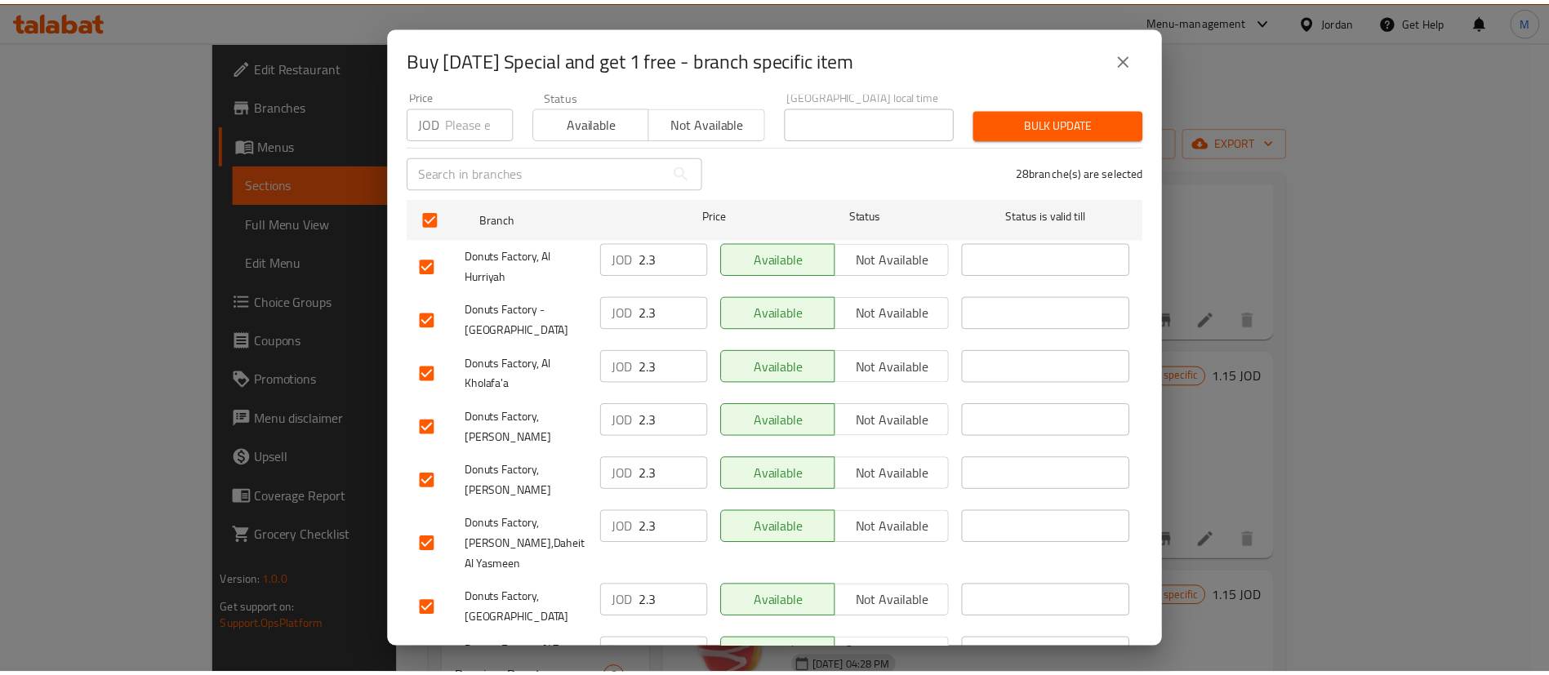
scroll to position [1245, 0]
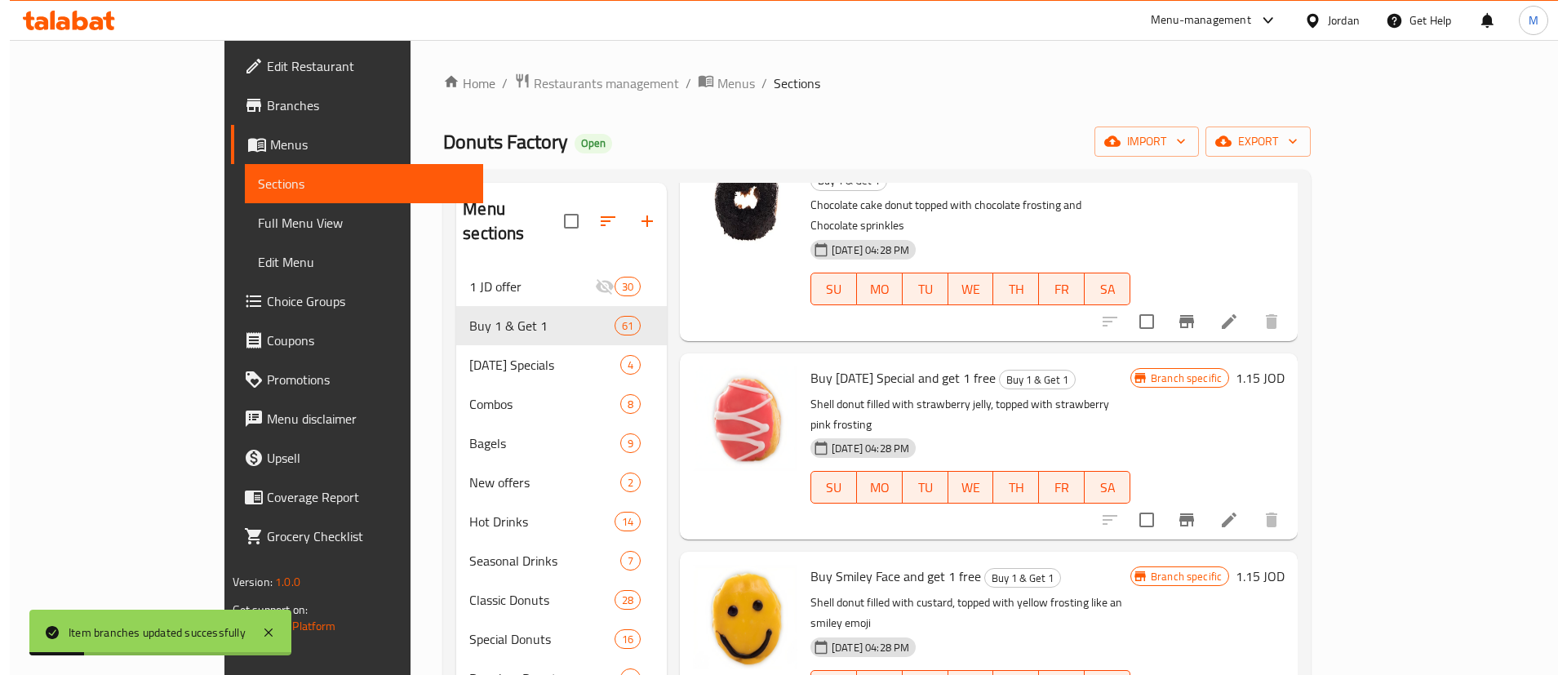
scroll to position [1645, 0]
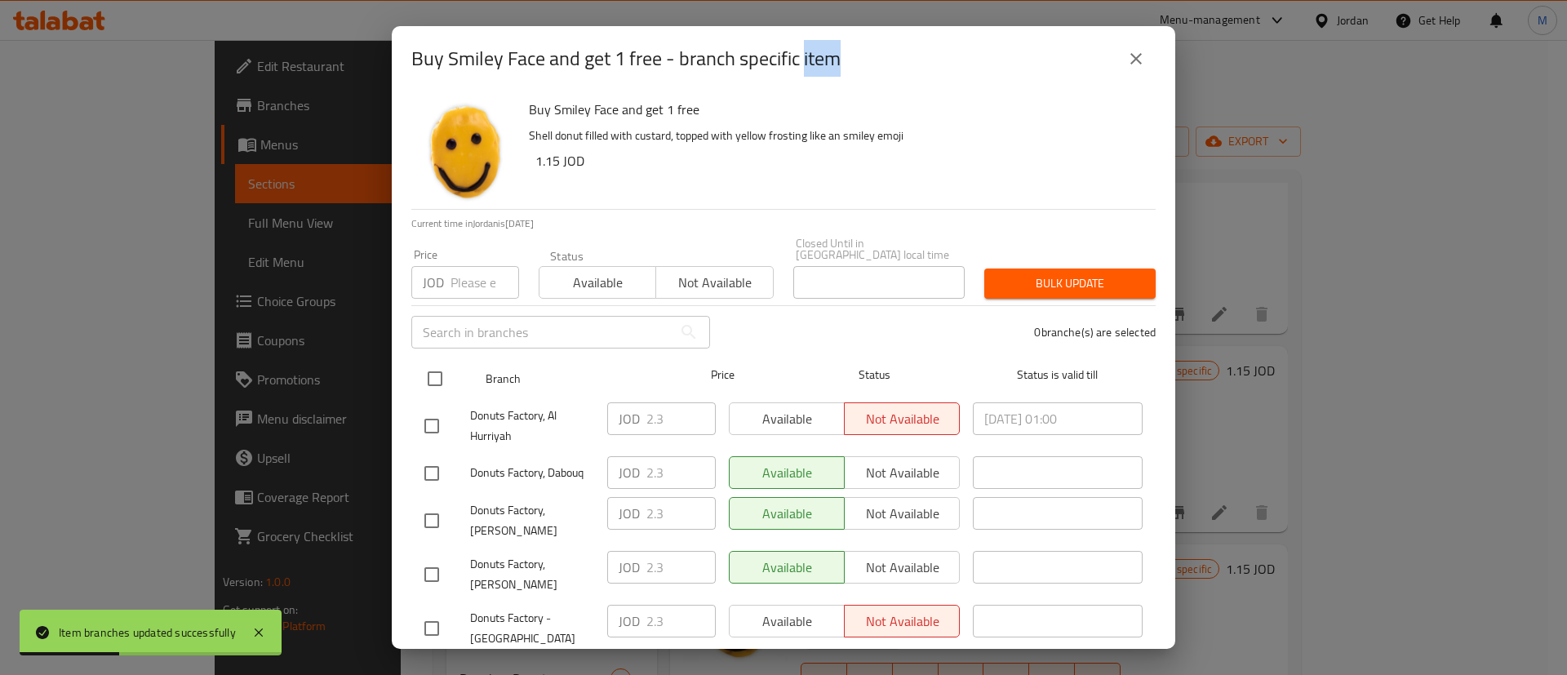
click at [451, 367] on input "checkbox" at bounding box center [435, 379] width 34 height 34
checkbox input "true"
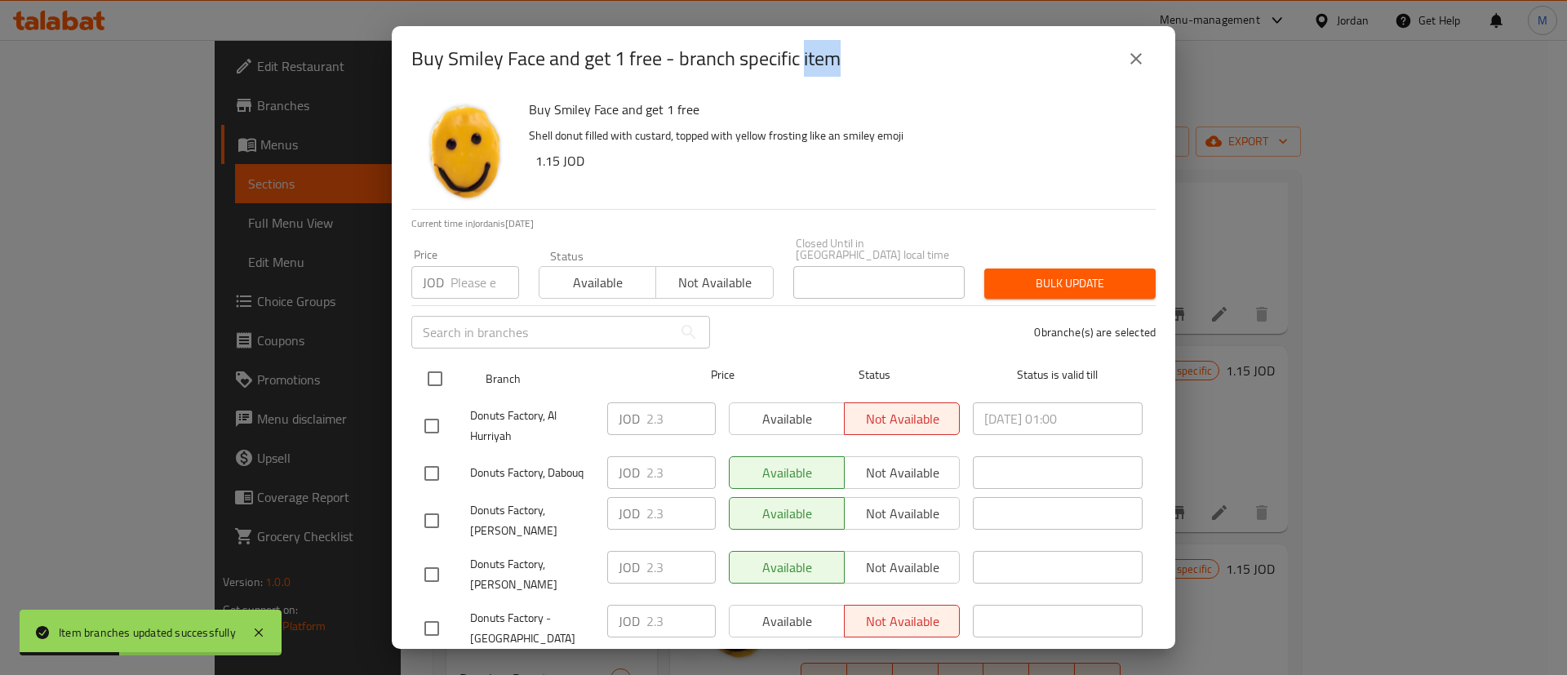
checkbox input "true"
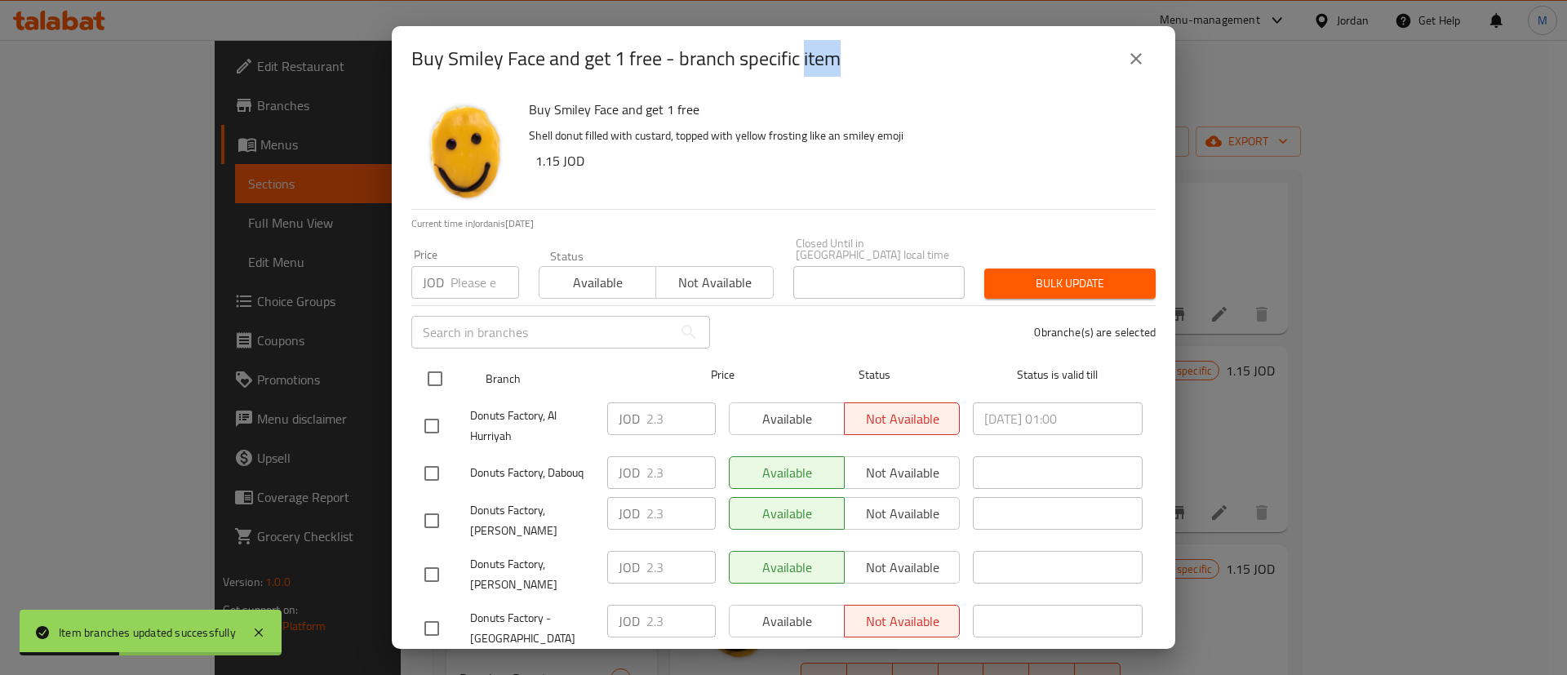
checkbox input "true"
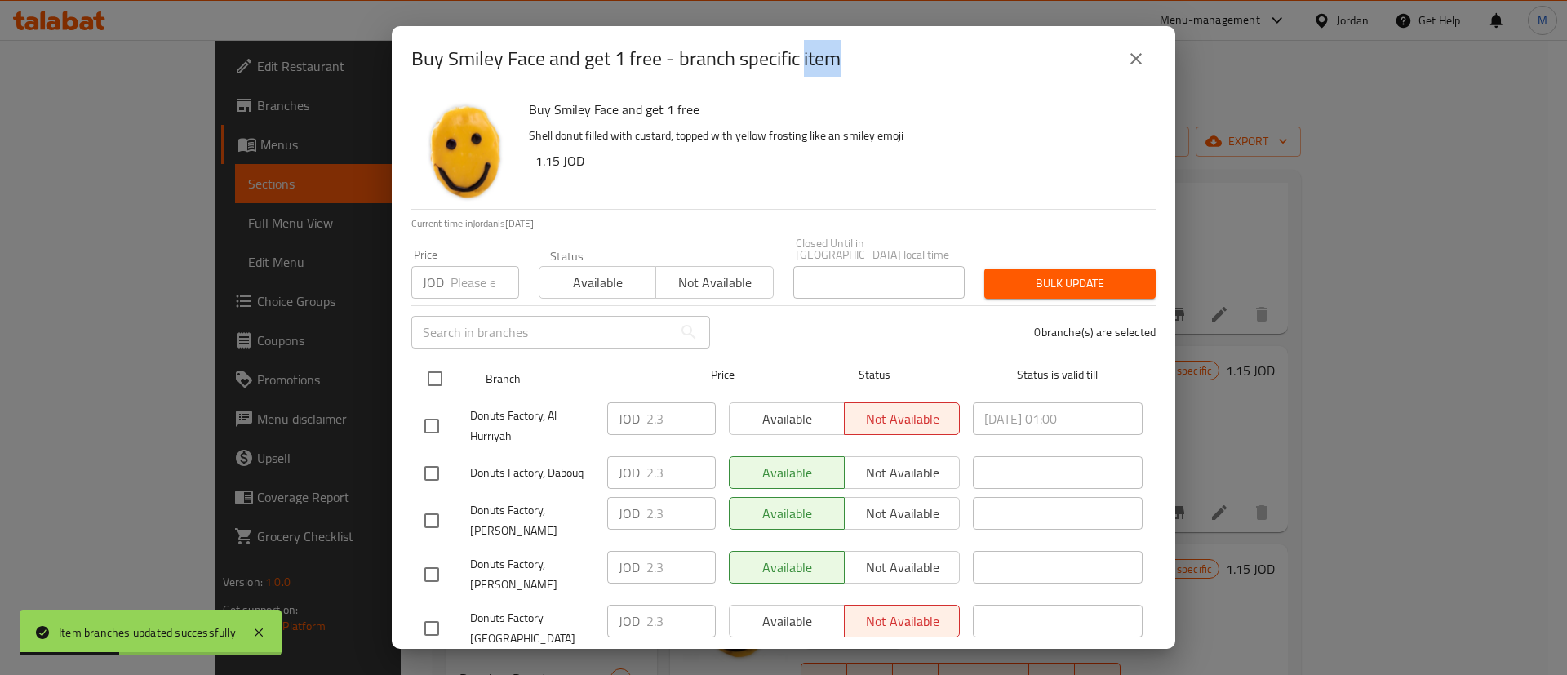
checkbox input "true"
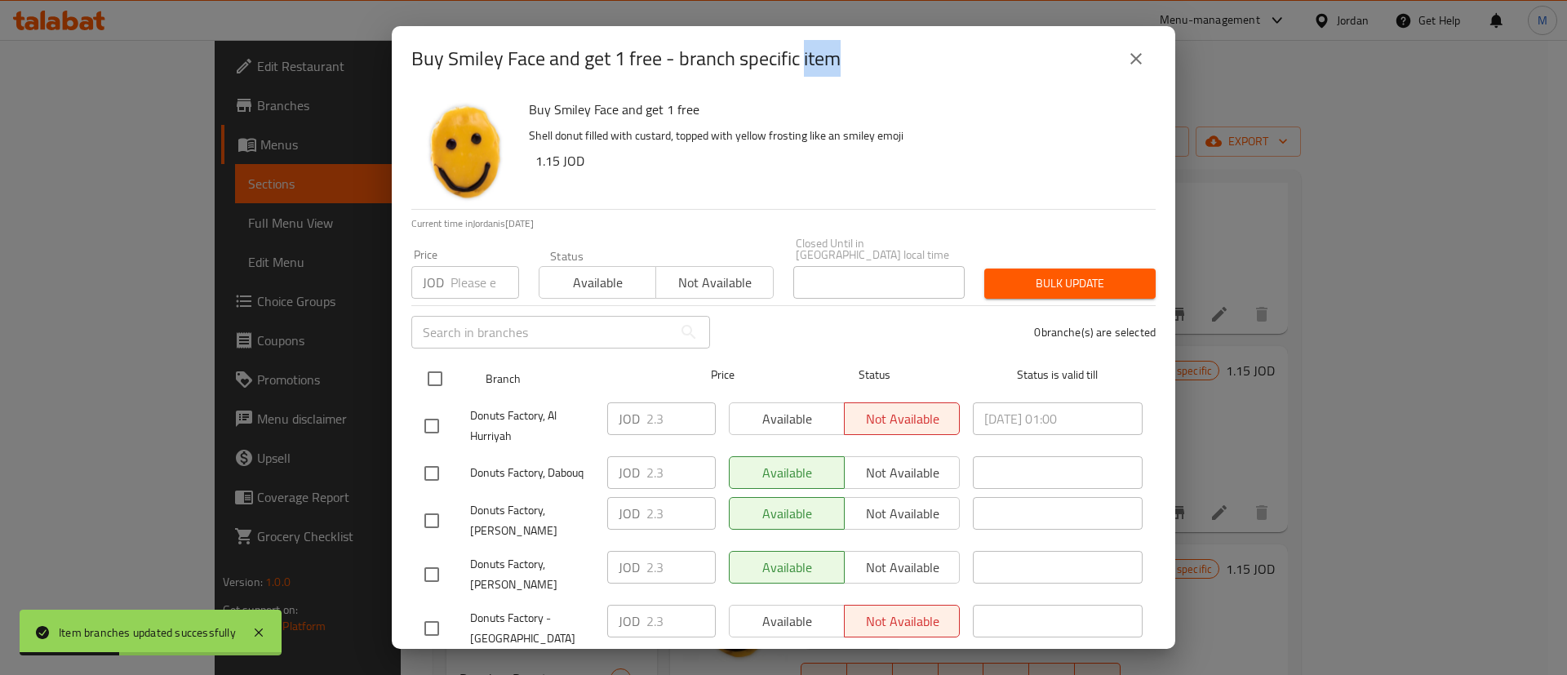
checkbox input "true"
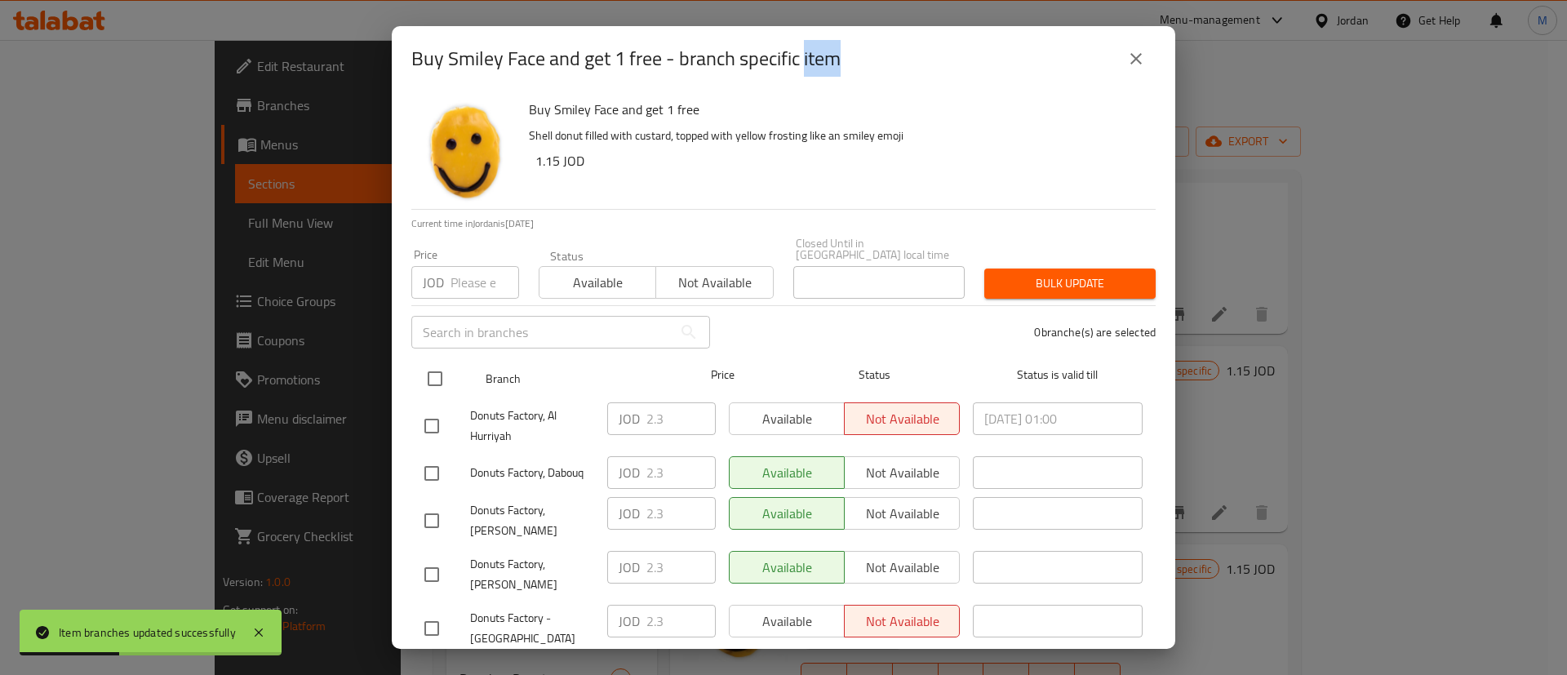
checkbox input "true"
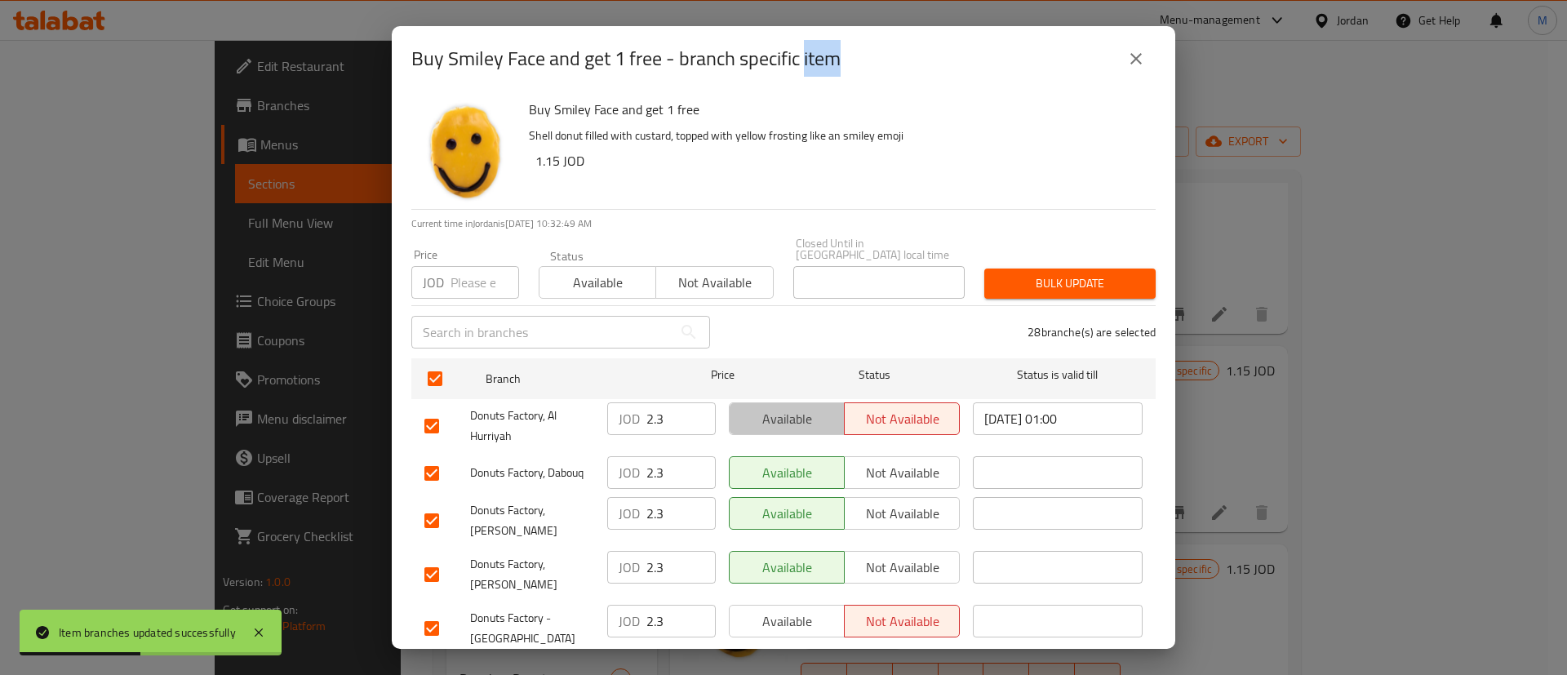
click at [794, 414] on span "Available" at bounding box center [787, 419] width 102 height 24
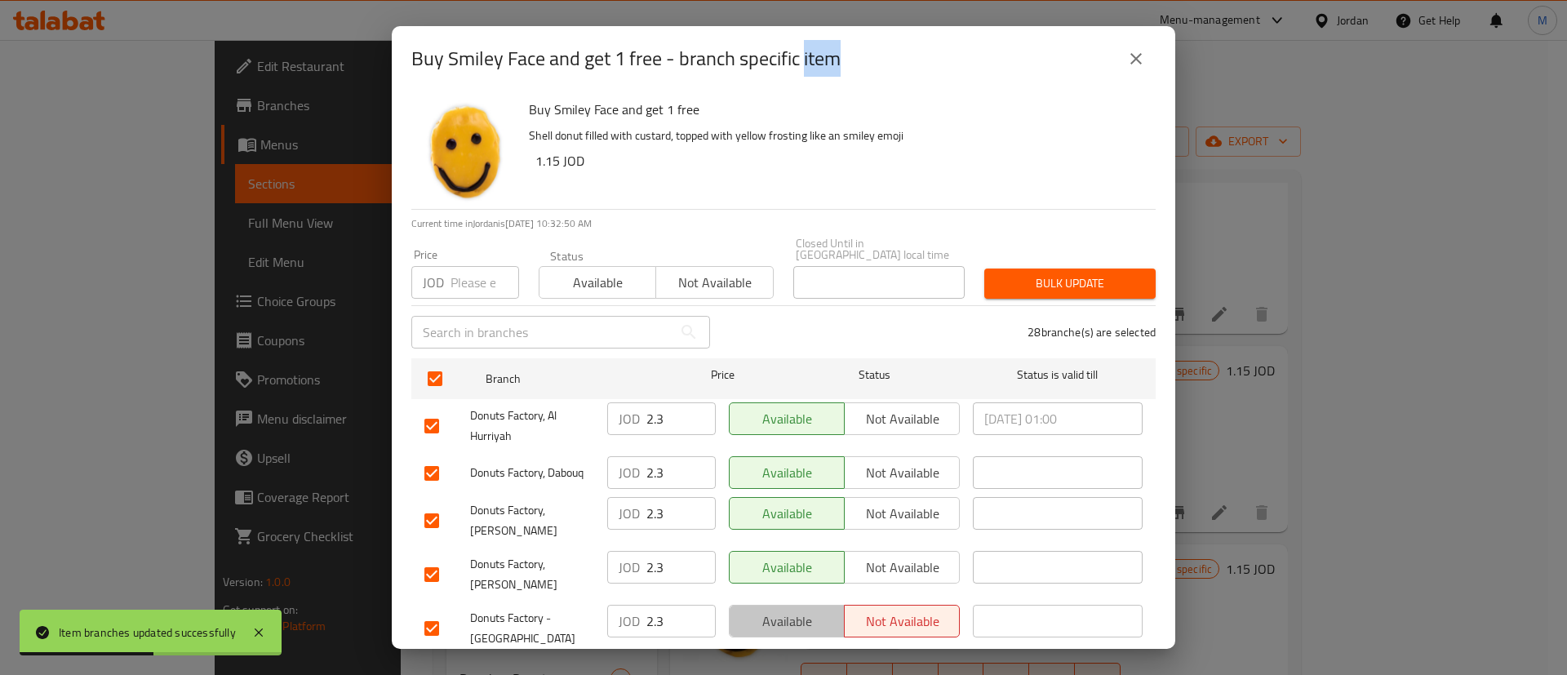
click at [786, 610] on span "Available" at bounding box center [787, 622] width 102 height 24
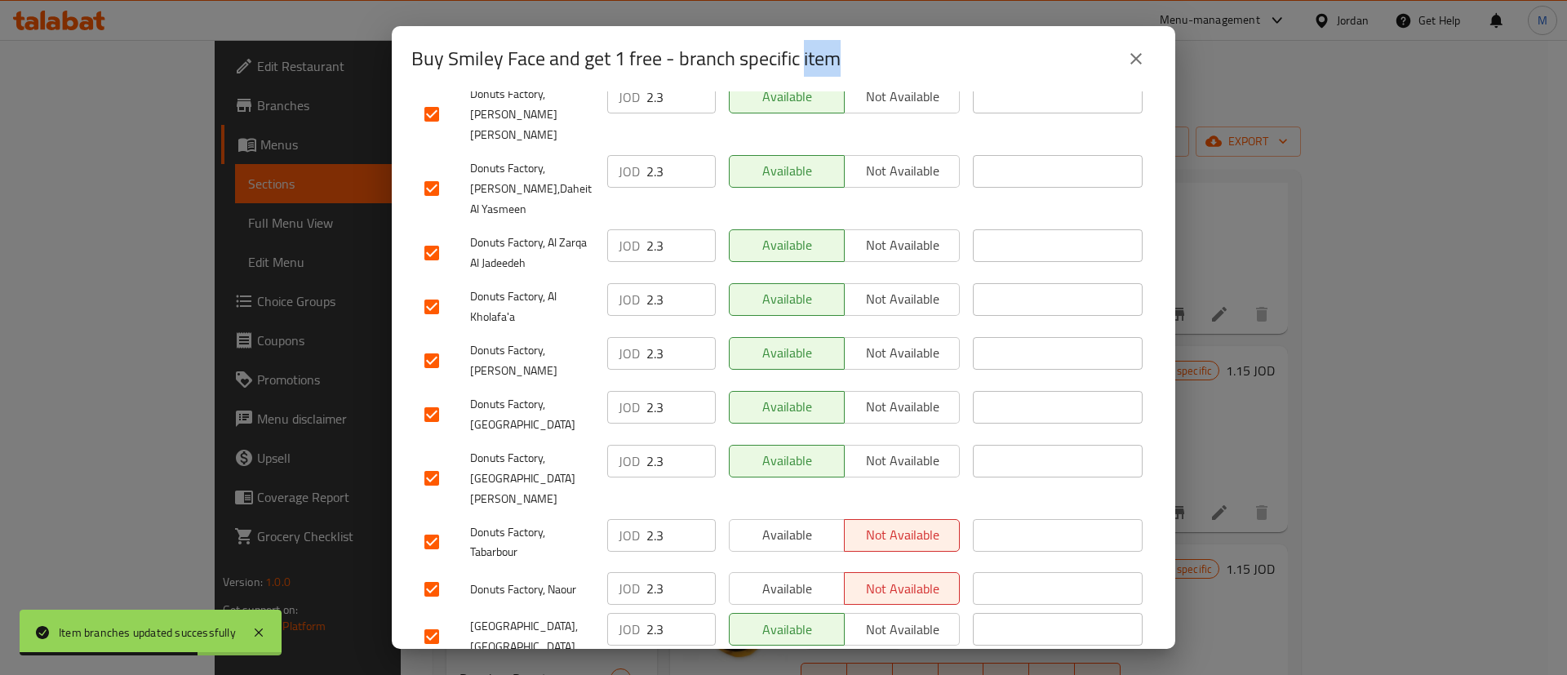
scroll to position [792, 0]
click at [785, 579] on span "Available" at bounding box center [787, 591] width 102 height 24
click at [775, 521] on button "Available" at bounding box center [787, 537] width 116 height 33
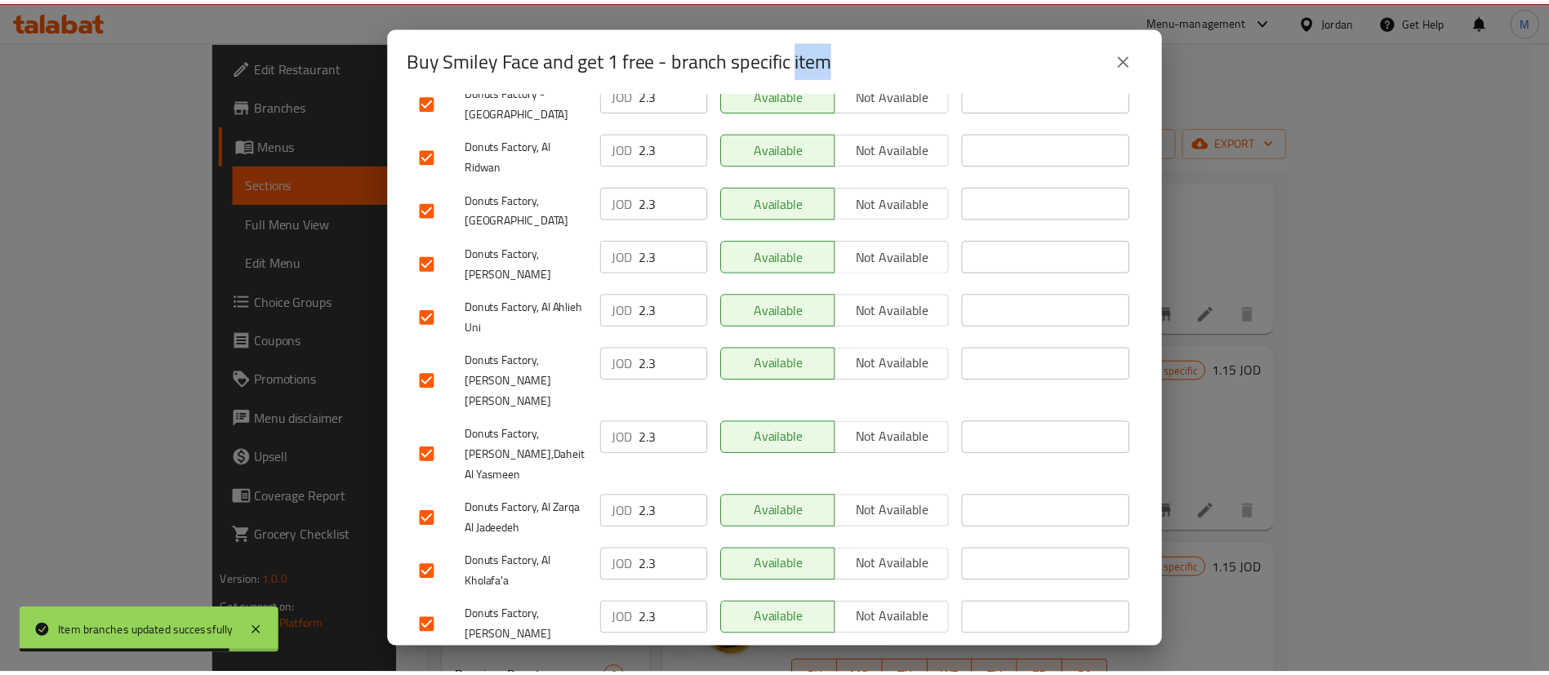
scroll to position [1245, 0]
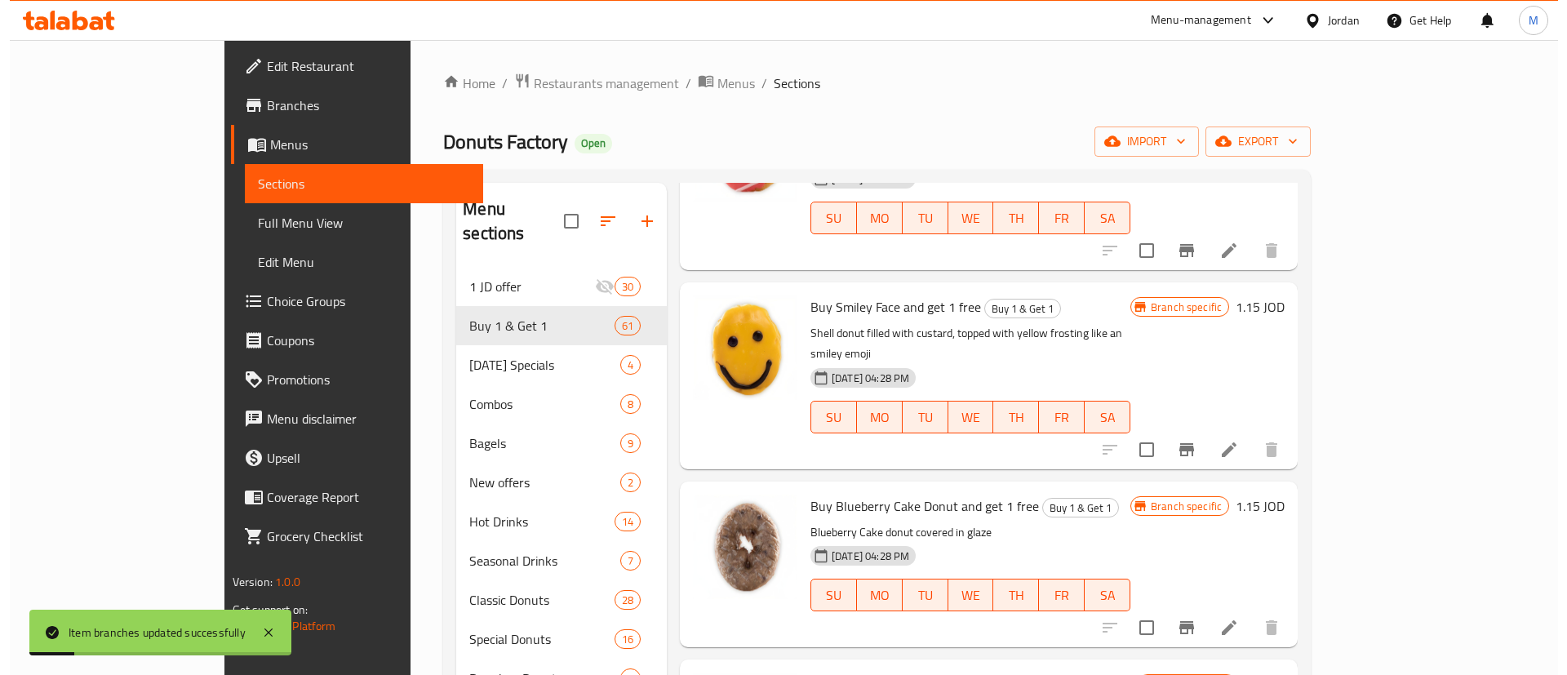
scroll to position [2059, 0]
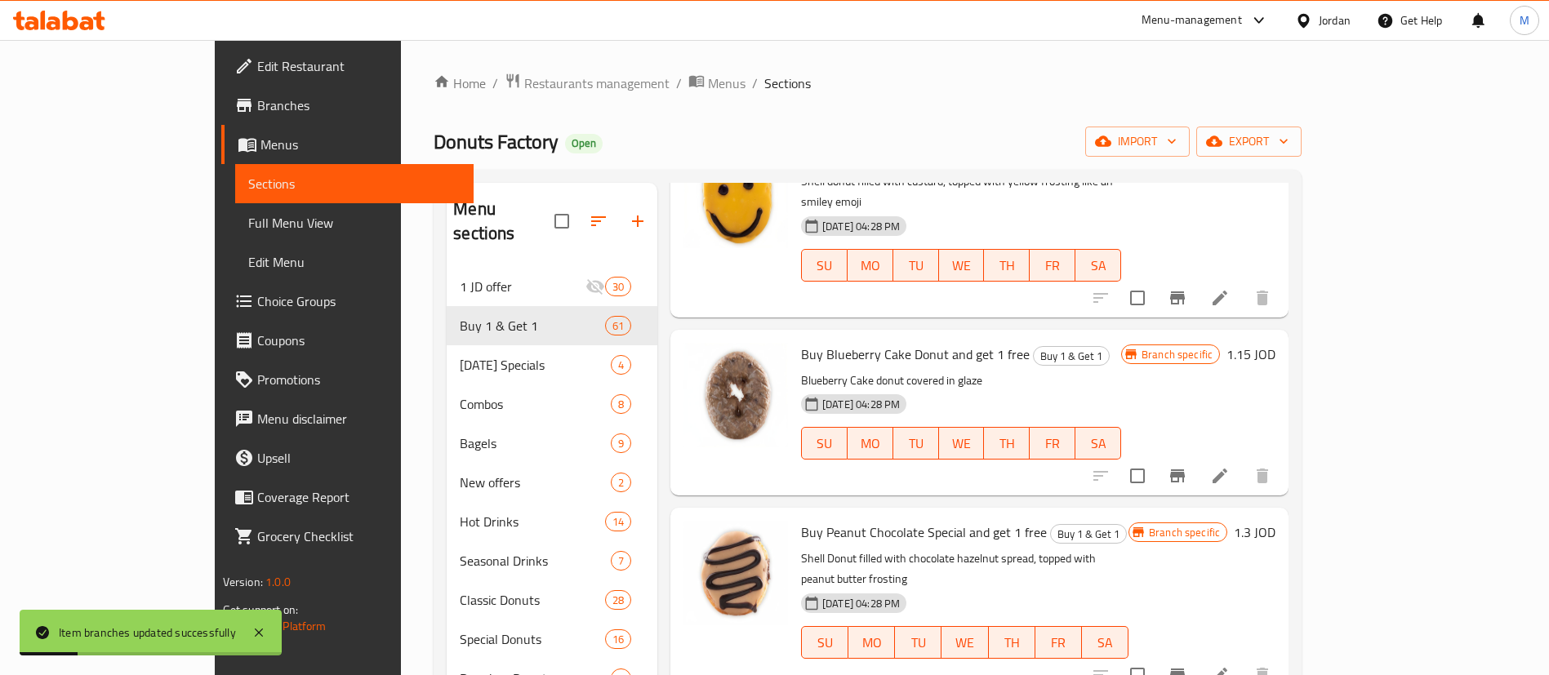
click at [1184, 669] on icon "Branch-specific-item" at bounding box center [1177, 675] width 15 height 13
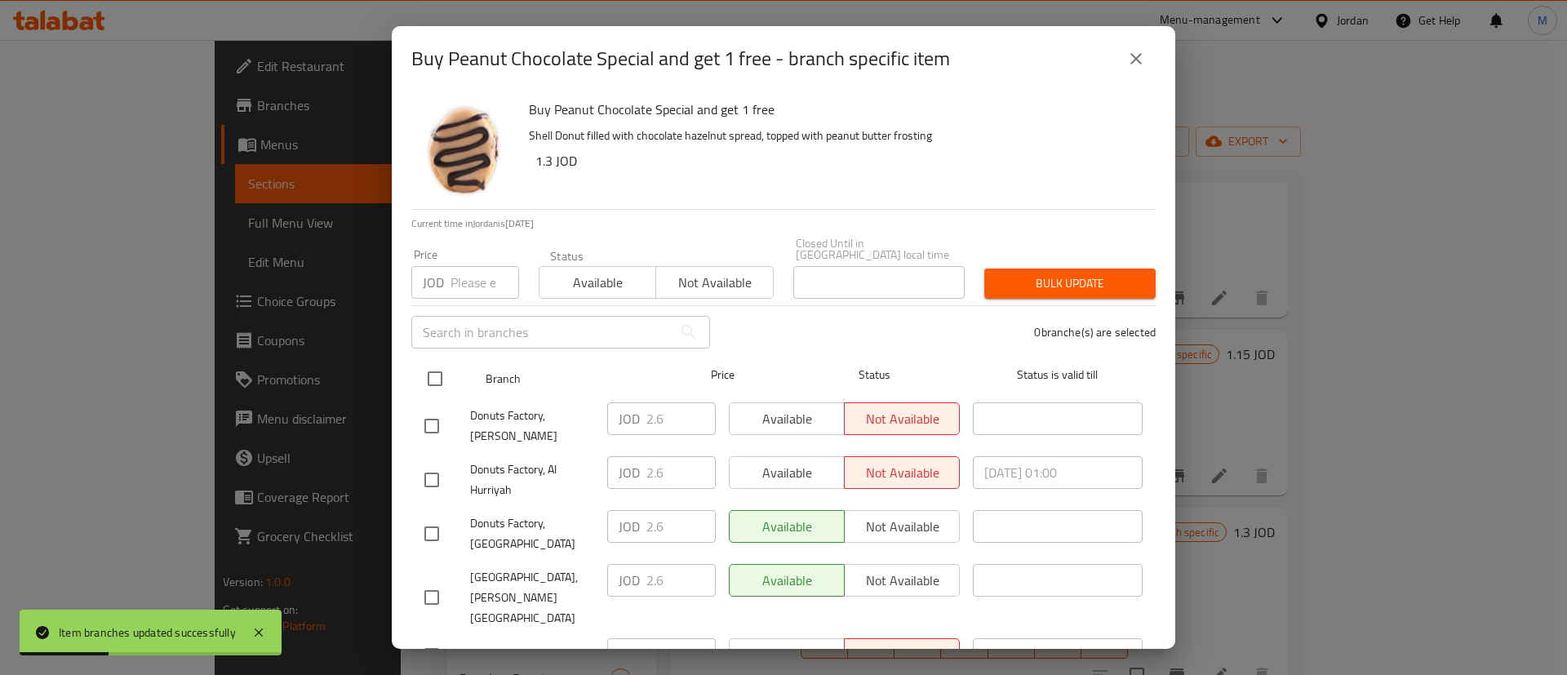
click at [446, 363] on input "checkbox" at bounding box center [435, 379] width 34 height 34
checkbox input "true"
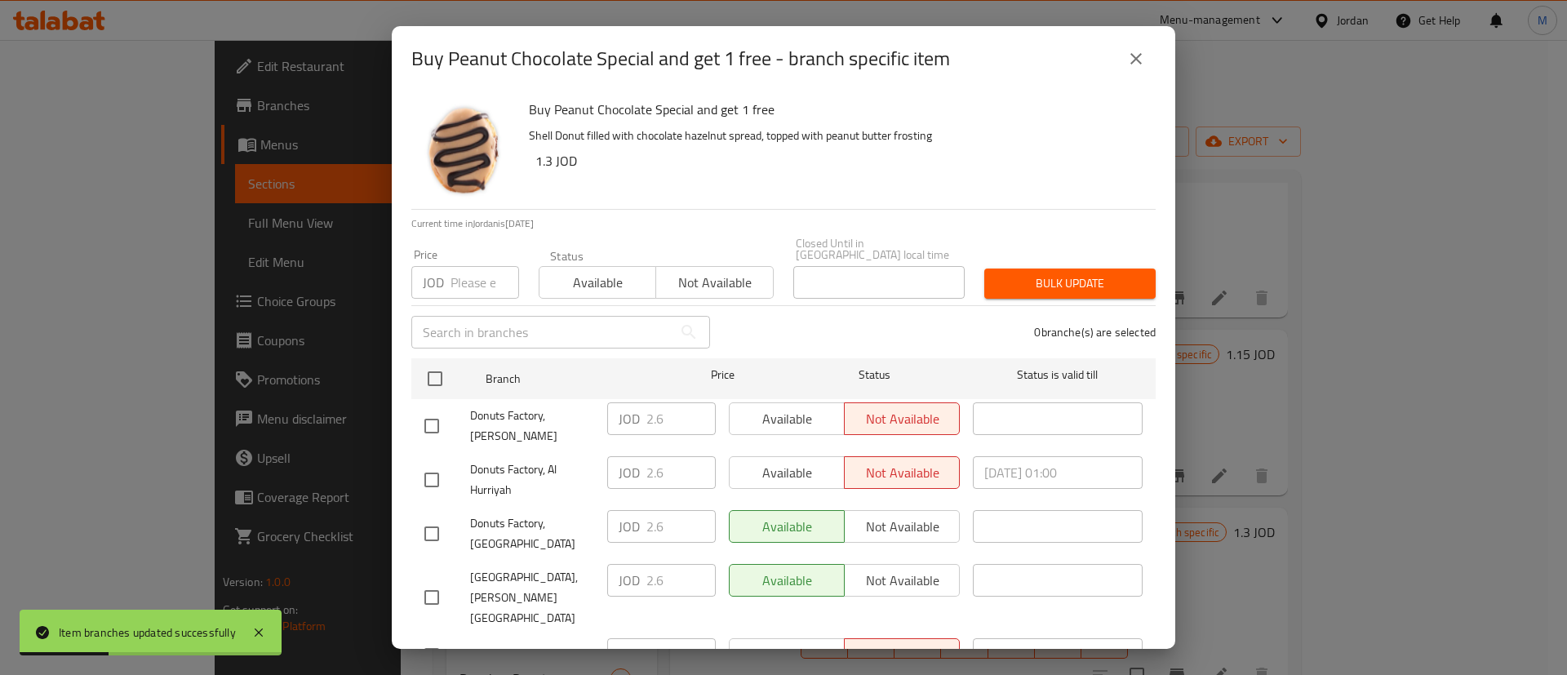
checkbox input "true"
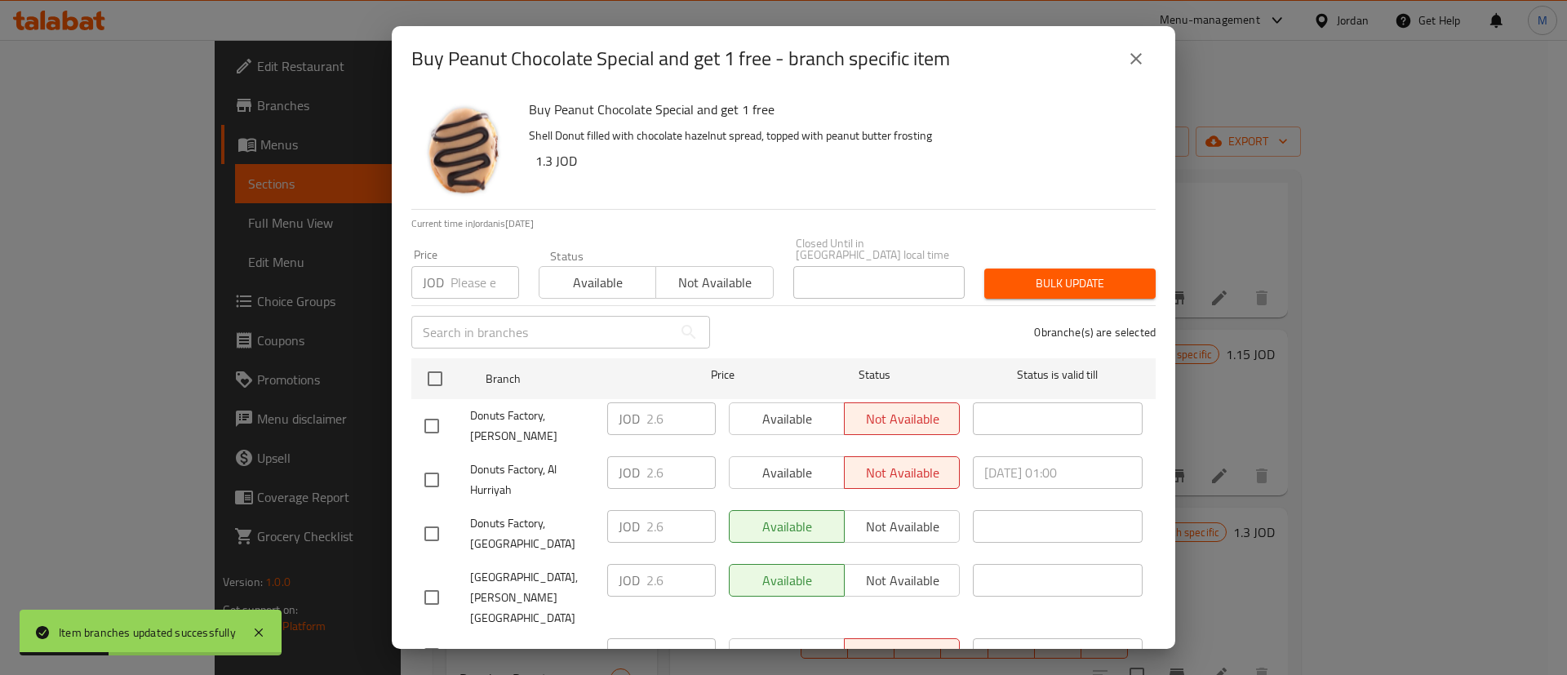
checkbox input "true"
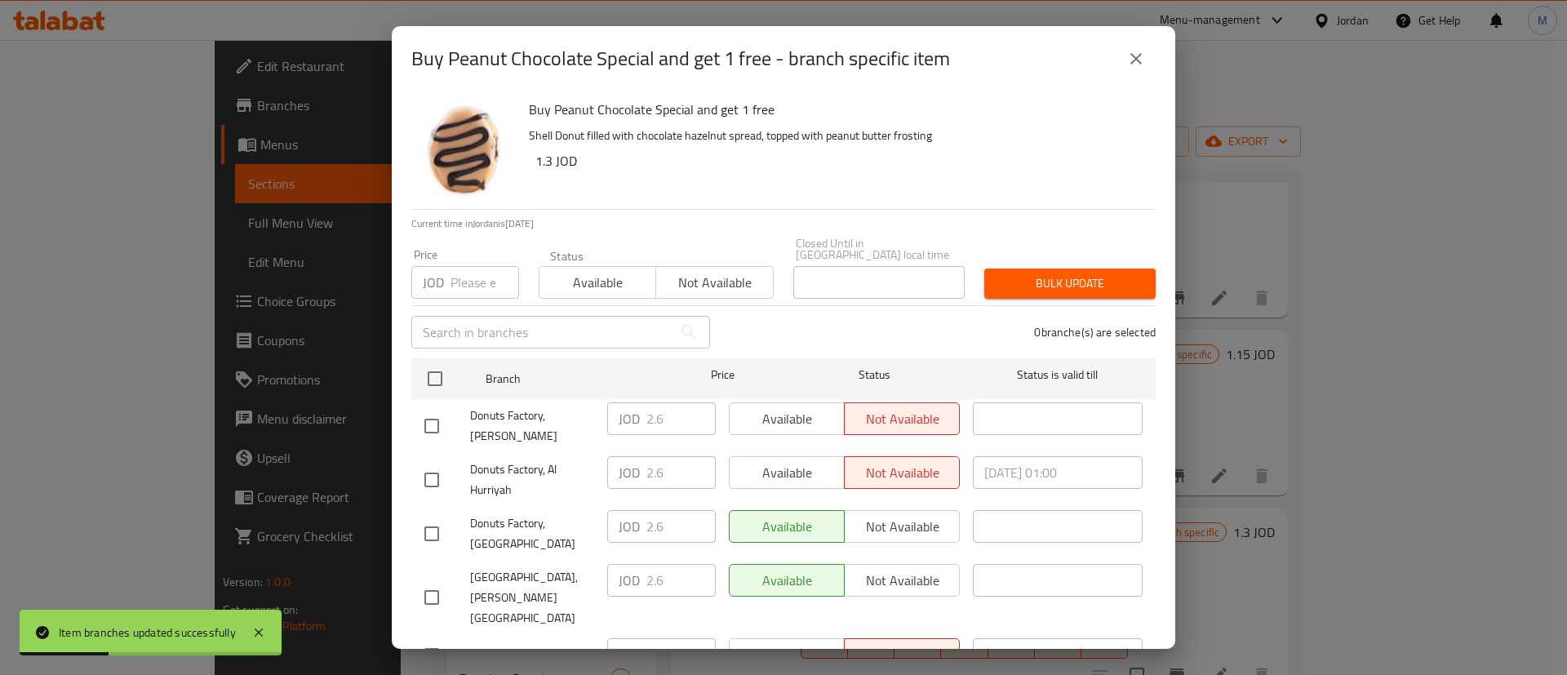
checkbox input "true"
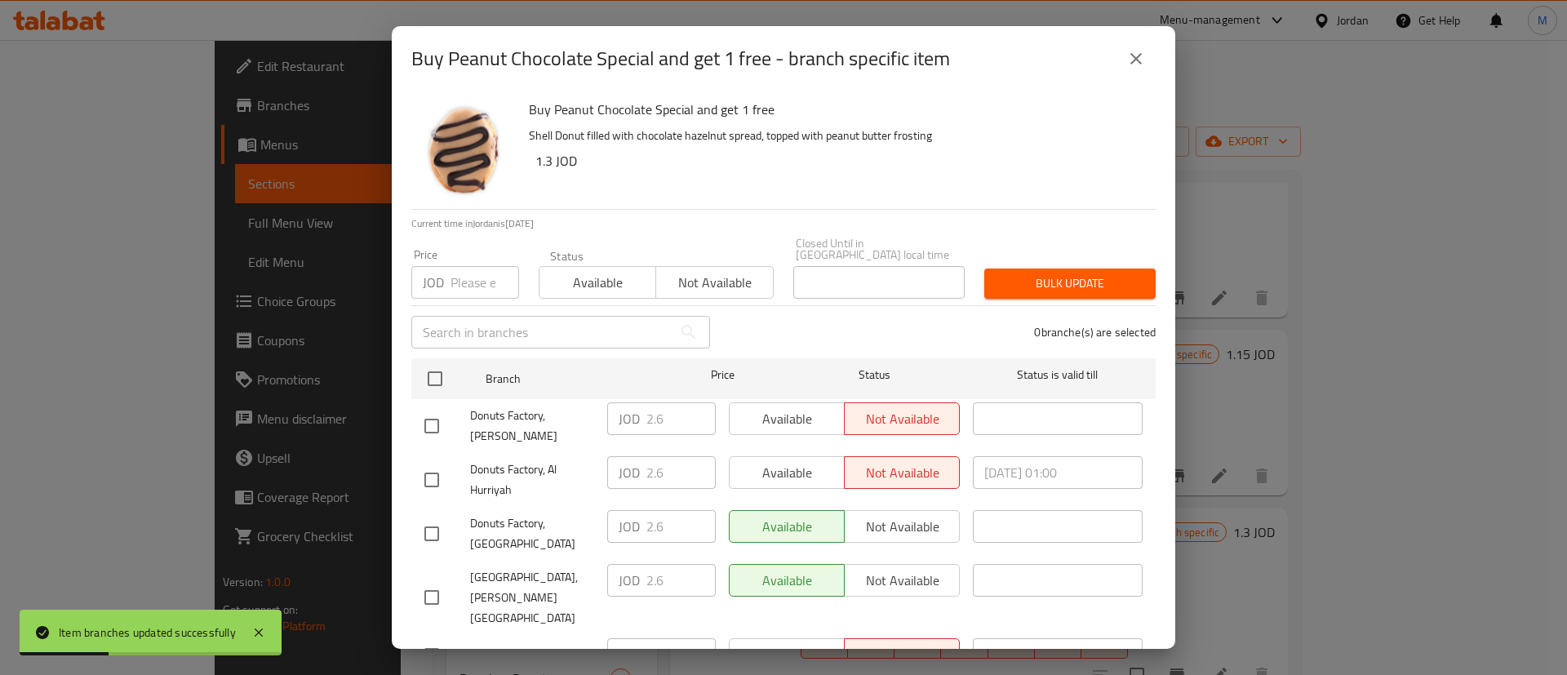
checkbox input "true"
click at [782, 416] on span "Available" at bounding box center [787, 419] width 102 height 24
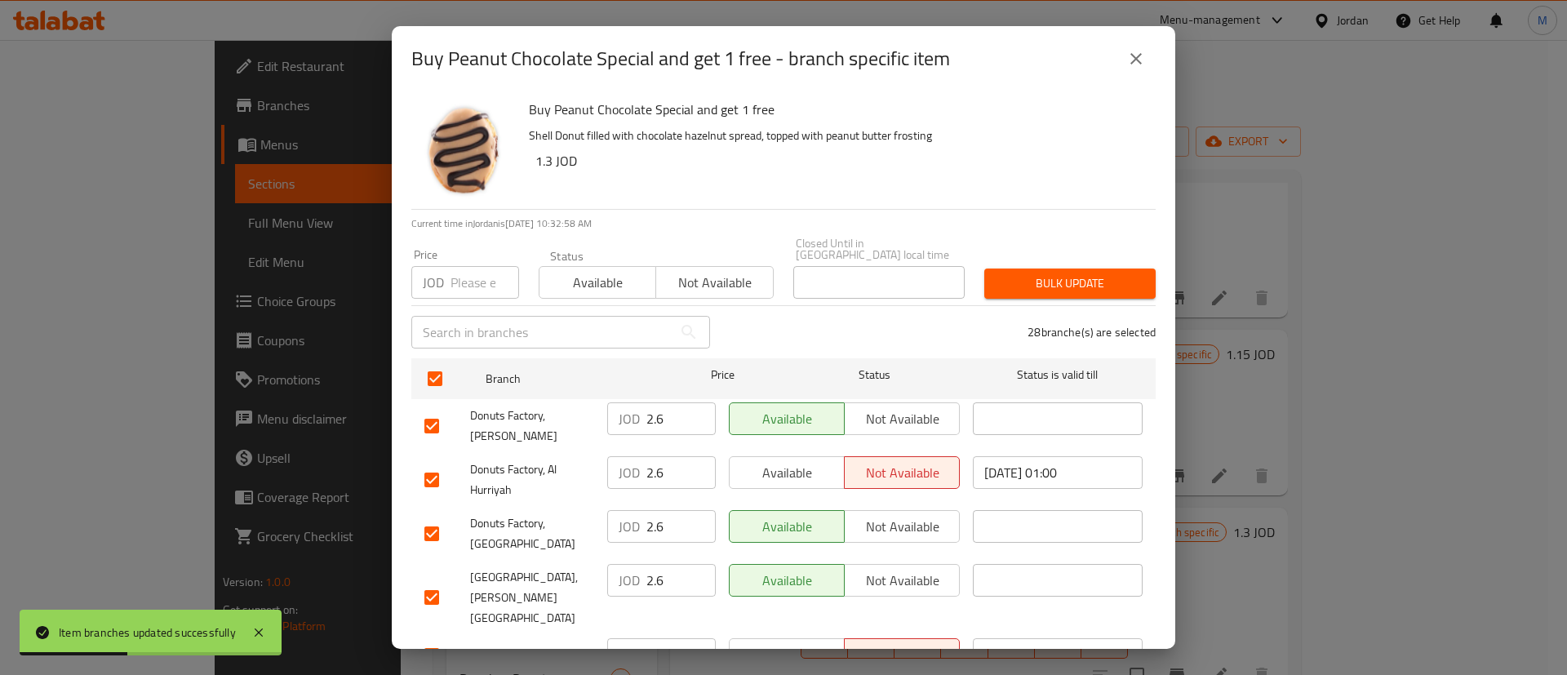
click at [821, 463] on span "Available" at bounding box center [787, 473] width 102 height 24
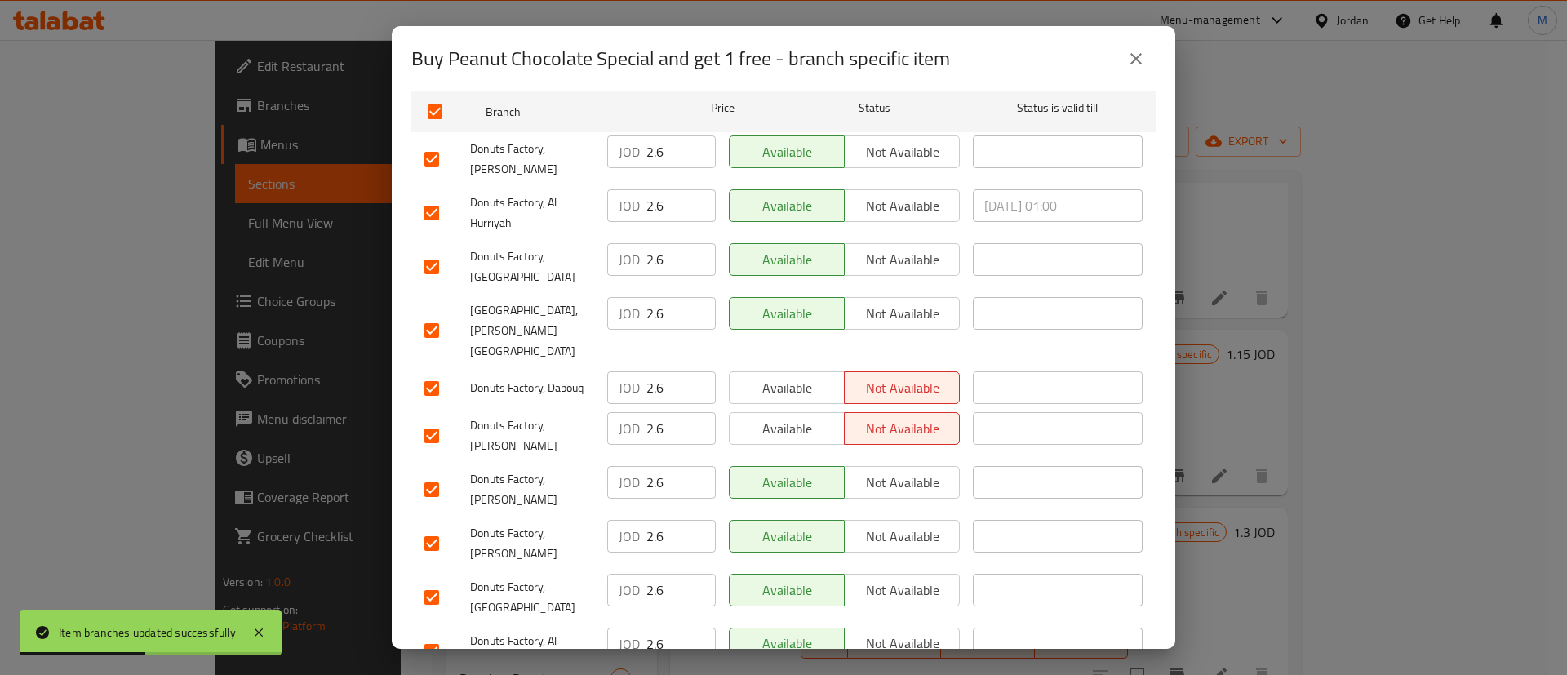
scroll to position [269, 0]
click at [801, 415] on span "Available" at bounding box center [787, 427] width 102 height 24
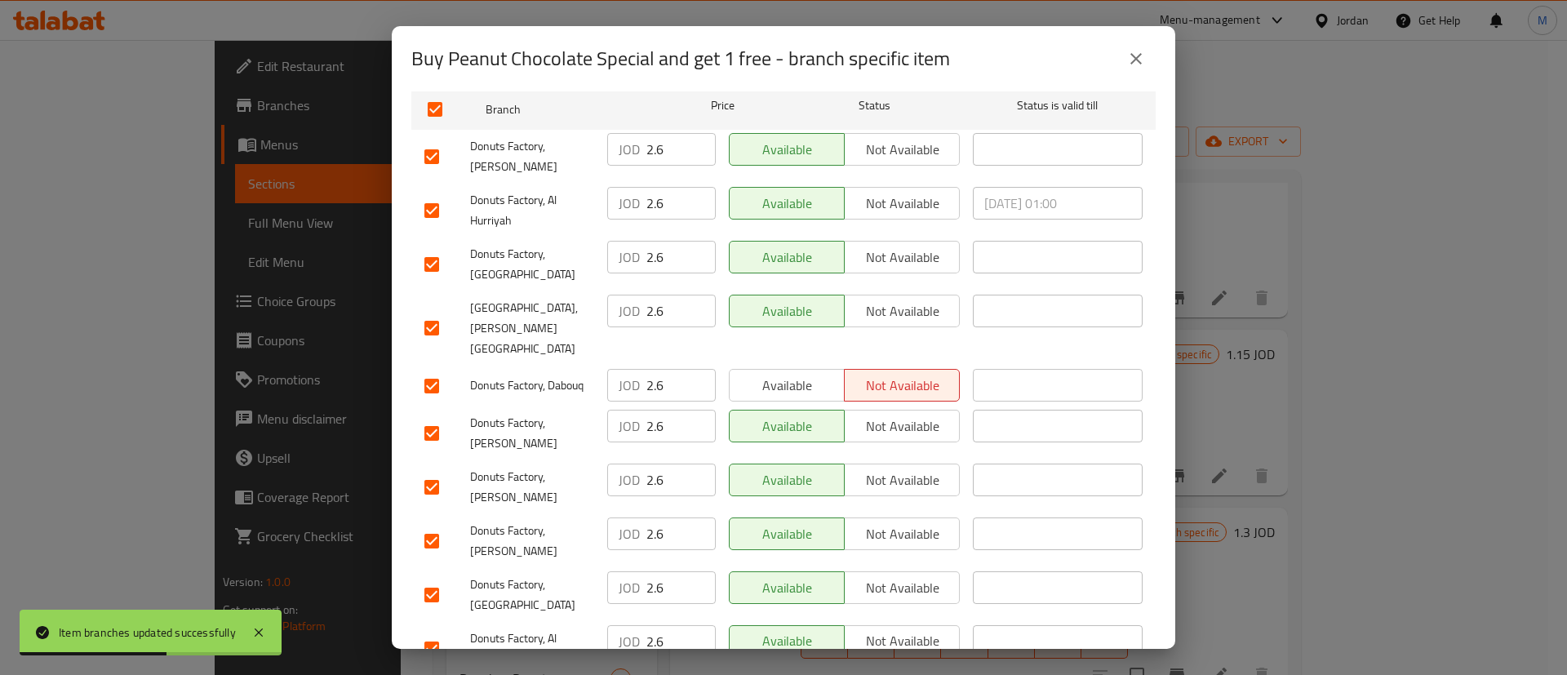
click at [793, 369] on button "Available" at bounding box center [787, 385] width 116 height 33
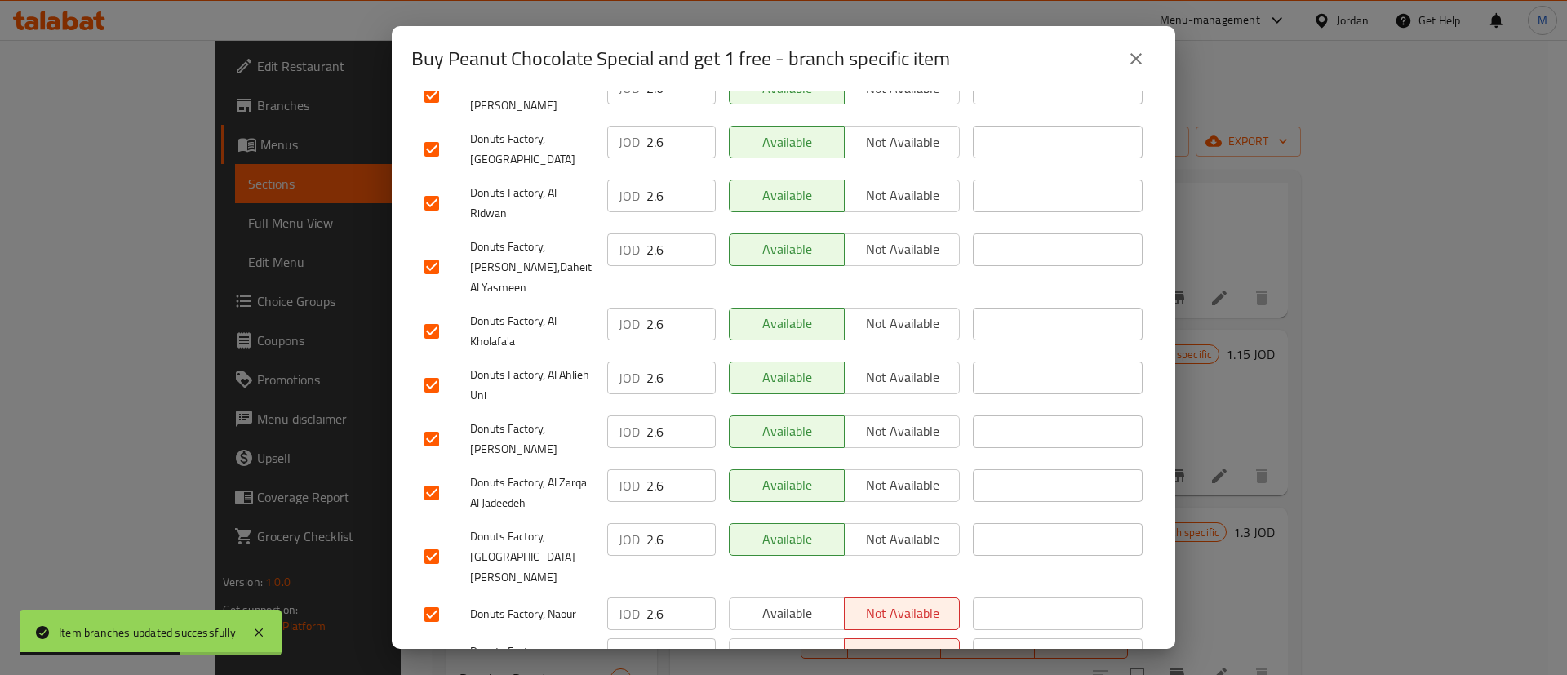
scroll to position [1245, 0]
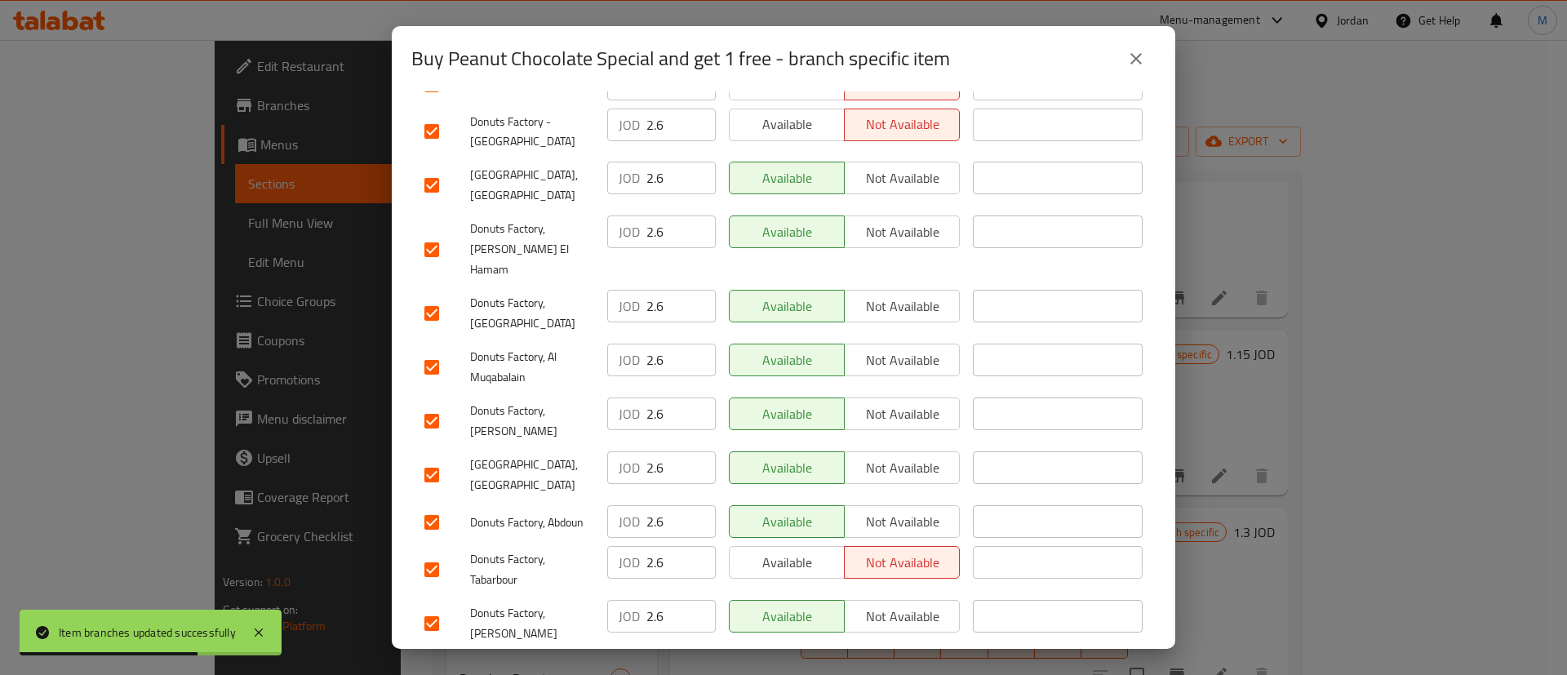
click at [782, 551] on span "Available" at bounding box center [787, 563] width 102 height 24
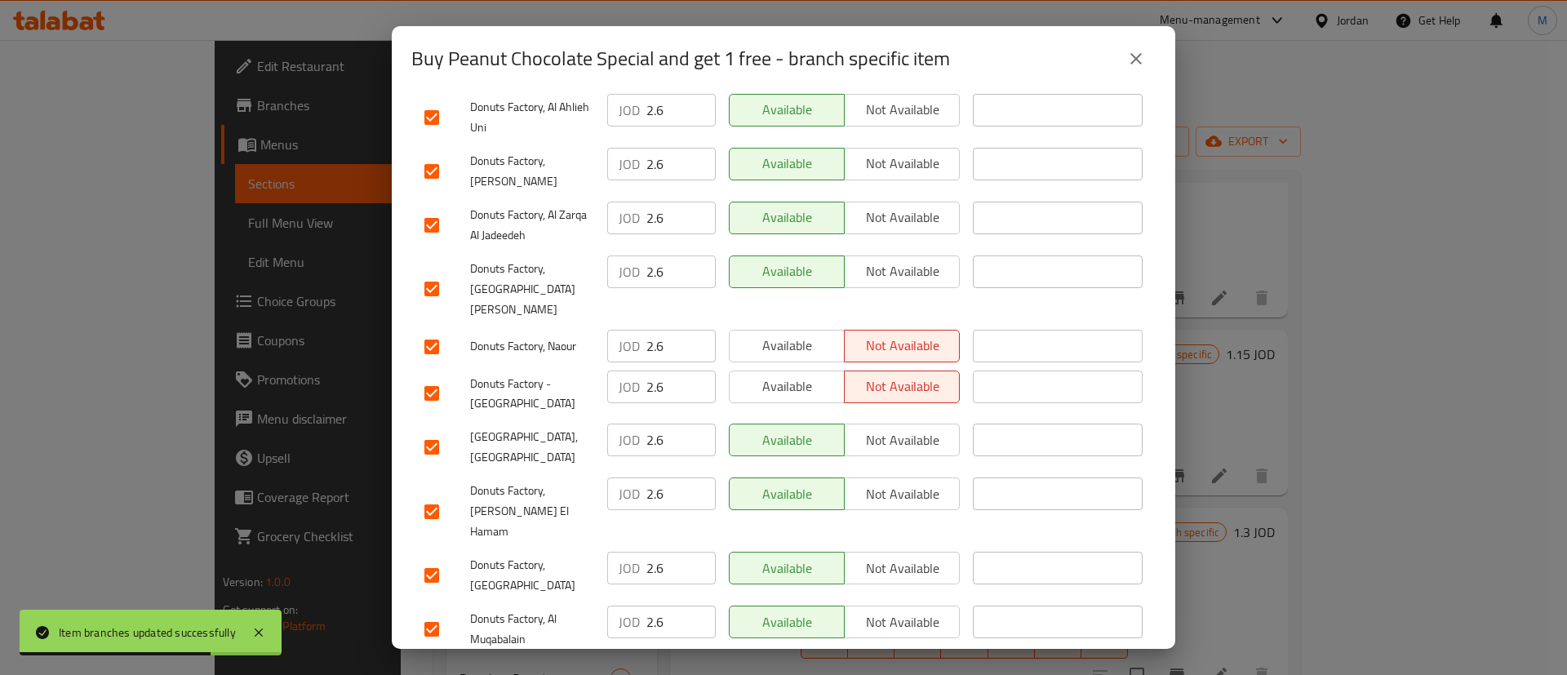
scroll to position [878, 0]
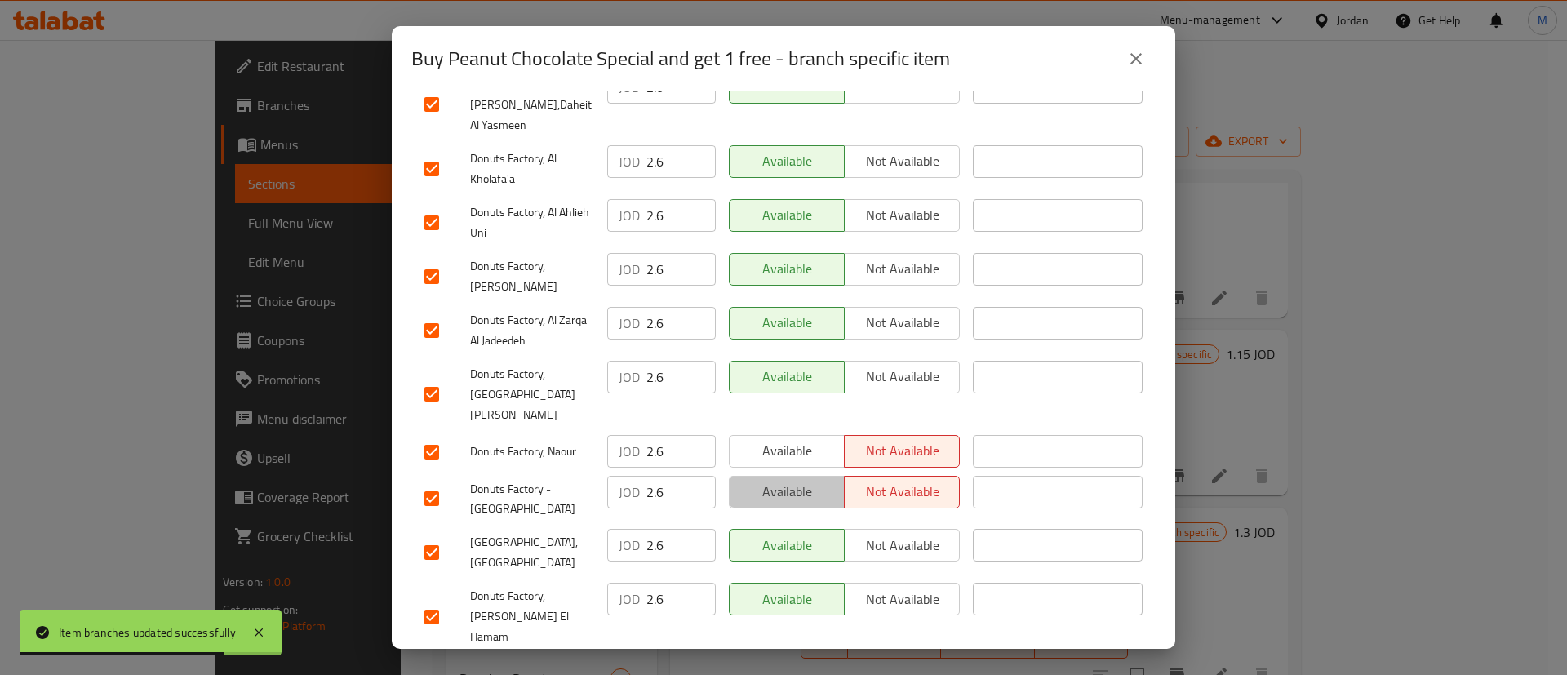
click at [796, 480] on span "Available" at bounding box center [787, 492] width 102 height 24
click at [791, 439] on span "Available" at bounding box center [787, 451] width 102 height 24
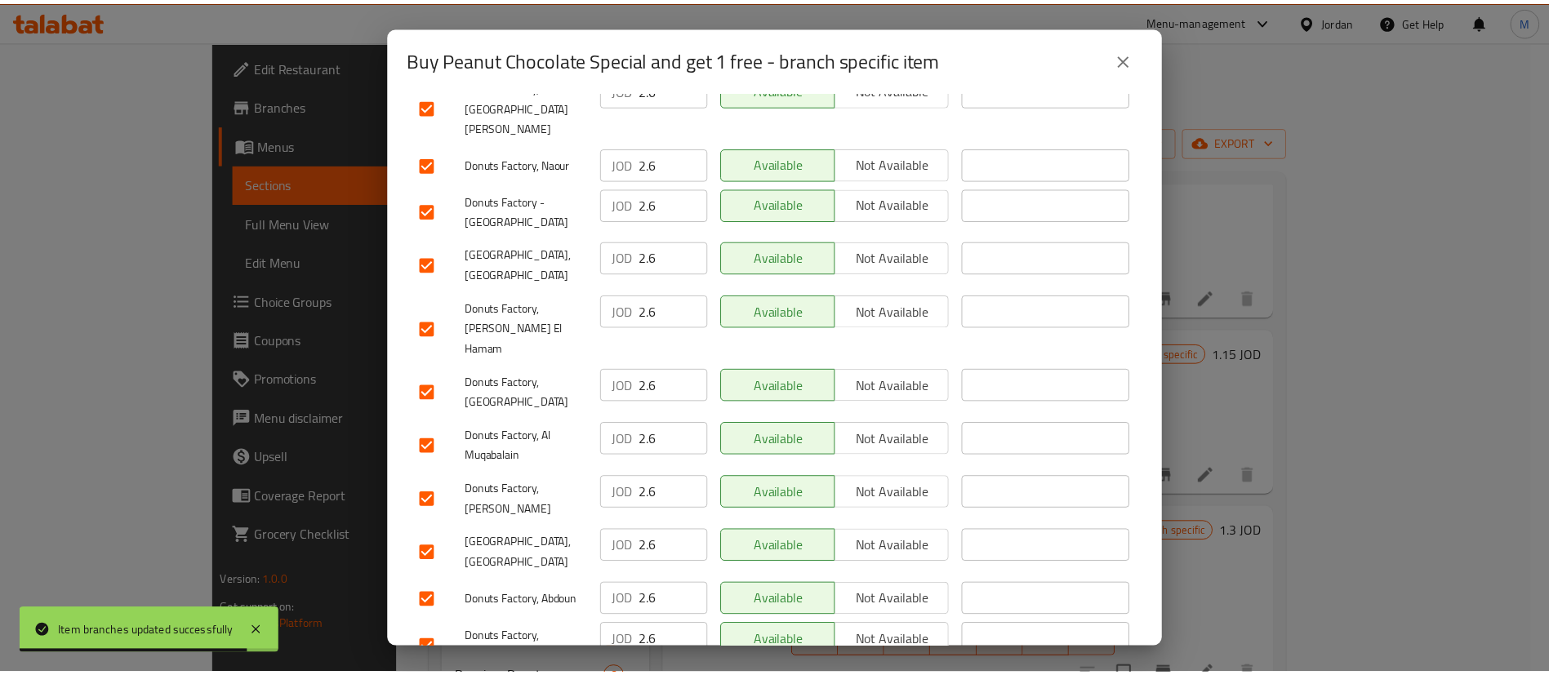
scroll to position [1245, 0]
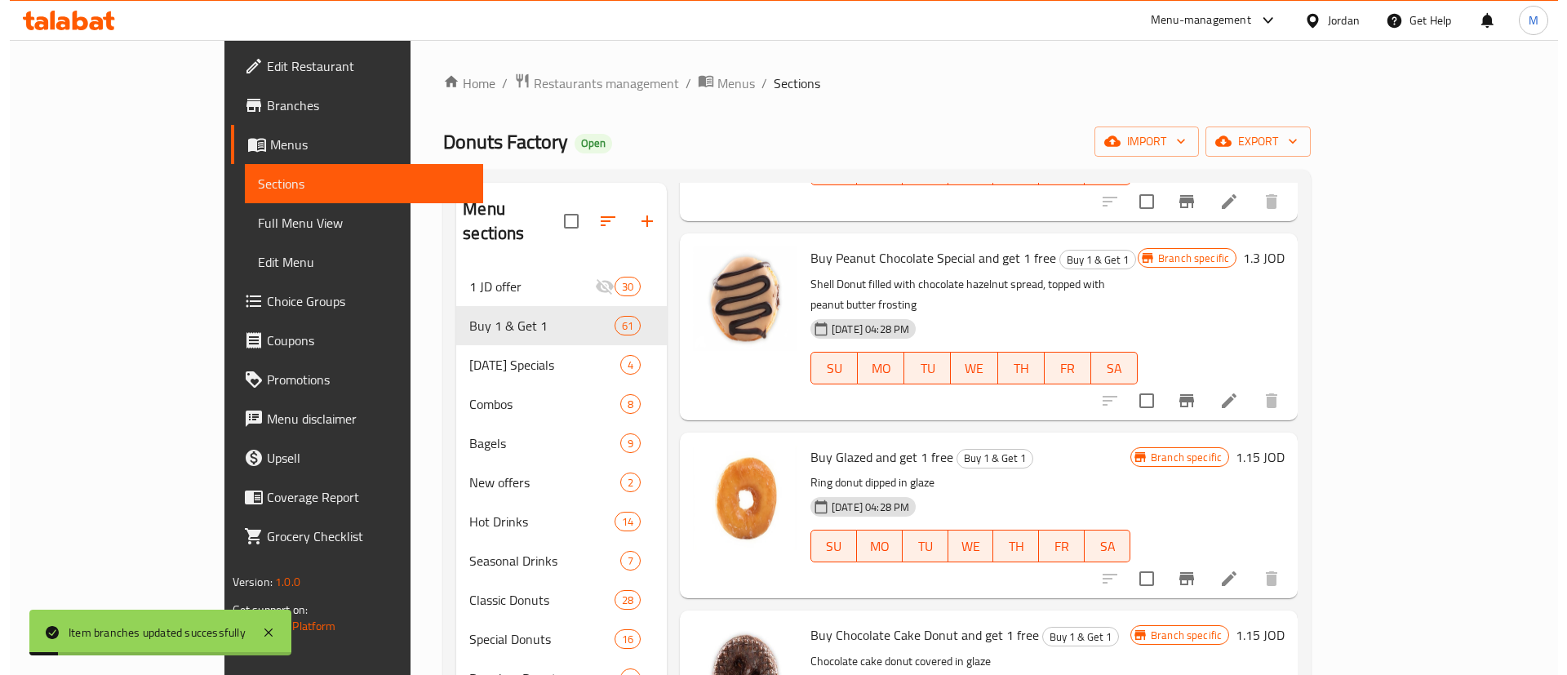
scroll to position [2334, 0]
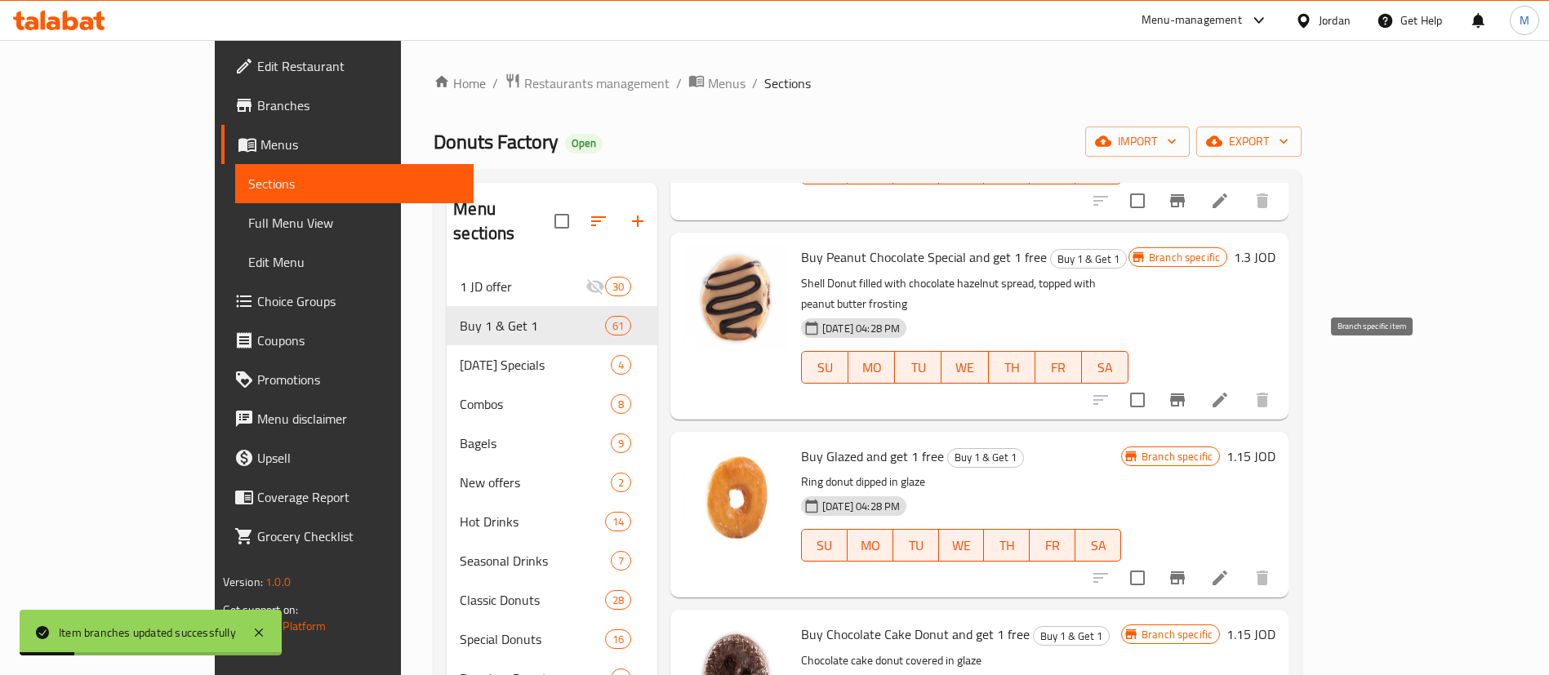
click at [1184, 571] on icon "Branch-specific-item" at bounding box center [1177, 577] width 15 height 13
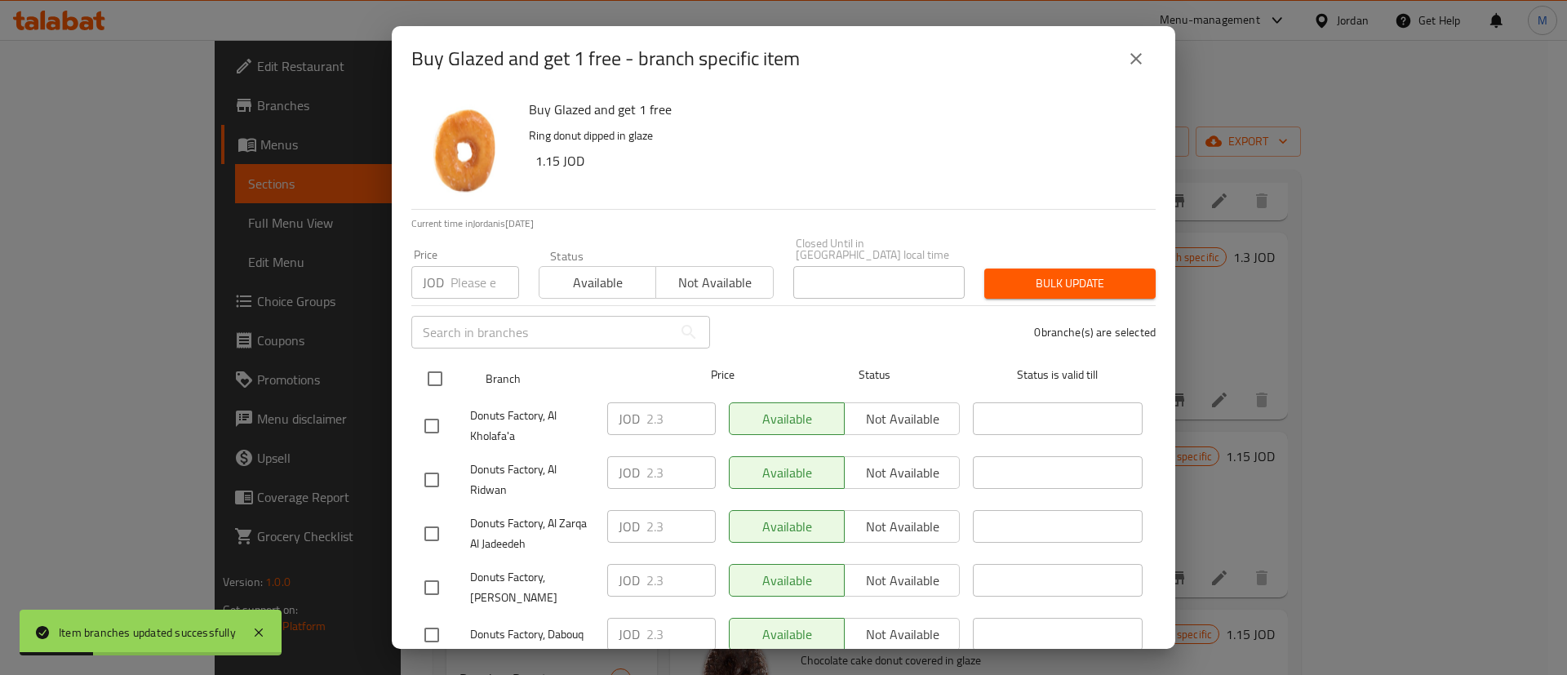
click at [444, 362] on input "checkbox" at bounding box center [435, 379] width 34 height 34
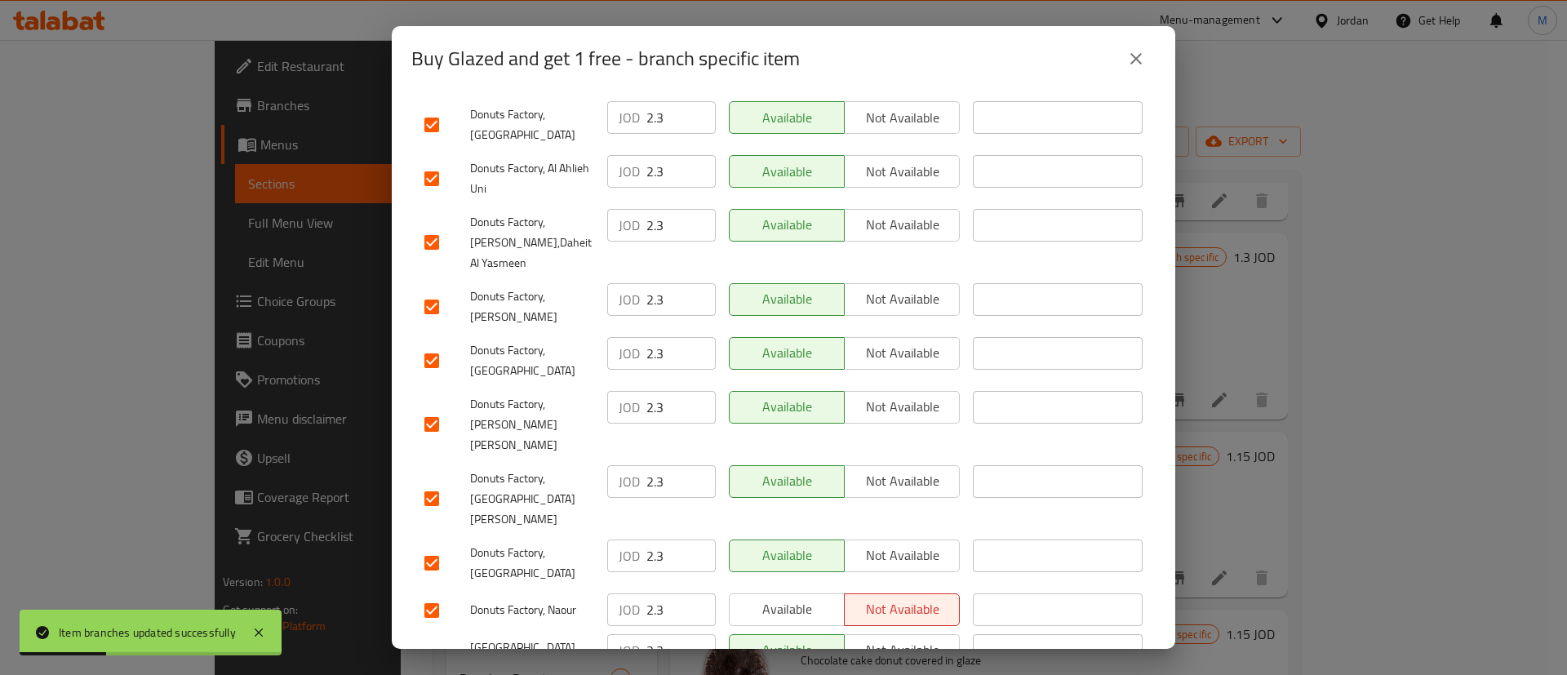
scroll to position [1245, 0]
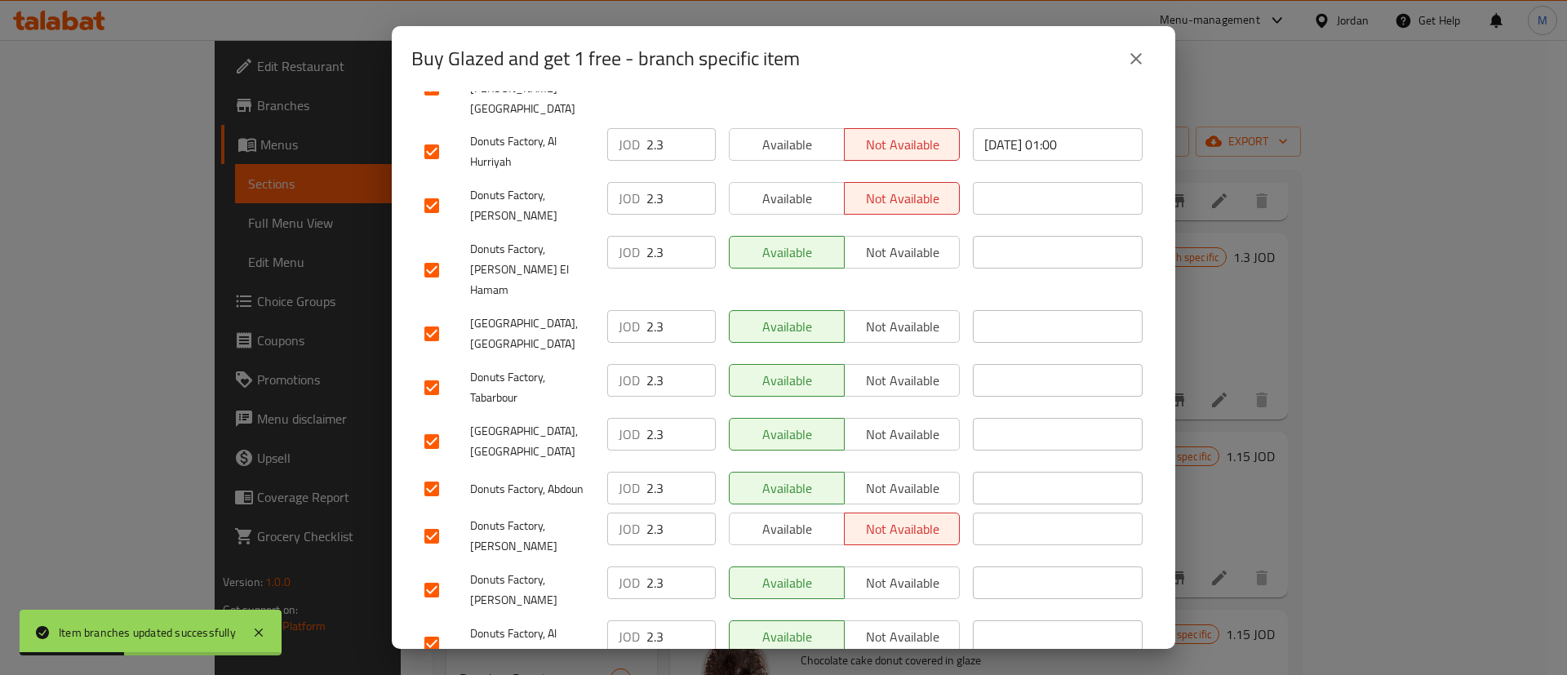
click at [772, 518] on span "Available" at bounding box center [787, 530] width 102 height 24
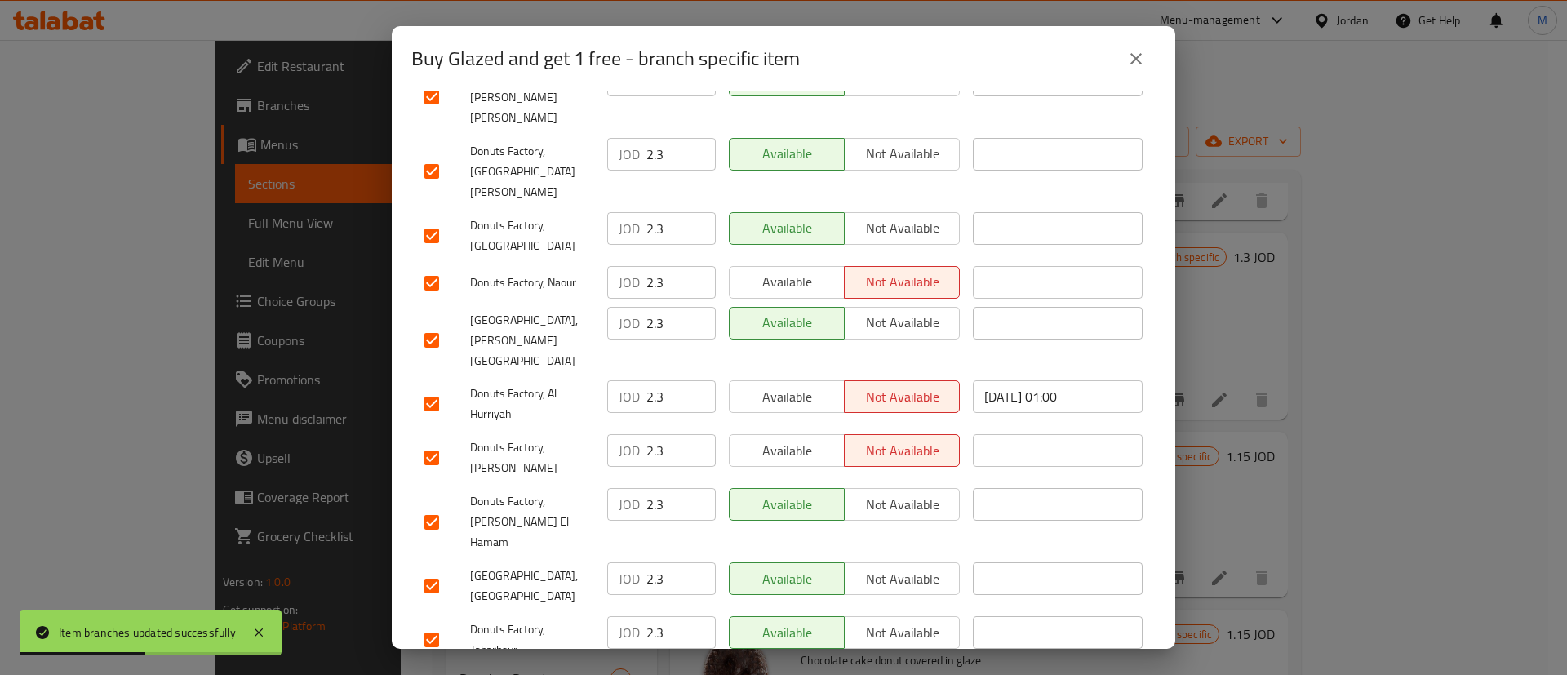
scroll to position [977, 0]
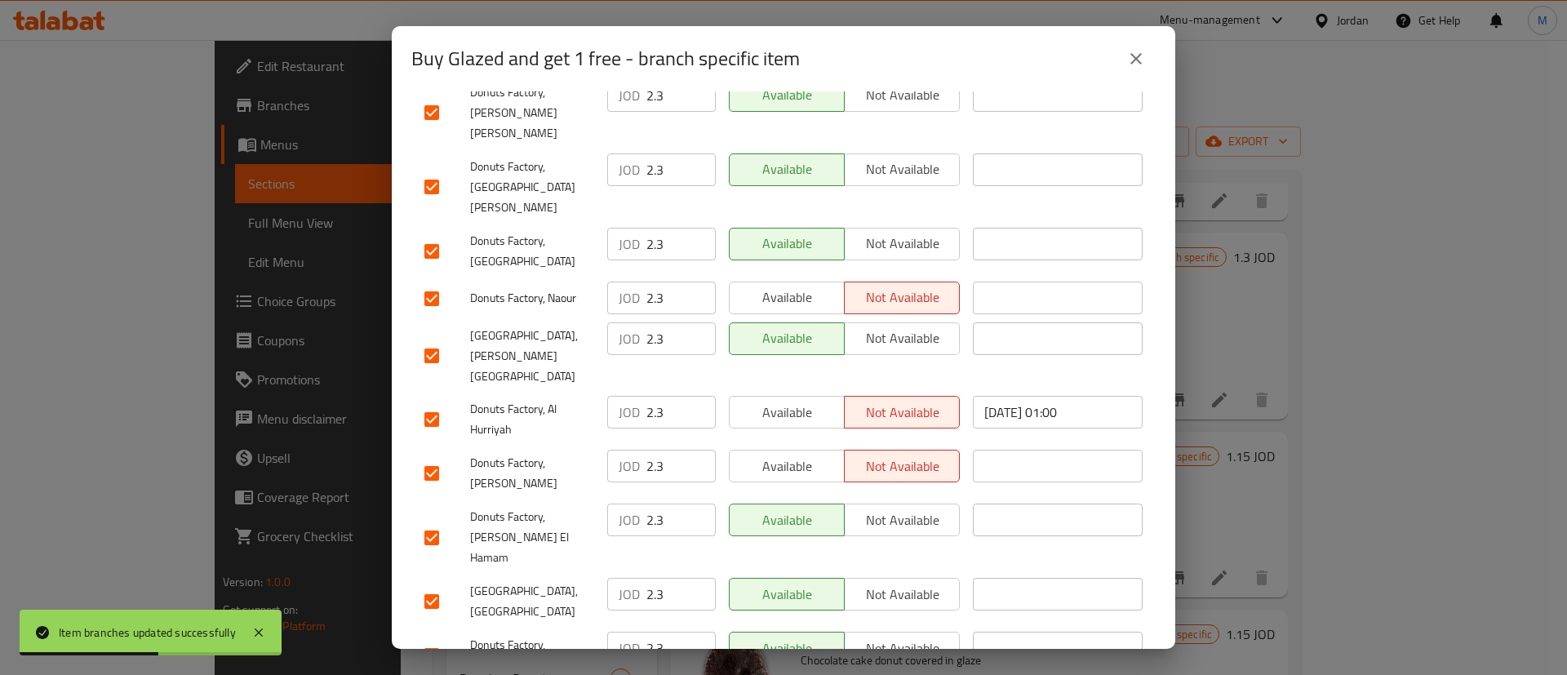
click at [814, 455] on span "Available" at bounding box center [787, 467] width 102 height 24
click at [793, 401] on span "Available" at bounding box center [787, 413] width 102 height 24
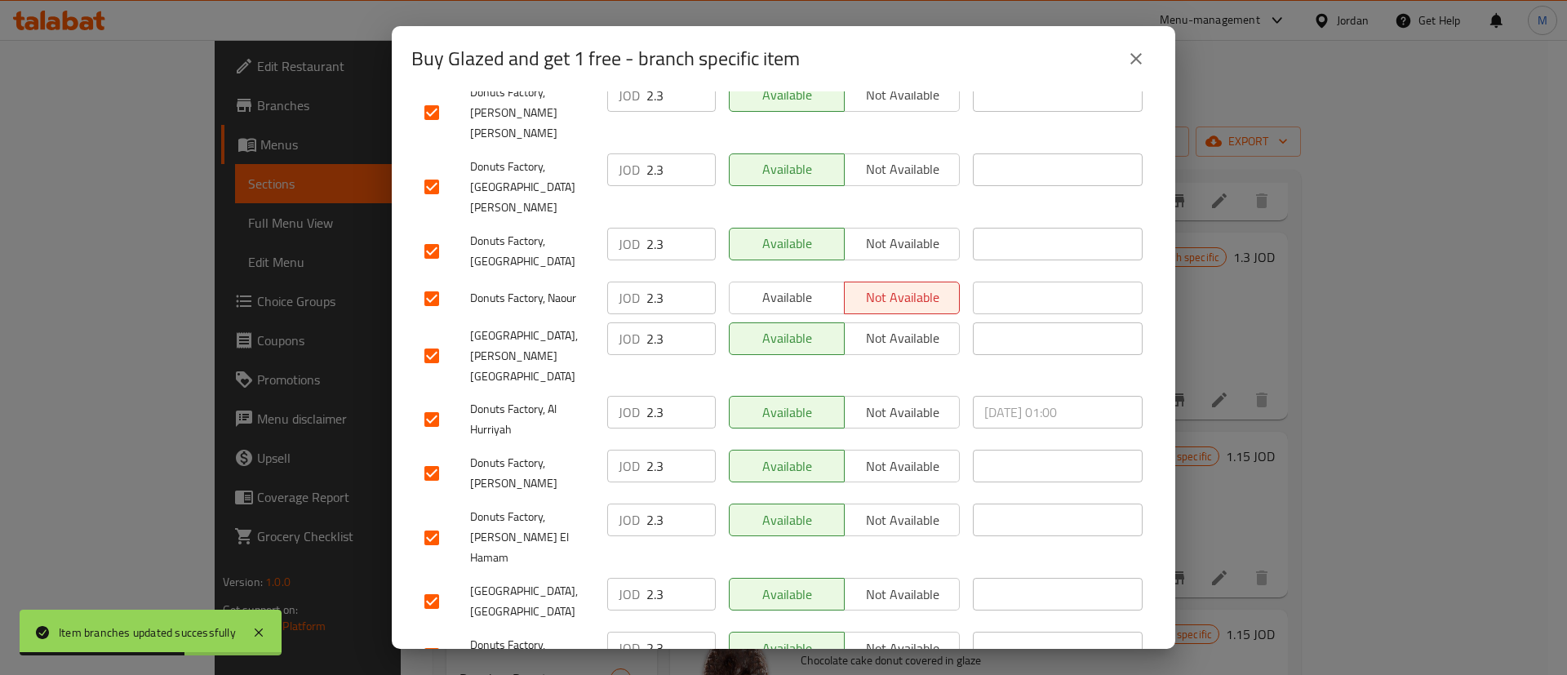
click at [779, 286] on span "Available" at bounding box center [787, 298] width 102 height 24
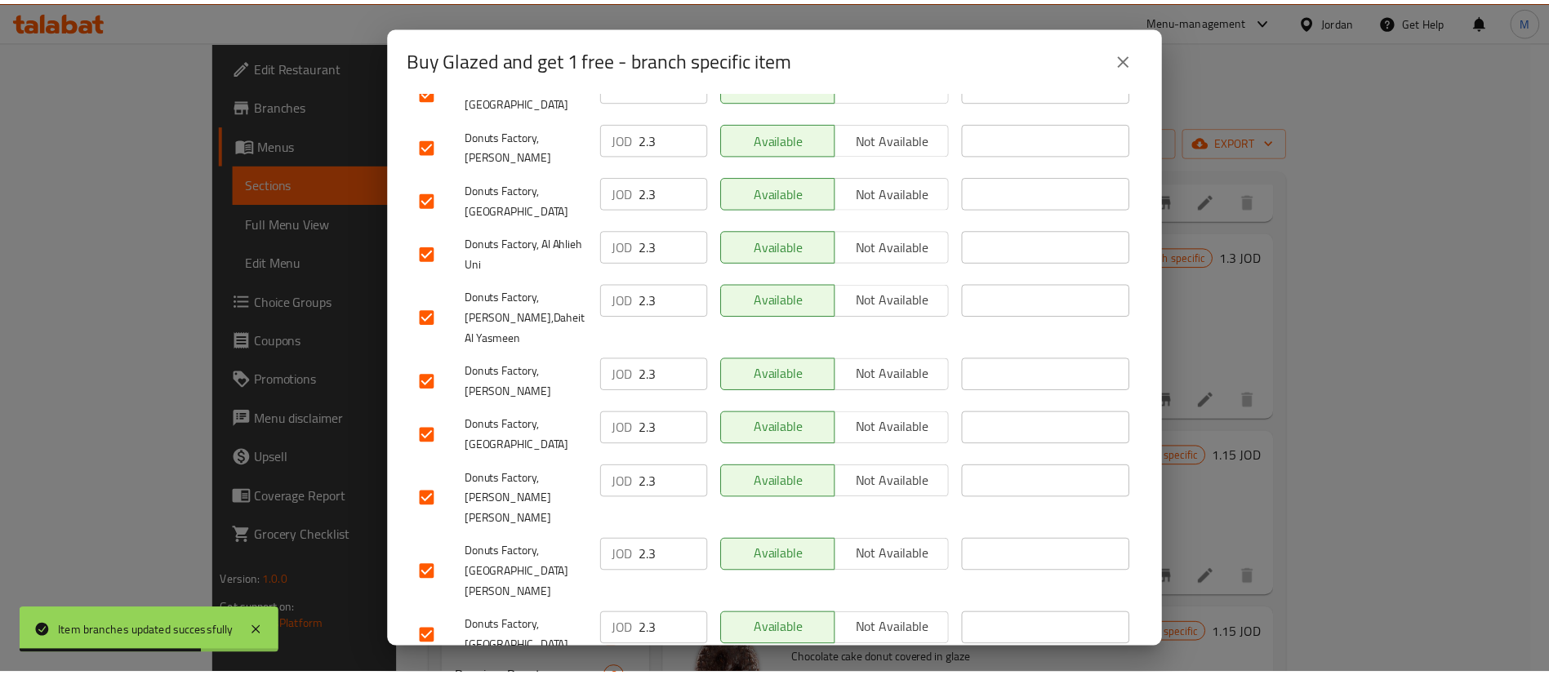
scroll to position [1245, 0]
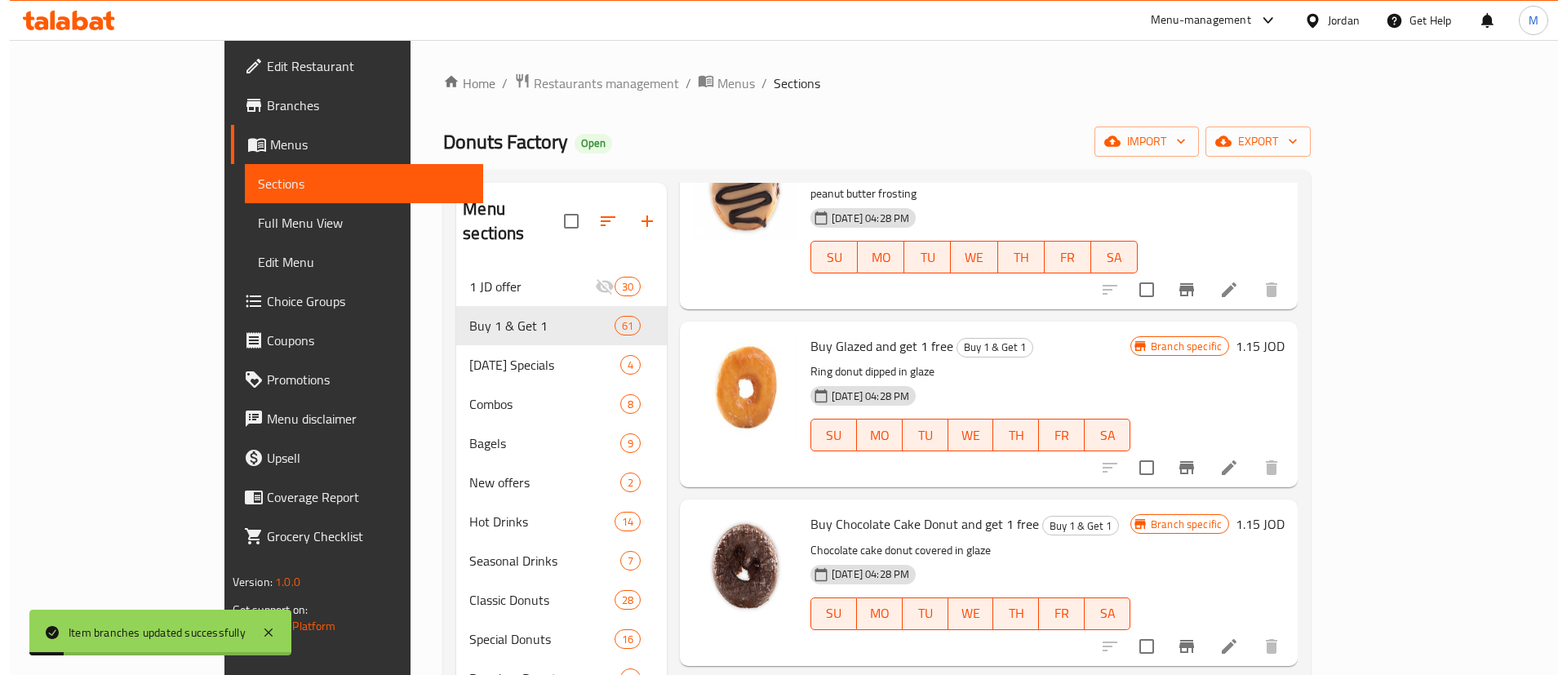
scroll to position [2446, 0]
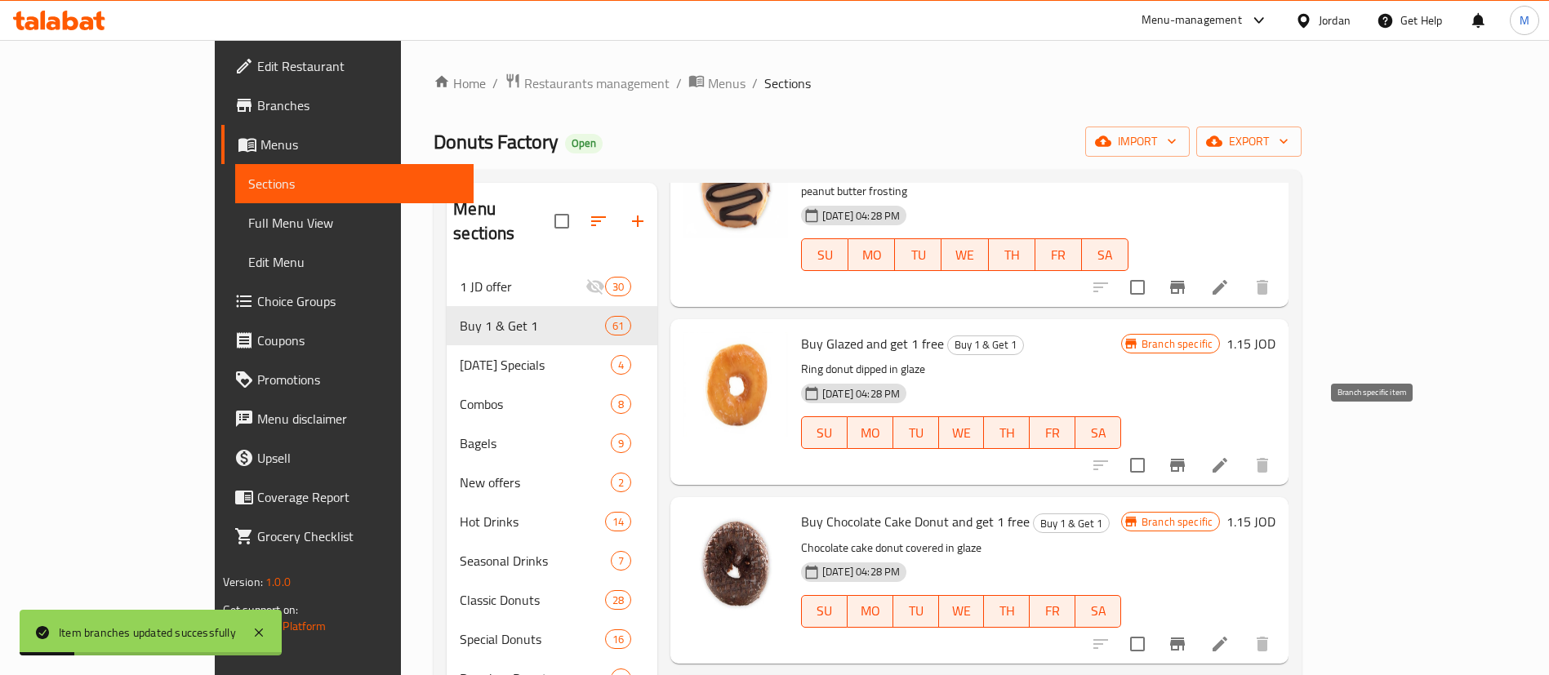
click at [1187, 634] on icon "Branch-specific-item" at bounding box center [1177, 644] width 20 height 20
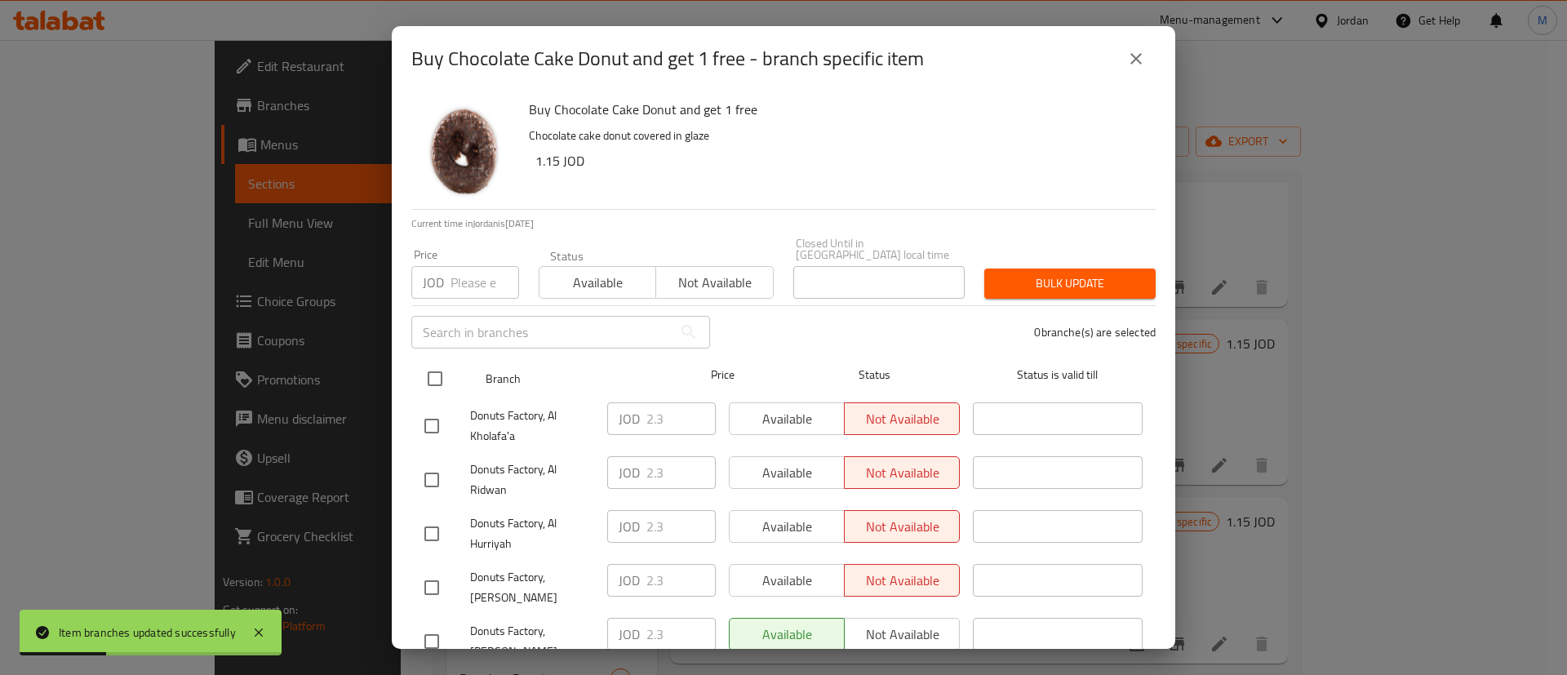
click at [439, 362] on input "checkbox" at bounding box center [435, 379] width 34 height 34
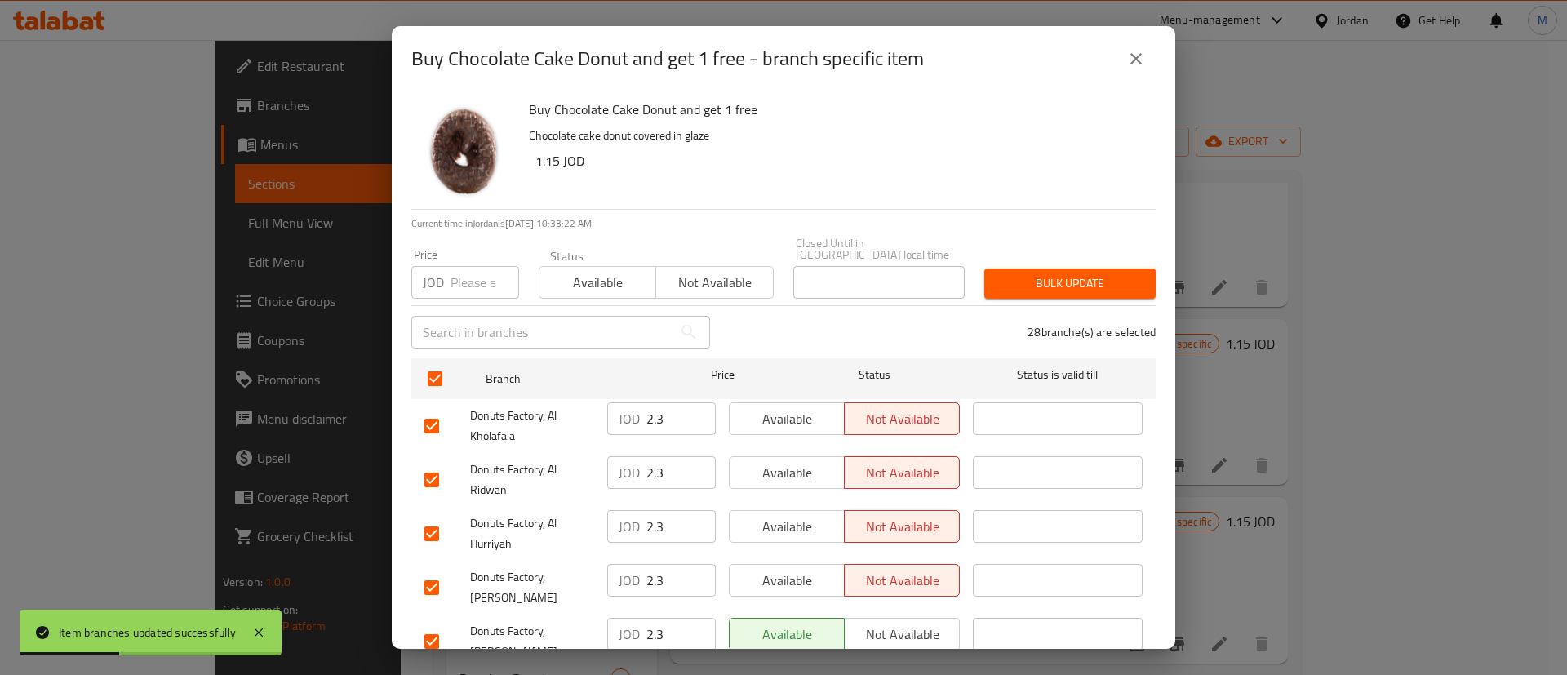
click at [789, 407] on span "Available" at bounding box center [787, 419] width 102 height 24
click at [780, 464] on span "Available" at bounding box center [787, 473] width 102 height 24
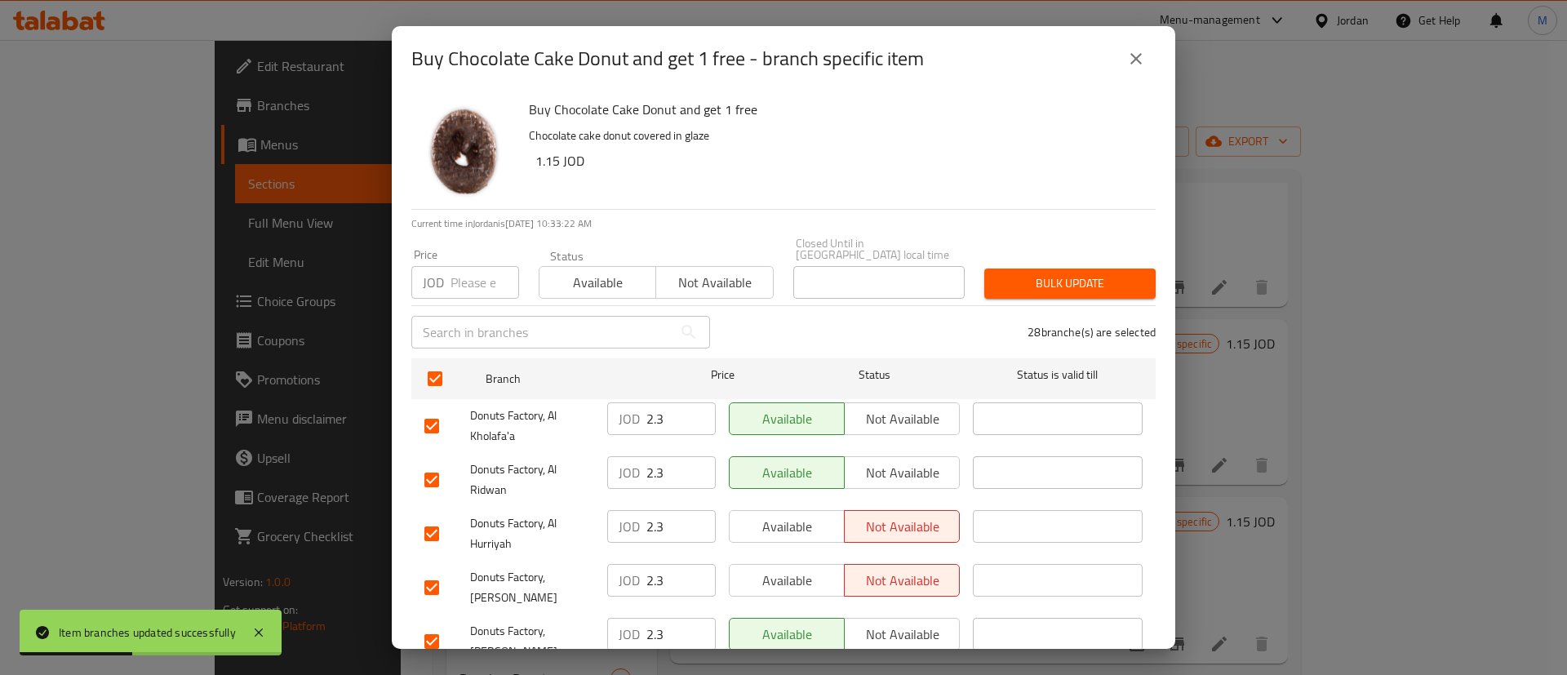
click at [791, 521] on span "Available" at bounding box center [787, 527] width 102 height 24
click at [802, 572] on span "Available" at bounding box center [787, 581] width 102 height 24
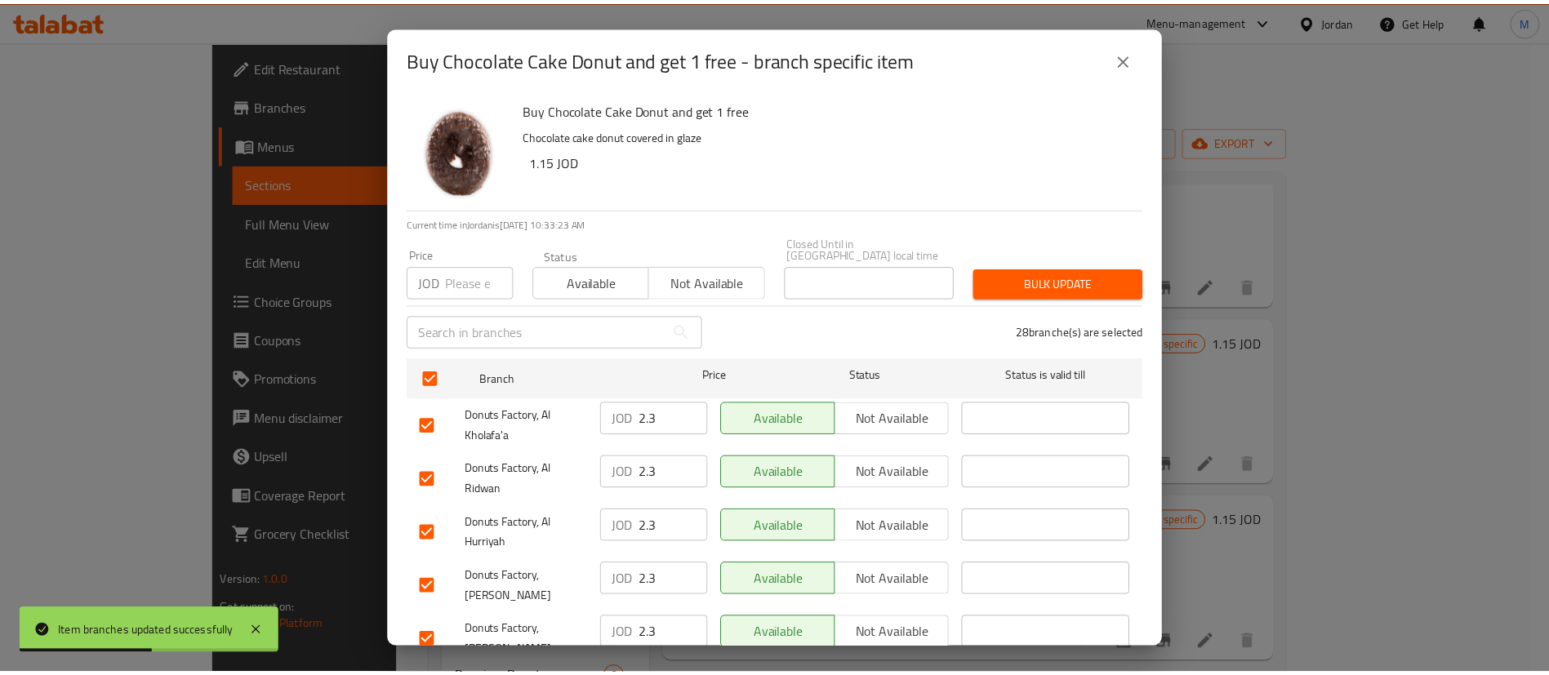
scroll to position [1245, 0]
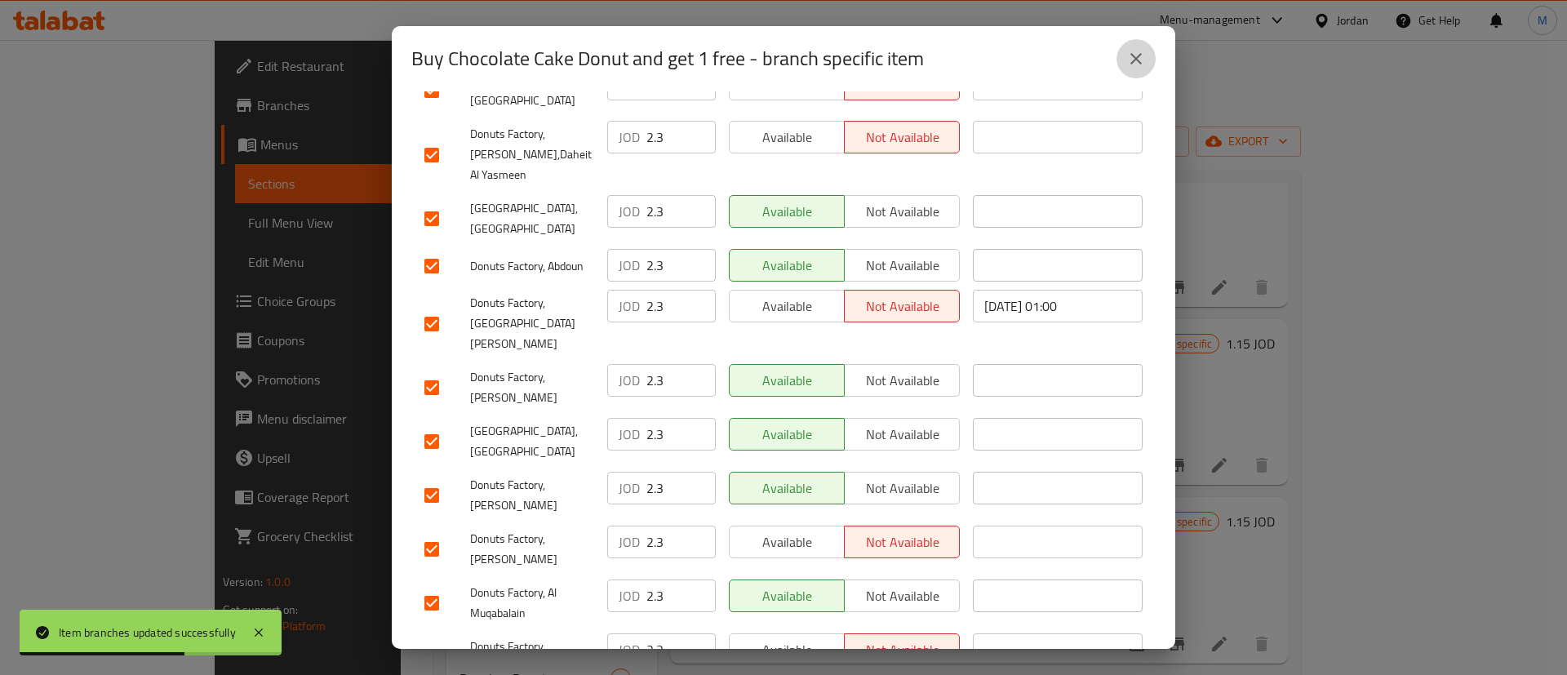
click at [1130, 55] on icon "close" at bounding box center [1137, 59] width 20 height 20
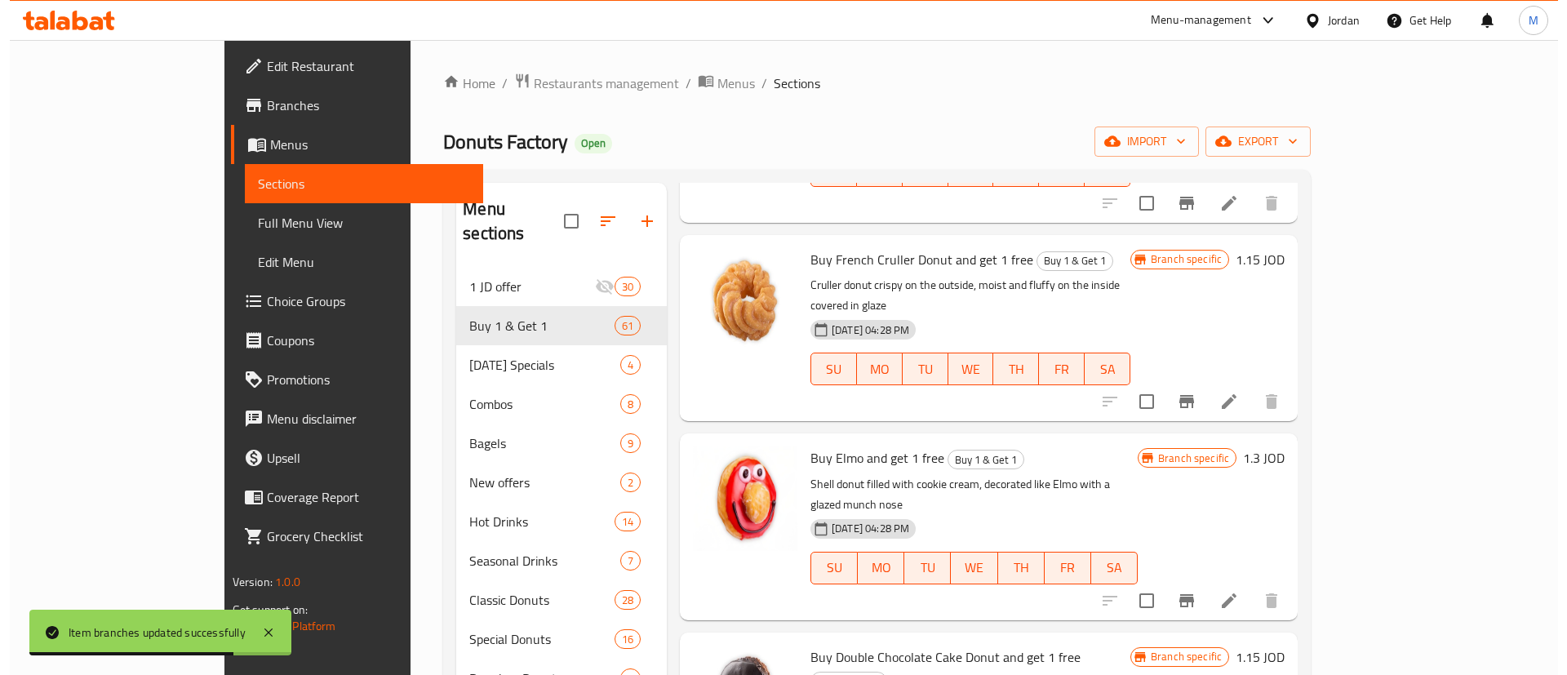
scroll to position [2891, 0]
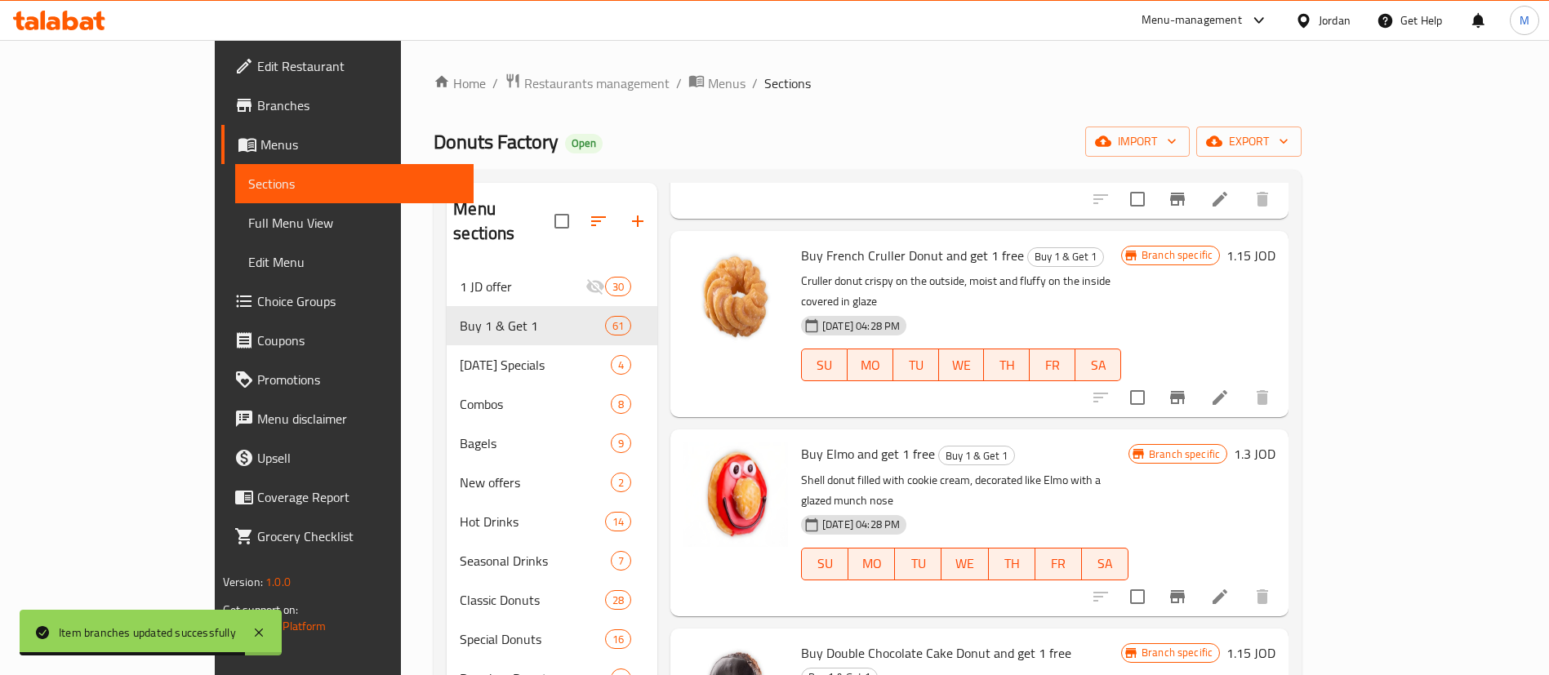
click at [1184, 590] on icon "Branch-specific-item" at bounding box center [1177, 596] width 15 height 13
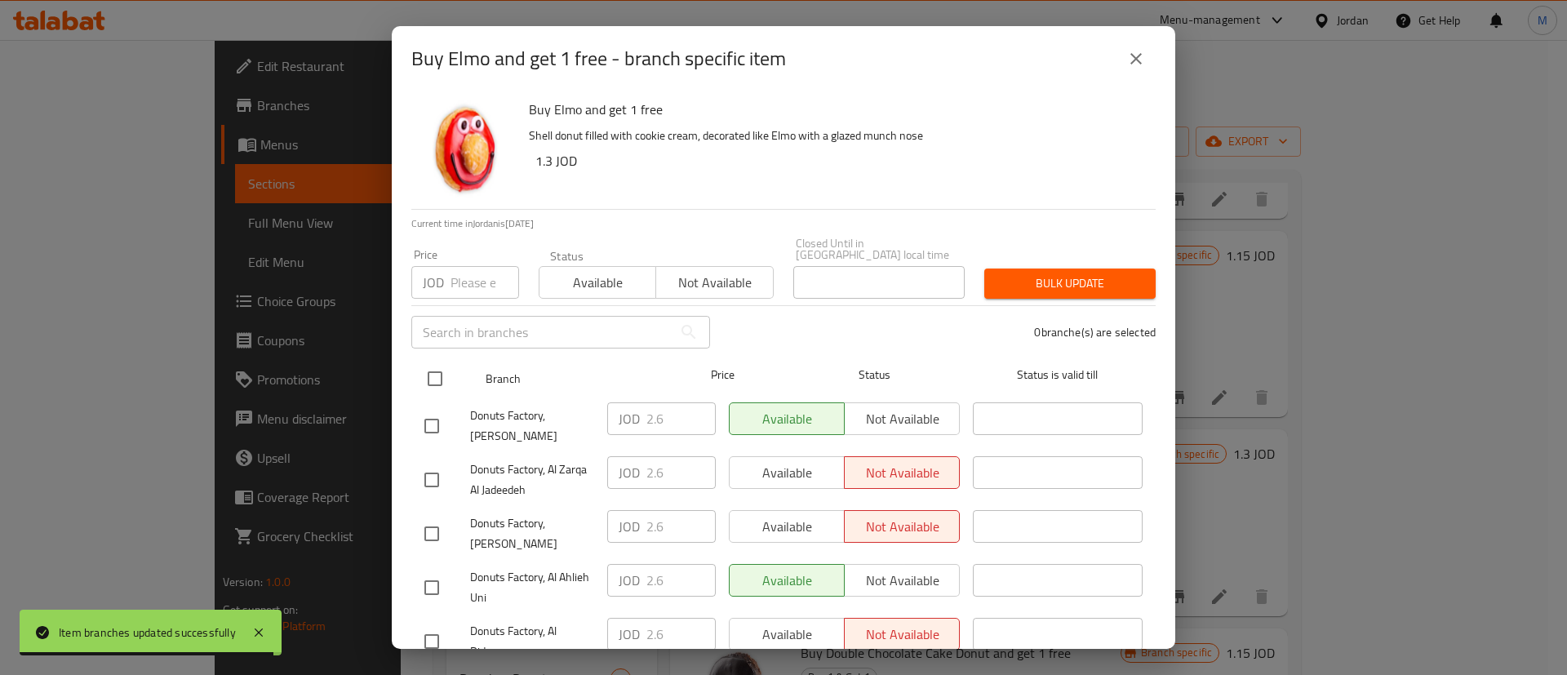
click at [428, 362] on input "checkbox" at bounding box center [435, 379] width 34 height 34
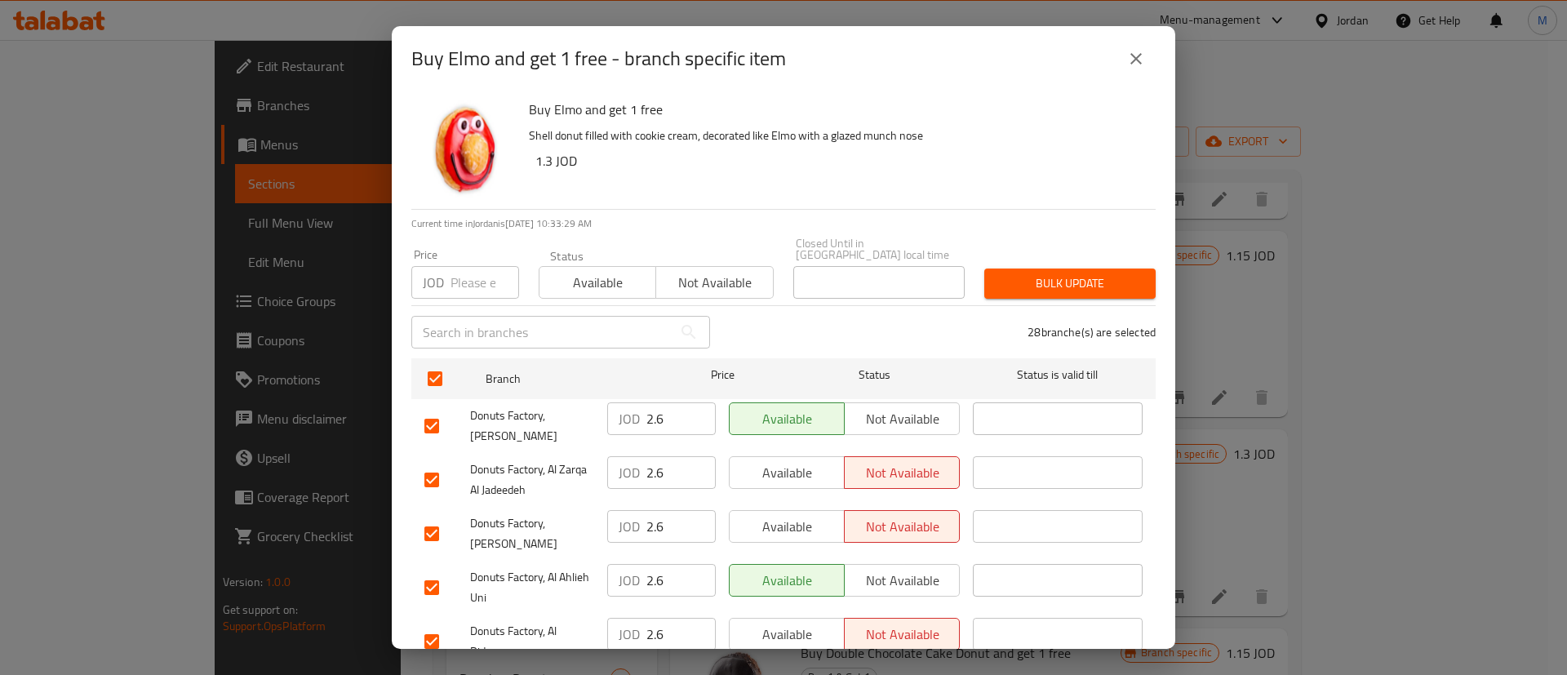
click at [804, 461] on span "Available" at bounding box center [787, 473] width 102 height 24
click at [795, 515] on span "Available" at bounding box center [787, 527] width 102 height 24
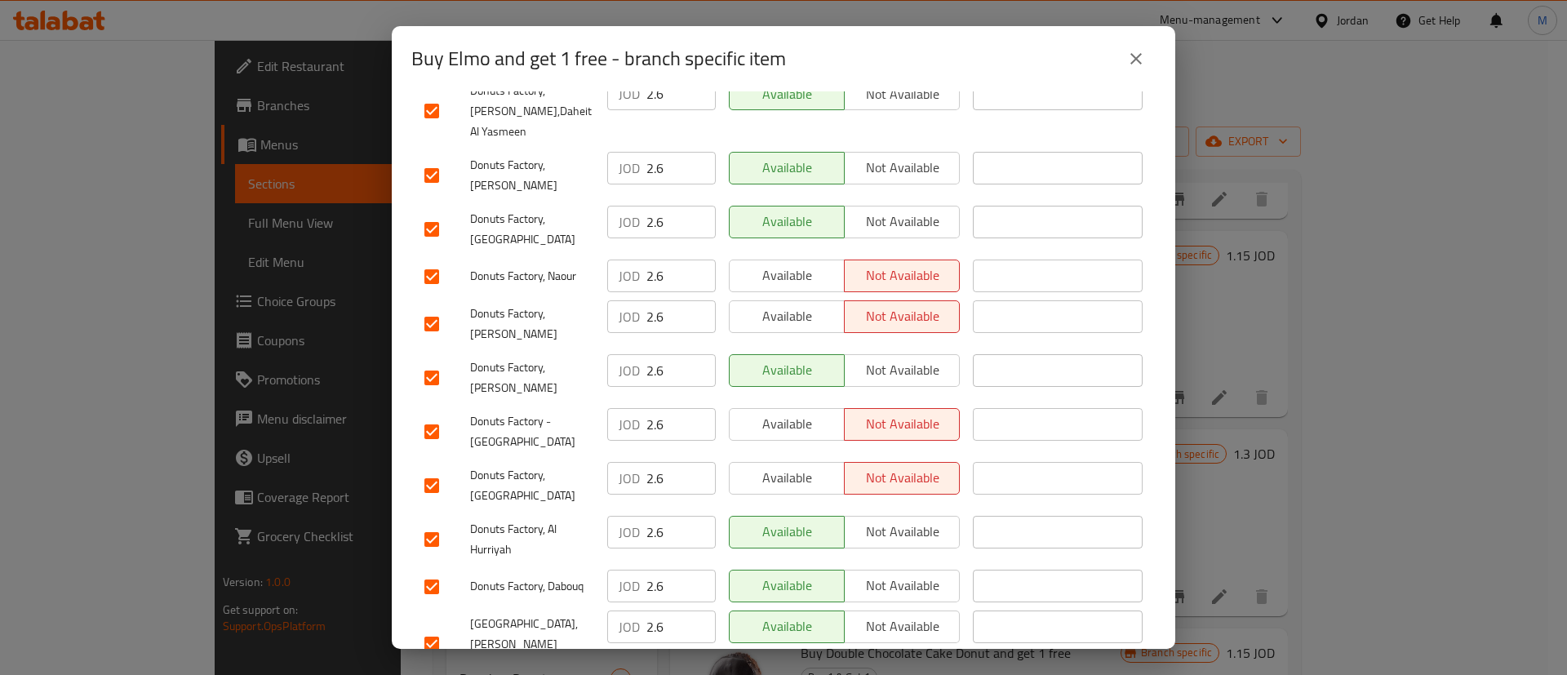
scroll to position [1245, 0]
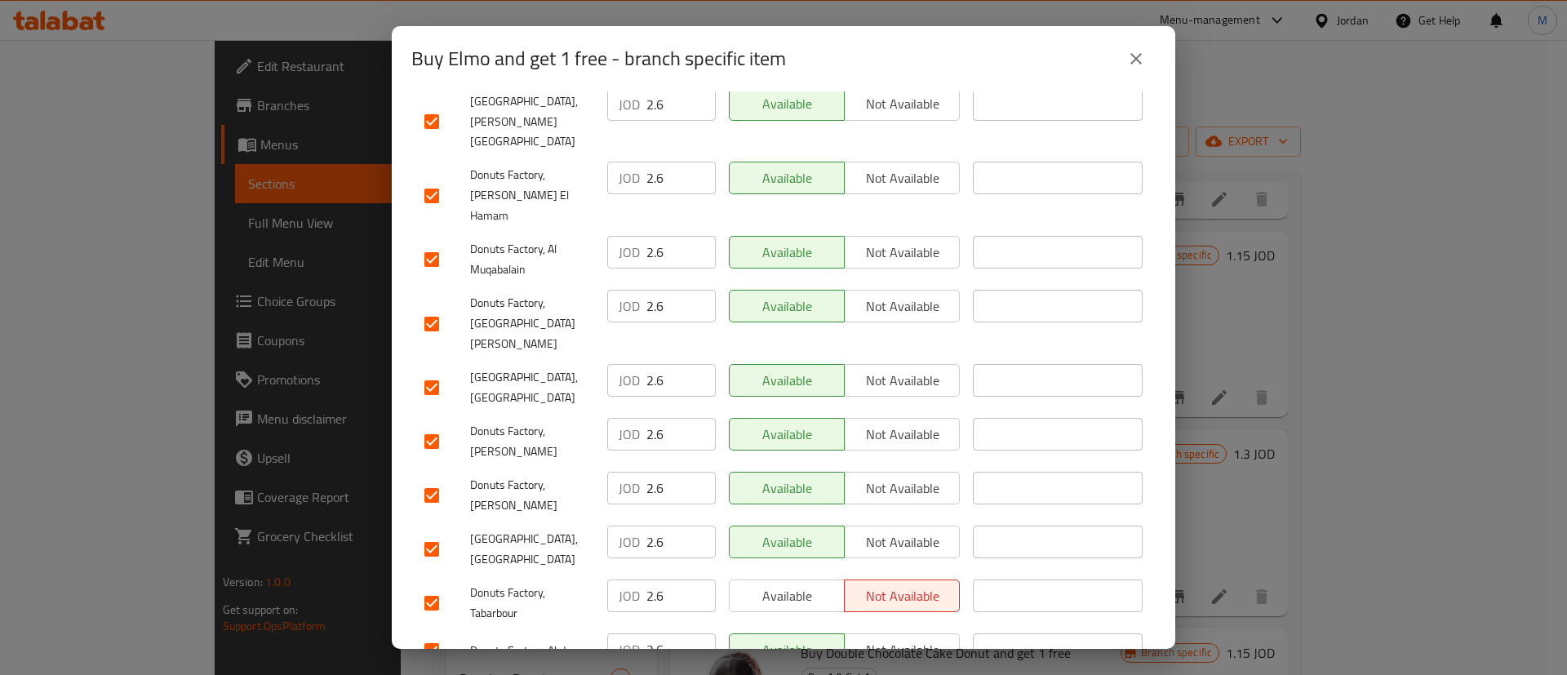
click at [780, 573] on div "Available Not available" at bounding box center [844, 603] width 244 height 60
click at [779, 584] on span "Available" at bounding box center [787, 596] width 102 height 24
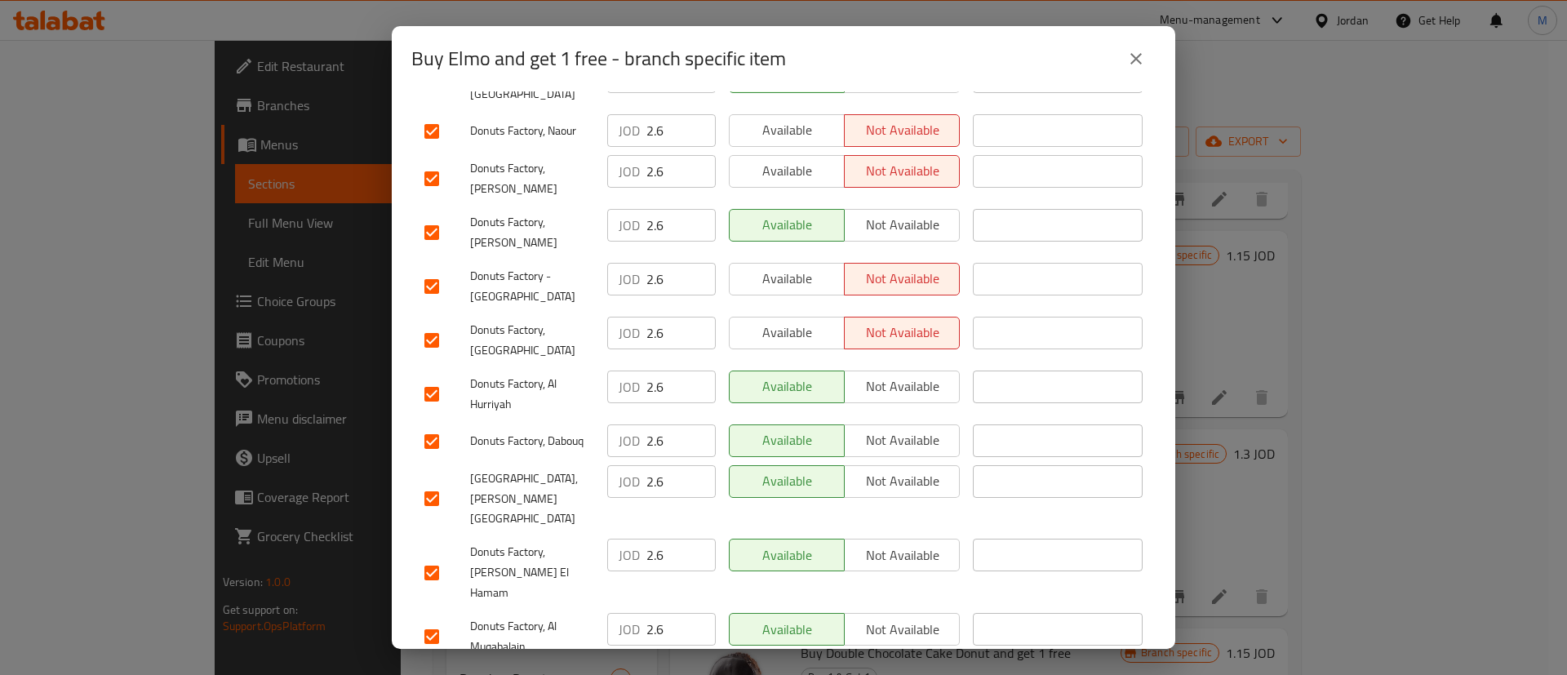
scroll to position [794, 0]
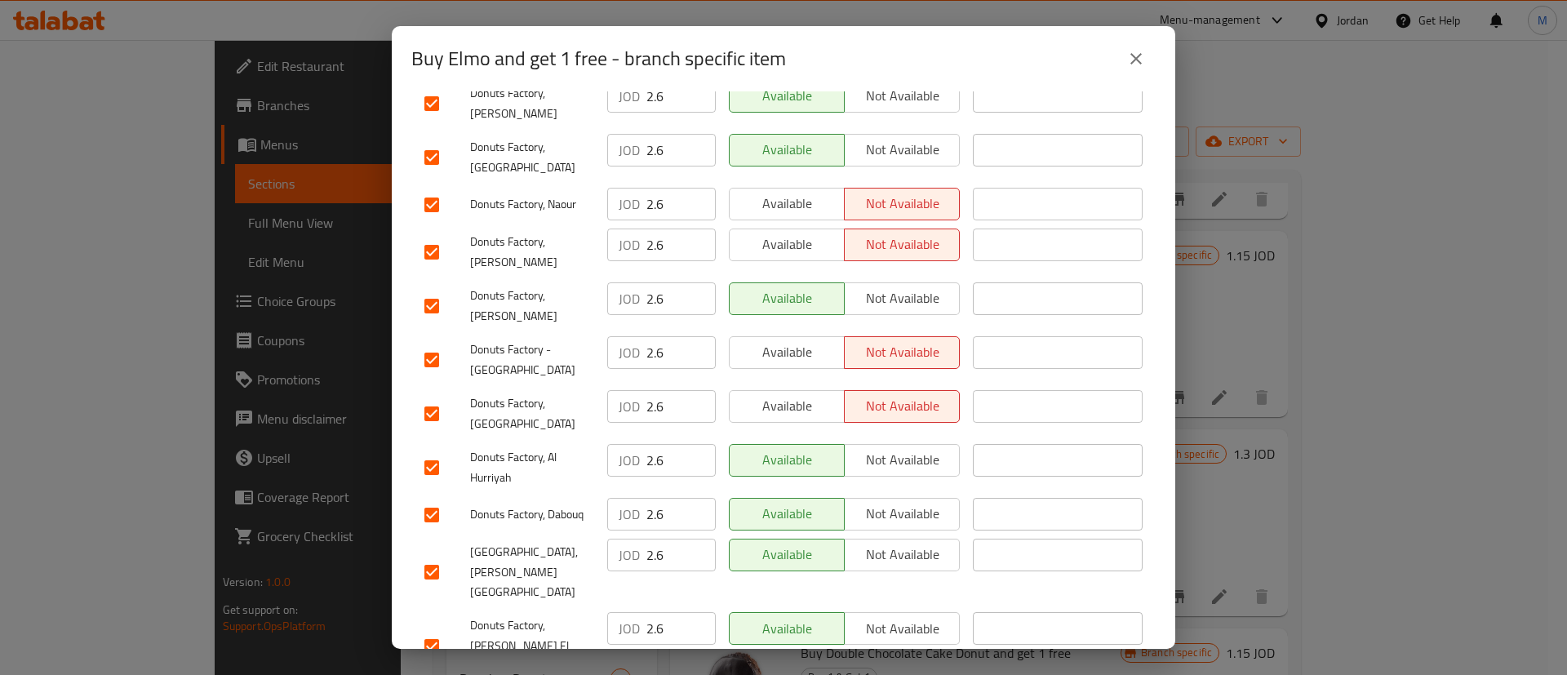
click at [800, 394] on span "Available" at bounding box center [787, 406] width 102 height 24
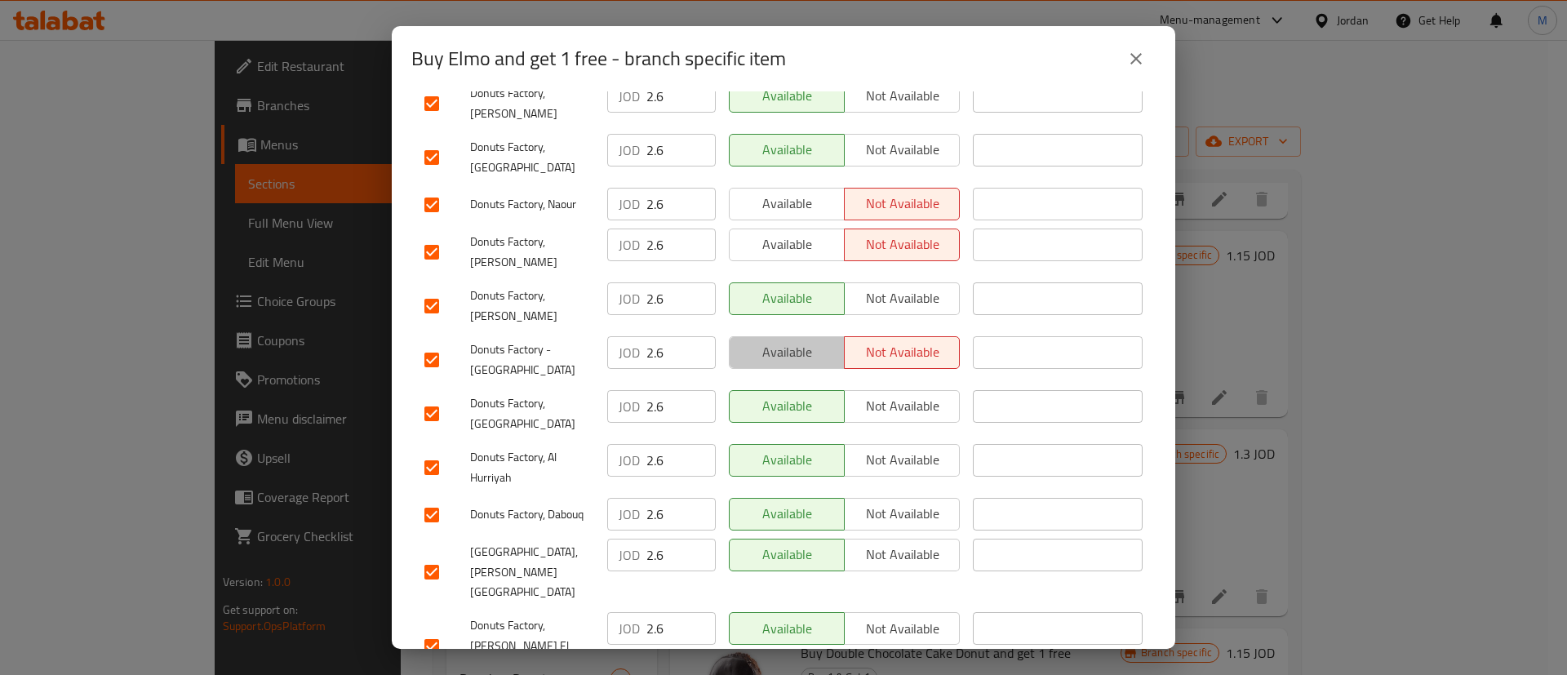
click at [779, 336] on button "Available" at bounding box center [787, 352] width 116 height 33
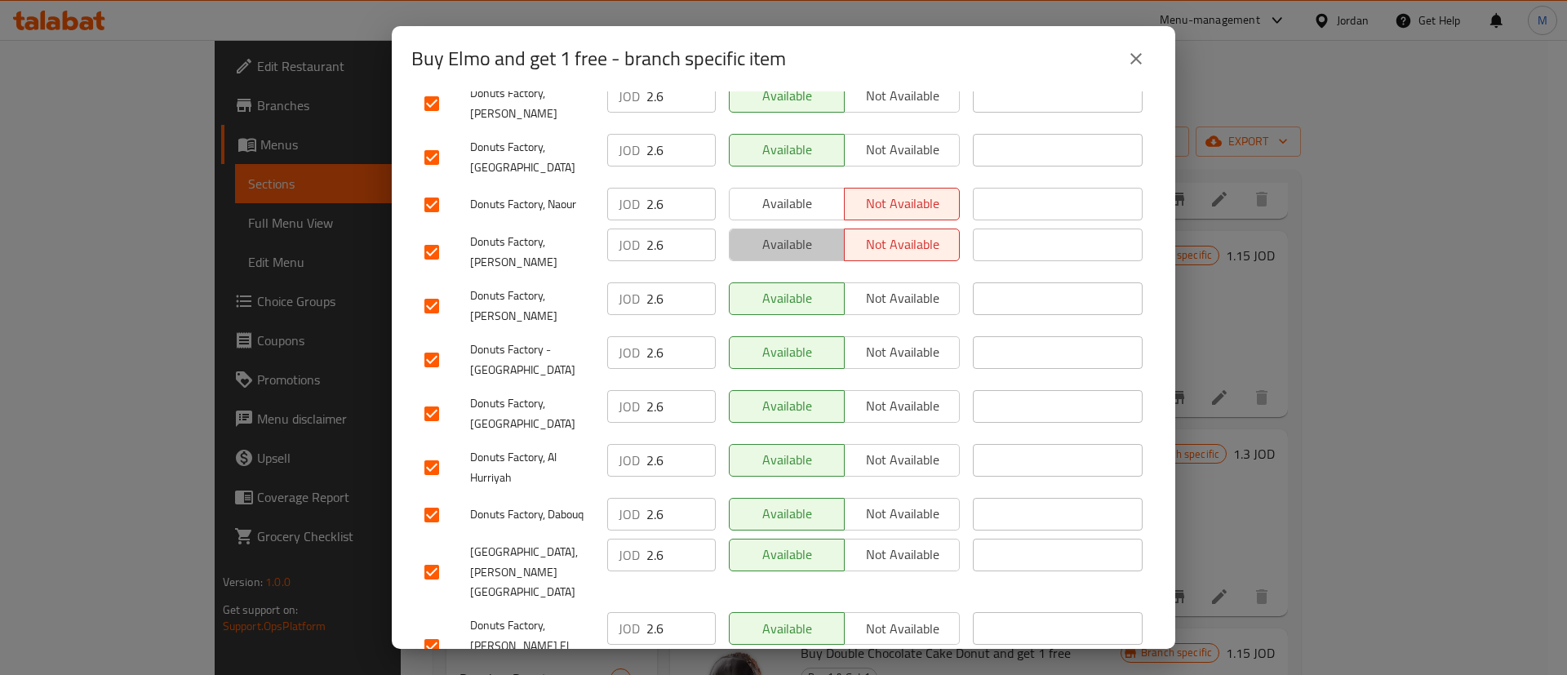
click at [788, 229] on button "Available" at bounding box center [787, 245] width 116 height 33
click at [785, 192] on span "Available" at bounding box center [787, 204] width 102 height 24
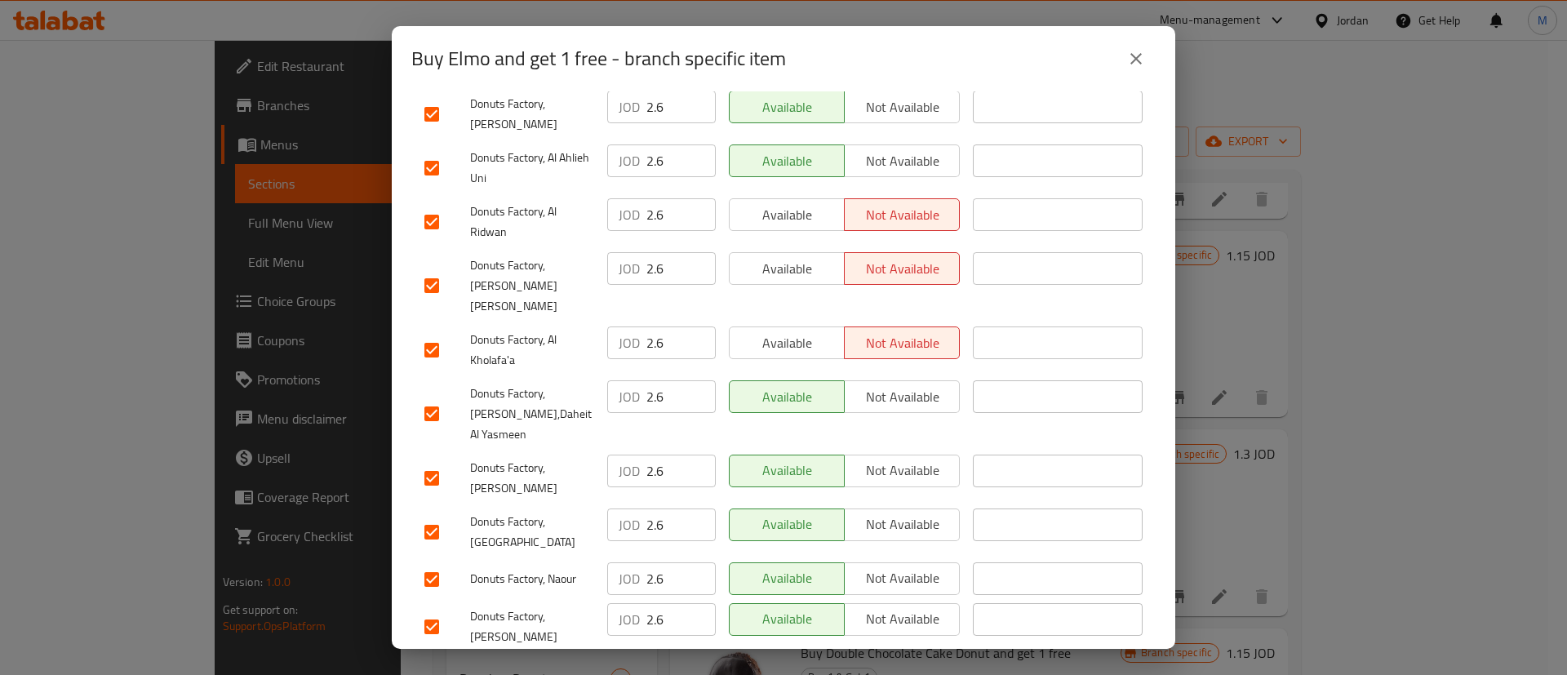
scroll to position [412, 0]
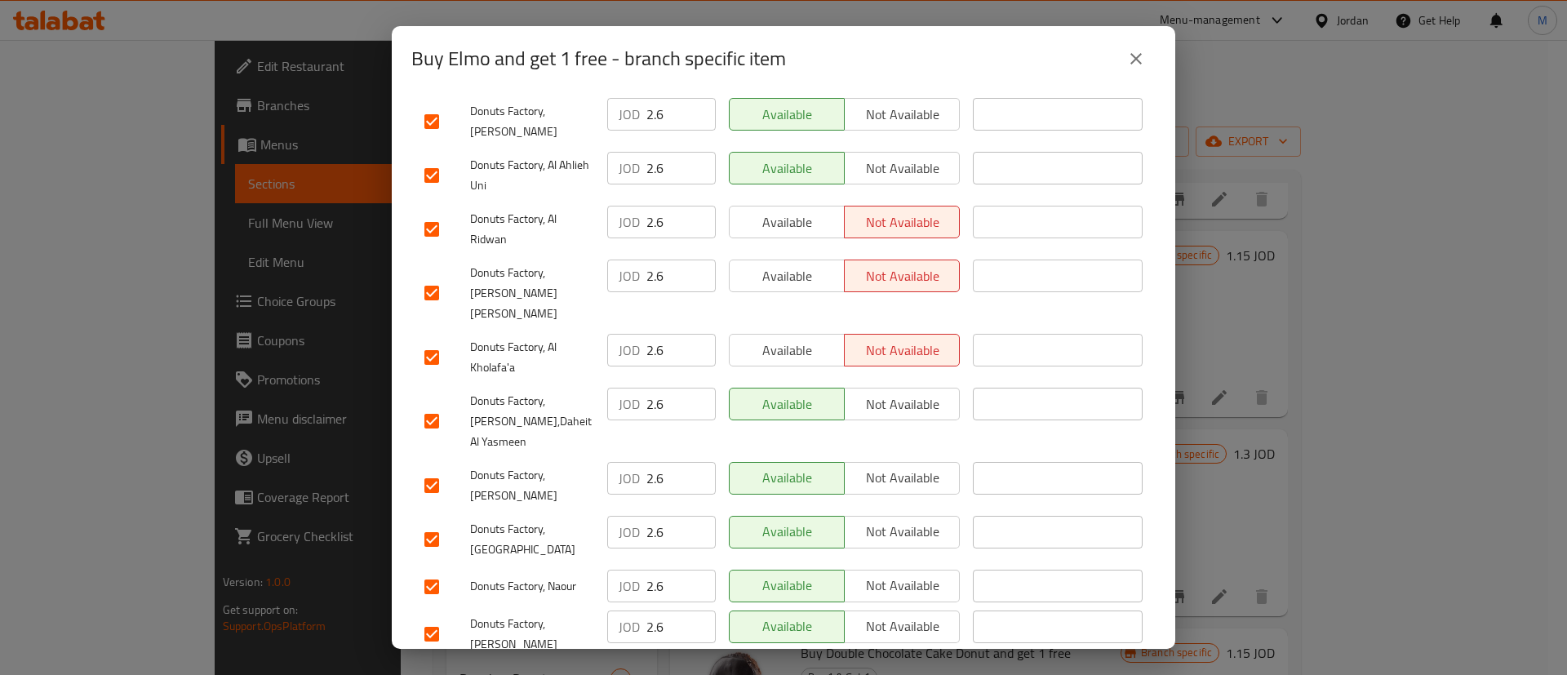
click at [796, 339] on span "Available" at bounding box center [787, 351] width 102 height 24
click at [780, 271] on span "Available" at bounding box center [787, 276] width 102 height 24
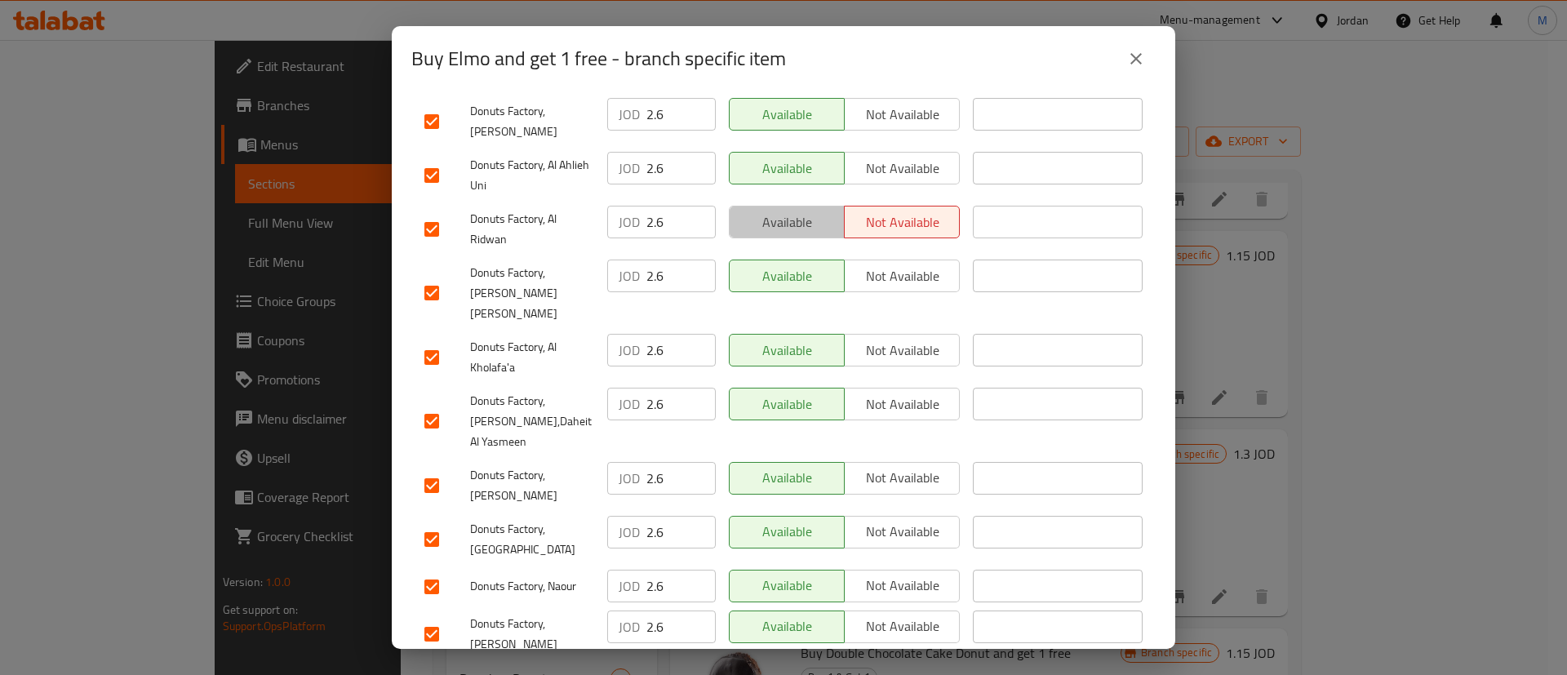
click at [788, 211] on span "Available" at bounding box center [787, 223] width 102 height 24
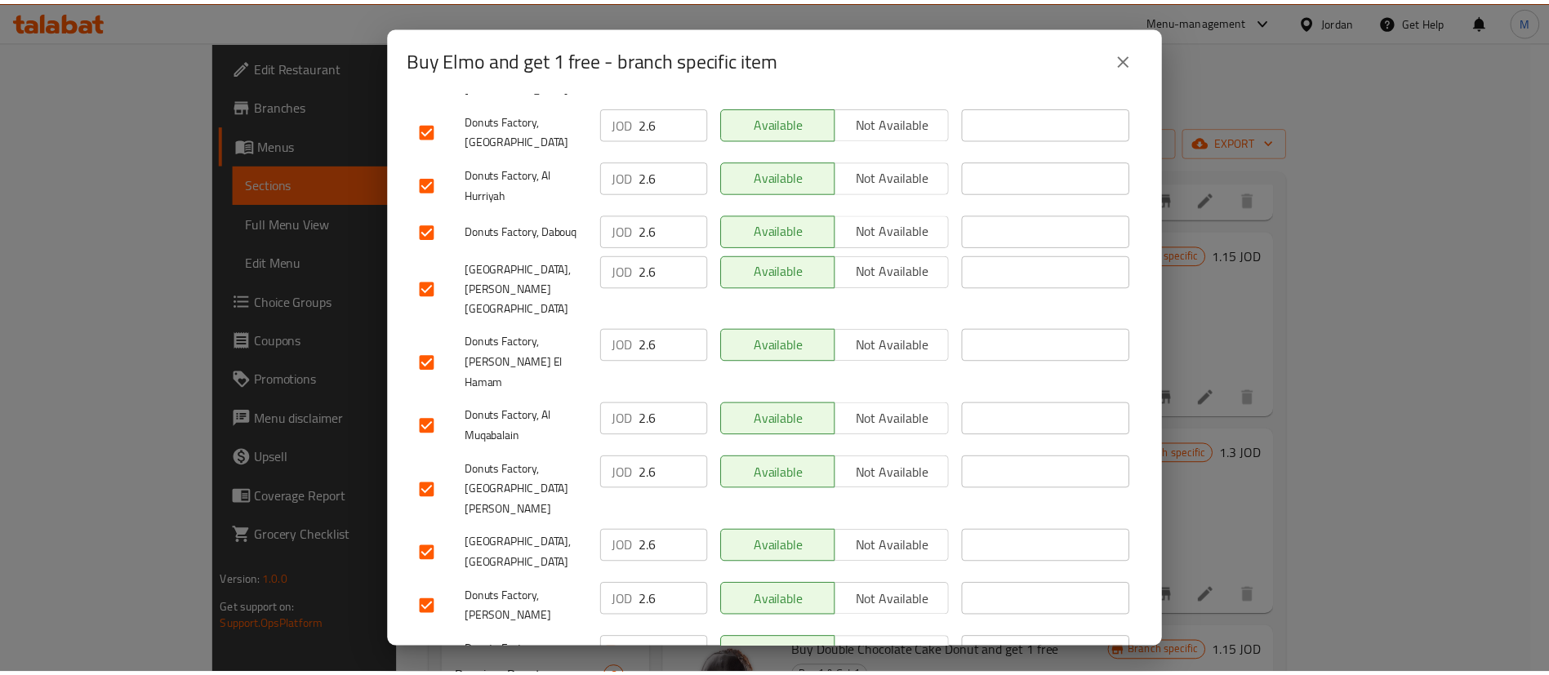
scroll to position [1245, 0]
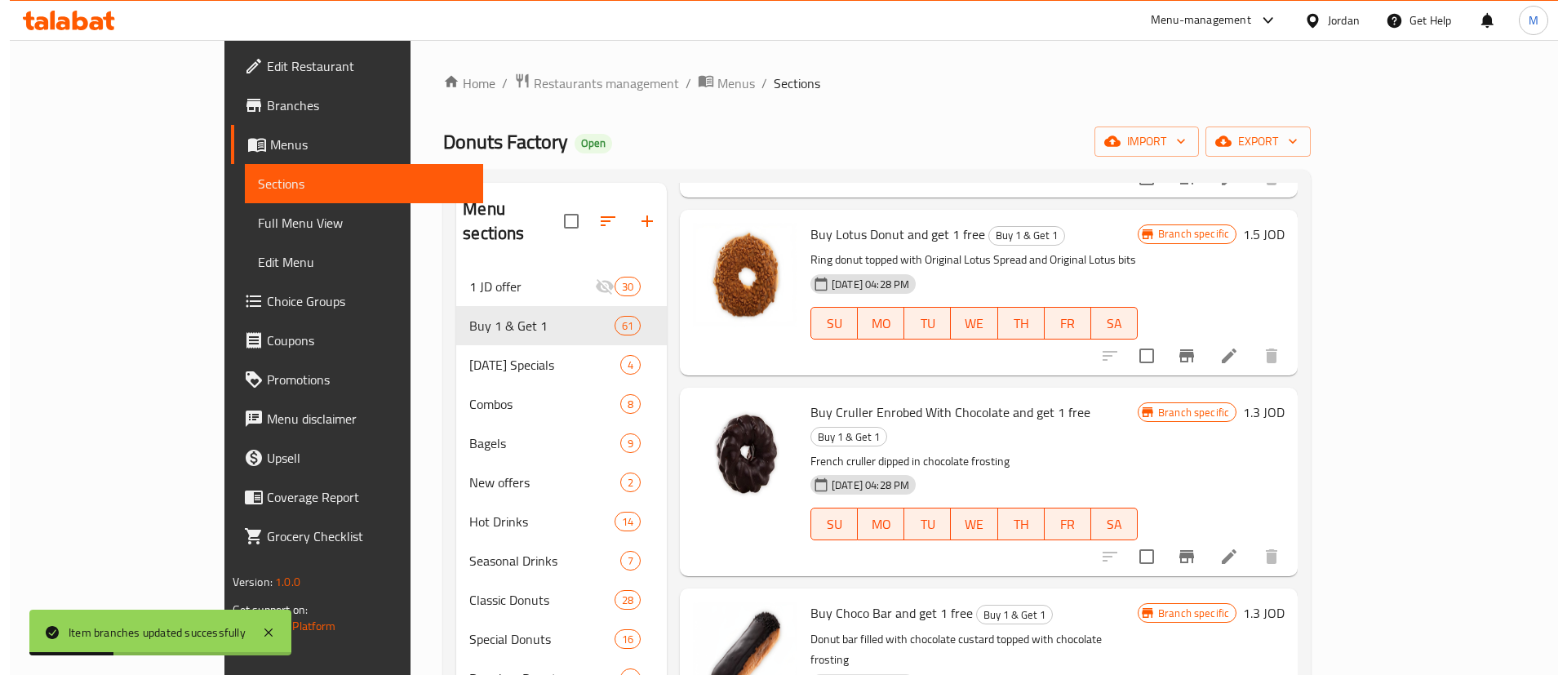
scroll to position [4092, 0]
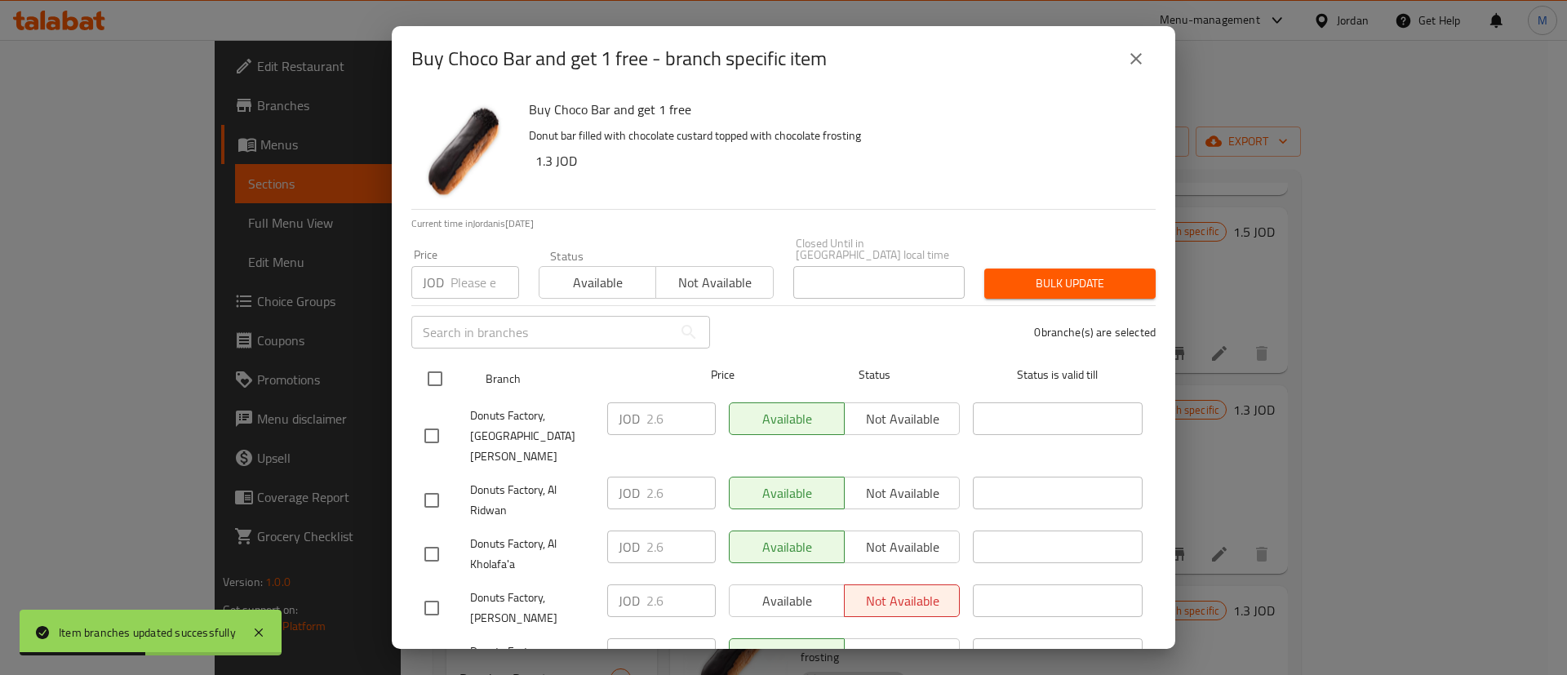
click at [447, 367] on input "checkbox" at bounding box center [435, 379] width 34 height 34
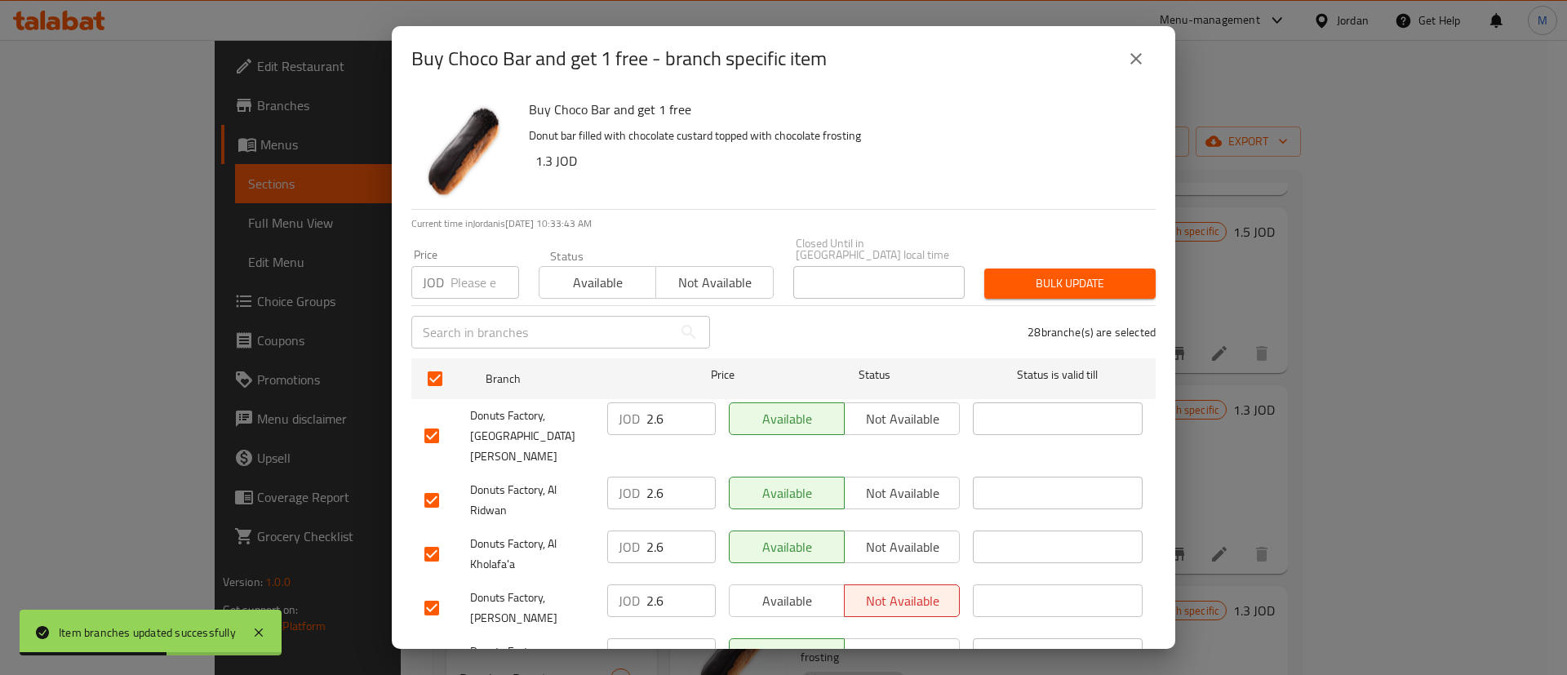
click at [794, 589] on span "Available" at bounding box center [787, 601] width 102 height 24
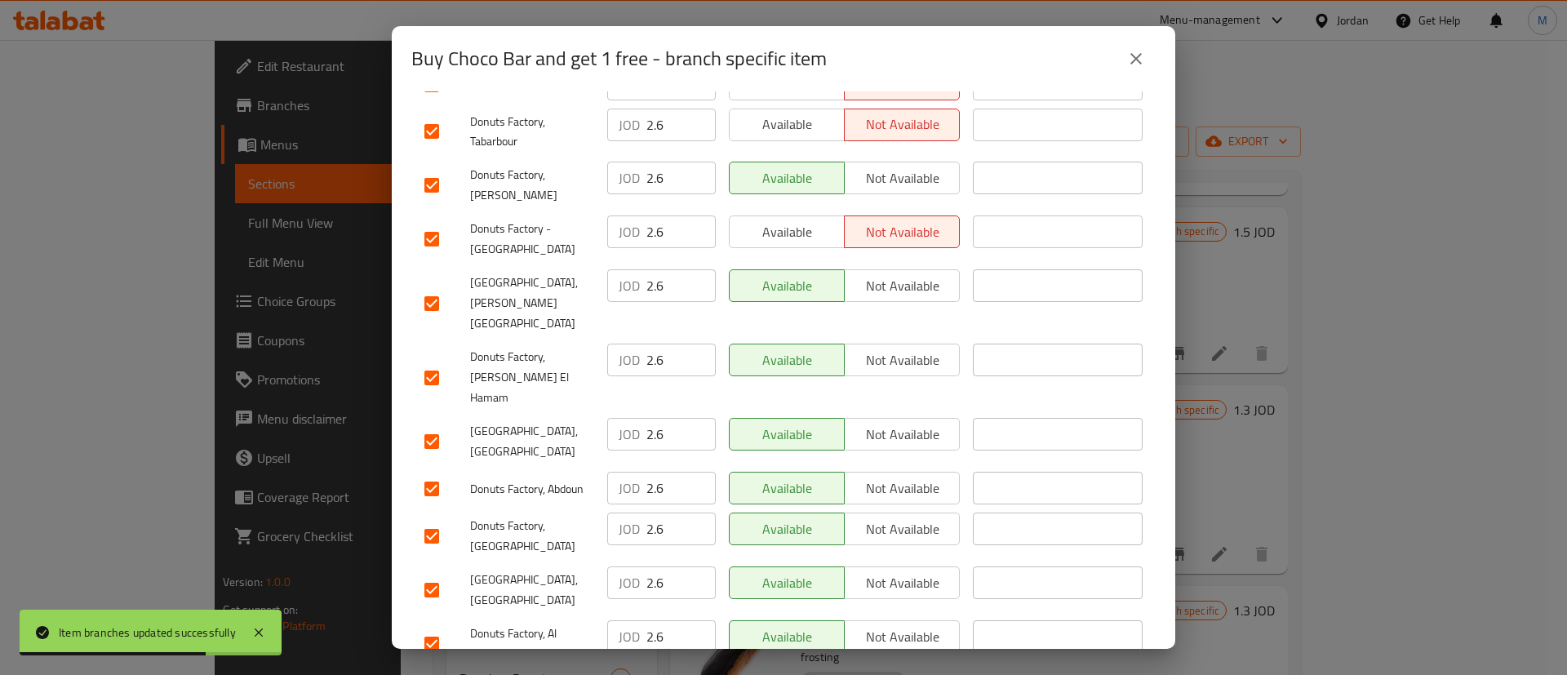
click at [782, 220] on span "Available" at bounding box center [787, 232] width 102 height 24
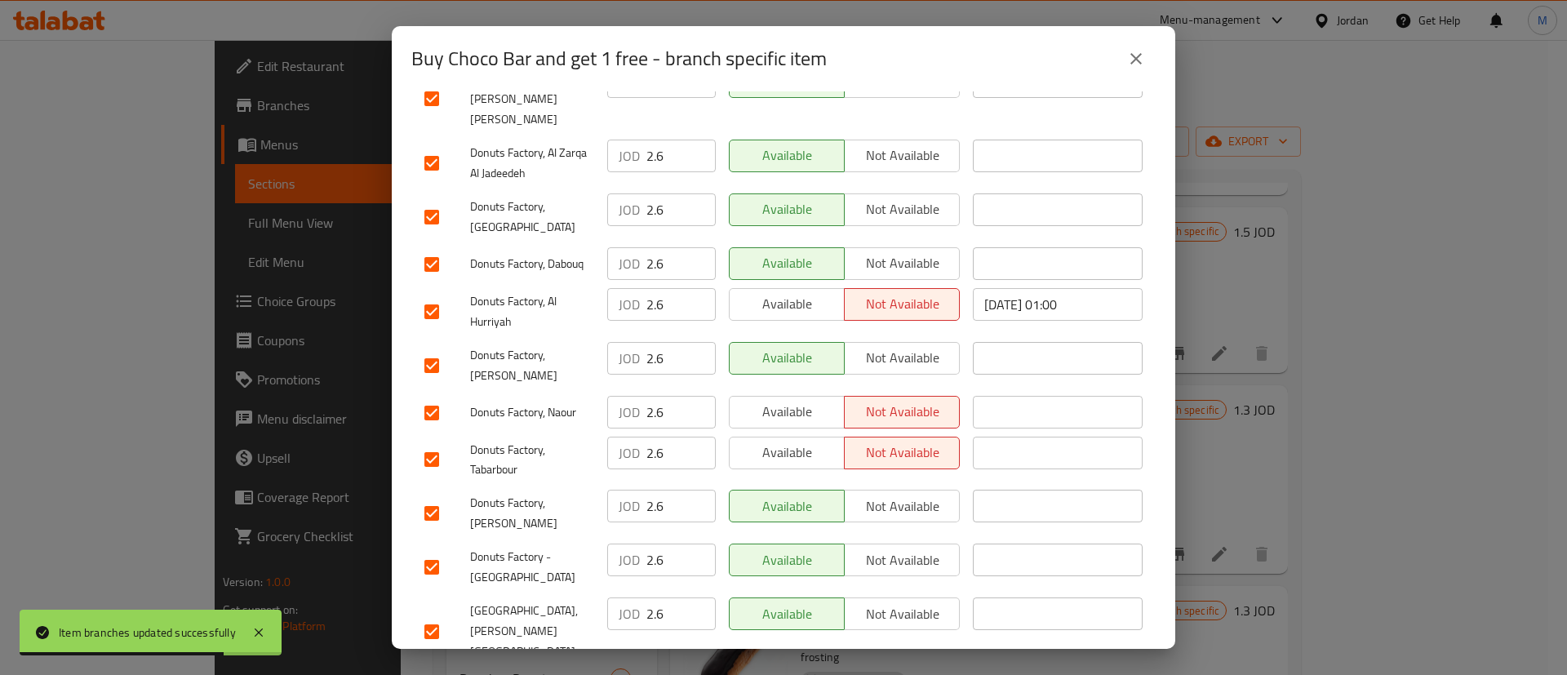
scroll to position [916, 0]
click at [798, 442] on span "Available" at bounding box center [787, 454] width 102 height 24
drag, startPoint x: 798, startPoint y: 347, endPoint x: 798, endPoint y: 264, distance: 82.5
click at [798, 401] on span "Available" at bounding box center [787, 413] width 102 height 24
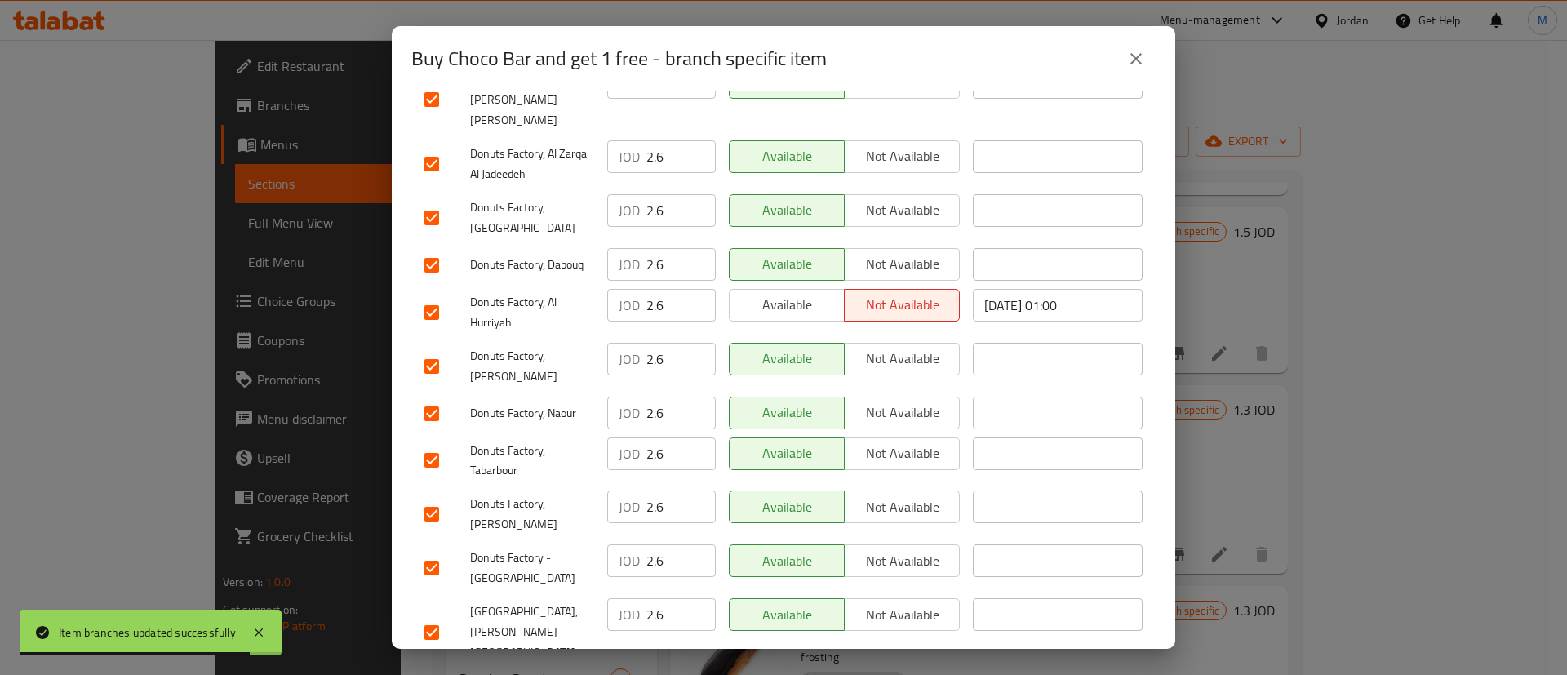
click at [789, 293] on span "Available" at bounding box center [787, 305] width 102 height 24
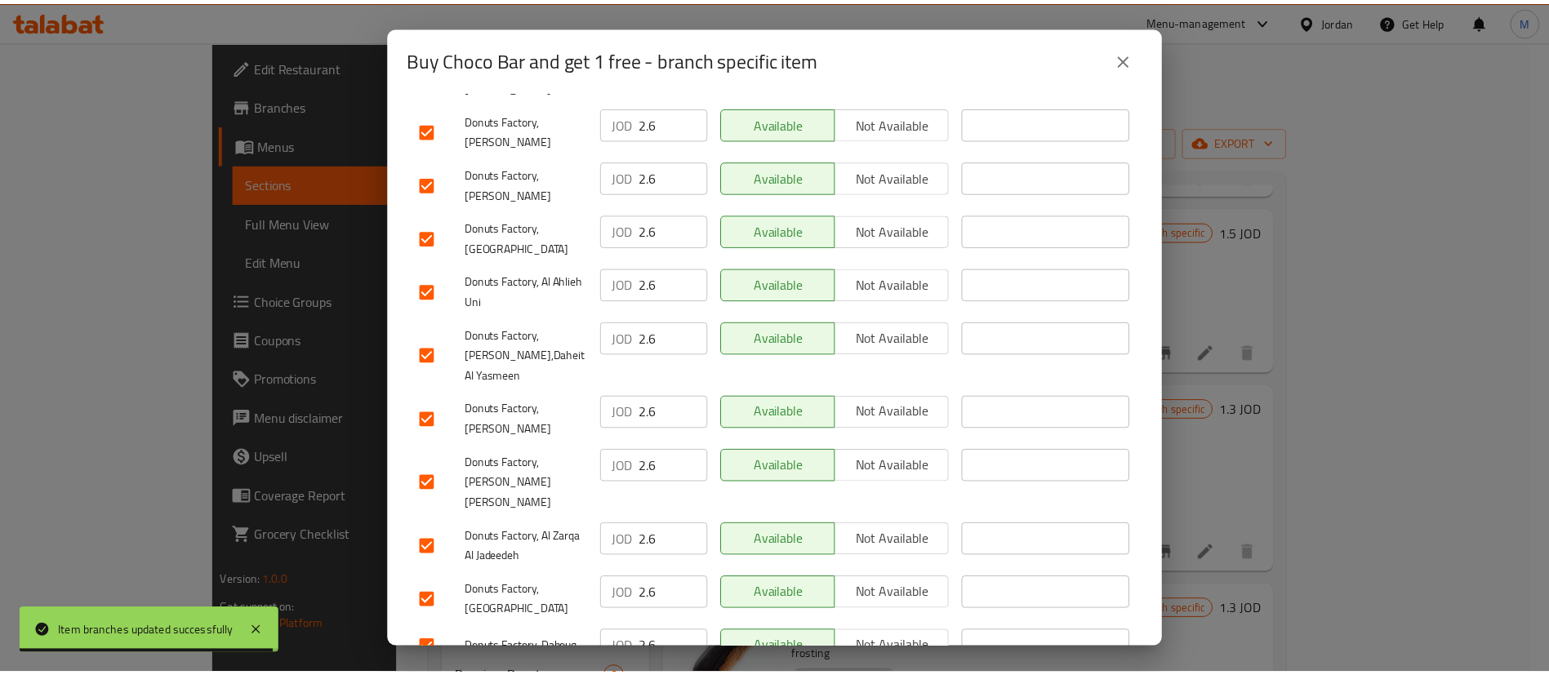
scroll to position [1245, 0]
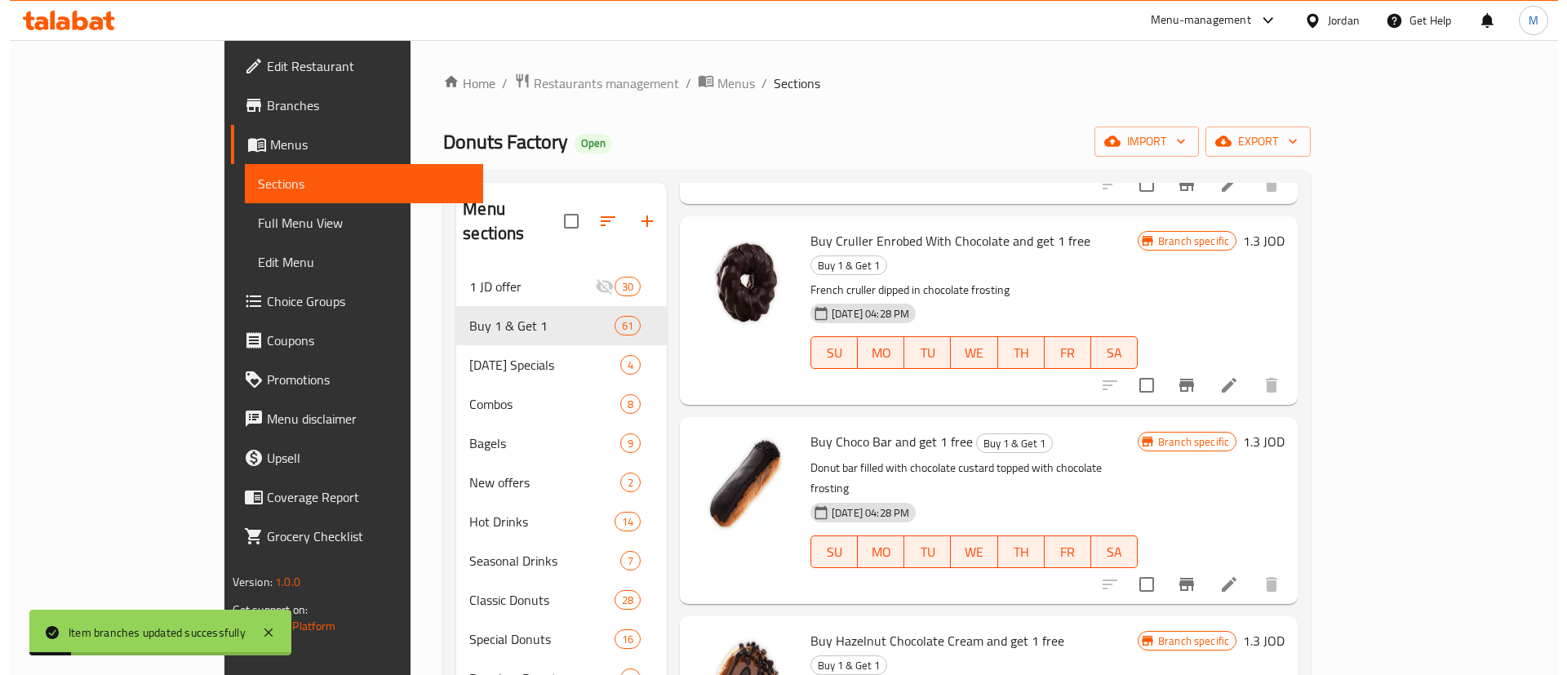
scroll to position [4266, 0]
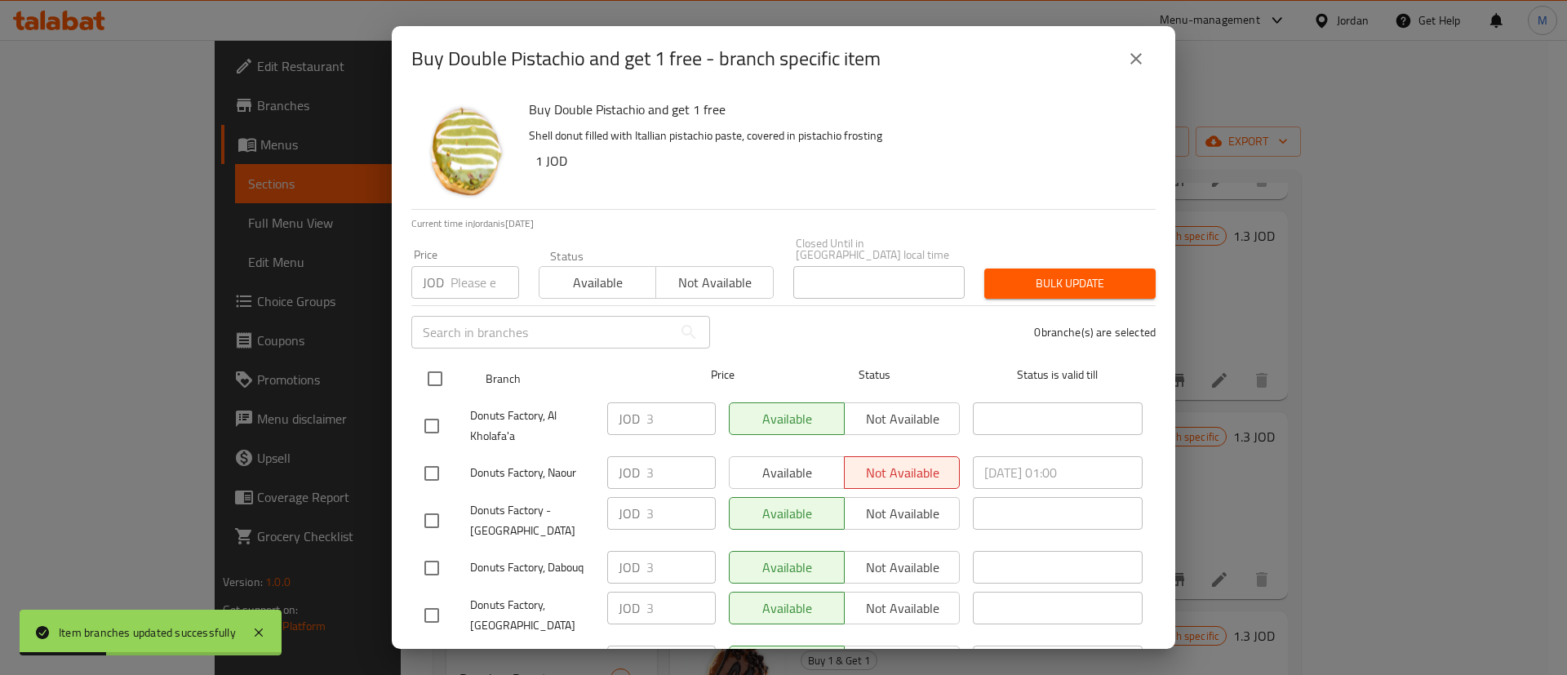
click at [439, 362] on input "checkbox" at bounding box center [435, 379] width 34 height 34
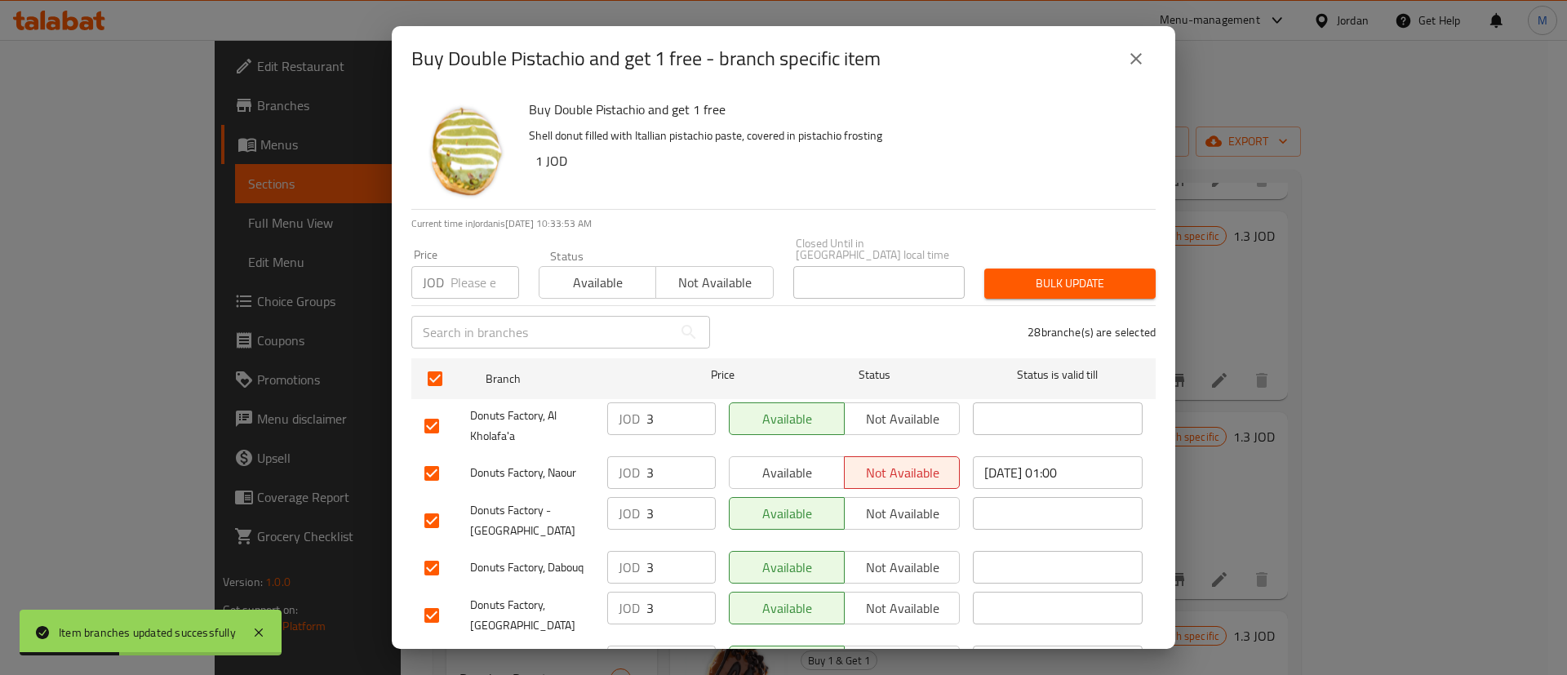
click at [810, 473] on button "Available" at bounding box center [787, 472] width 116 height 33
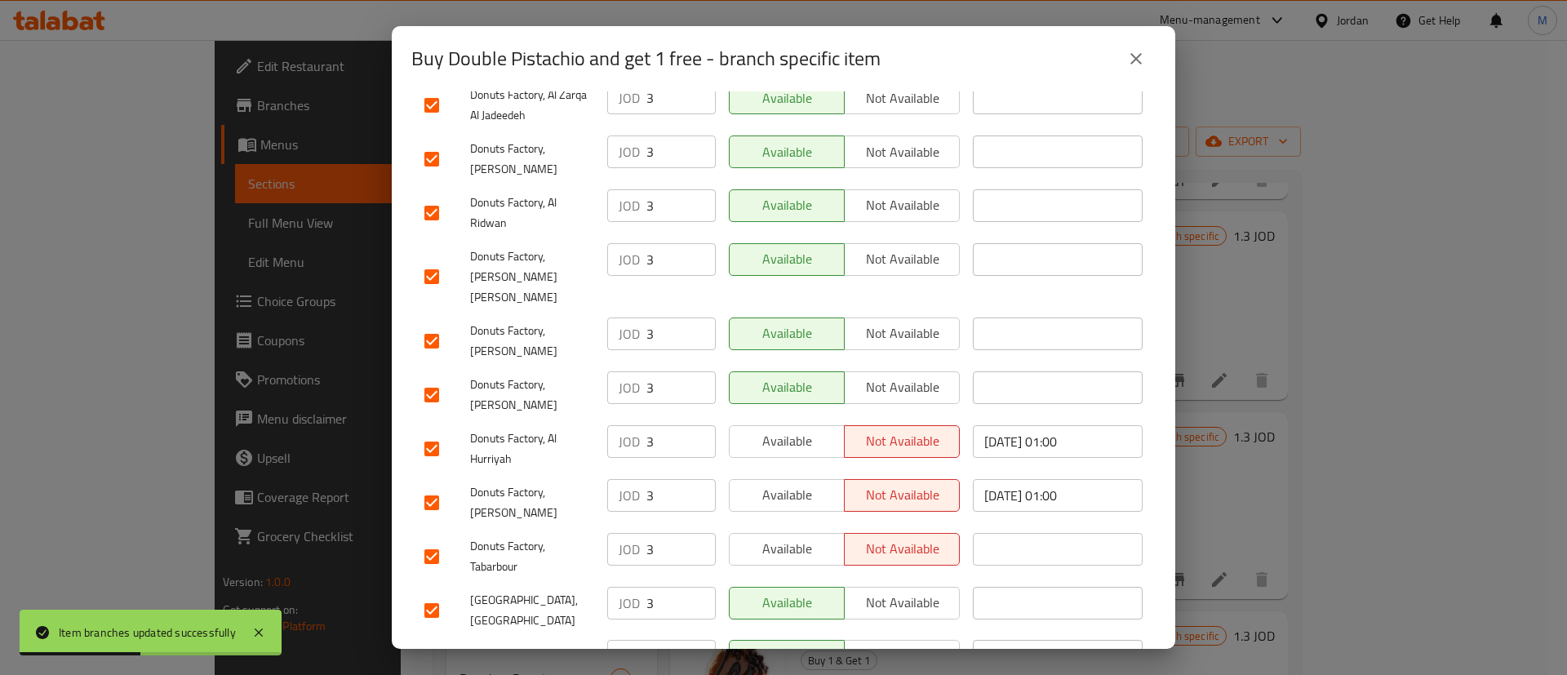
scroll to position [1245, 0]
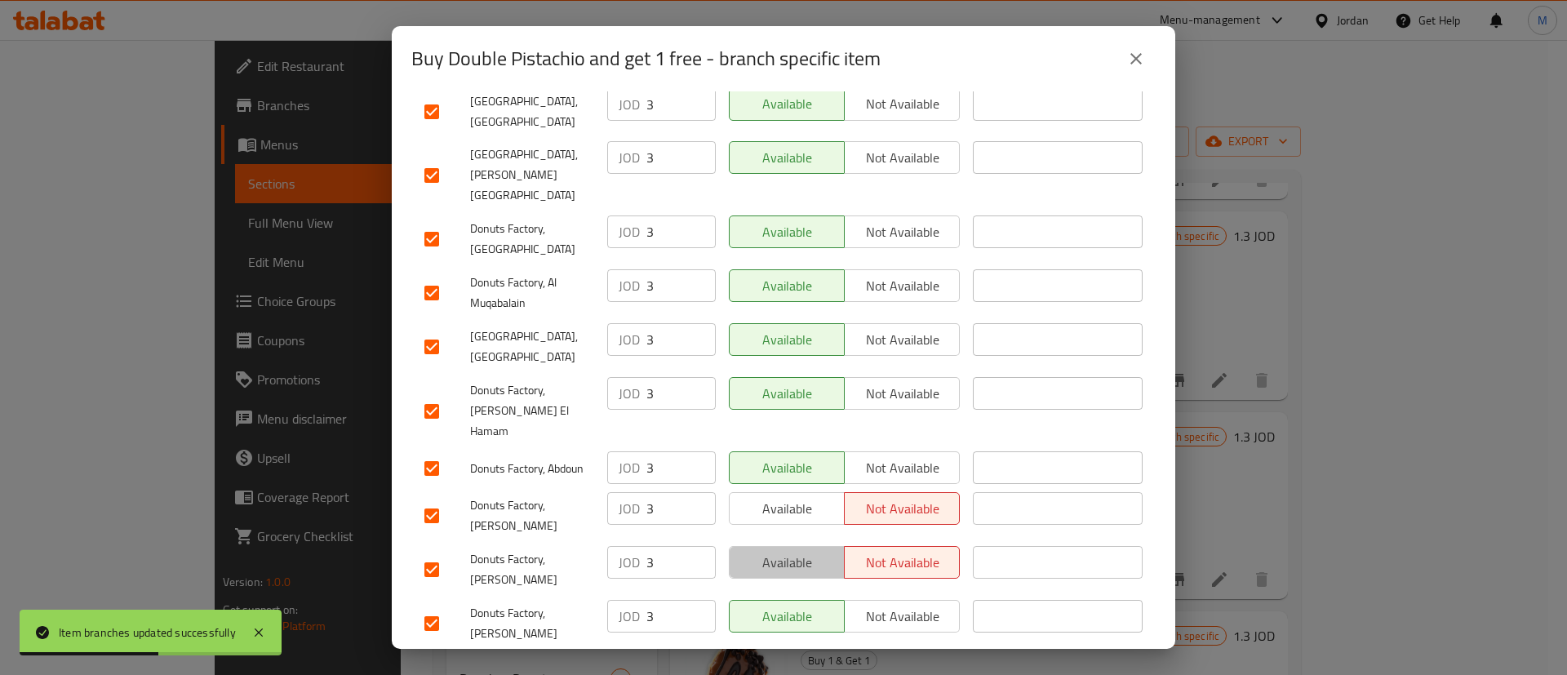
click at [811, 551] on span "Available" at bounding box center [787, 563] width 102 height 24
drag, startPoint x: 789, startPoint y: 364, endPoint x: 785, endPoint y: 391, distance: 27.1
click at [789, 456] on span "Available" at bounding box center [787, 468] width 102 height 24
click at [790, 497] on span "Available" at bounding box center [787, 509] width 102 height 24
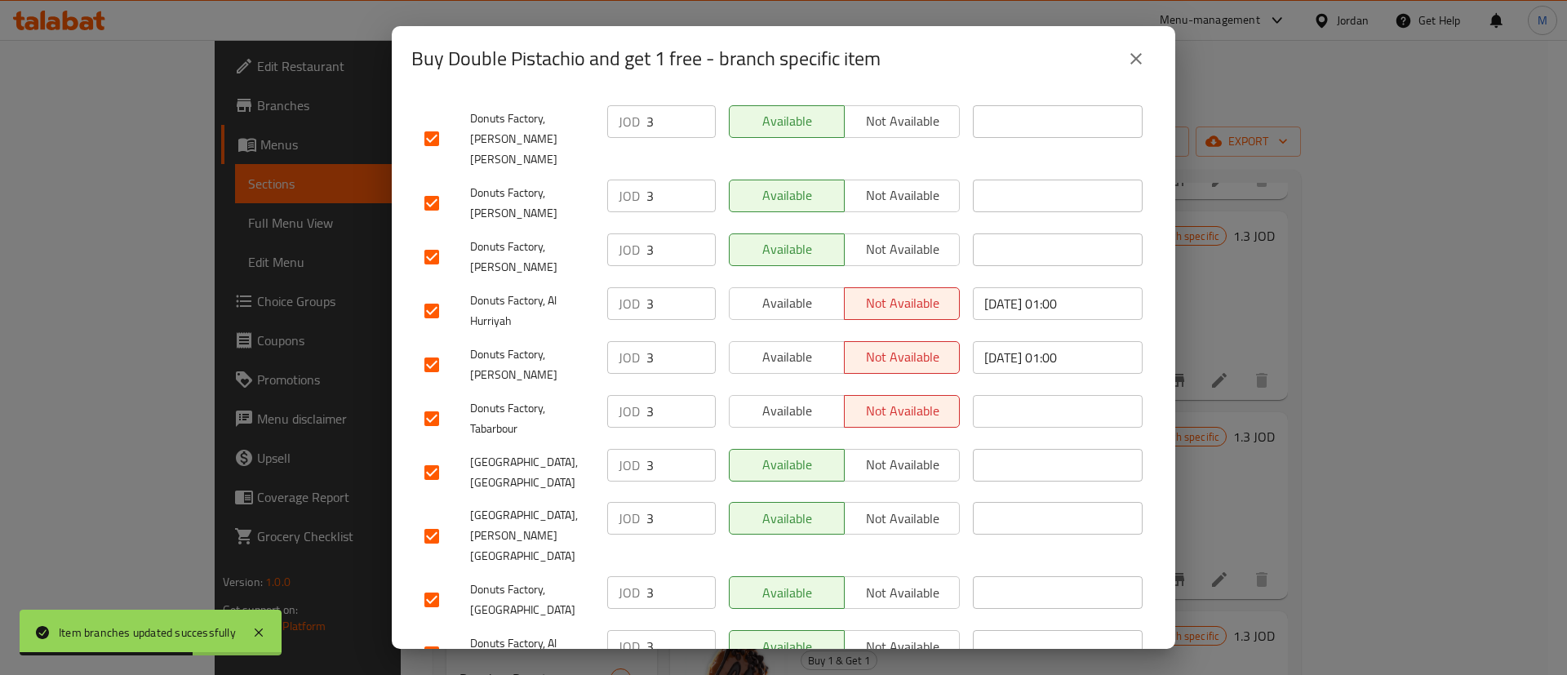
scroll to position [840, 0]
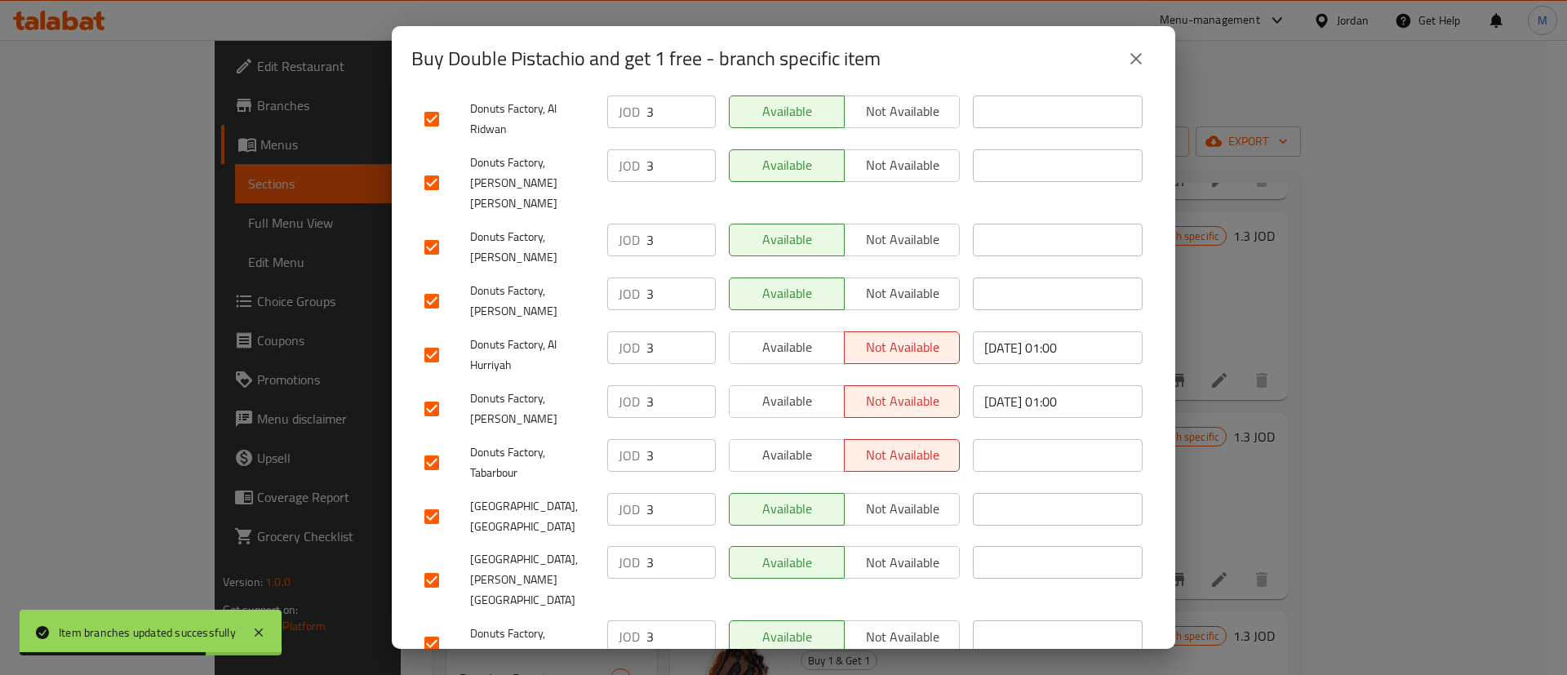
click at [789, 443] on span "Available" at bounding box center [787, 455] width 102 height 24
click at [786, 389] on span "Available" at bounding box center [787, 401] width 102 height 24
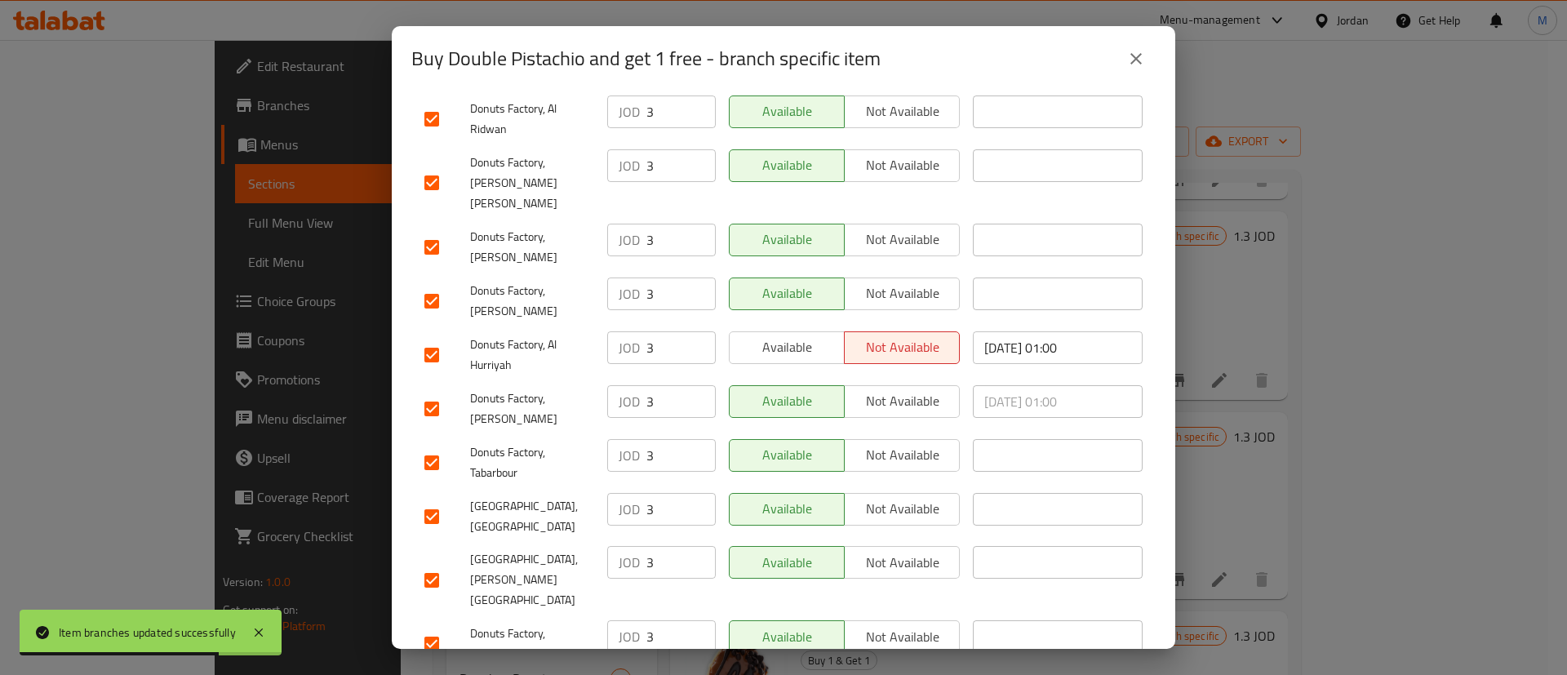
click at [785, 331] on button "Available" at bounding box center [787, 347] width 116 height 33
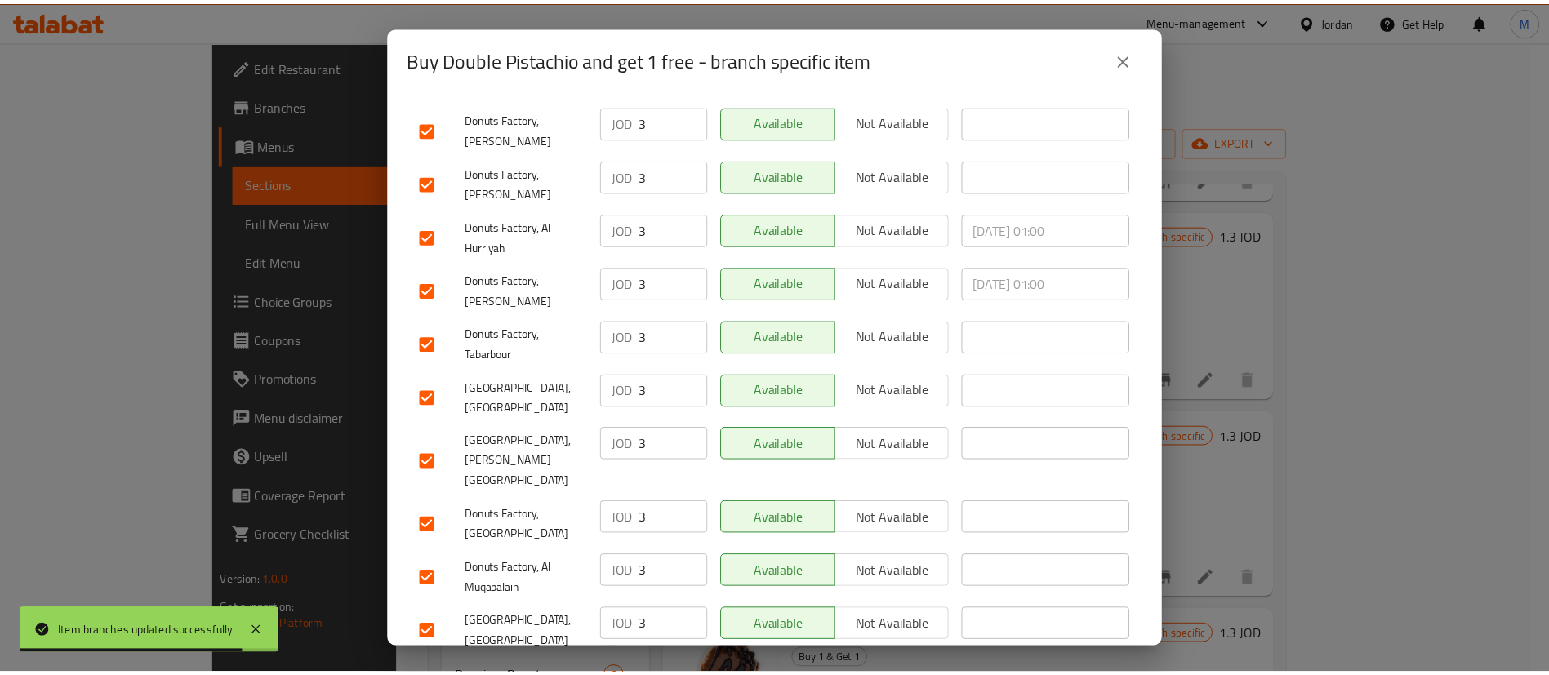
scroll to position [1245, 0]
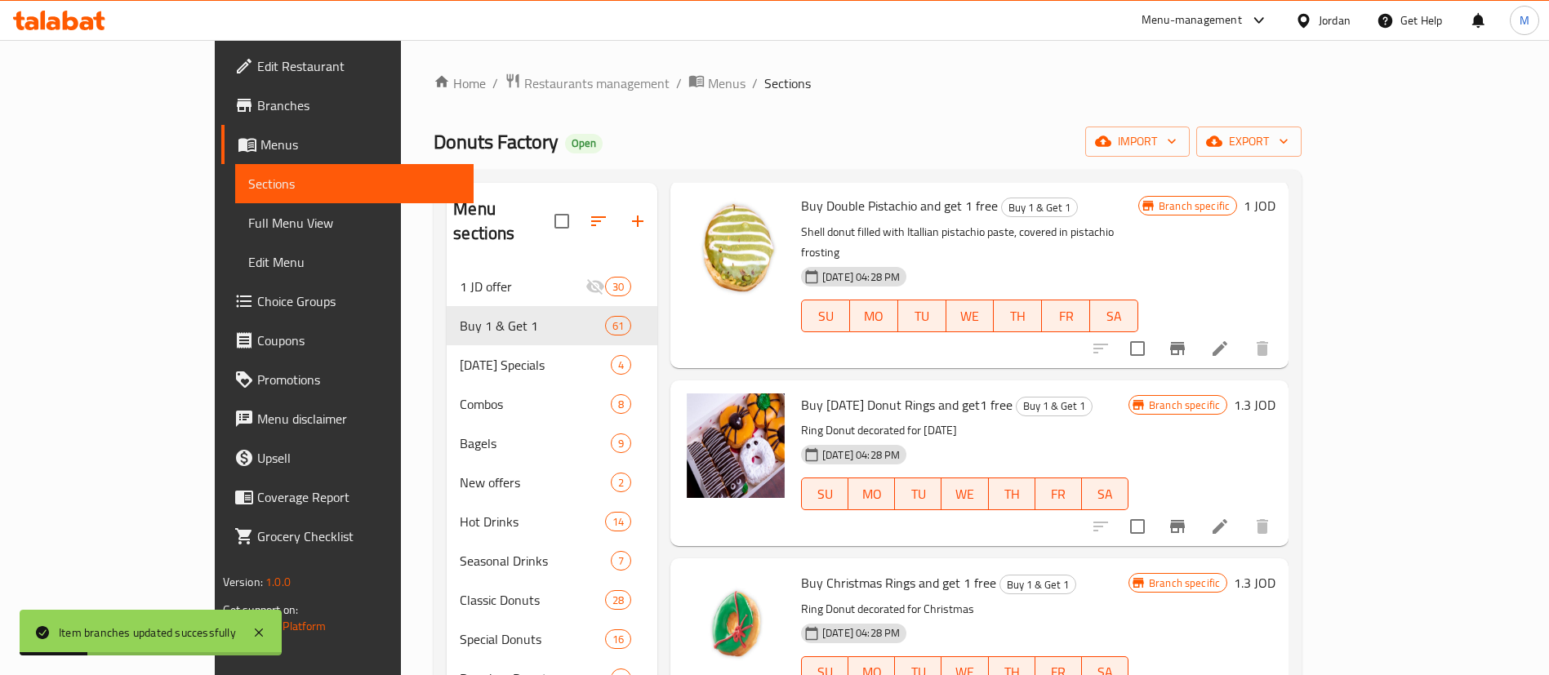
scroll to position [4925, 0]
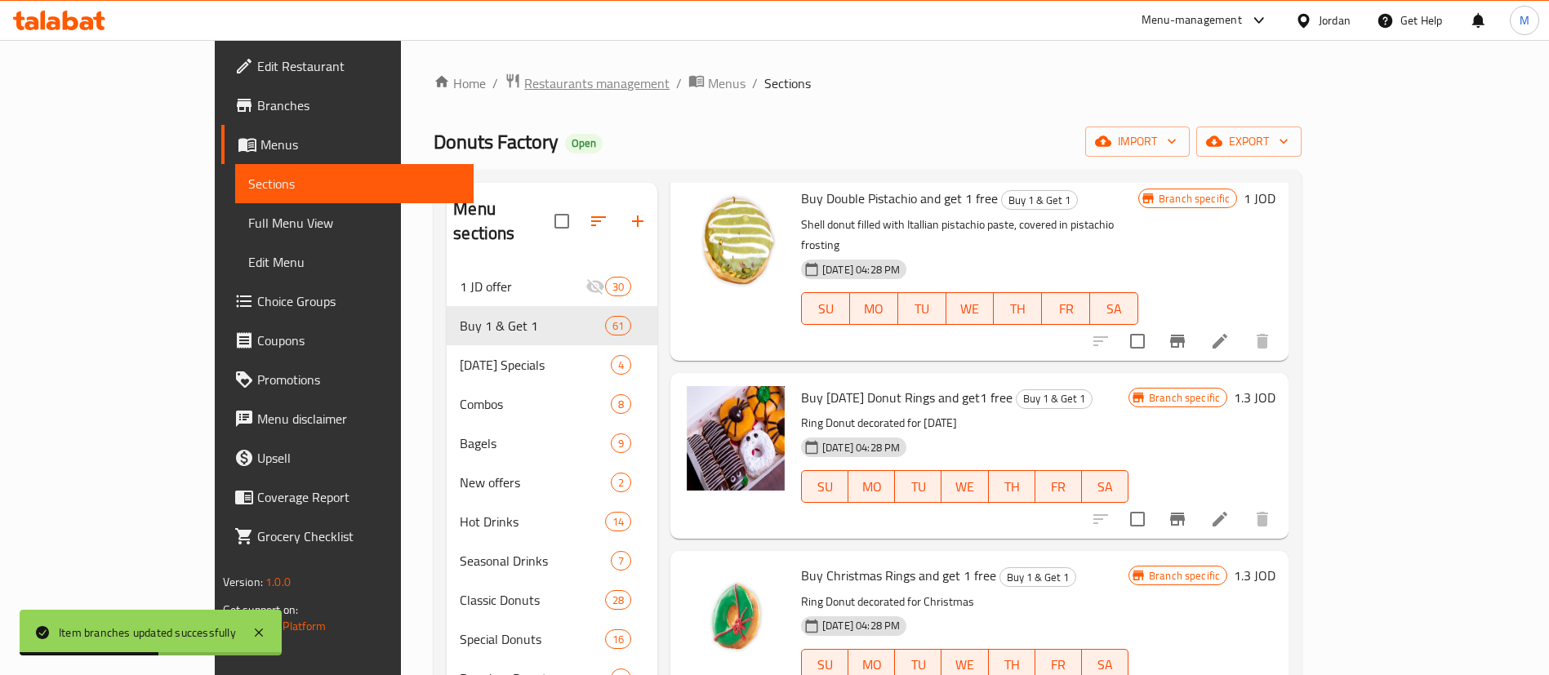
click at [524, 79] on span "Restaurants management" at bounding box center [596, 83] width 145 height 20
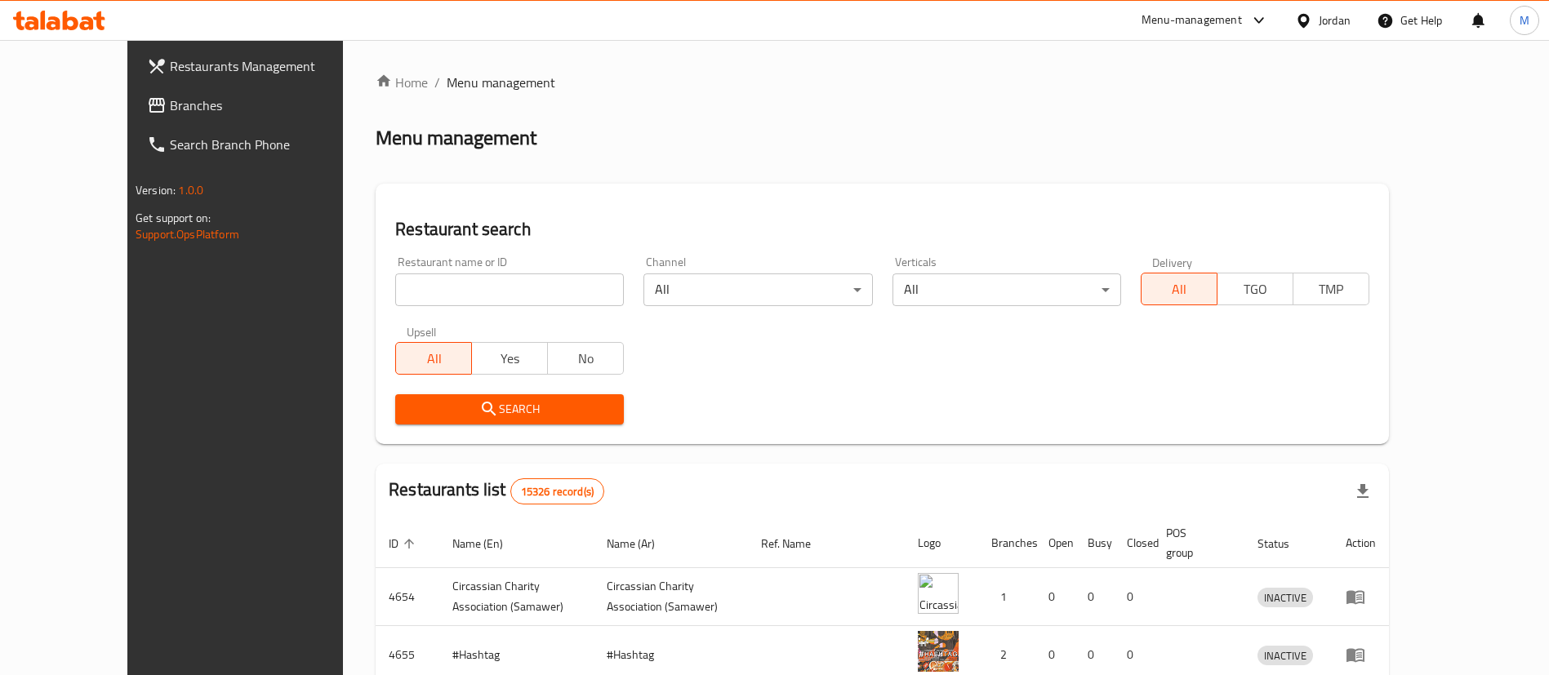
click at [170, 59] on span "Restaurants Management" at bounding box center [271, 66] width 203 height 20
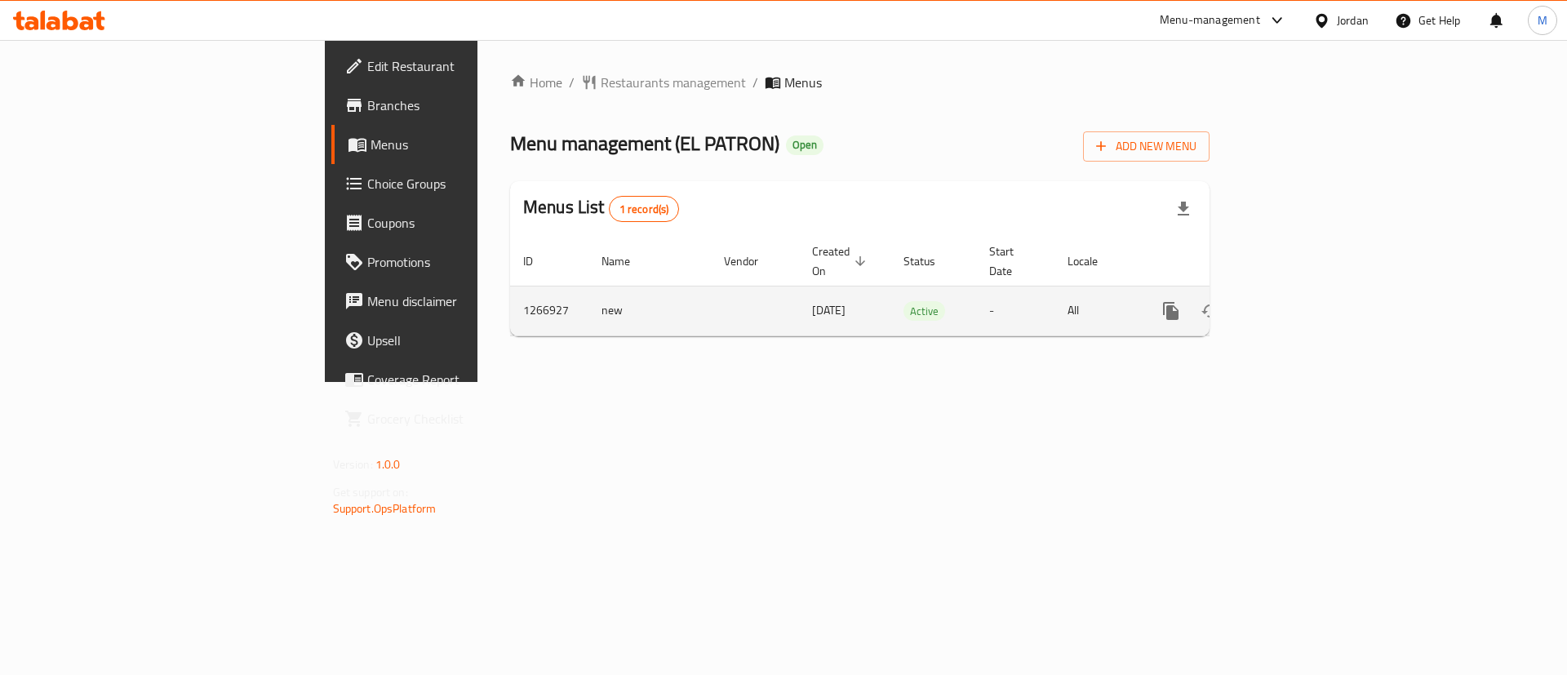
click at [1309, 291] on link "enhanced table" at bounding box center [1288, 310] width 39 height 39
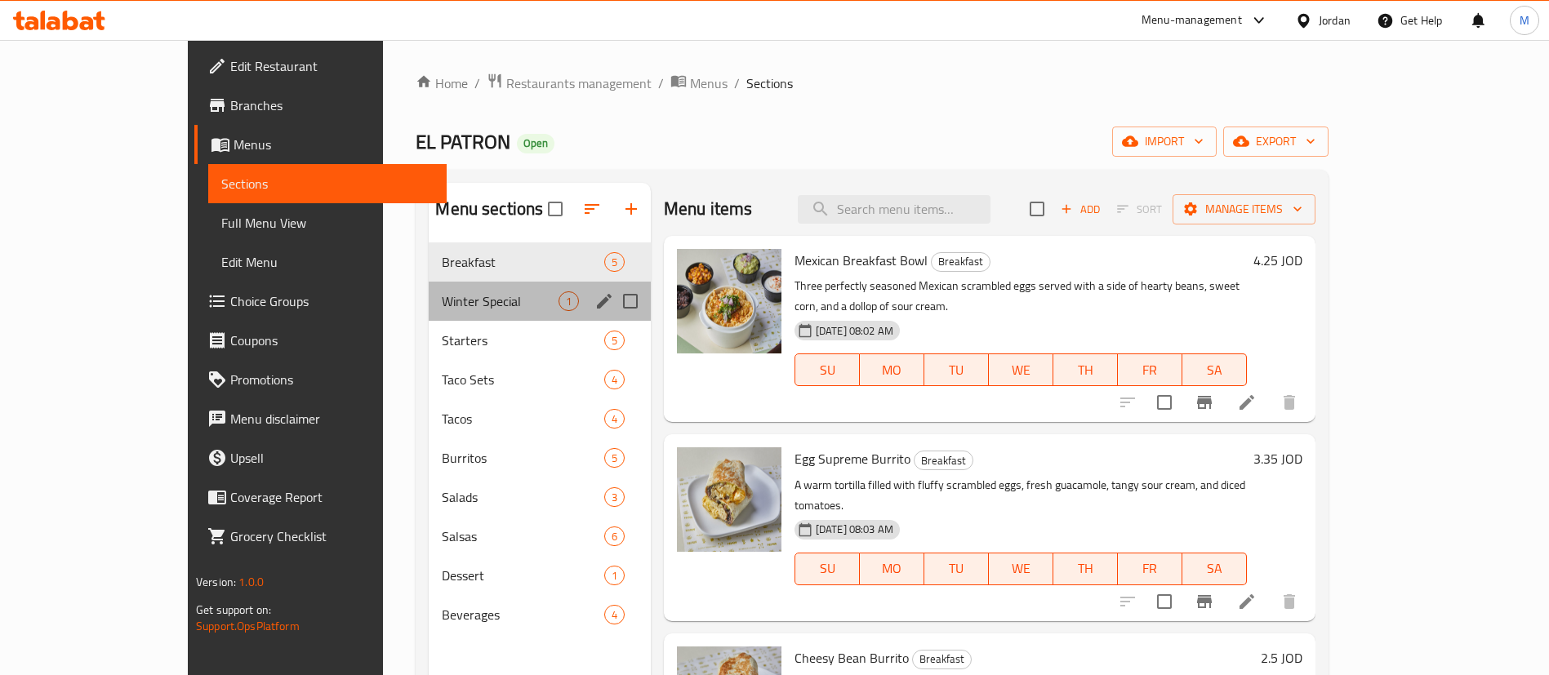
click at [437, 311] on div "Winter Special 1" at bounding box center [539, 301] width 221 height 39
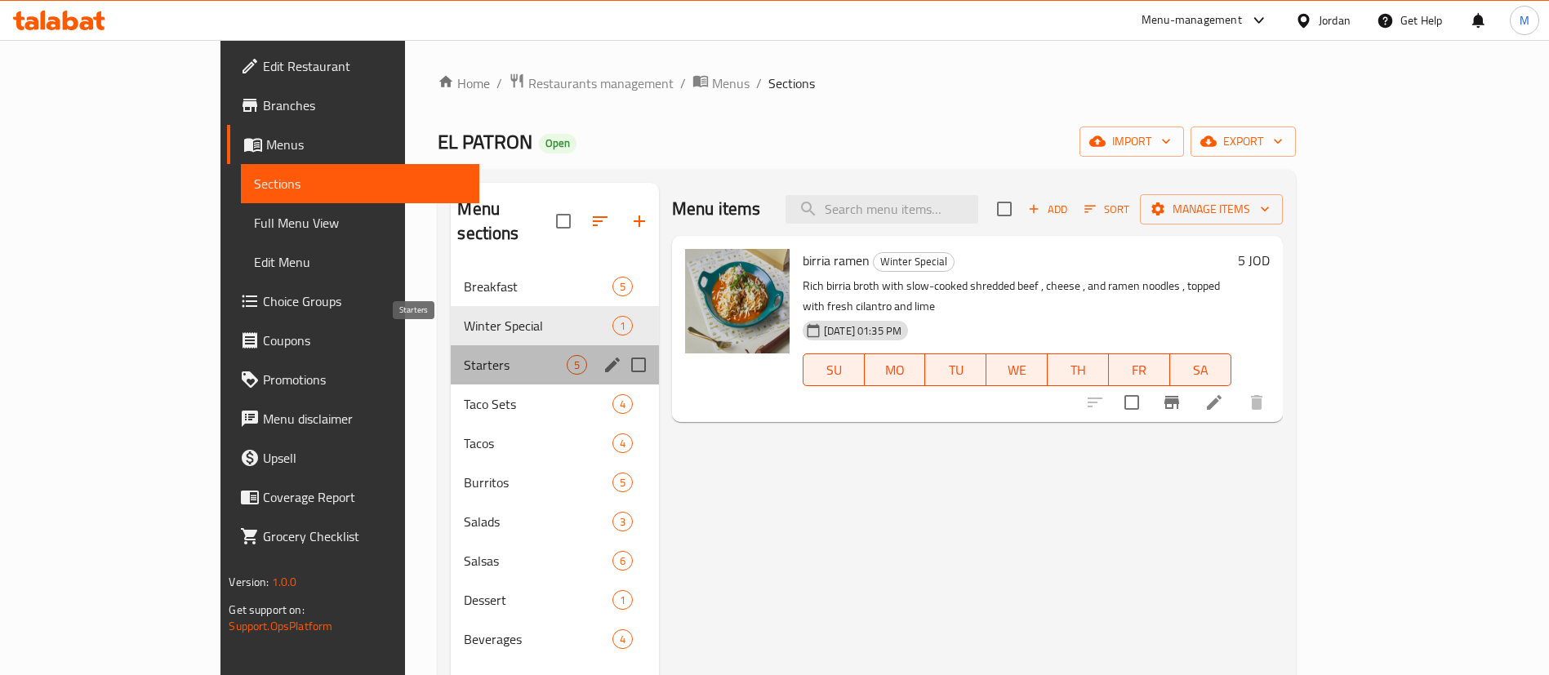
click at [464, 355] on span "Starters" at bounding box center [515, 365] width 102 height 20
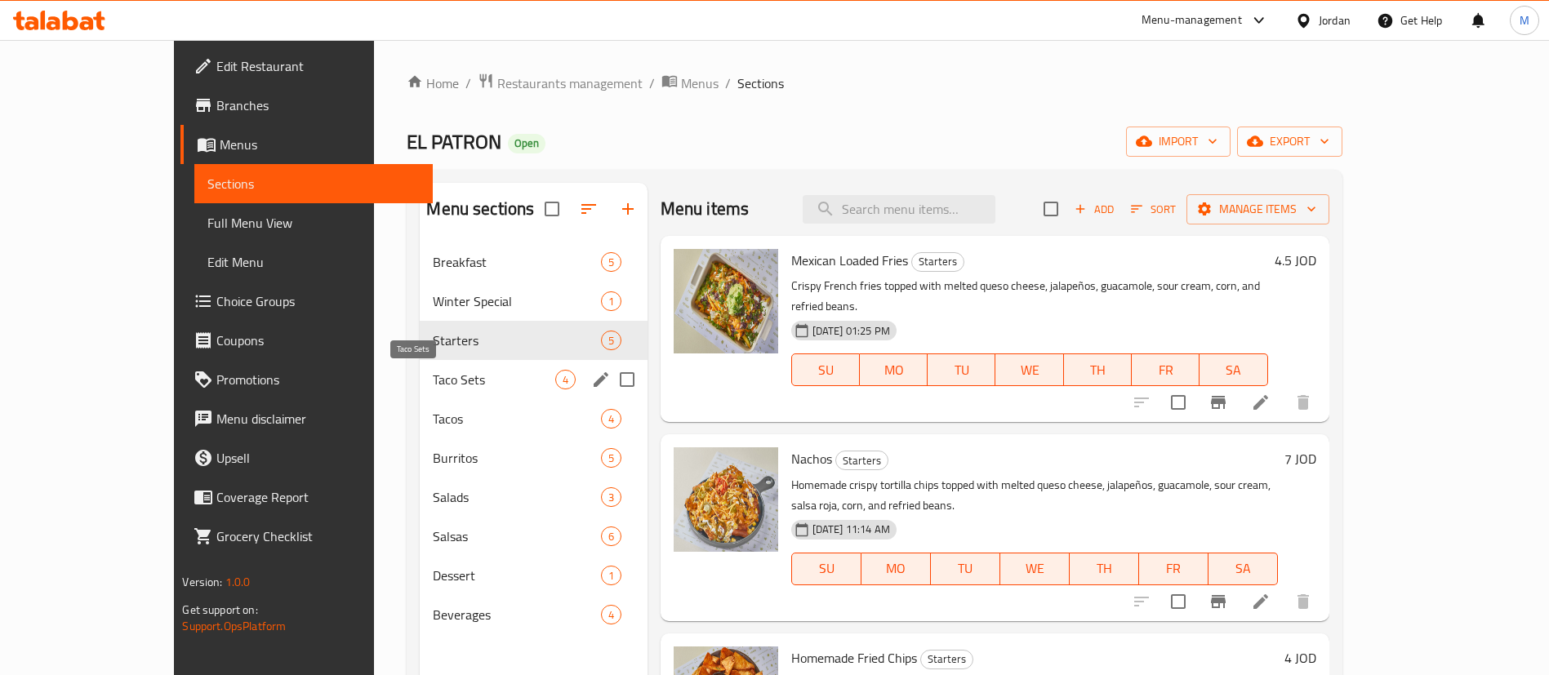
click at [439, 388] on span "Taco Sets" at bounding box center [494, 380] width 122 height 20
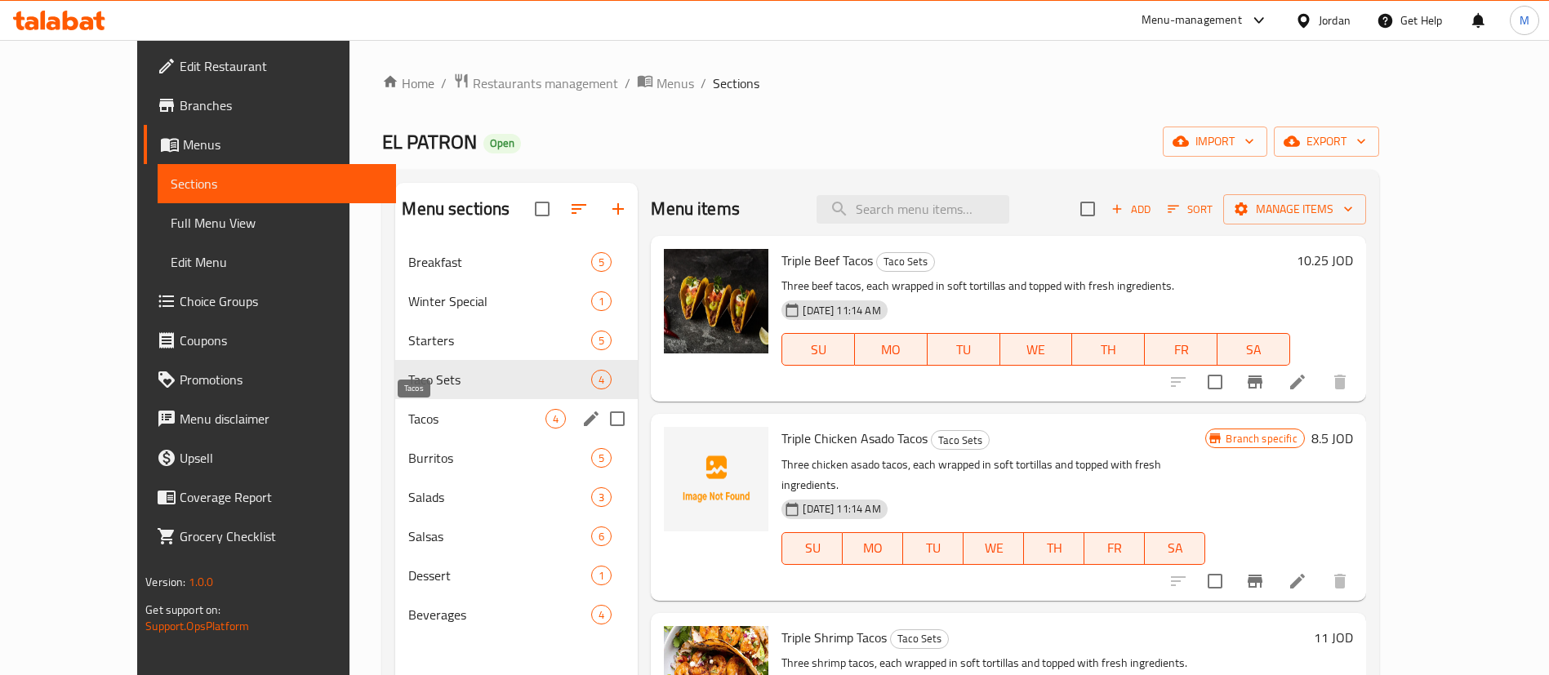
click at [430, 427] on span "Tacos" at bounding box center [476, 419] width 137 height 20
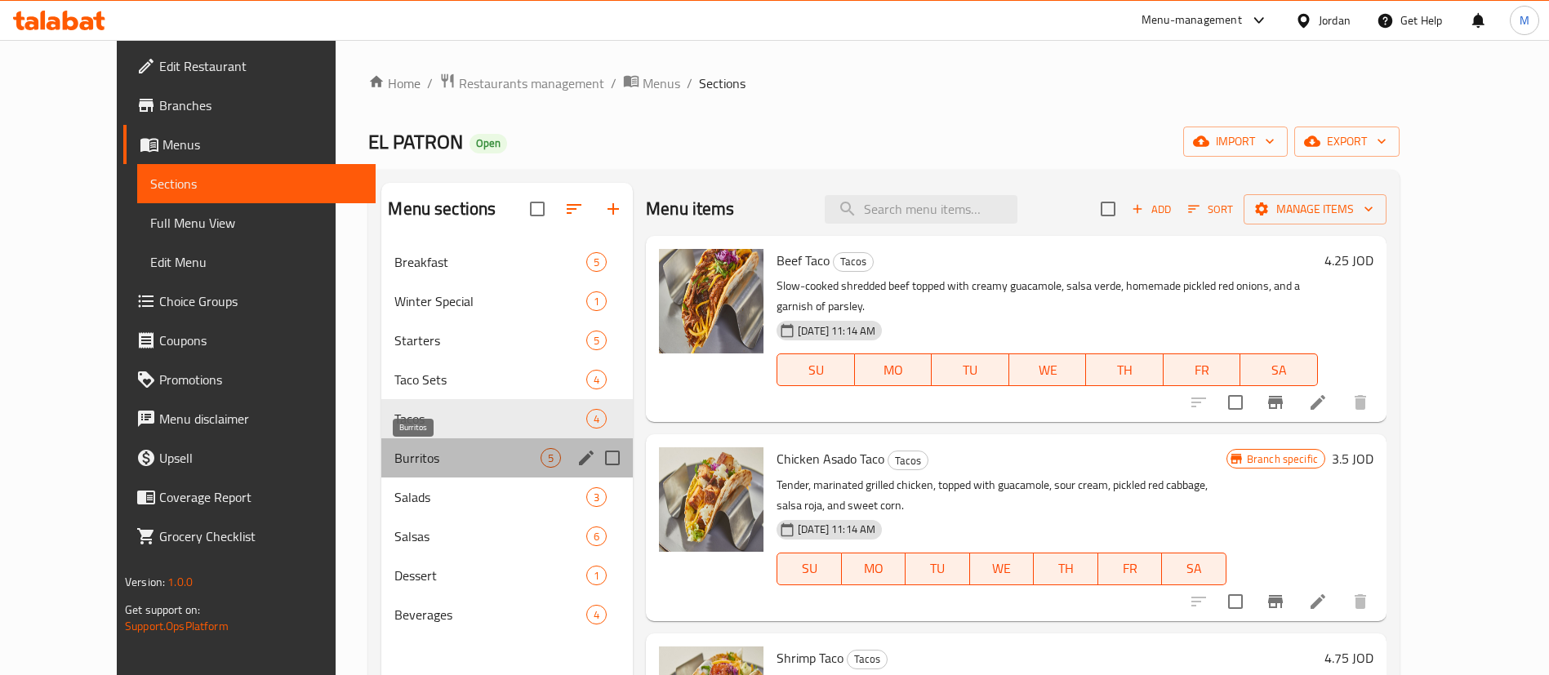
click at [433, 455] on span "Burritos" at bounding box center [467, 458] width 146 height 20
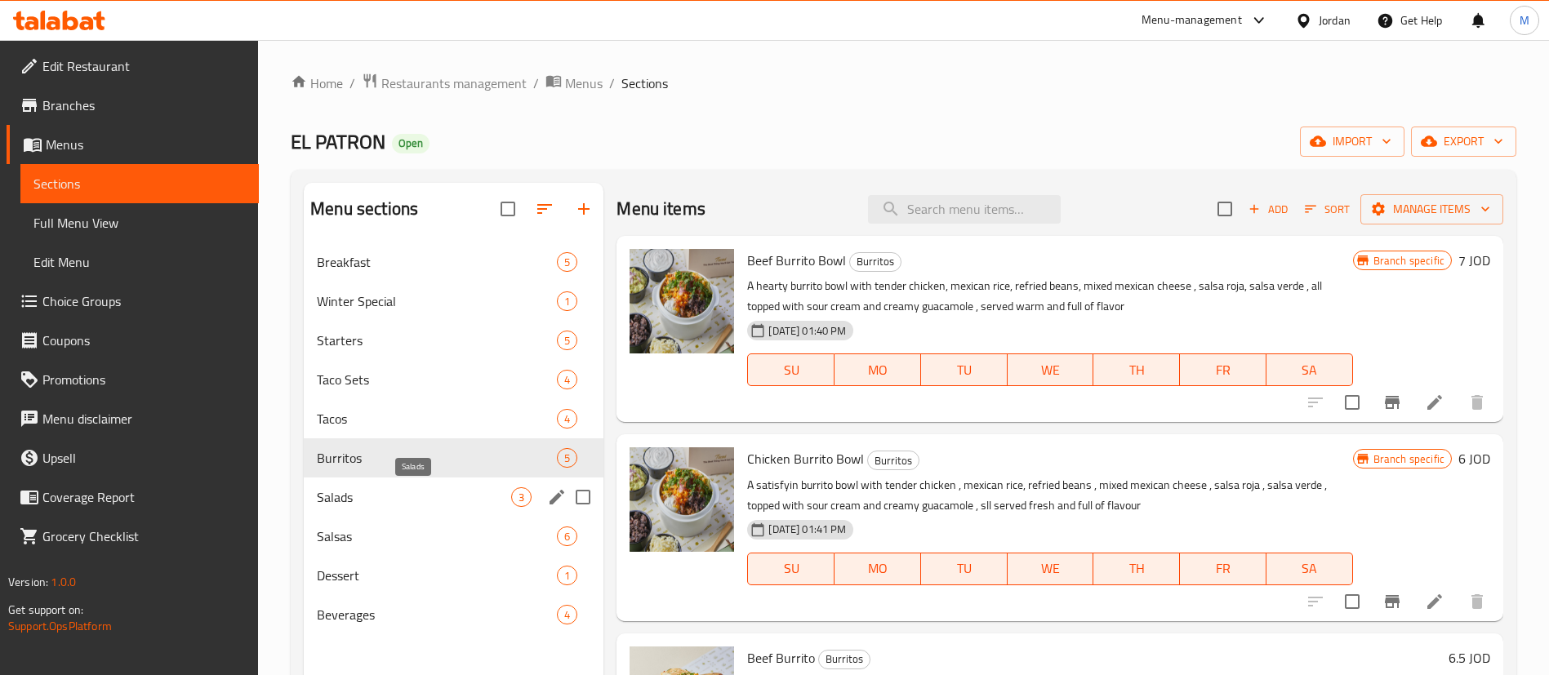
click at [439, 503] on span "Salads" at bounding box center [414, 497] width 194 height 20
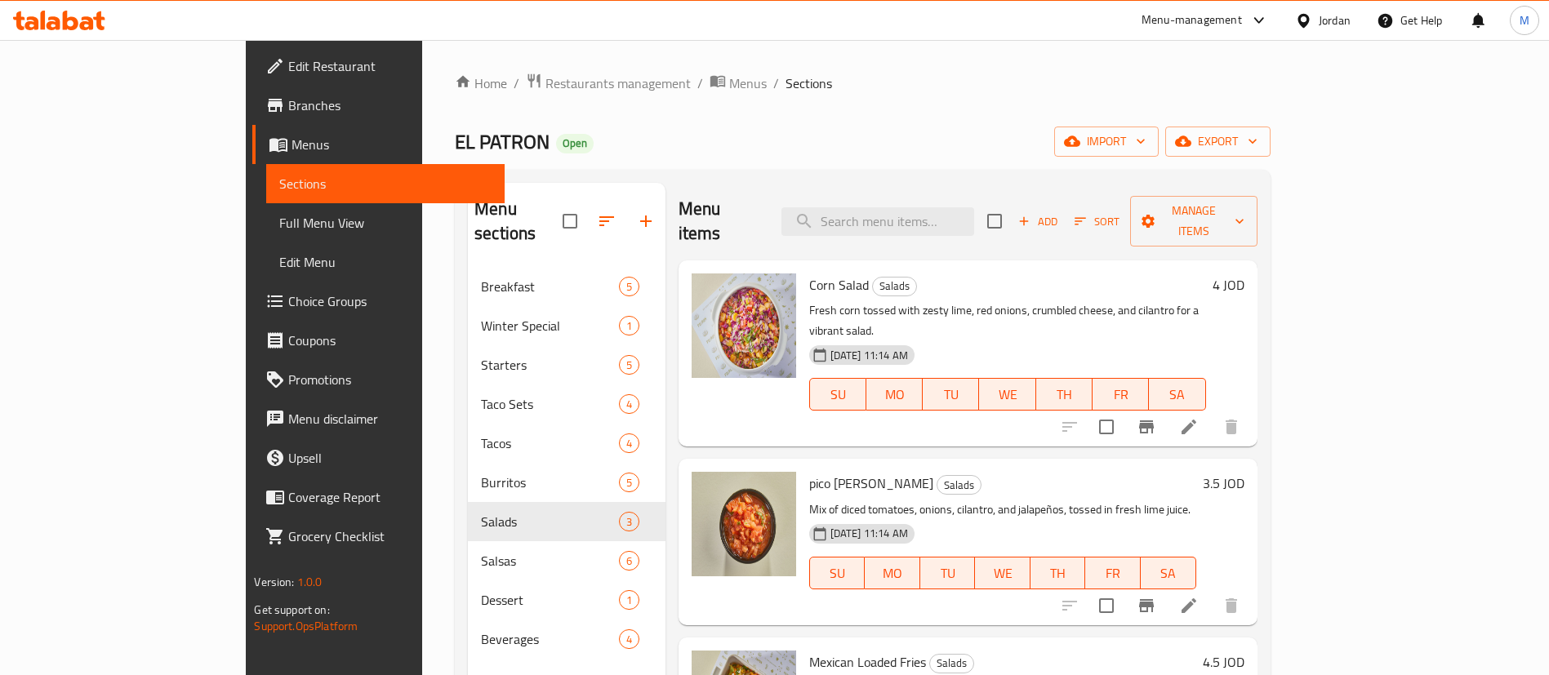
click at [288, 112] on span "Branches" at bounding box center [389, 106] width 203 height 20
